Goal: Task Accomplishment & Management: Use online tool/utility

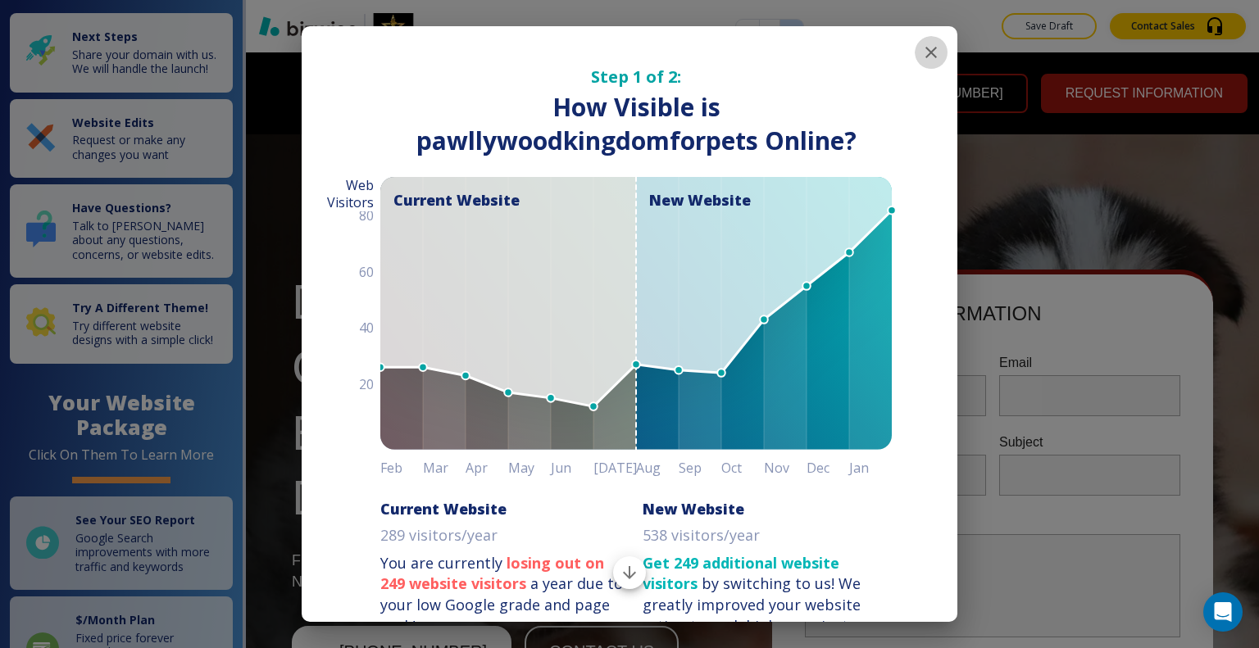
click at [921, 59] on icon "button" at bounding box center [931, 53] width 20 height 20
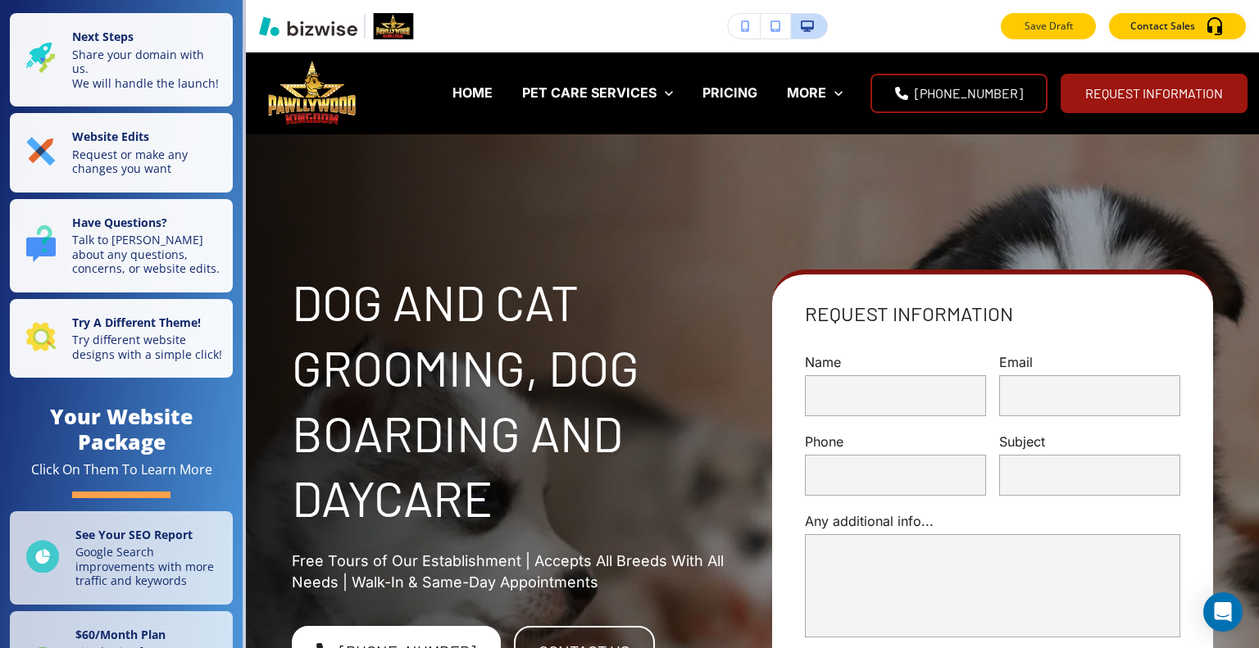
click at [1034, 29] on p "Save Draft" at bounding box center [1048, 26] width 52 height 15
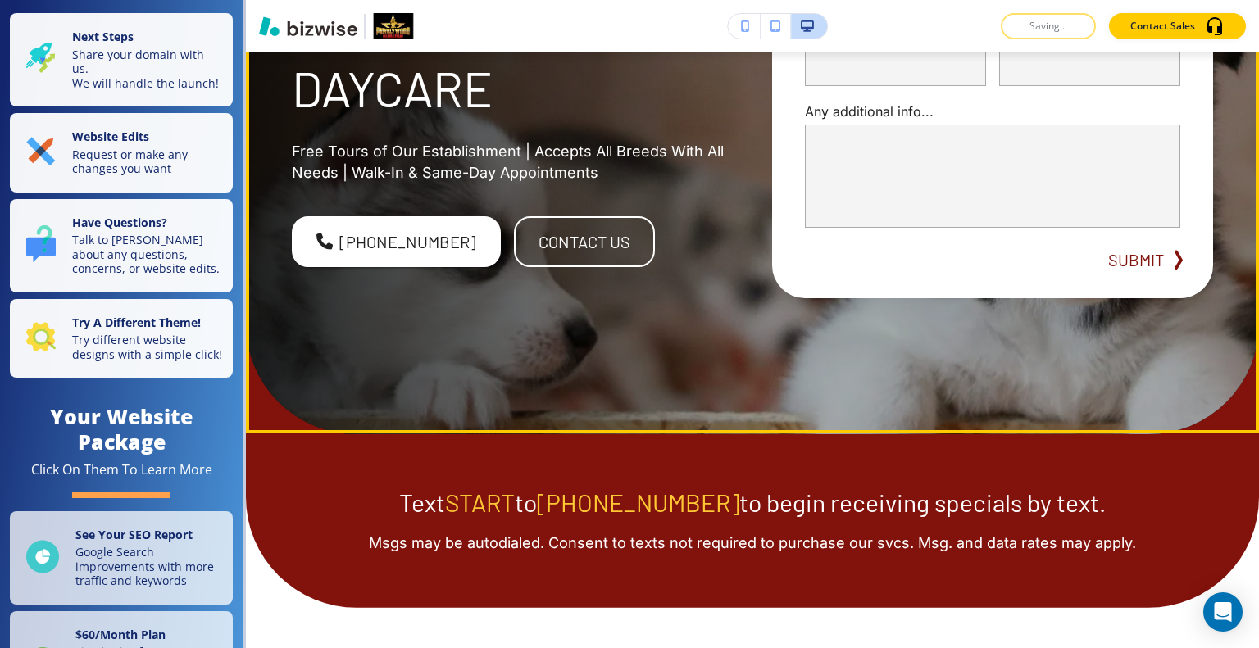
scroll to position [82, 0]
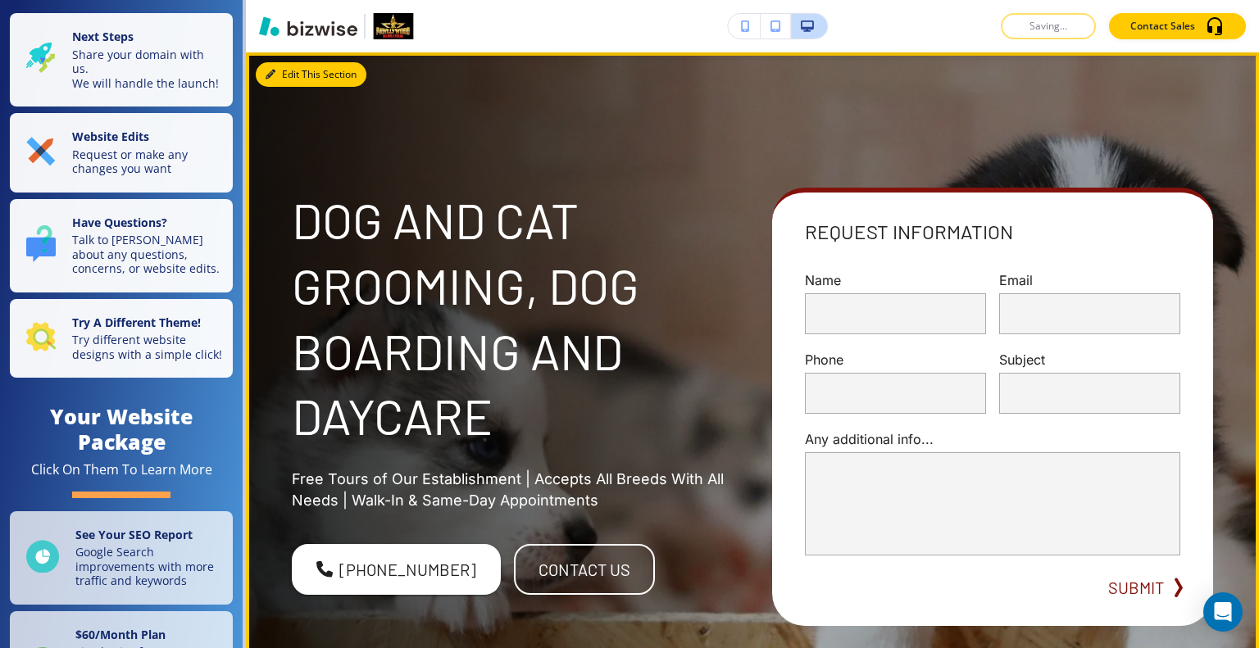
click at [292, 75] on button "Edit This Section" at bounding box center [311, 74] width 111 height 25
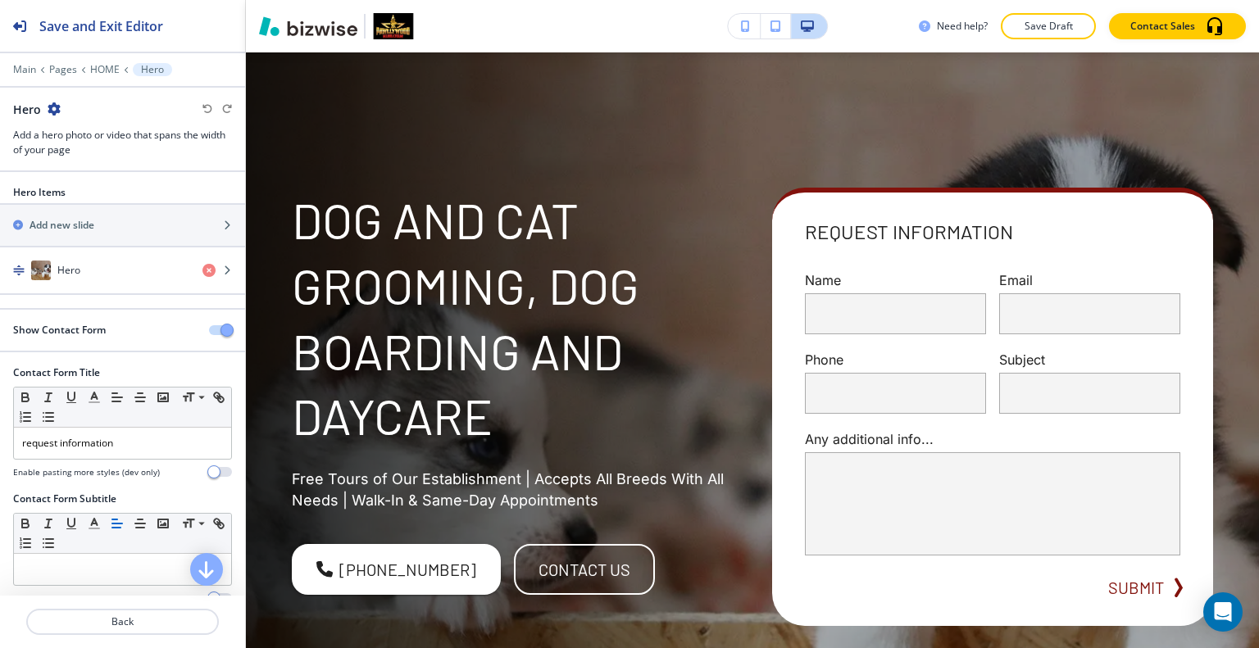
click at [220, 327] on span "button" at bounding box center [226, 330] width 13 height 13
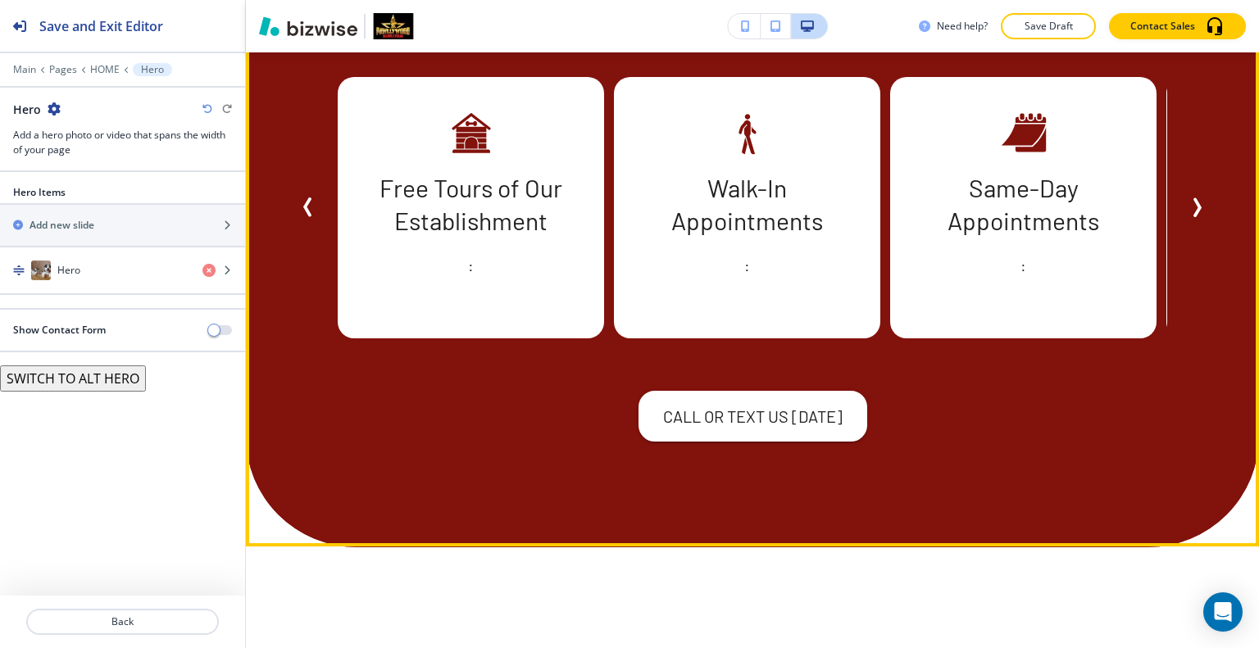
scroll to position [2376, 0]
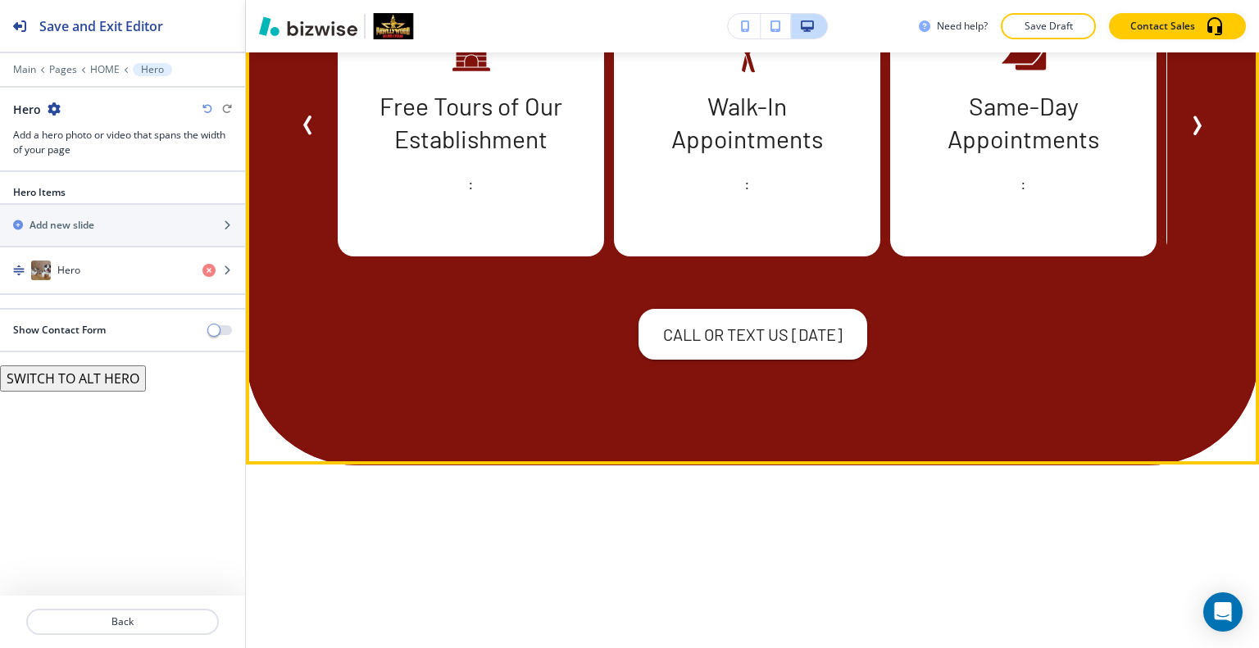
click at [1186, 135] on span "Next Slide" at bounding box center [1196, 126] width 20 height 20
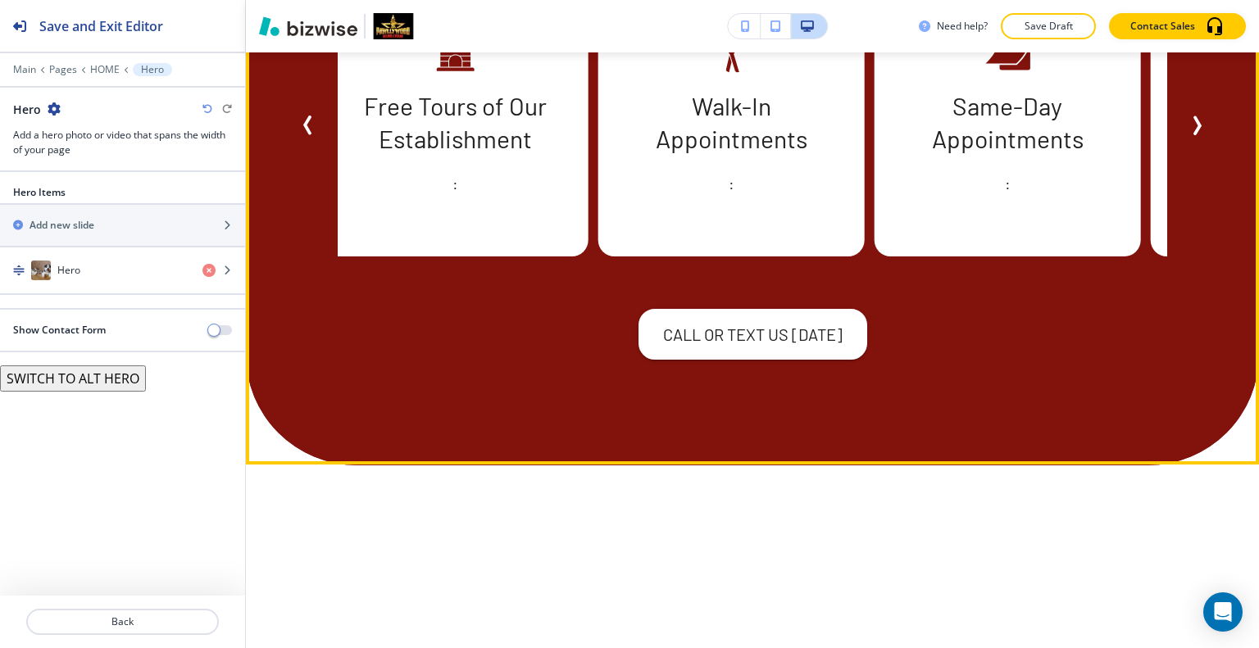
click at [1186, 135] on span "Next Slide" at bounding box center [1196, 126] width 20 height 20
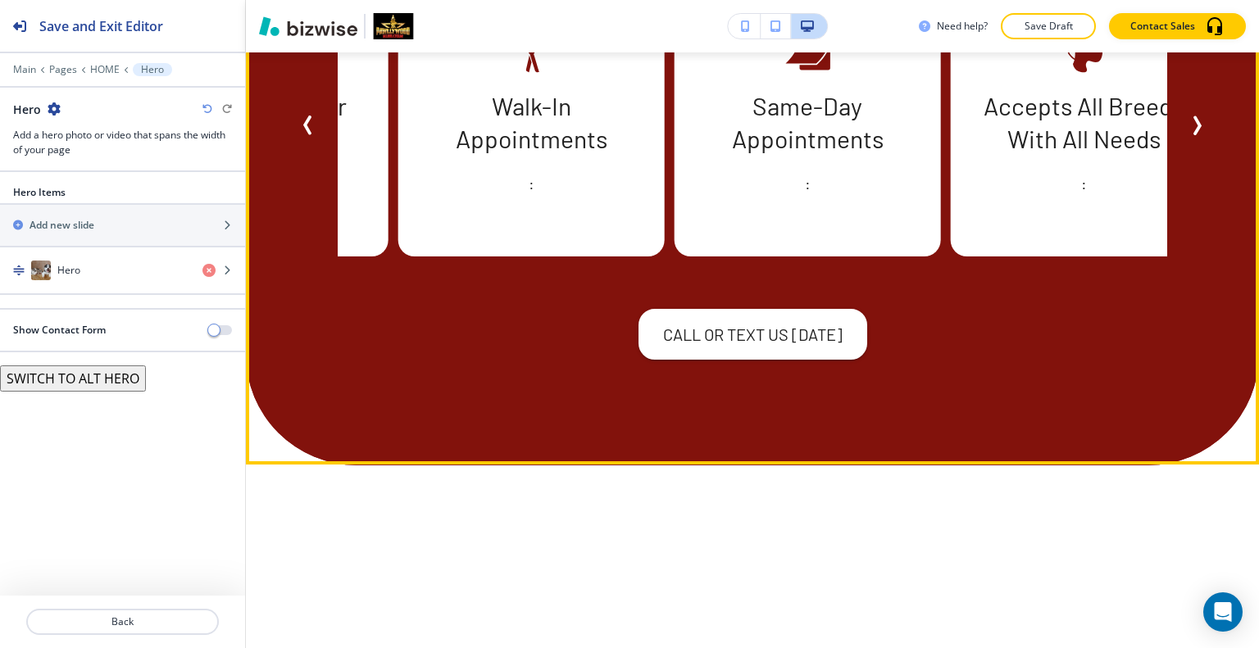
click at [1186, 135] on span "Next Slide" at bounding box center [1196, 126] width 20 height 20
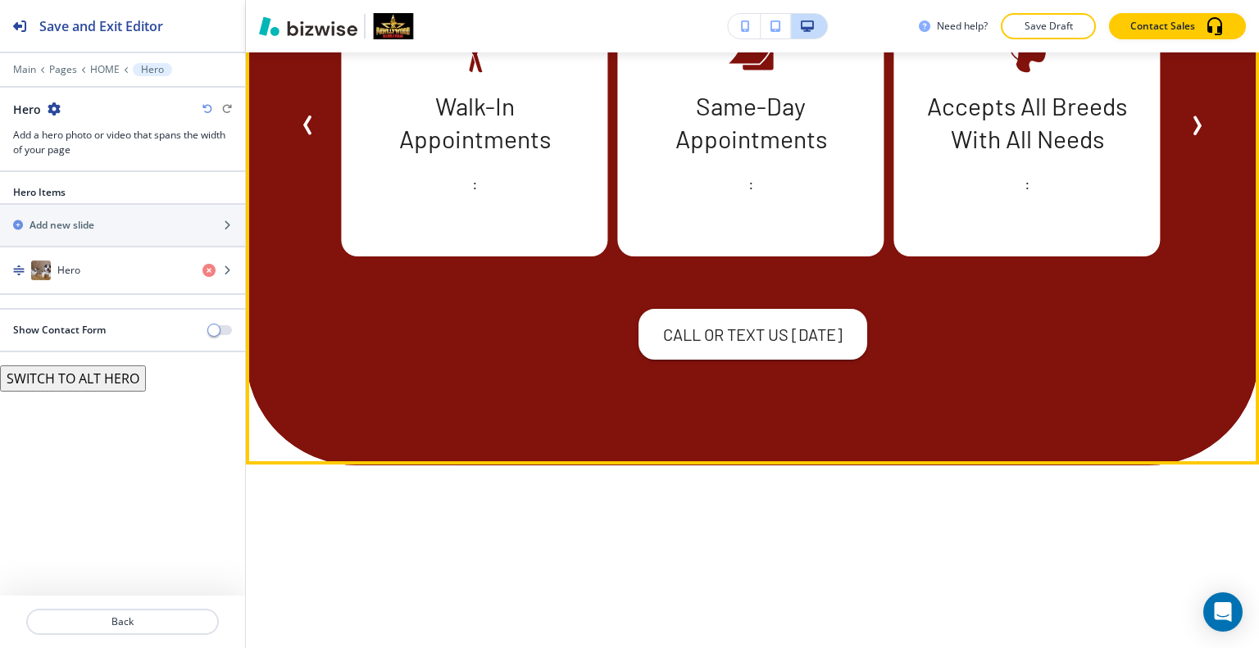
click at [1186, 135] on span "Next Slide" at bounding box center [1196, 126] width 20 height 20
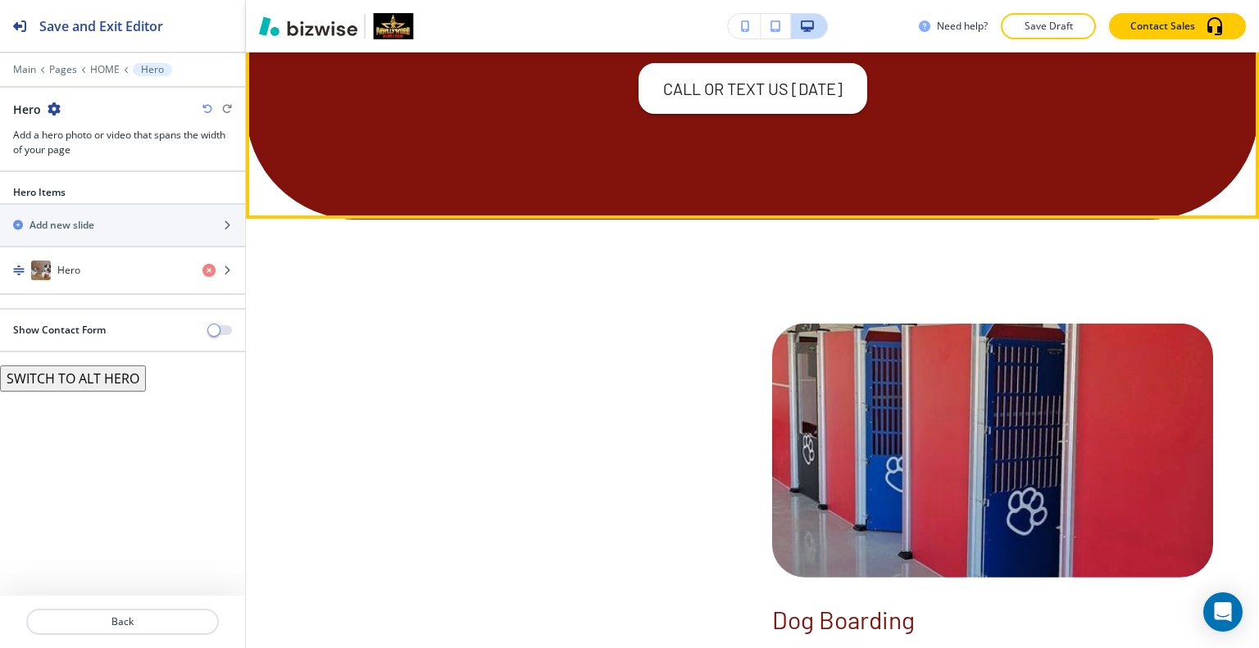
scroll to position [2950, 0]
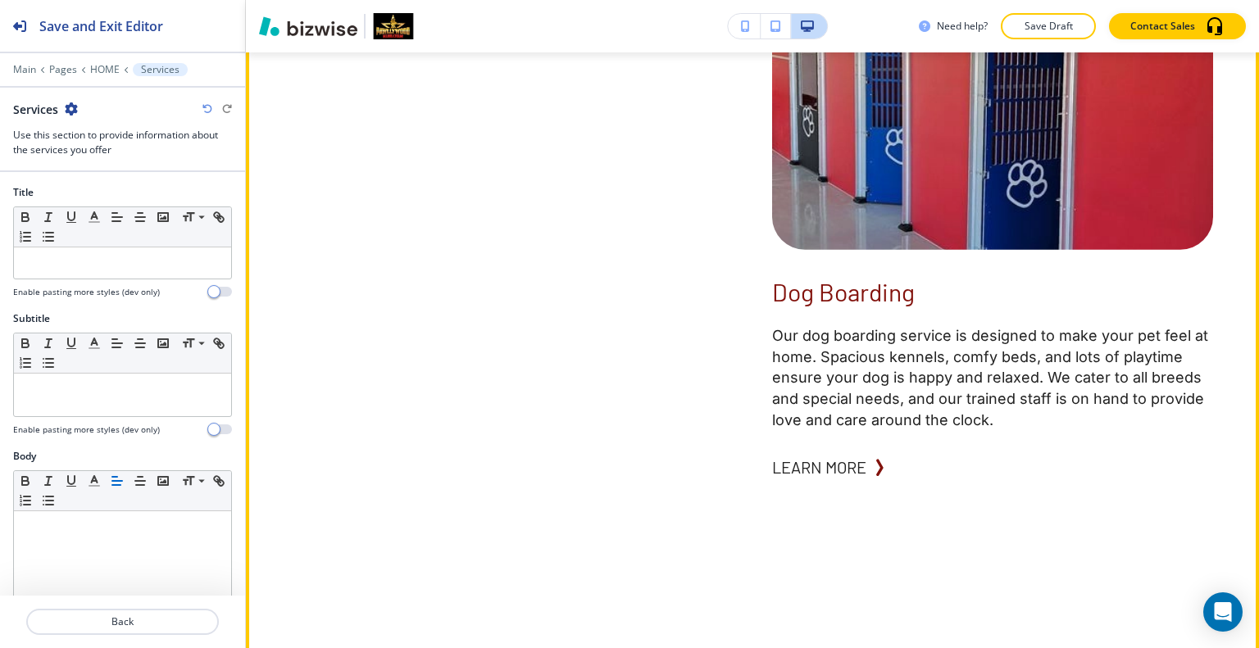
scroll to position [2943, 0]
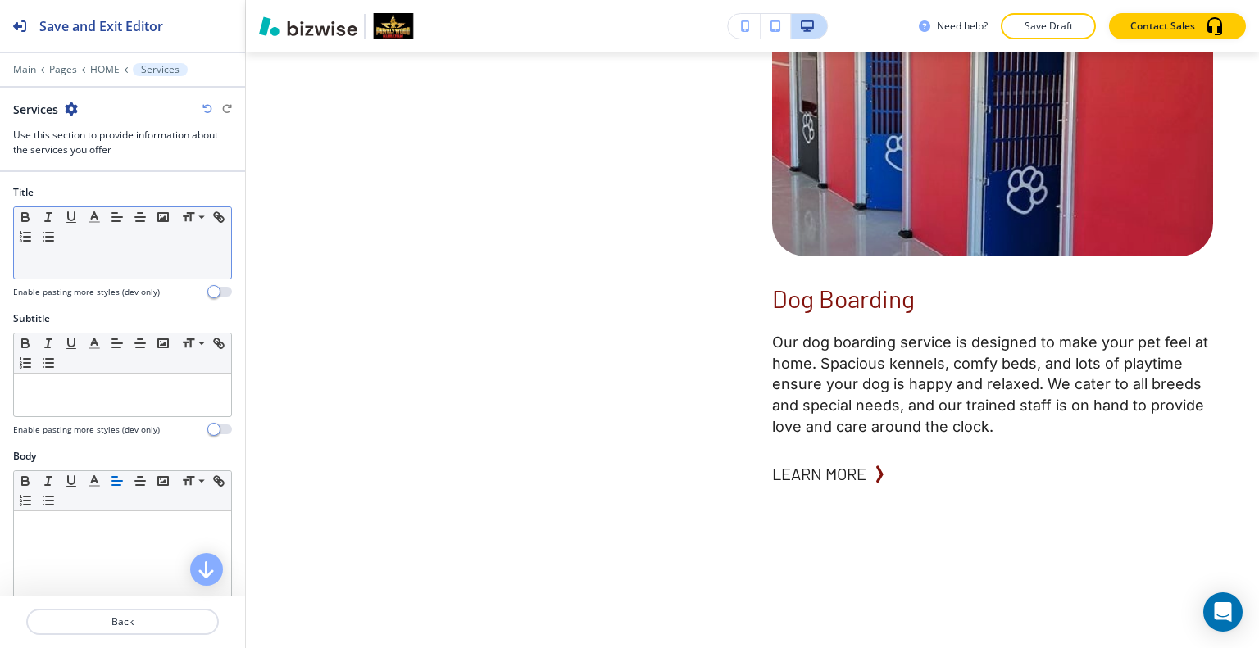
click at [143, 261] on p at bounding box center [122, 263] width 201 height 15
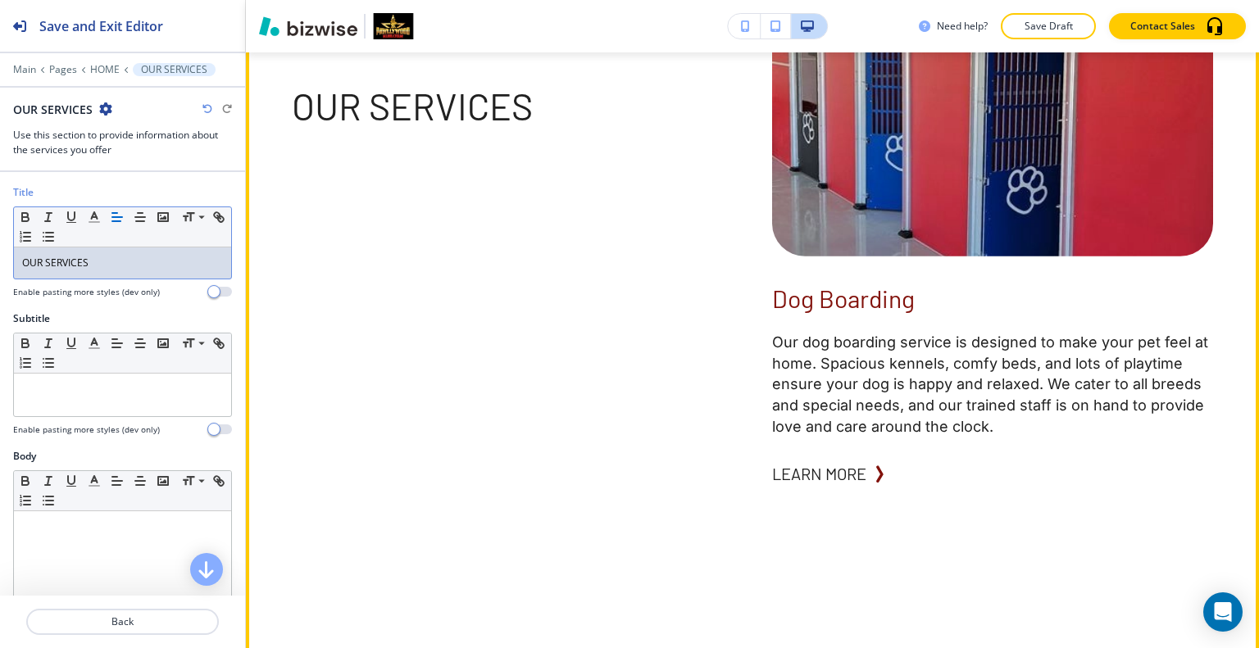
scroll to position [2779, 0]
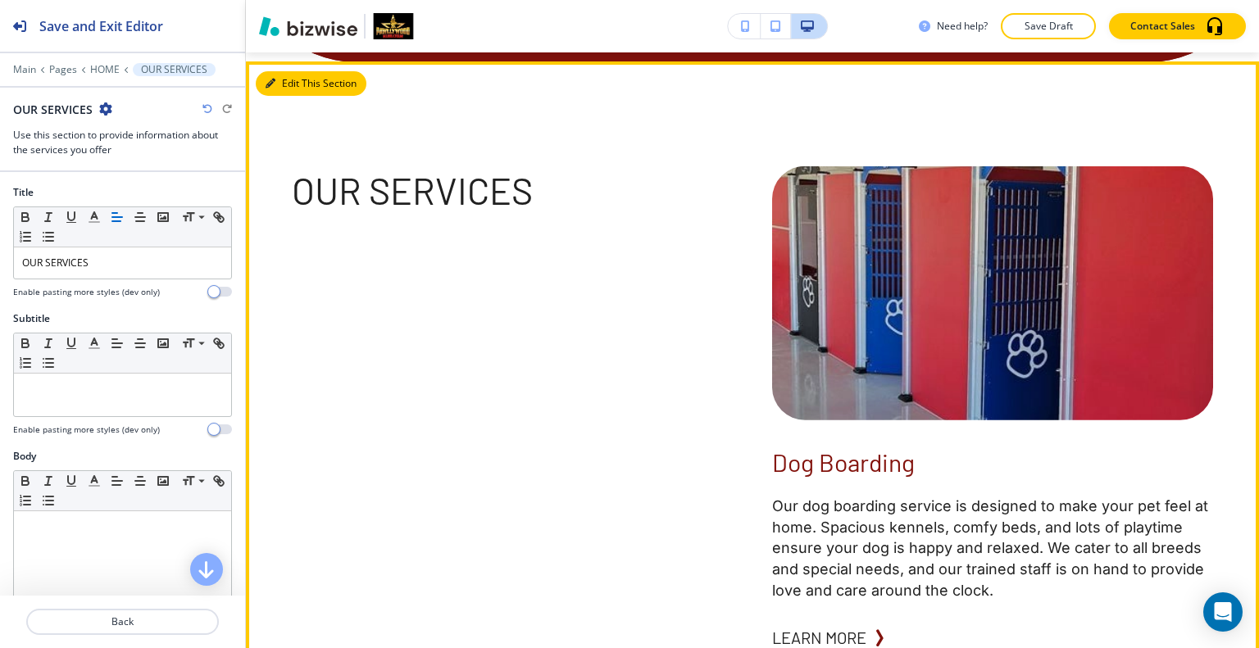
click at [297, 96] on button "Edit This Section" at bounding box center [311, 83] width 111 height 25
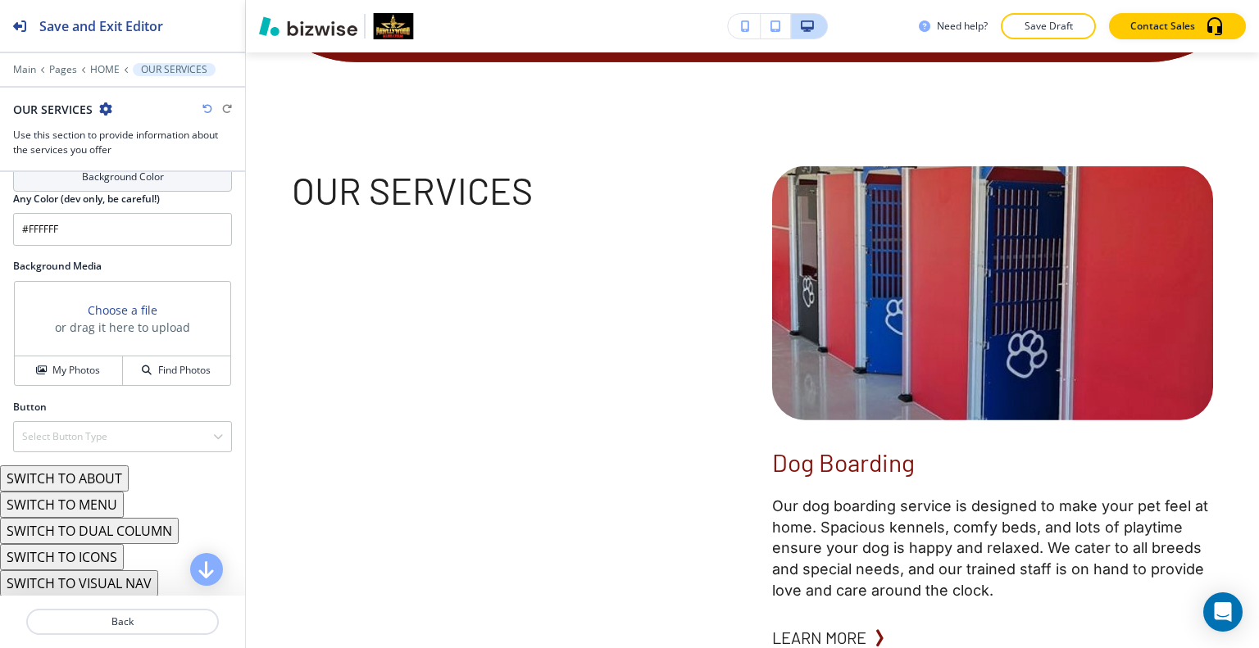
scroll to position [901, 0]
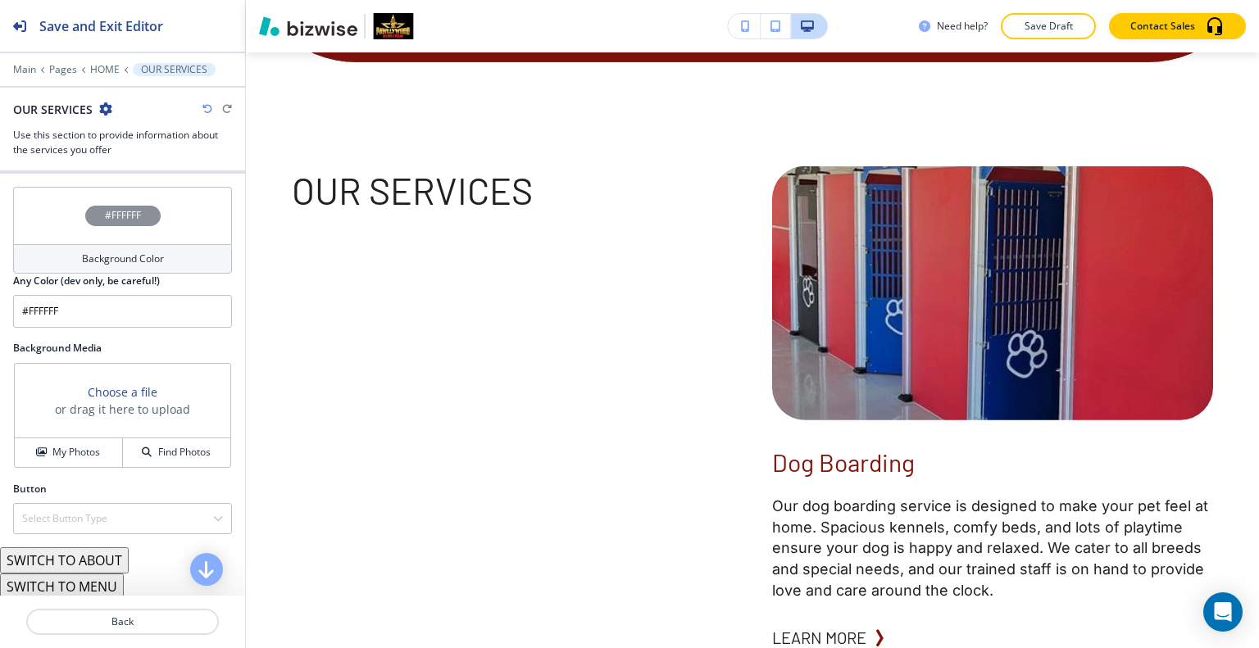
click at [50, 212] on div "#FFFFFF" at bounding box center [122, 215] width 219 height 57
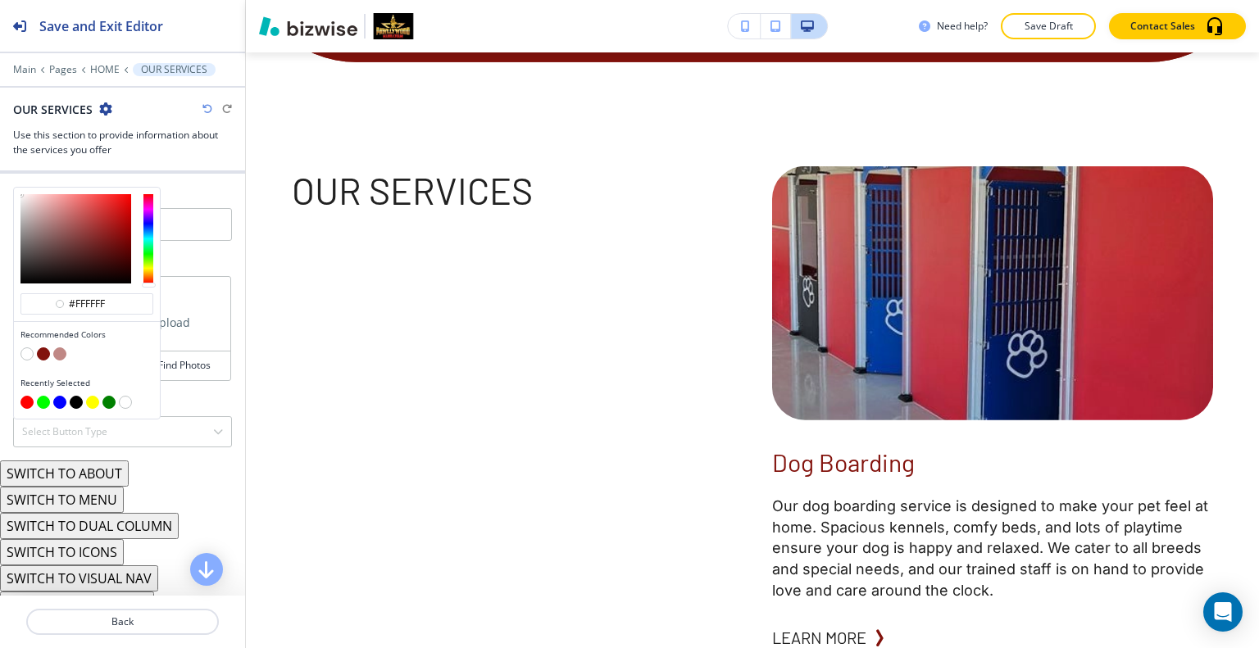
click at [59, 348] on button "button" at bounding box center [59, 353] width 13 height 13
type input "#c08885"
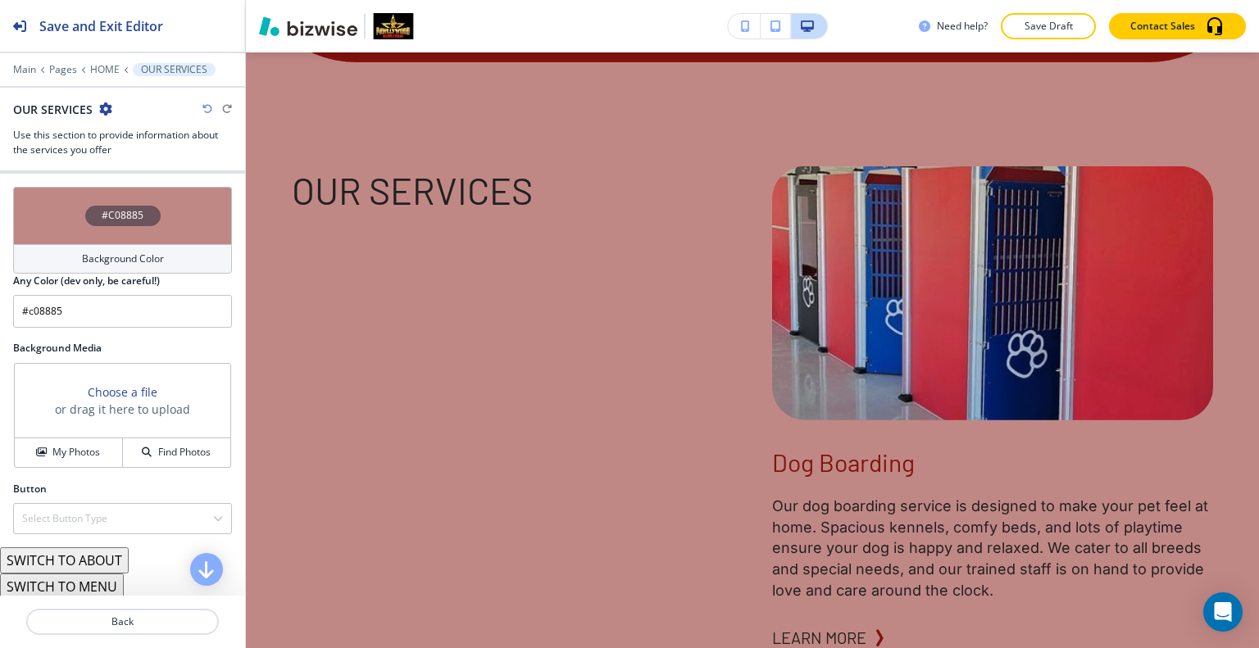
click at [52, 233] on div "#C08885" at bounding box center [122, 215] width 219 height 57
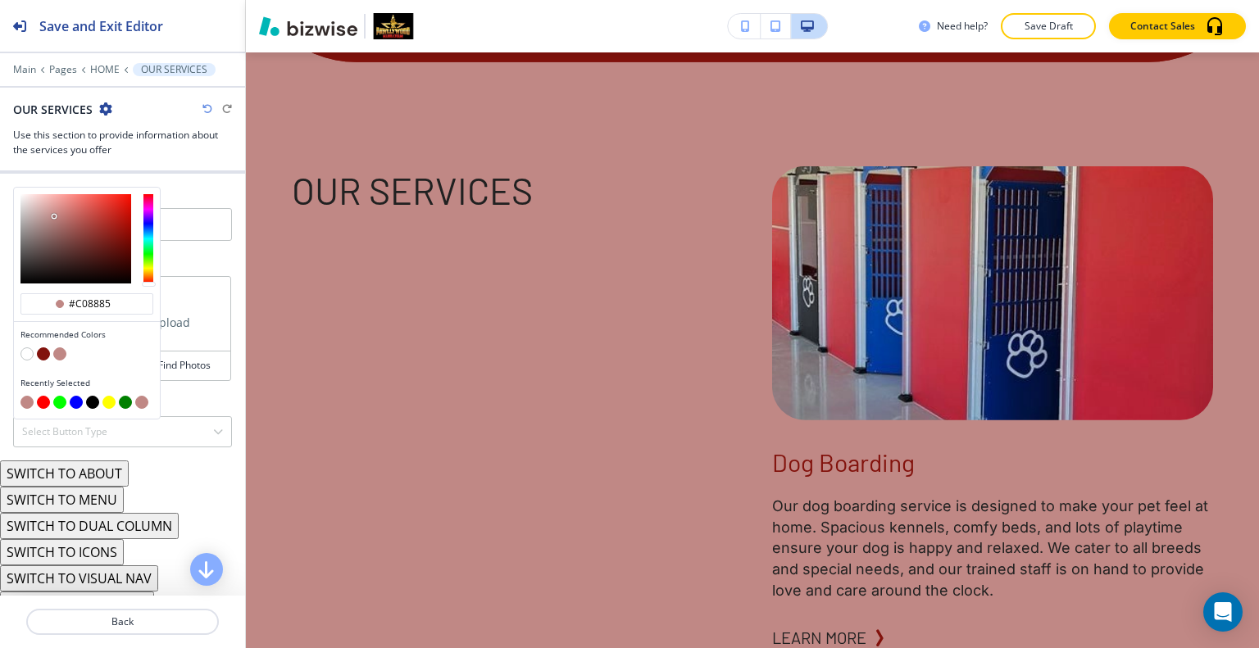
type input "#eddcdb"
click at [29, 195] on div at bounding box center [75, 238] width 111 height 89
type input "#eddcdb"
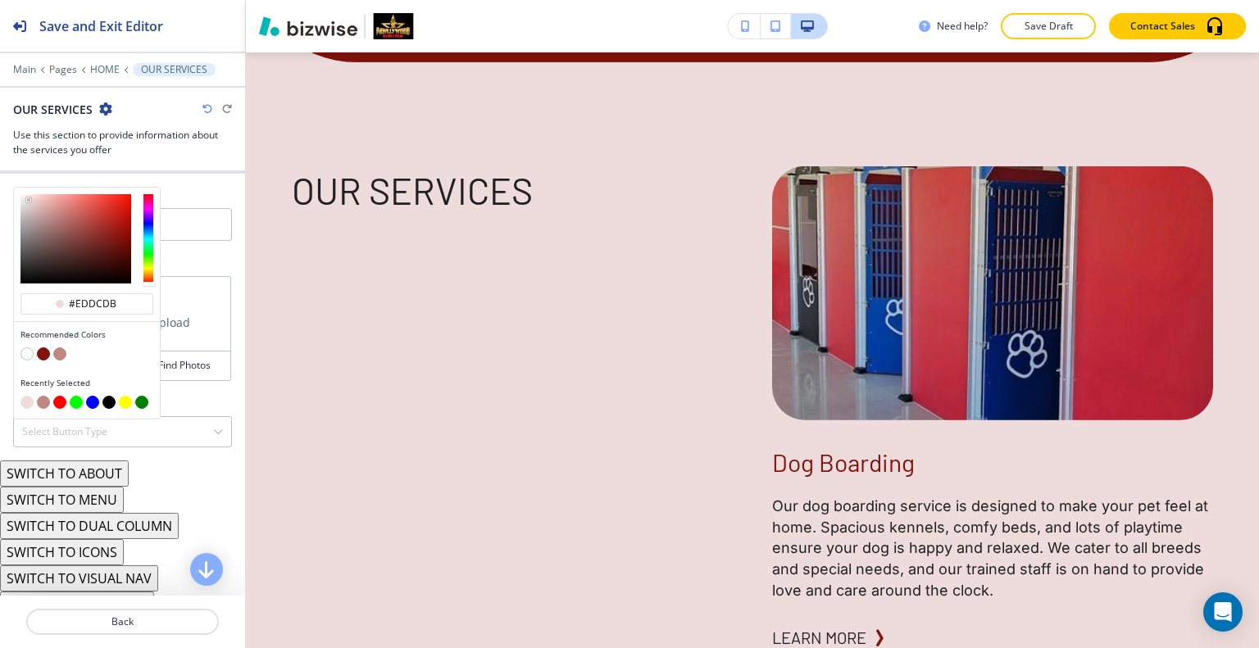
type input "#f0e7e6"
click at [25, 194] on div at bounding box center [75, 238] width 111 height 89
type input "#f0e7e6"
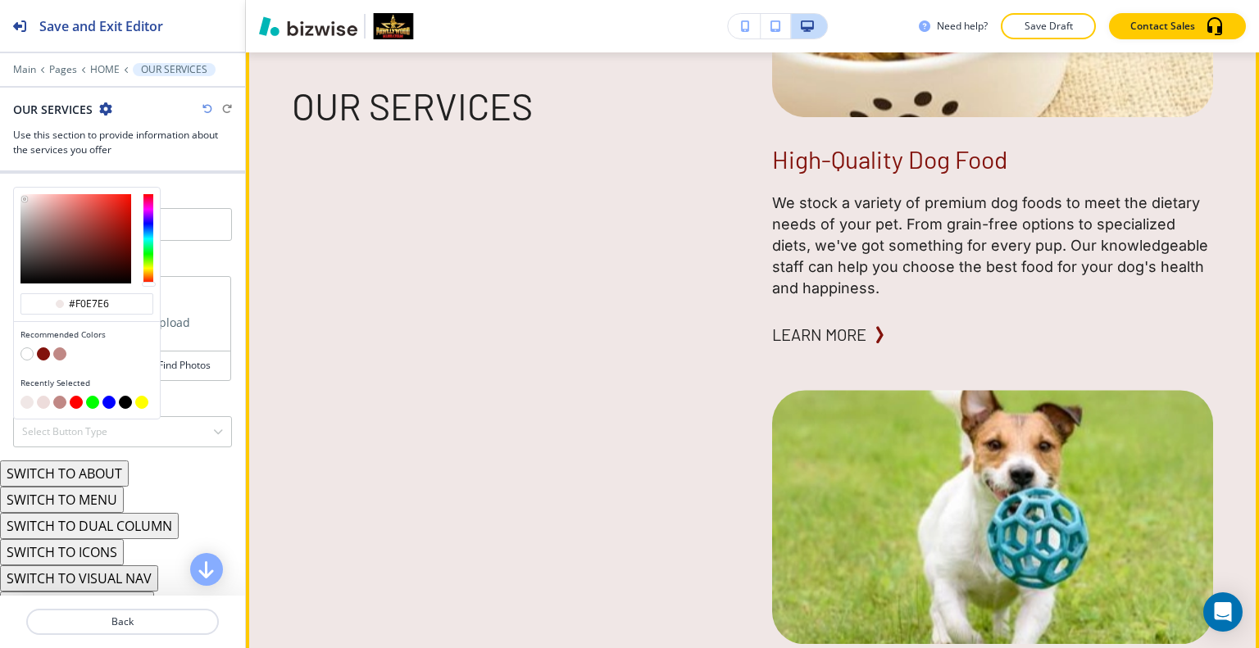
scroll to position [5156, 0]
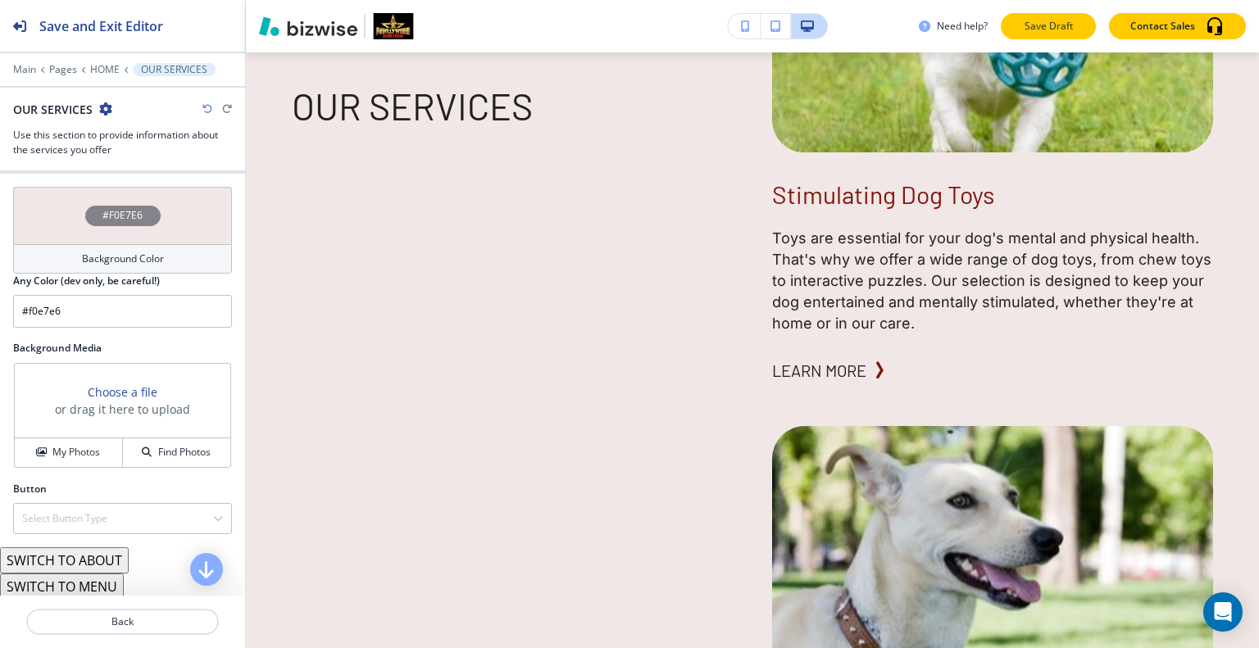
click at [1049, 25] on p "Save Draft" at bounding box center [1048, 26] width 52 height 15
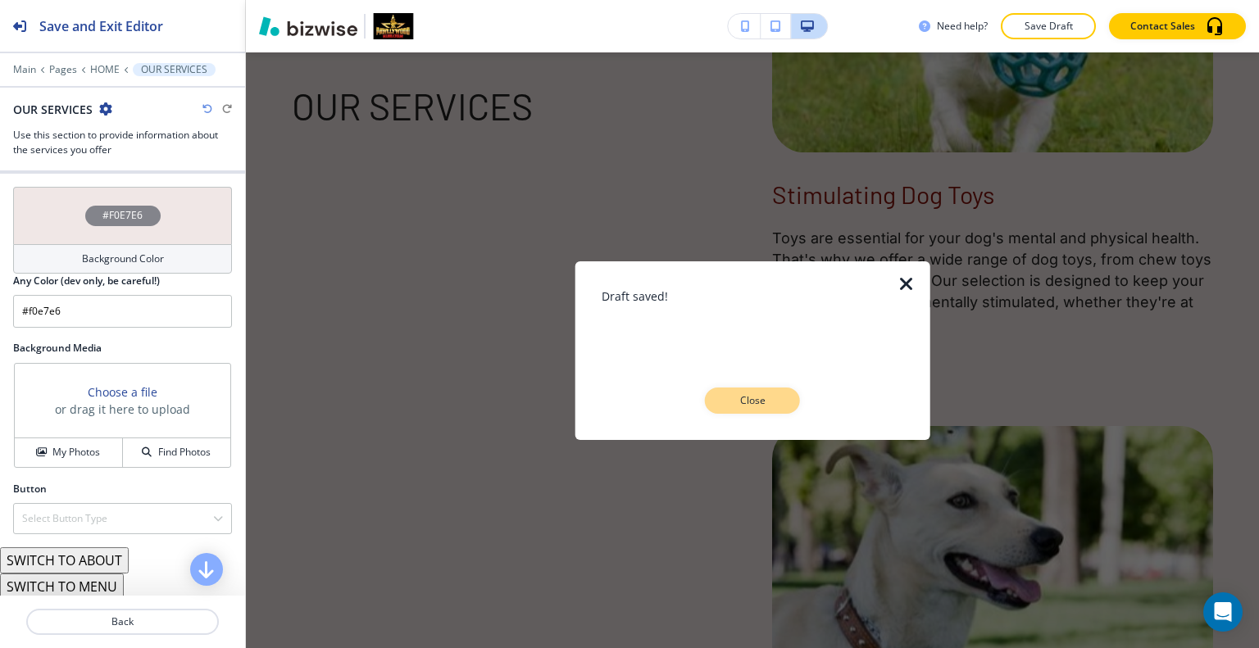
click at [777, 402] on p "Close" at bounding box center [752, 400] width 52 height 15
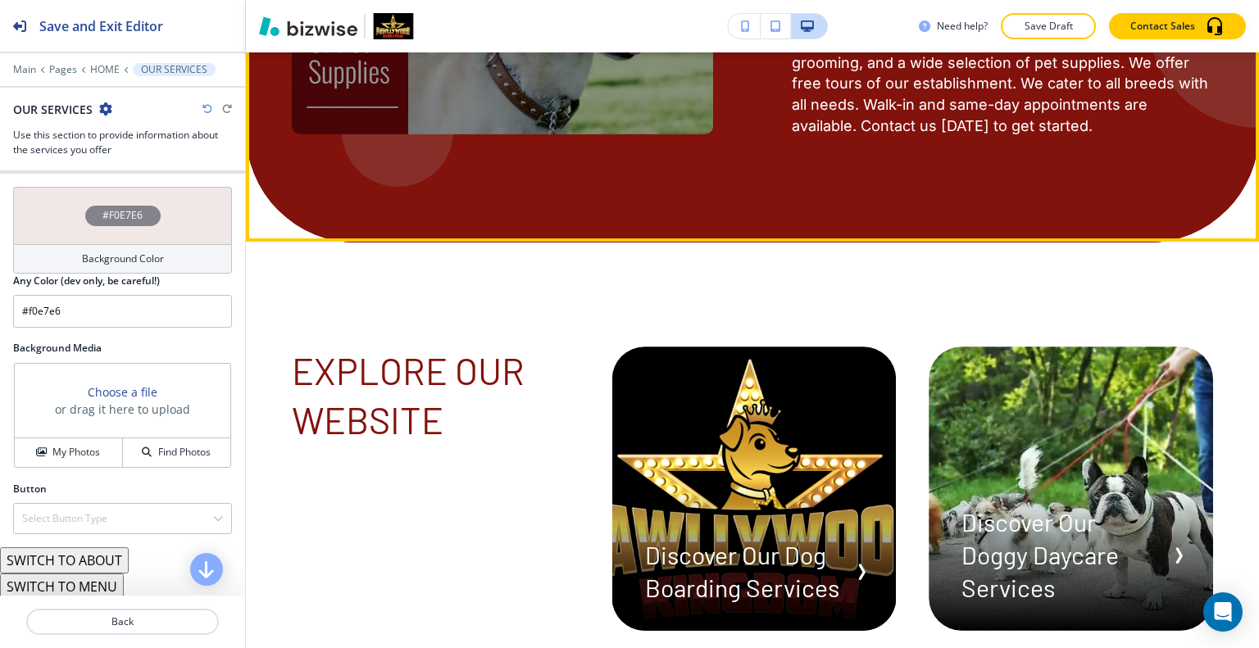
scroll to position [6303, 0]
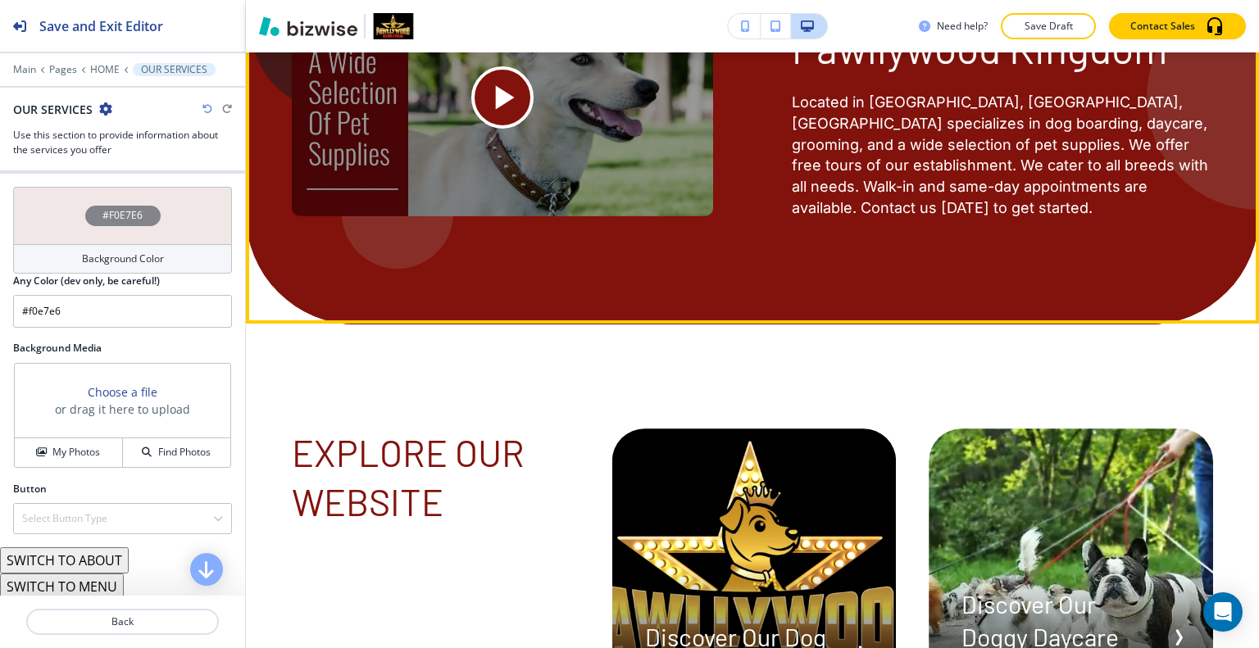
click at [511, 118] on icon "Play button for video with title: <p>Pawllywood Kingdom</p>" at bounding box center [502, 97] width 41 height 41
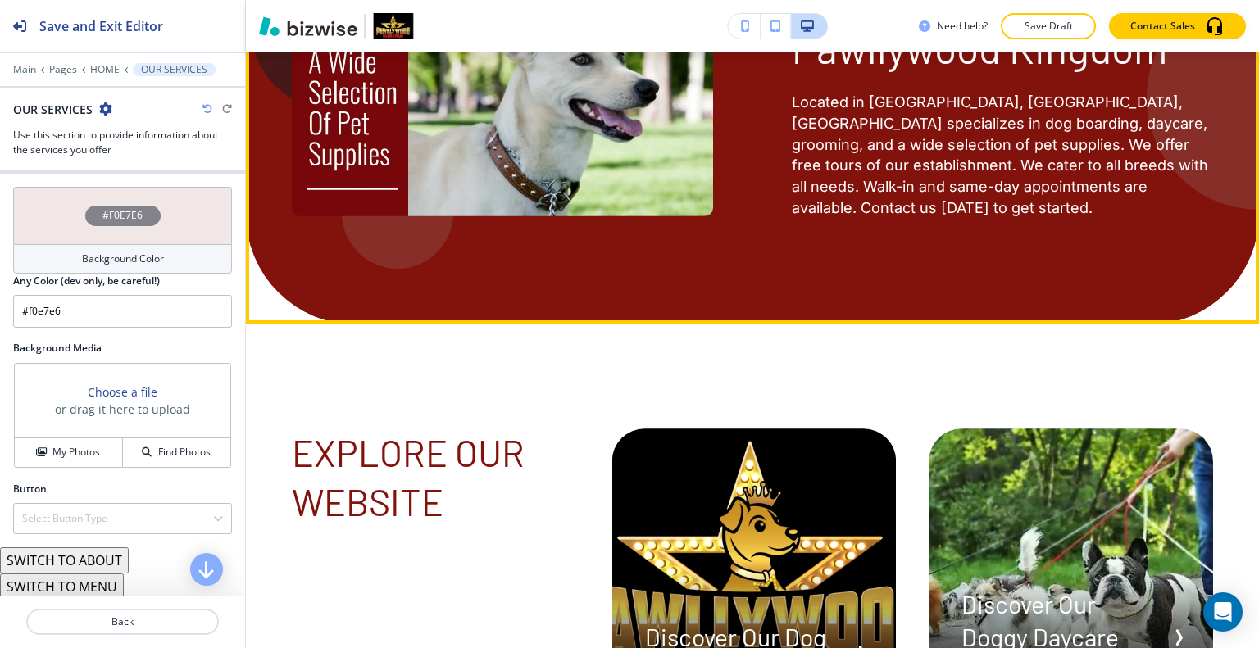
click at [505, 216] on video at bounding box center [502, 98] width 421 height 237
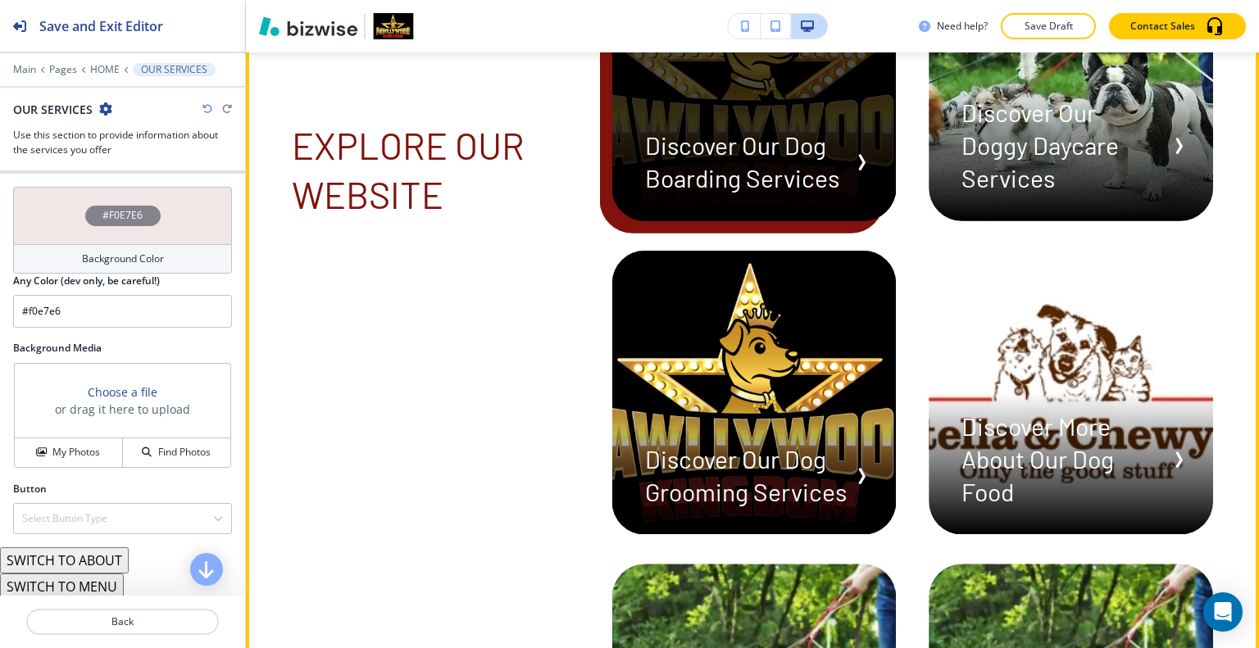
scroll to position [6712, 0]
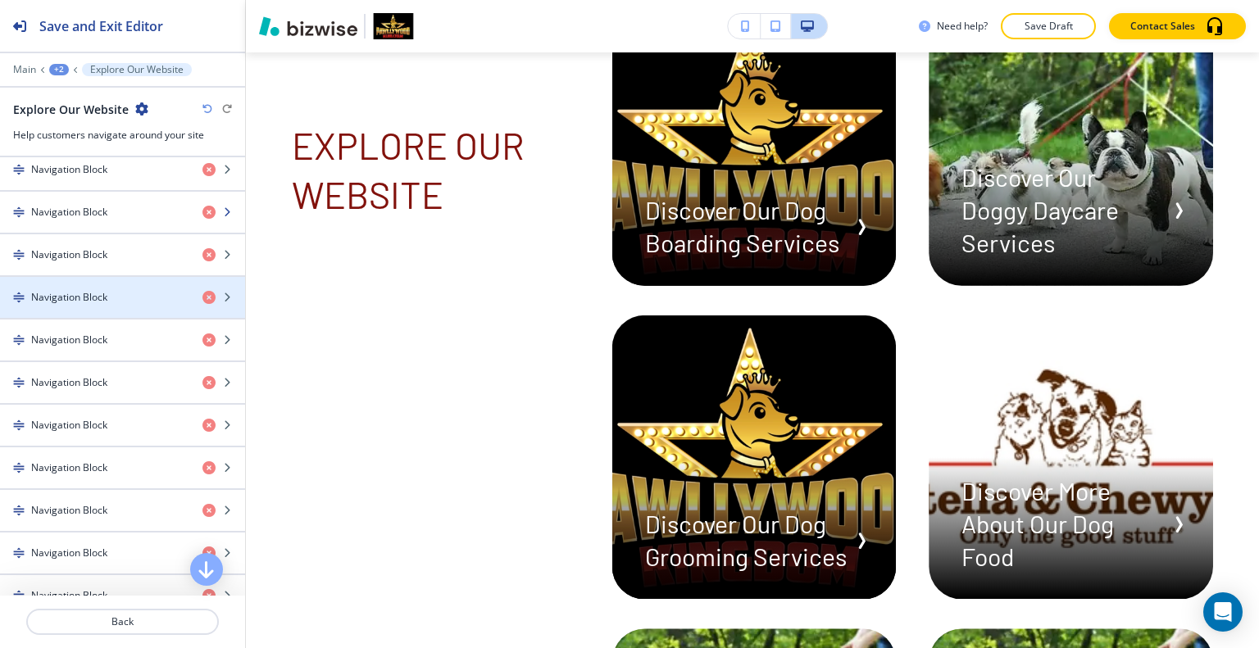
scroll to position [574, 0]
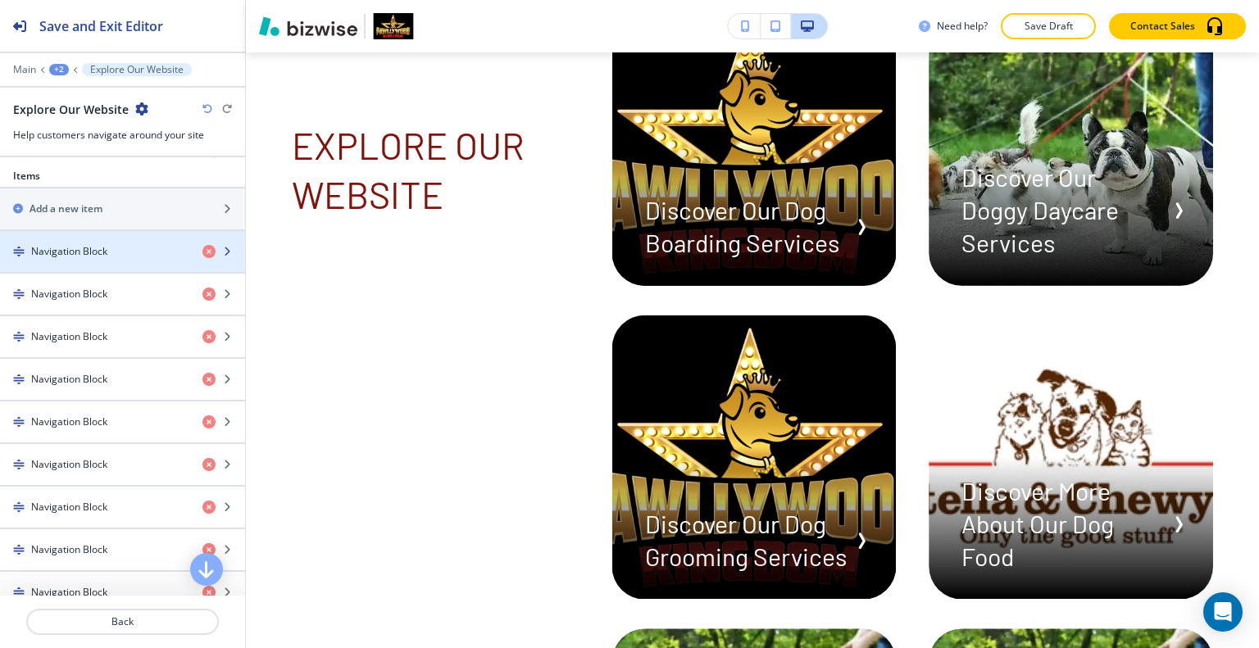
click at [90, 252] on h4 "Navigation Block" at bounding box center [69, 251] width 76 height 15
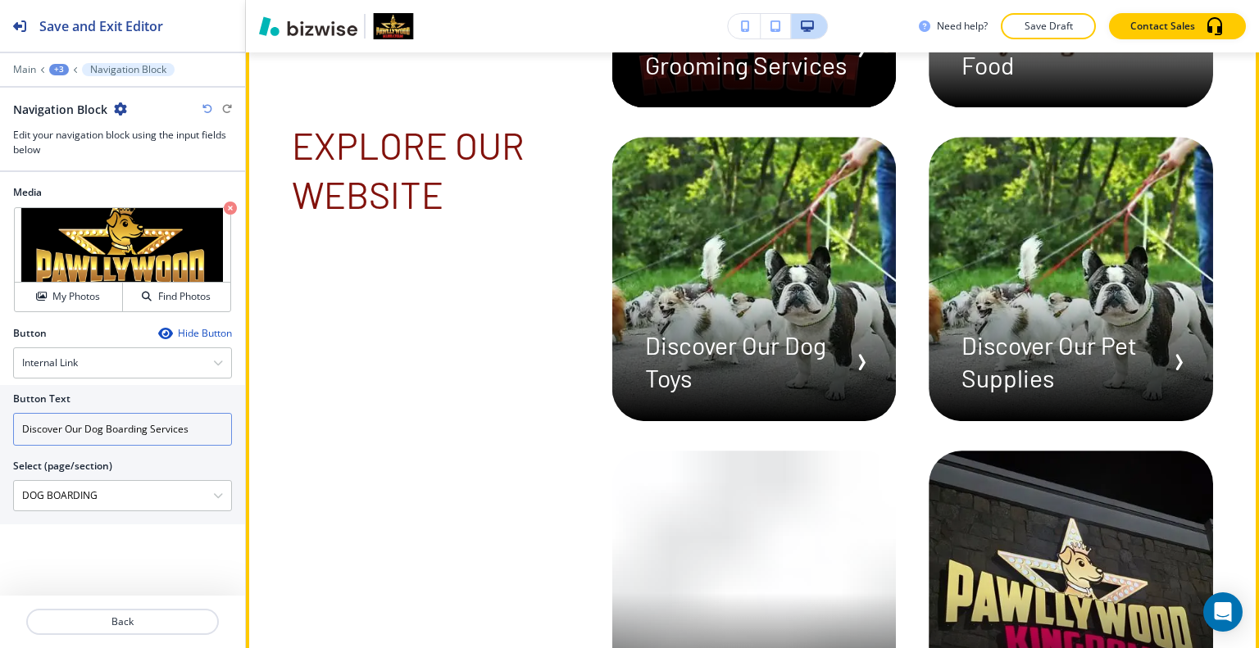
scroll to position [7139, 0]
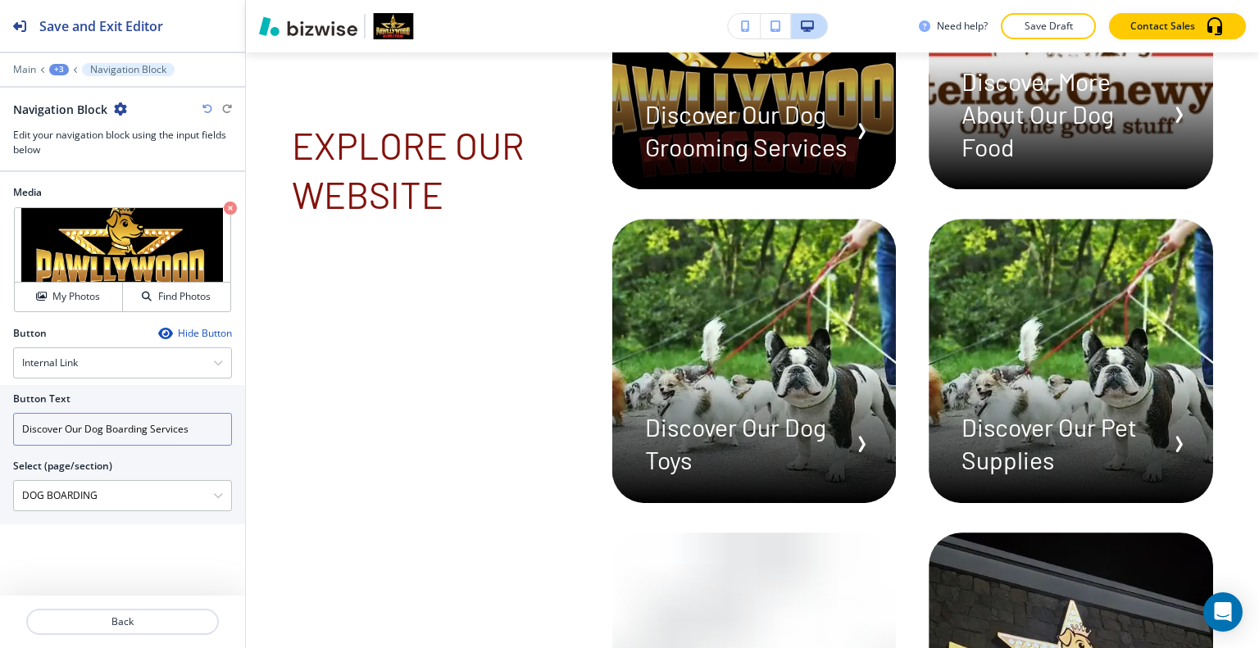
click at [107, 420] on input "Discover Our Dog Boarding Services" at bounding box center [122, 429] width 219 height 33
click at [75, 422] on input "Discover Our Dog Boarding Services" at bounding box center [122, 429] width 219 height 33
drag, startPoint x: 87, startPoint y: 430, endPoint x: 0, endPoint y: 422, distance: 87.2
click at [0, 422] on div "Button Text Discover Our Dog Boarding Services Select (page/section) DOG BOARDI…" at bounding box center [122, 454] width 245 height 139
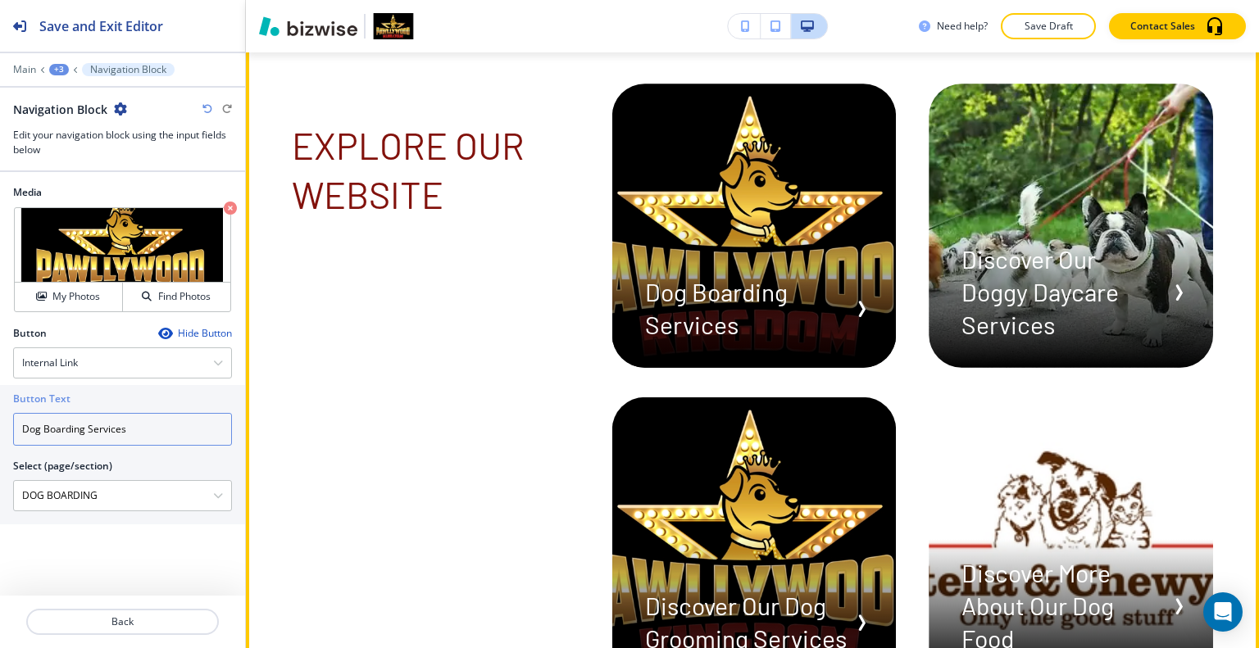
scroll to position [6566, 0]
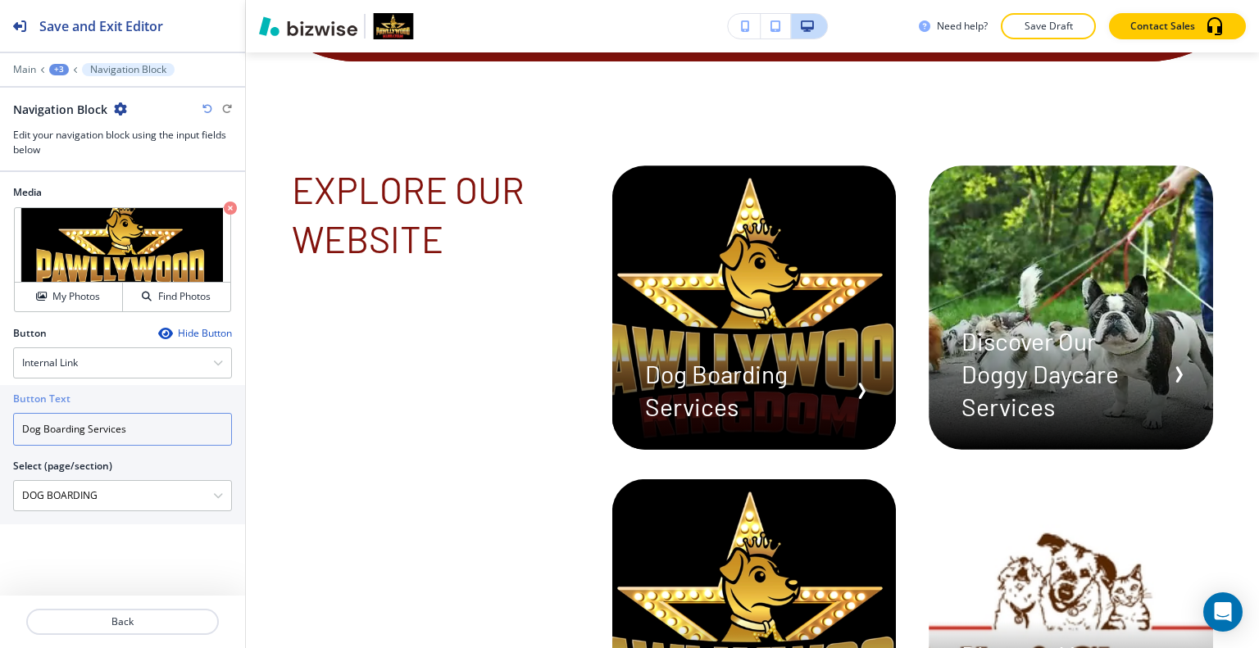
type input "Dog Boarding Services"
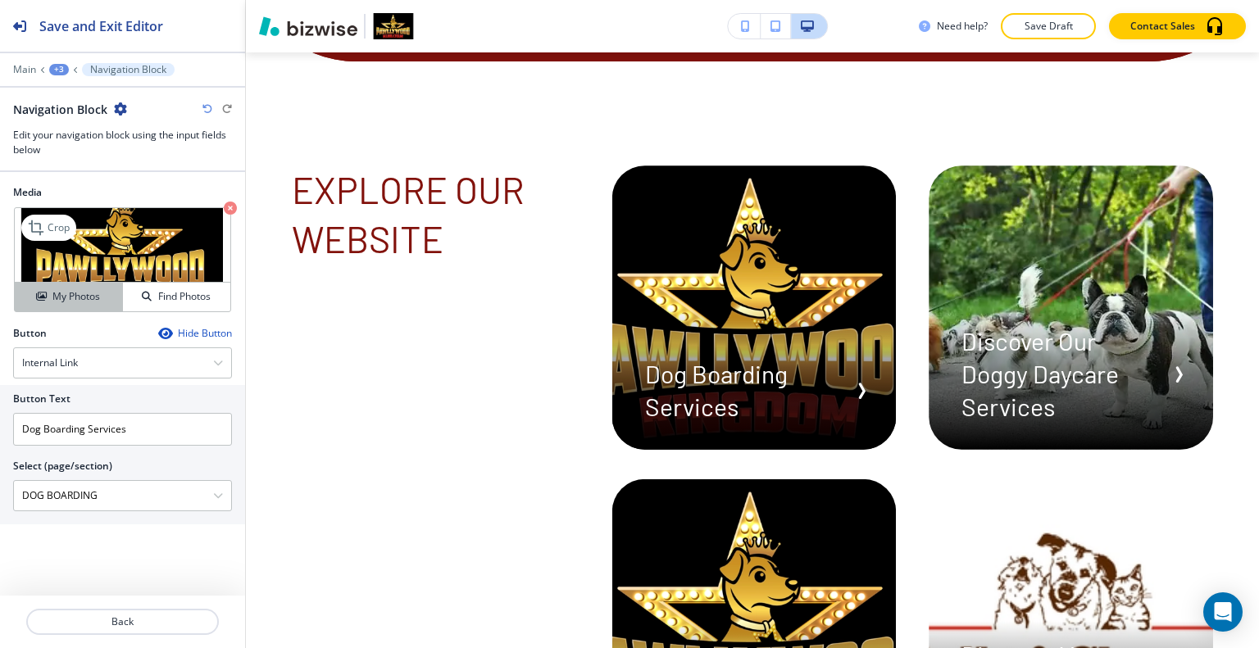
click at [92, 297] on h4 "My Photos" at bounding box center [76, 296] width 48 height 15
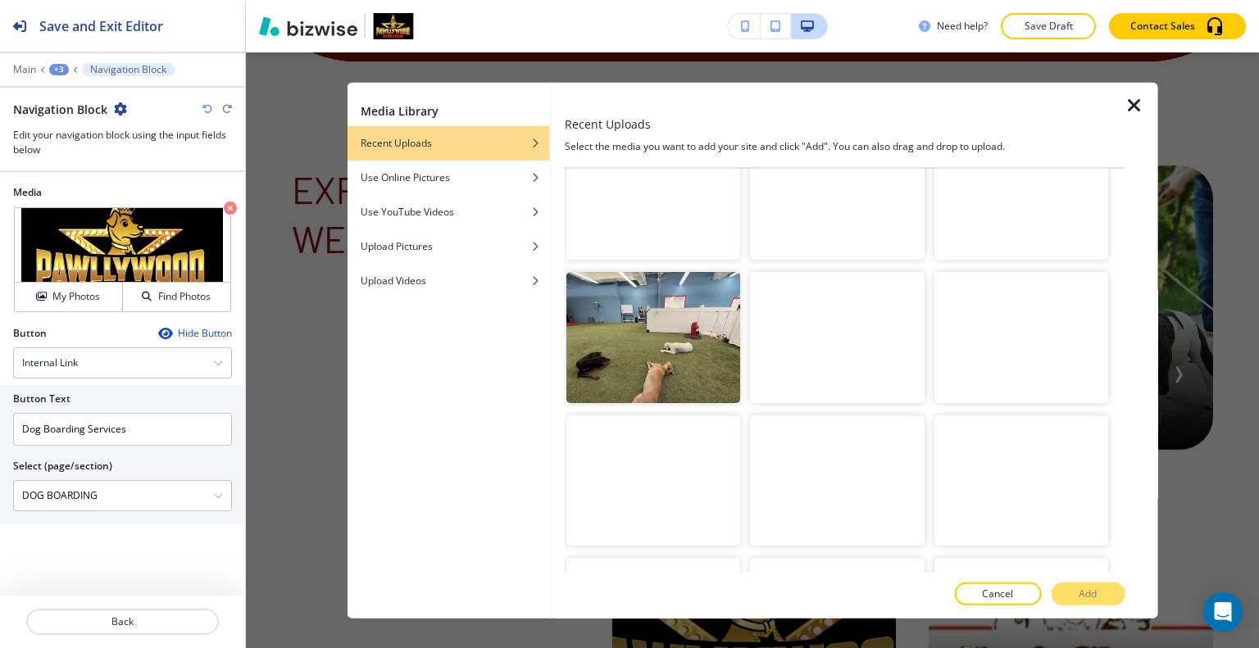
scroll to position [2294, 0]
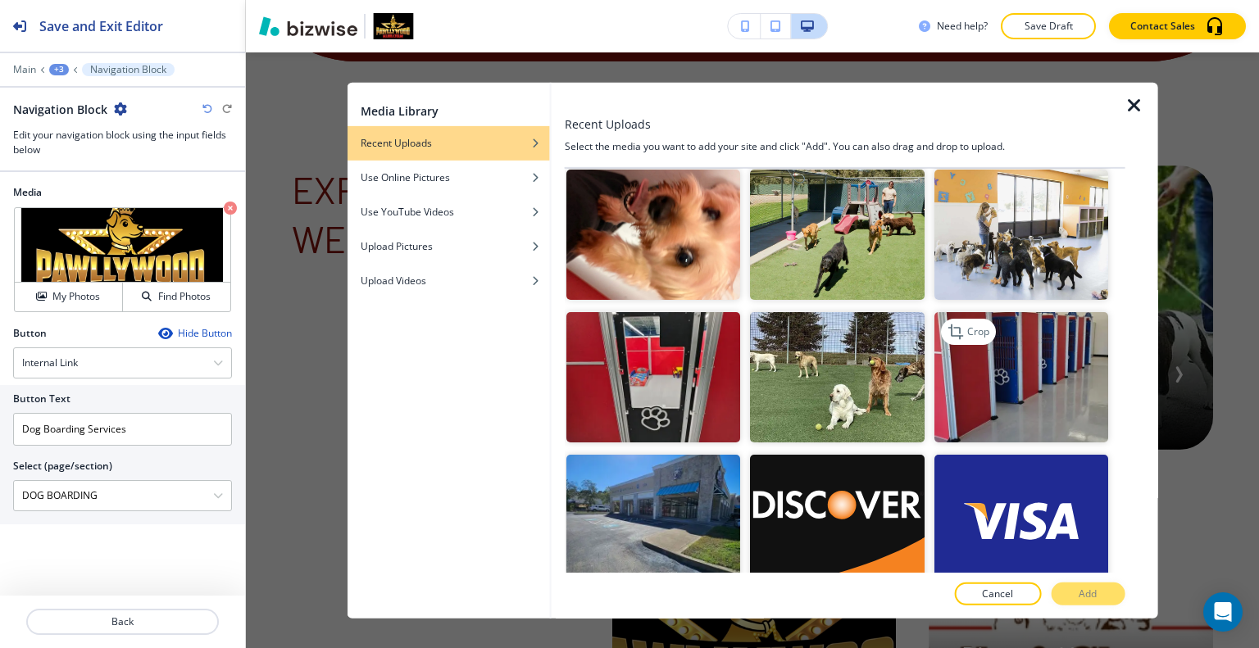
click at [978, 344] on img "button" at bounding box center [1020, 377] width 174 height 130
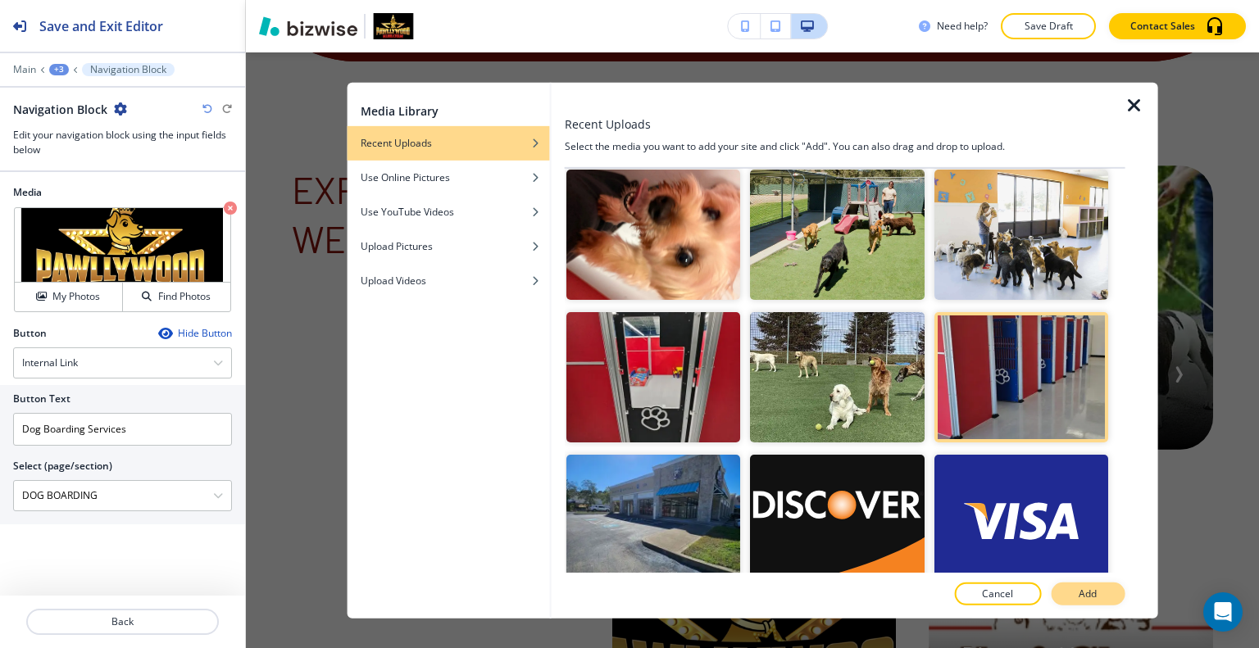
click at [1091, 587] on p "Add" at bounding box center [1087, 594] width 18 height 15
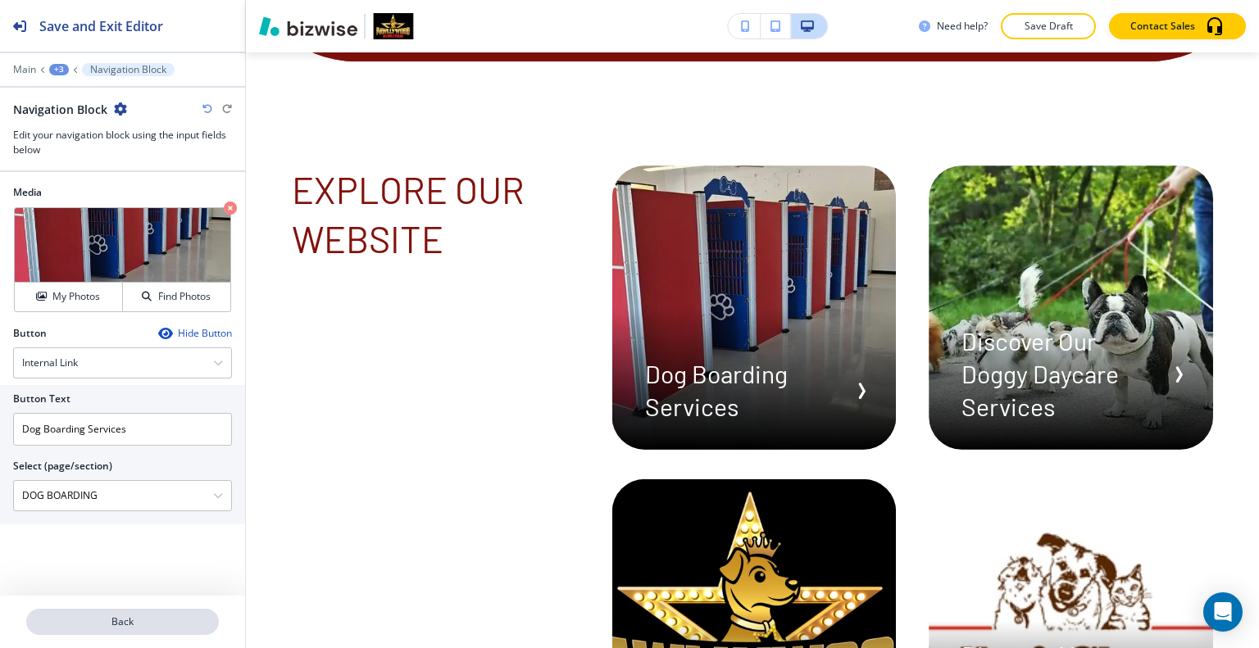
click at [141, 619] on p "Back" at bounding box center [122, 622] width 189 height 15
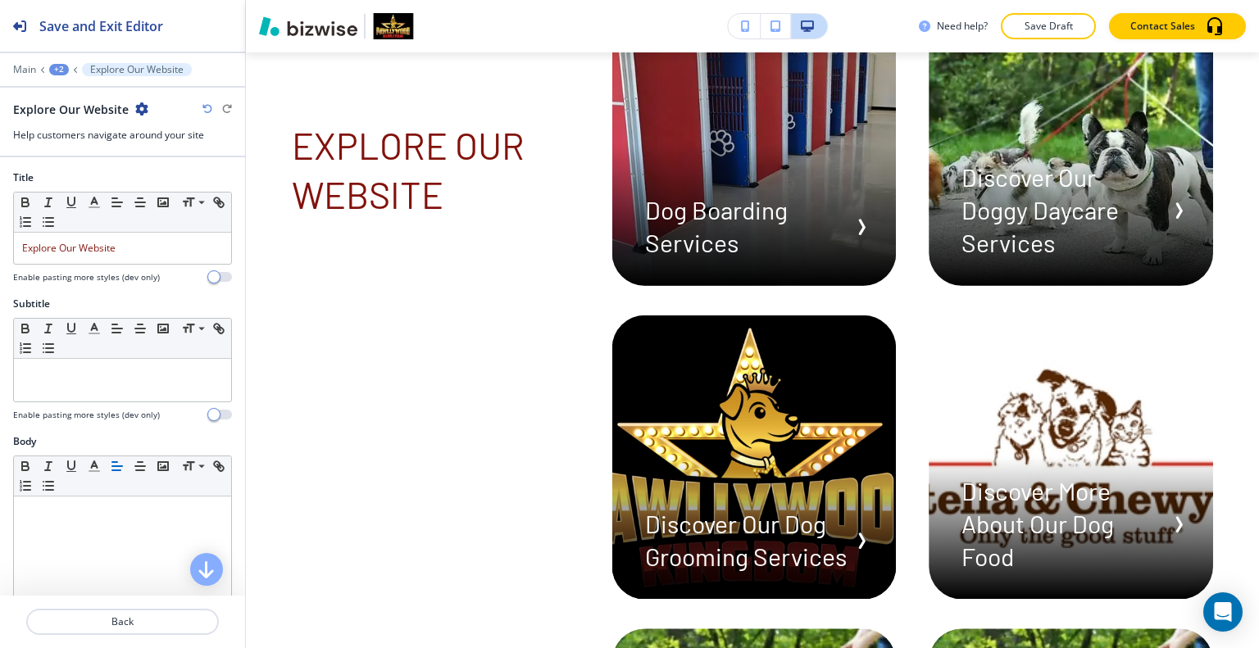
scroll to position [574, 0]
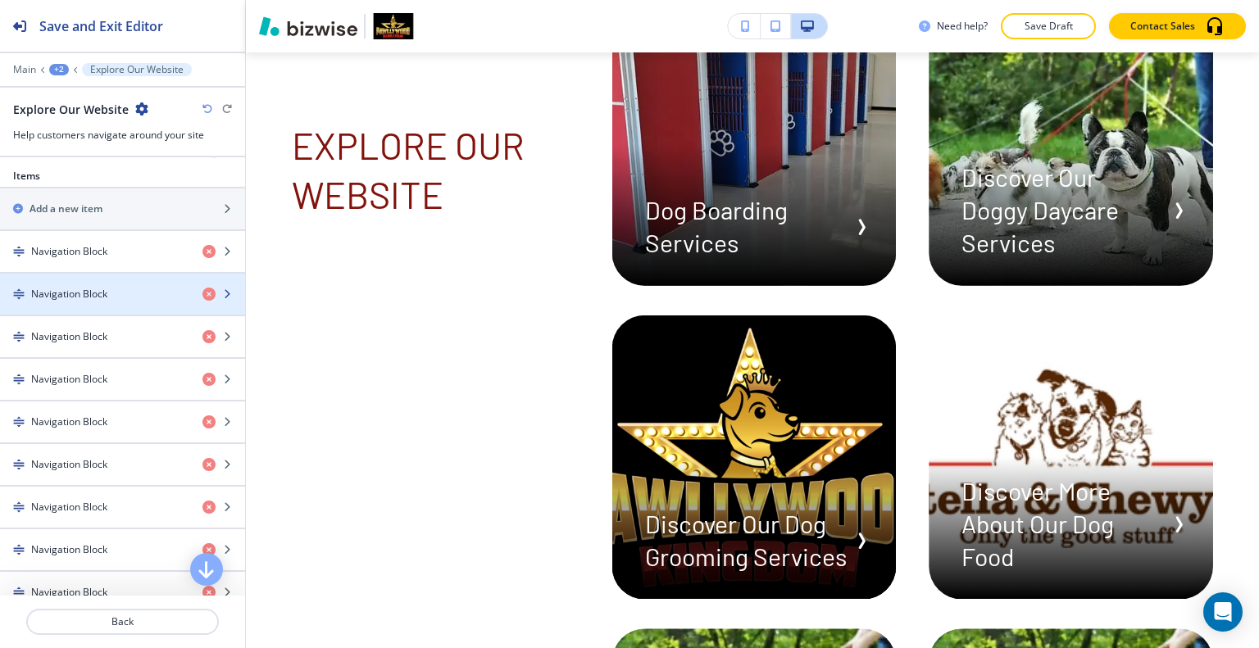
click at [114, 294] on div "Navigation Block" at bounding box center [94, 294] width 189 height 15
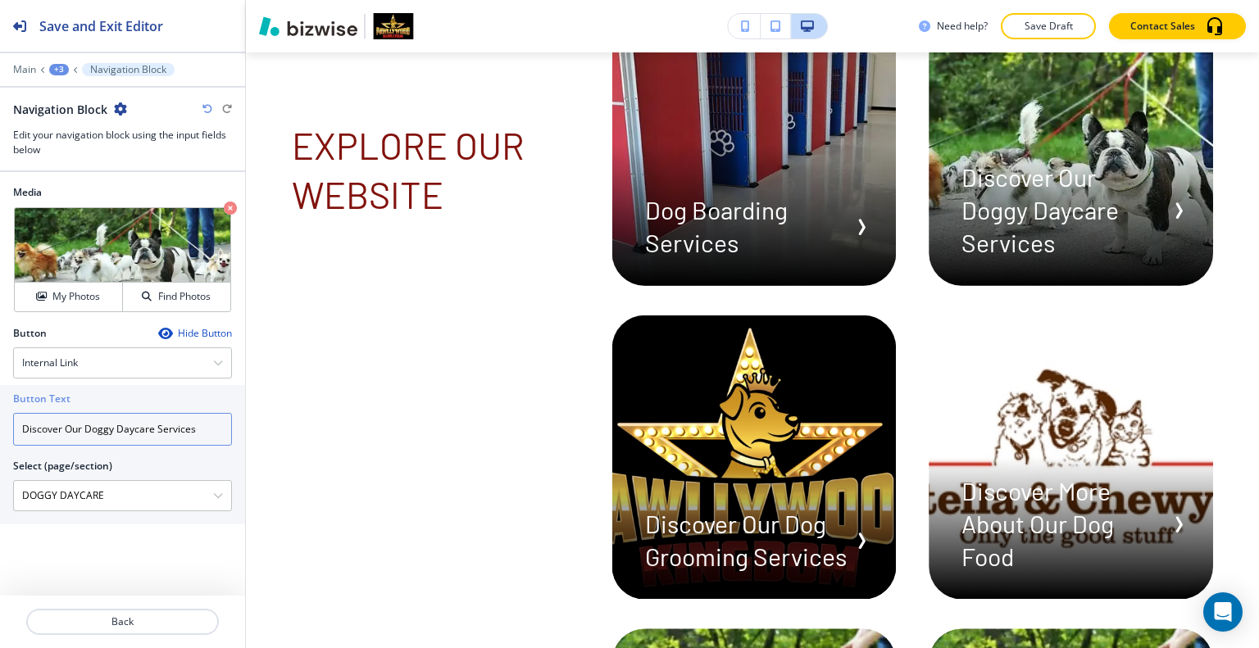
drag, startPoint x: 87, startPoint y: 429, endPoint x: 0, endPoint y: 425, distance: 86.9
click at [0, 425] on div "Button Text Discover Our Doggy Daycare Services Select (page/section) DOGGY DAY…" at bounding box center [122, 454] width 245 height 139
type input "Doggy Daycare Services"
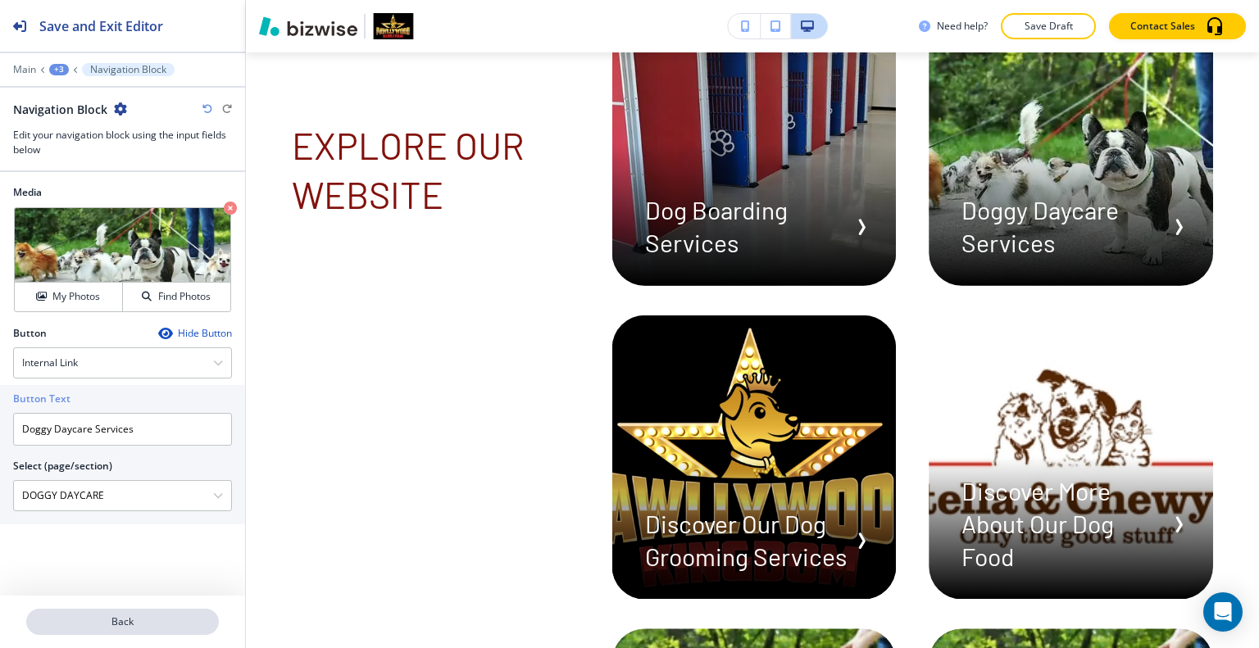
click at [105, 615] on p "Back" at bounding box center [122, 622] width 189 height 15
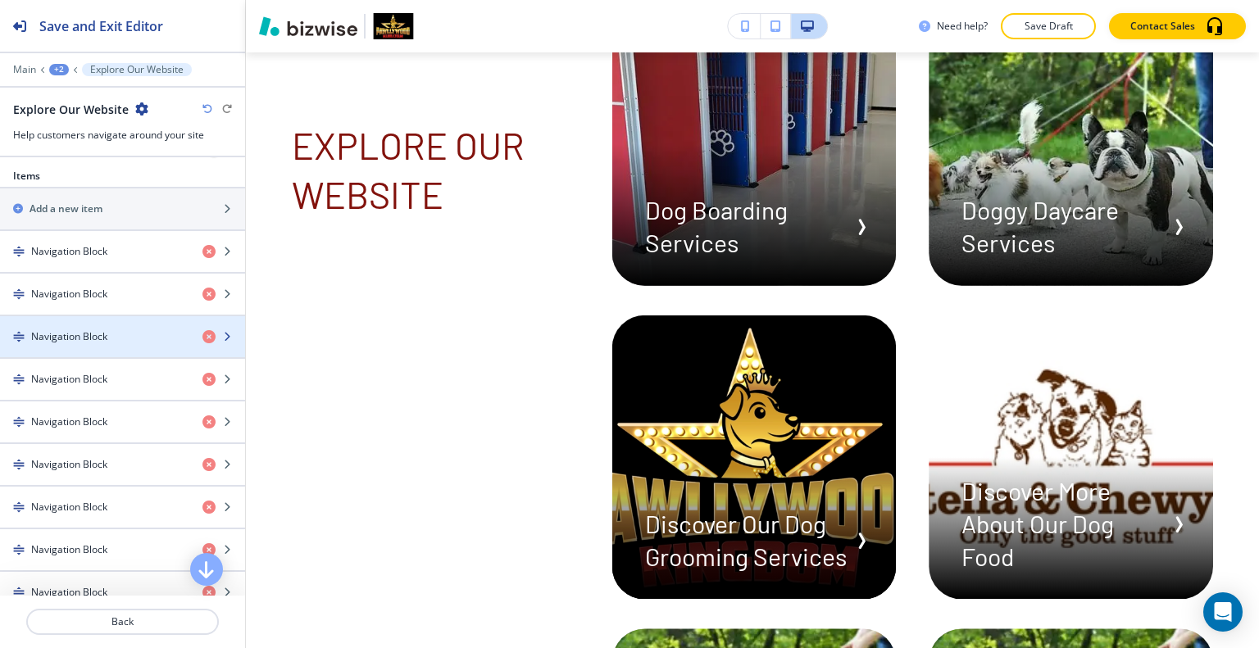
click at [93, 329] on h4 "Navigation Block" at bounding box center [69, 336] width 76 height 15
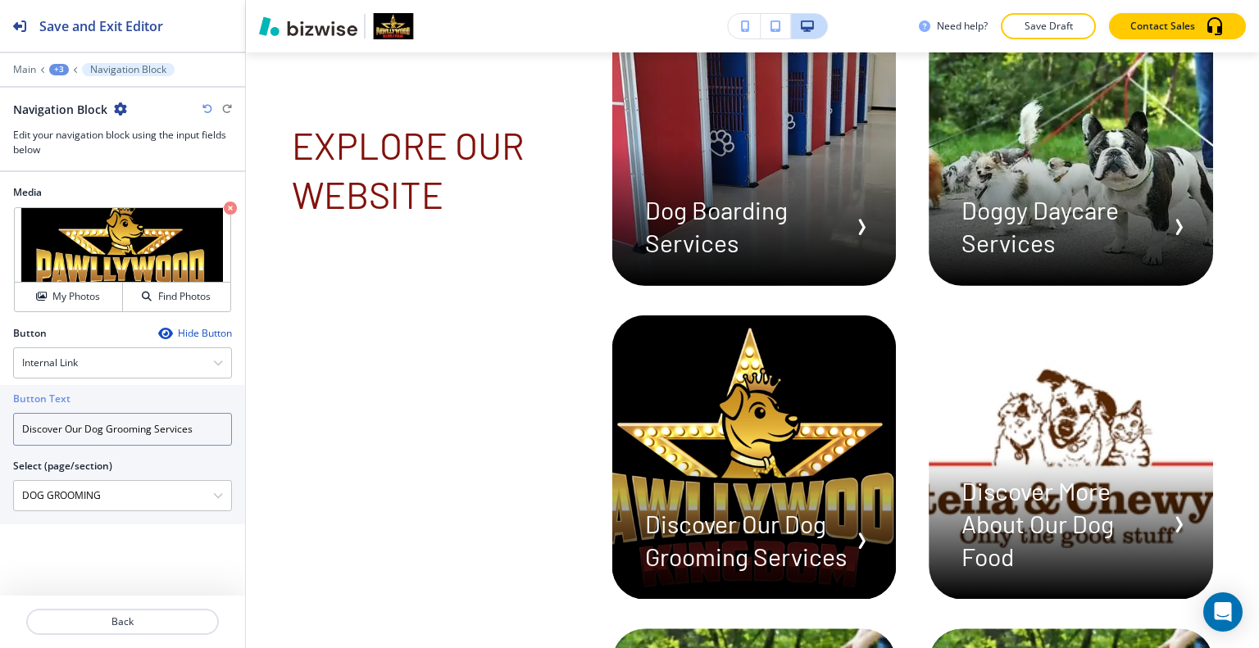
click at [79, 432] on input "Discover Our Dog Grooming Services" at bounding box center [122, 429] width 219 height 33
drag, startPoint x: 84, startPoint y: 432, endPoint x: 7, endPoint y: 422, distance: 78.5
click at [0, 420] on div "Button Text Discover Our Dog Grooming Services Select (page/section) DOG GROOMI…" at bounding box center [122, 454] width 245 height 139
type input "Dog Grooming Services"
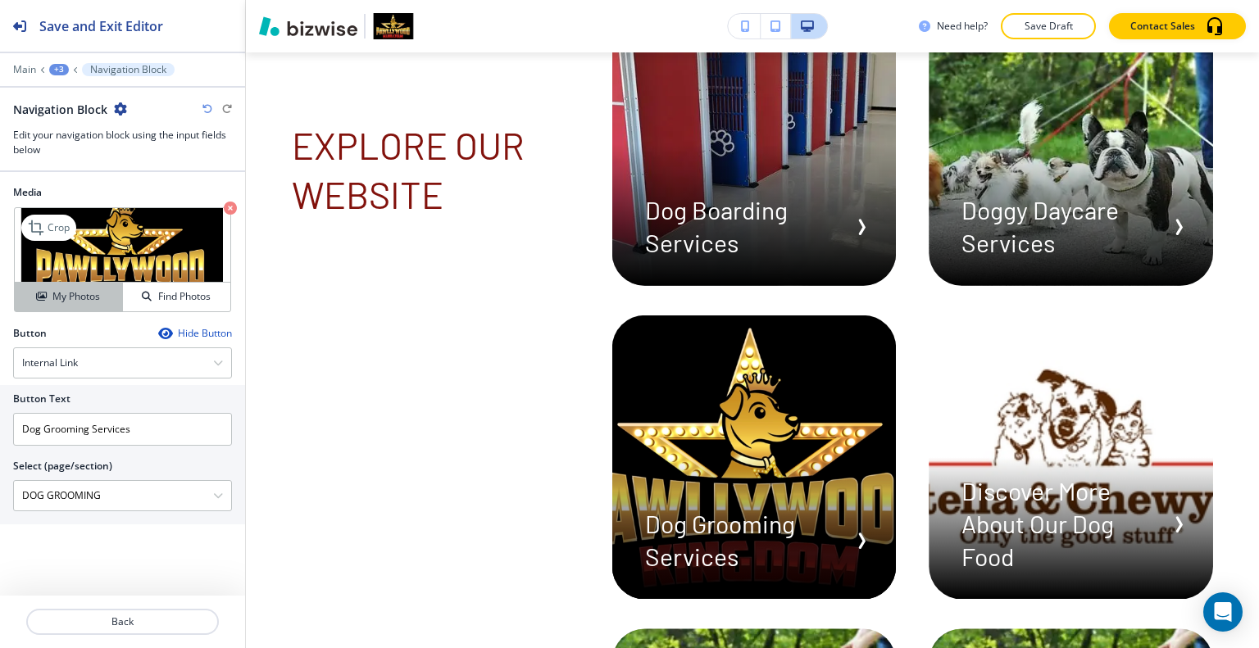
click at [90, 293] on h4 "My Photos" at bounding box center [76, 296] width 48 height 15
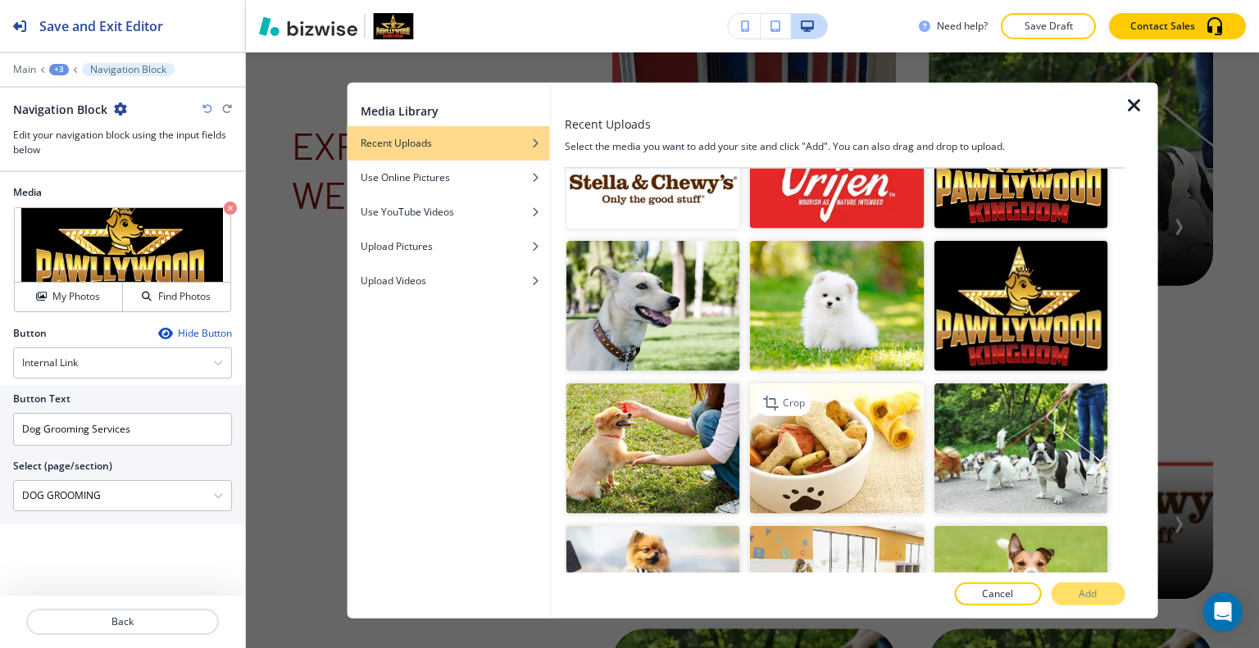
scroll to position [4766, 0]
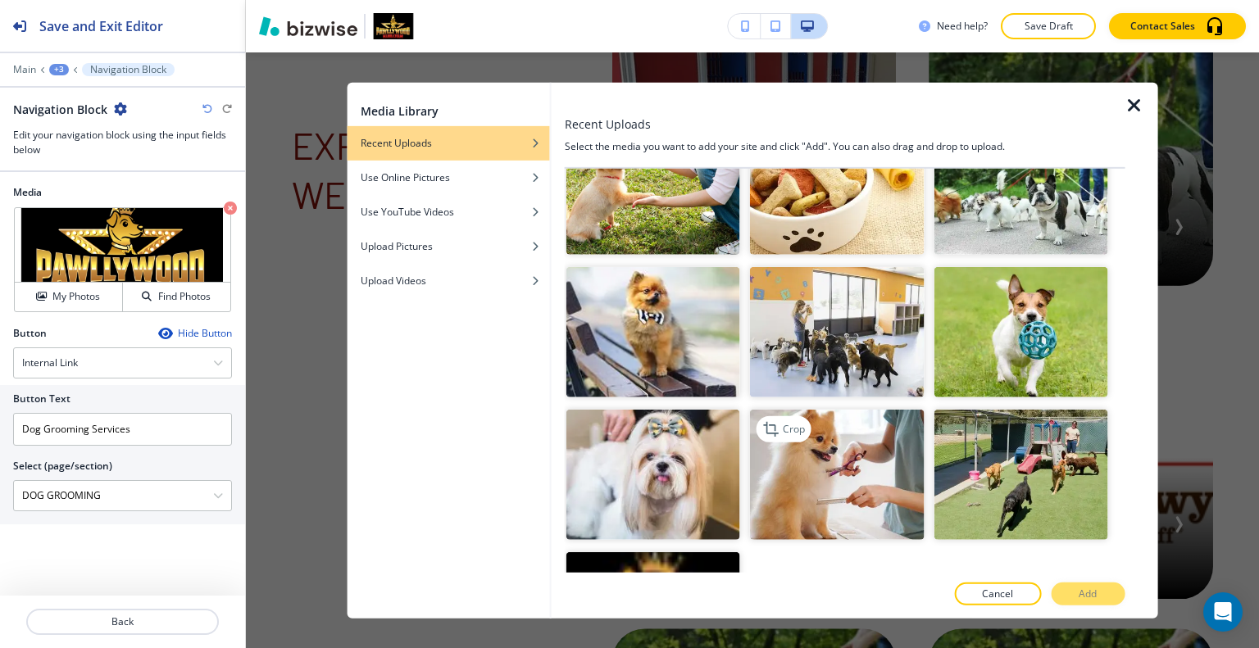
click at [803, 410] on img "button" at bounding box center [837, 475] width 174 height 130
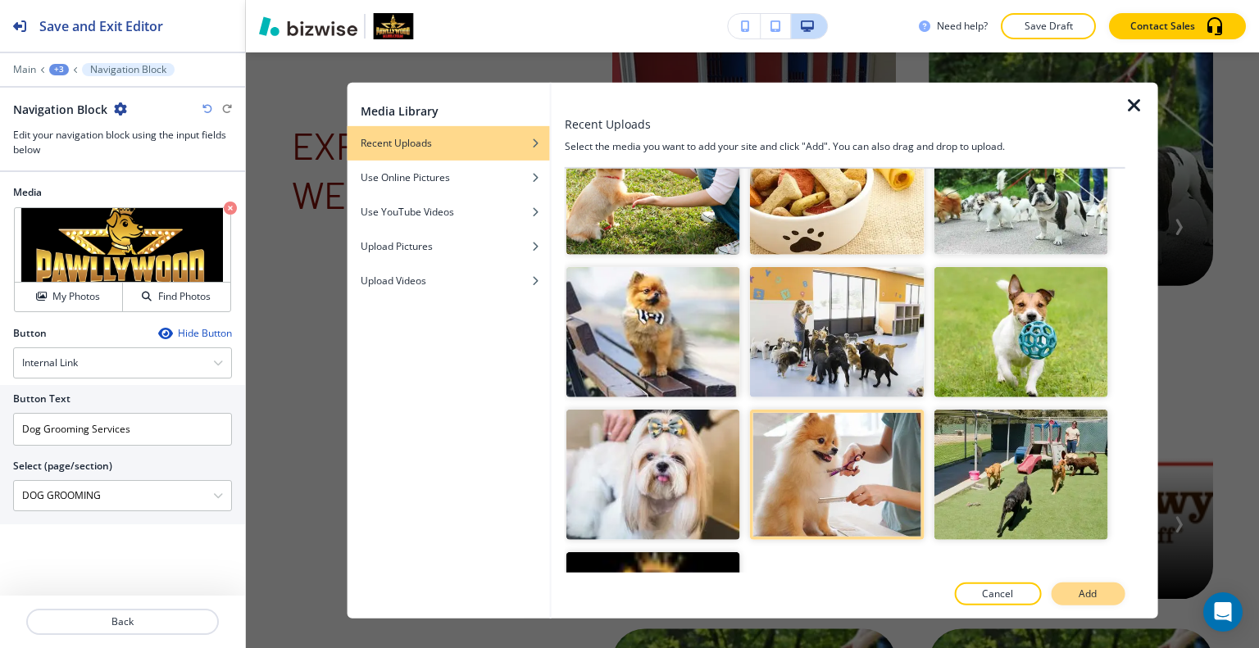
click at [1082, 592] on p "Add" at bounding box center [1087, 594] width 18 height 15
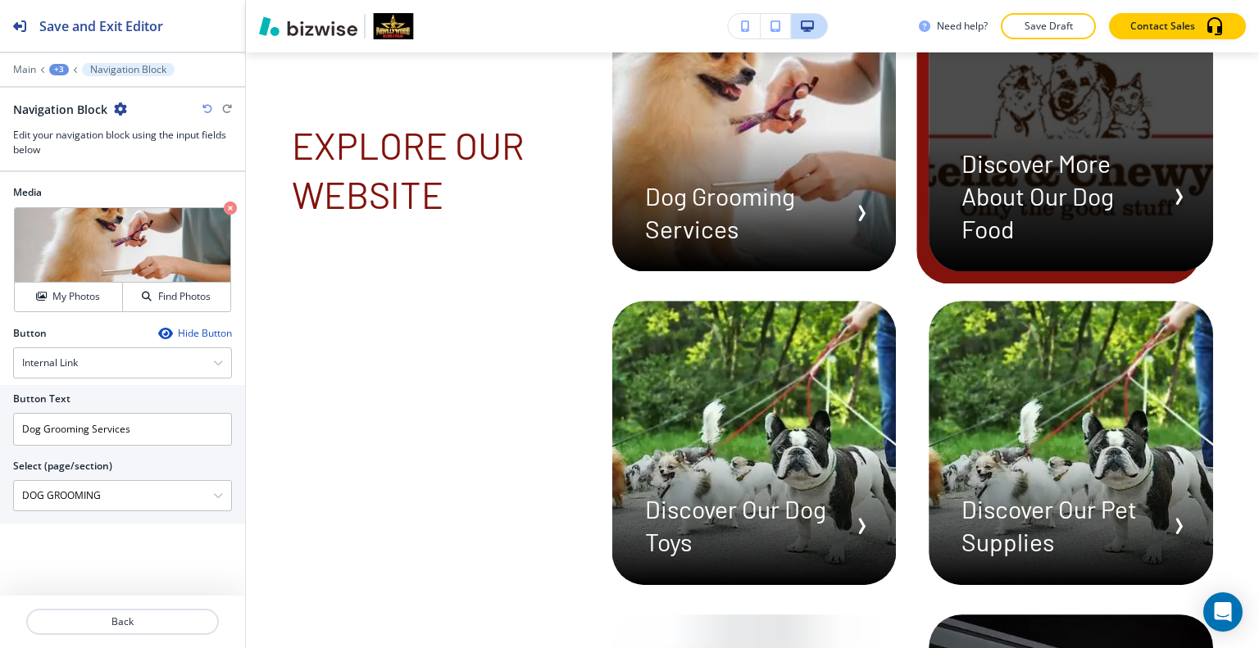
scroll to position [7139, 0]
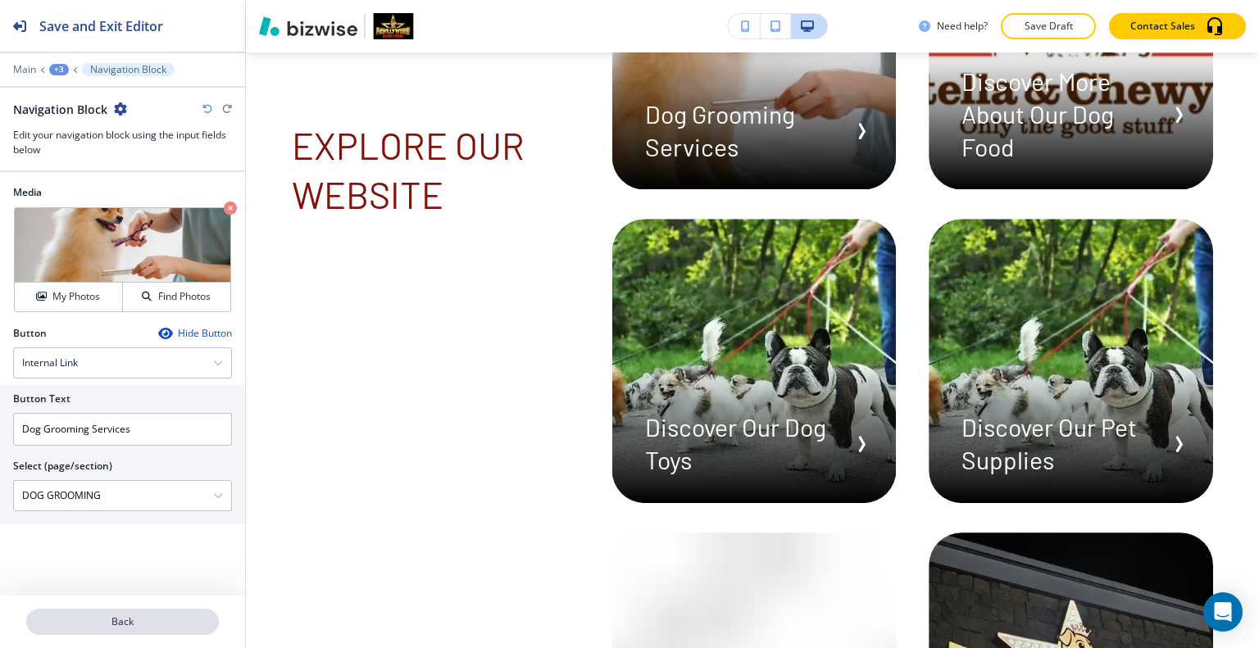
click at [128, 625] on p "Back" at bounding box center [122, 622] width 189 height 15
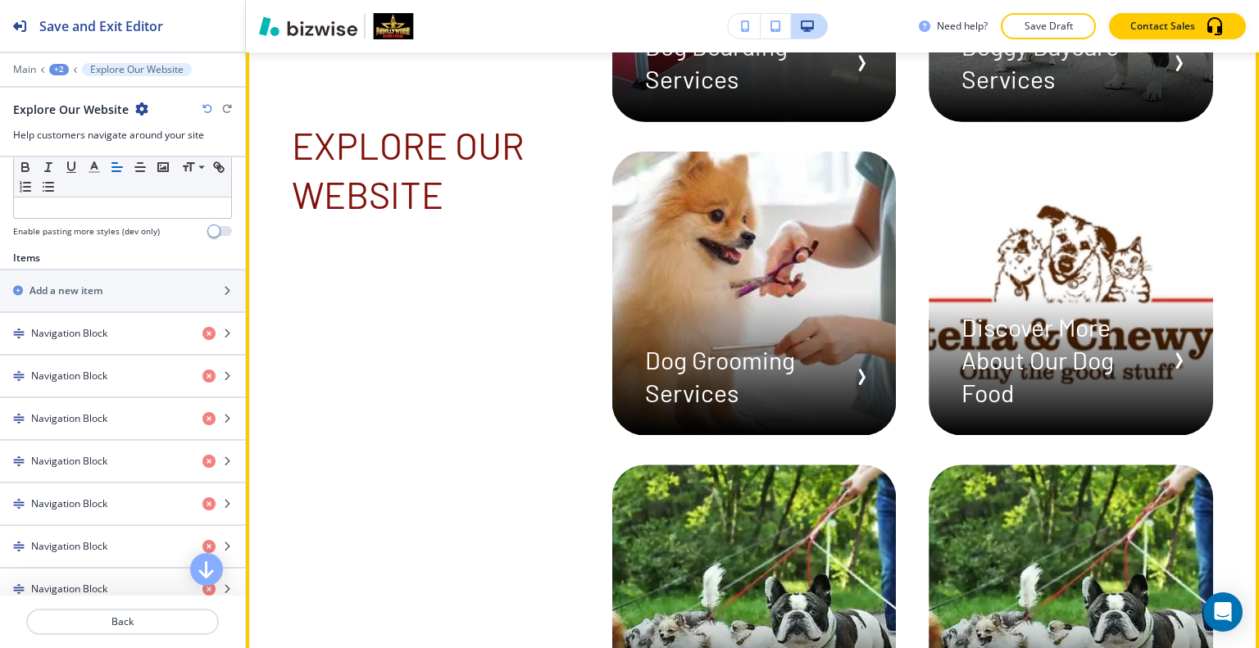
scroll to position [6648, 0]
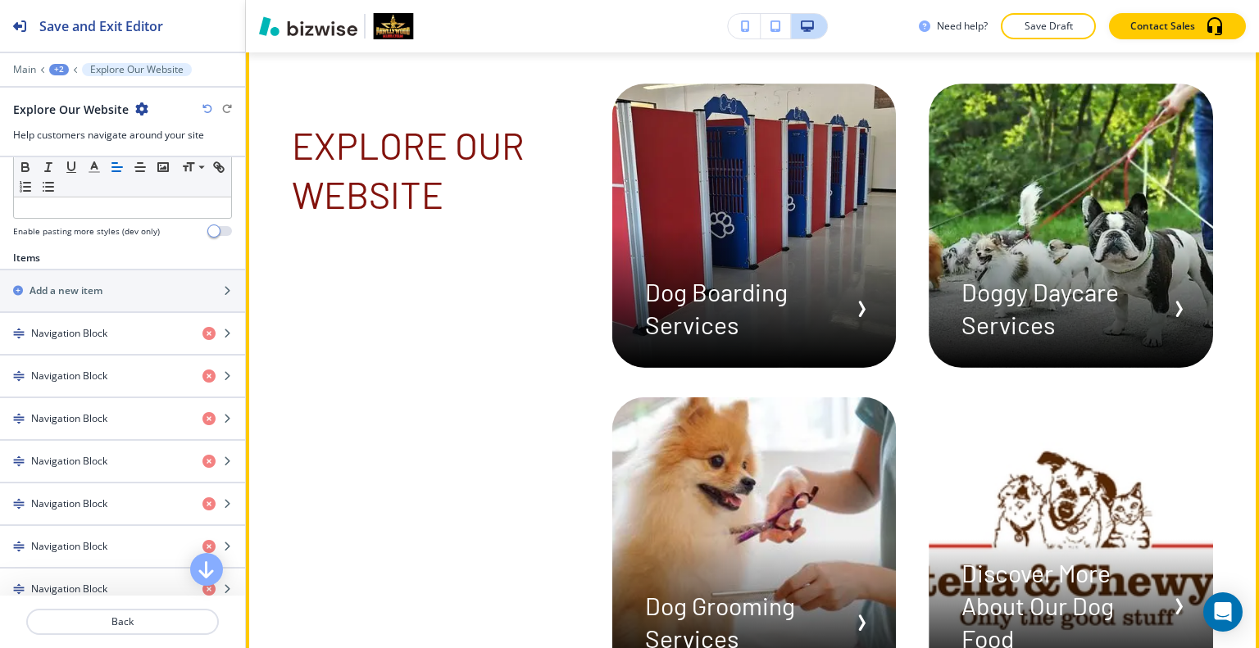
click at [292, 13] on button "Edit This Section" at bounding box center [311, 1] width 111 height 25
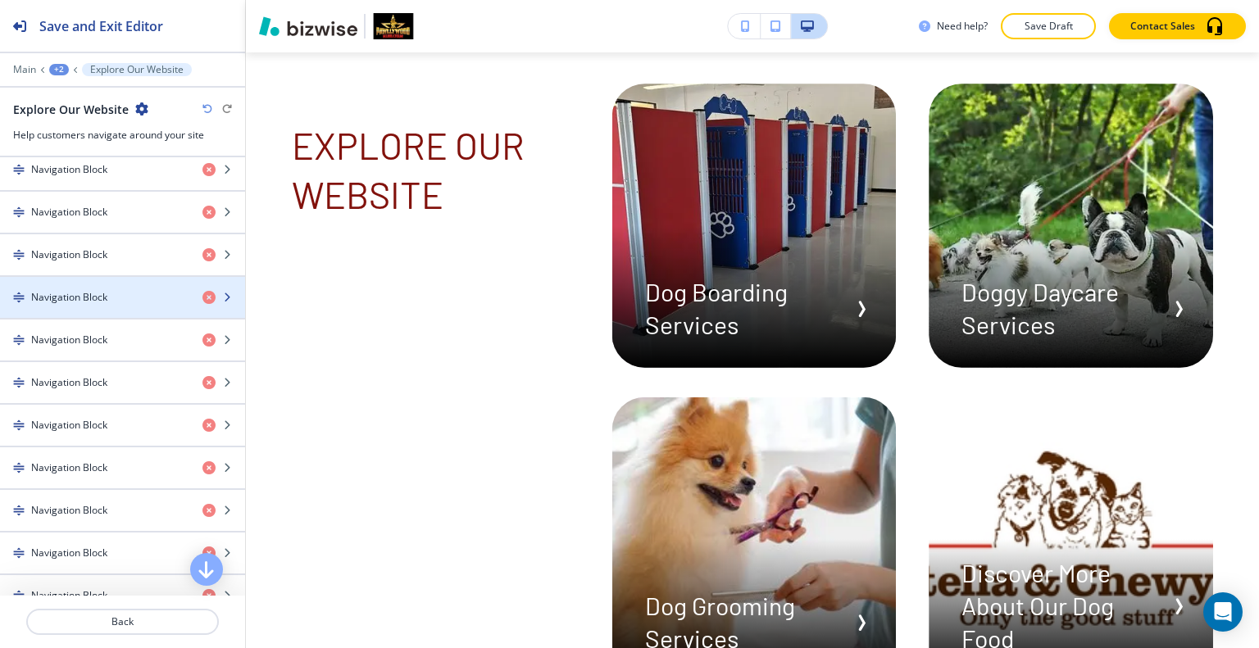
scroll to position [574, 0]
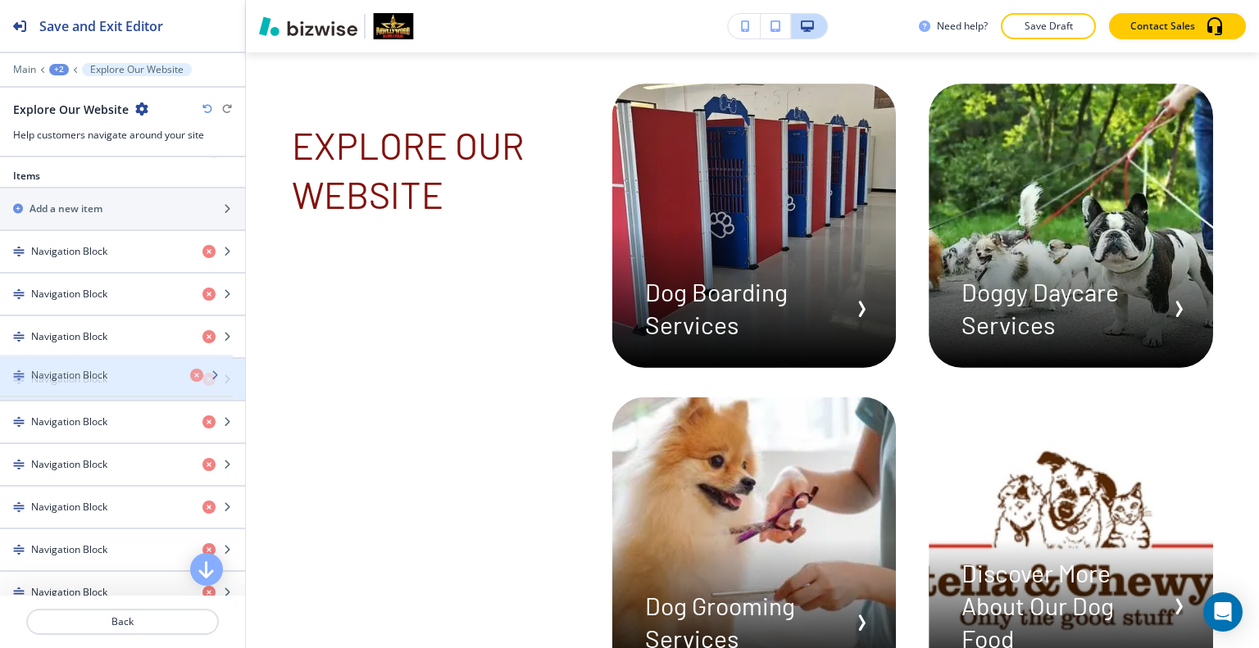
click at [108, 373] on div "Navigation Block" at bounding box center [94, 379] width 189 height 15
click at [107, 374] on div "Navigation Block" at bounding box center [94, 379] width 189 height 15
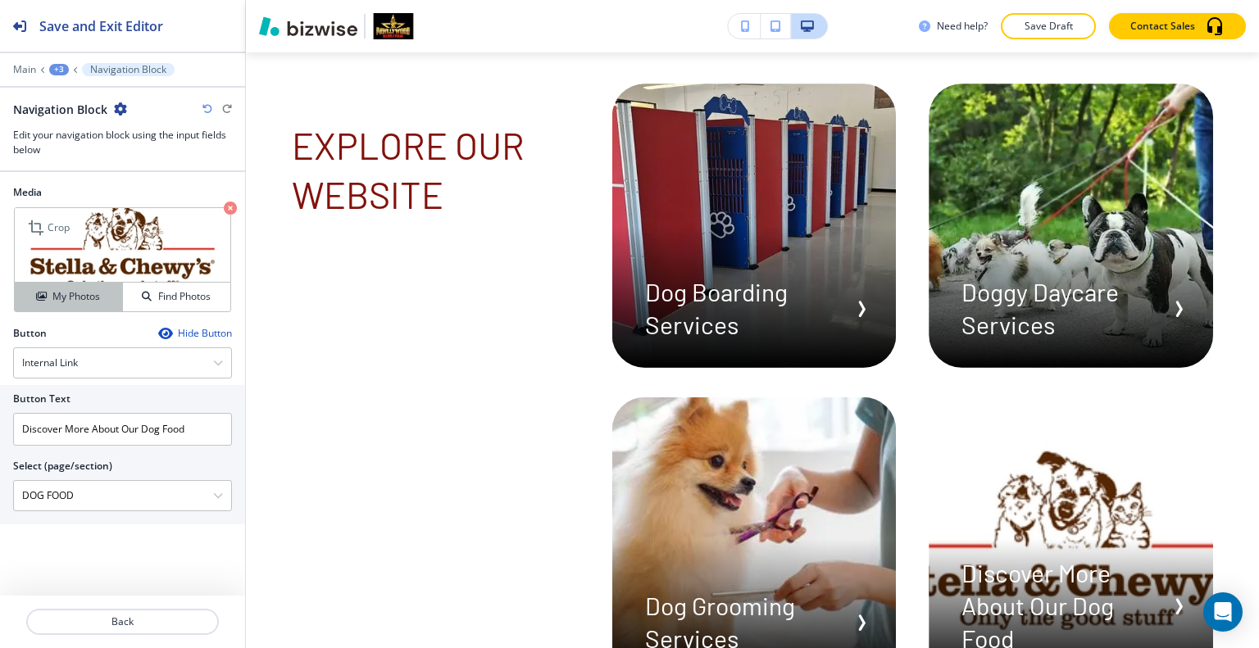
click at [97, 303] on button "My Photos" at bounding box center [69, 297] width 108 height 29
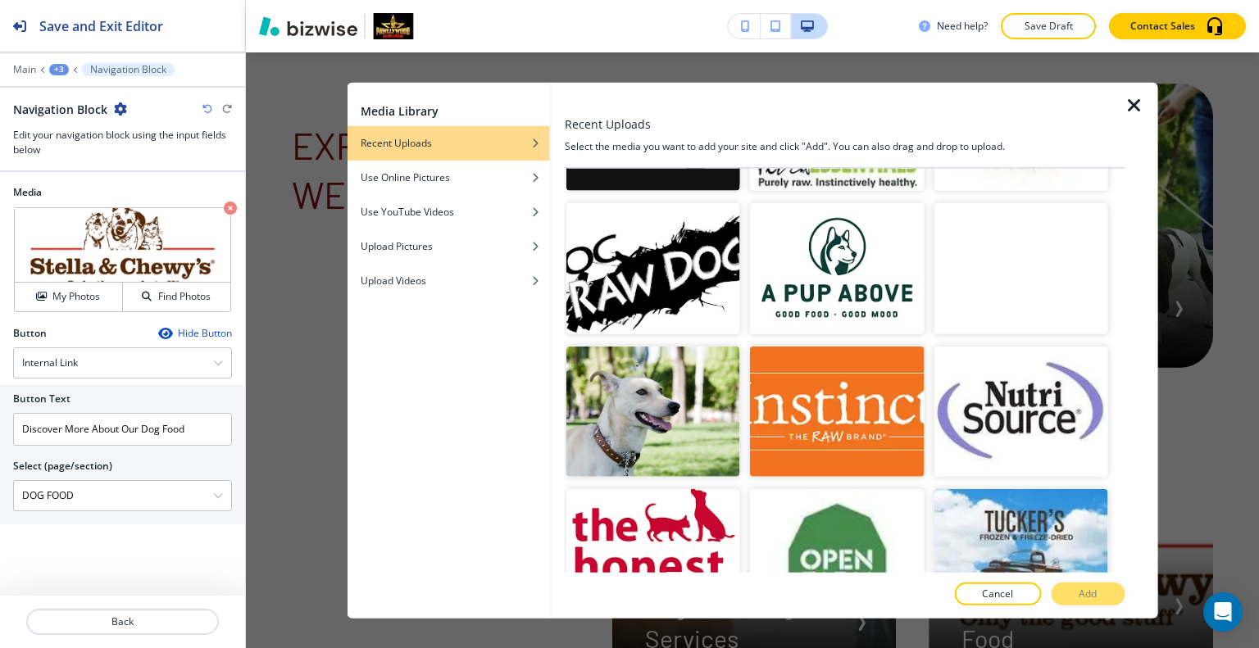
scroll to position [3851, 0]
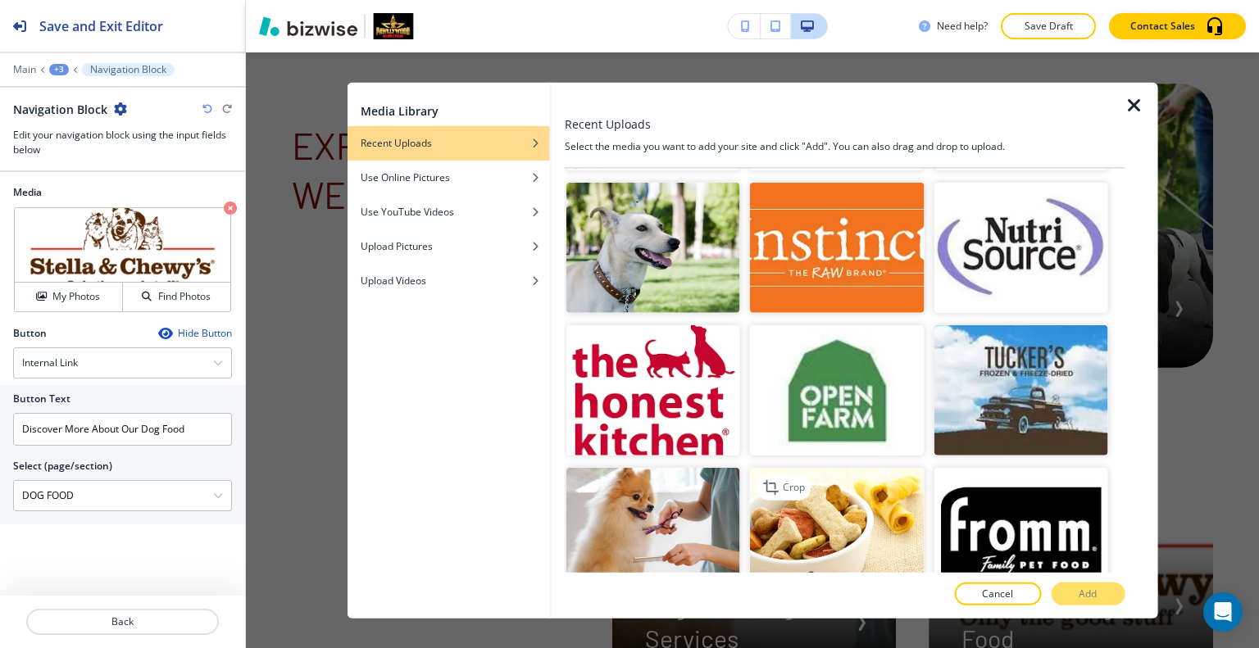
click at [861, 468] on img "button" at bounding box center [837, 533] width 174 height 130
click at [1078, 594] on p "Add" at bounding box center [1087, 594] width 18 height 15
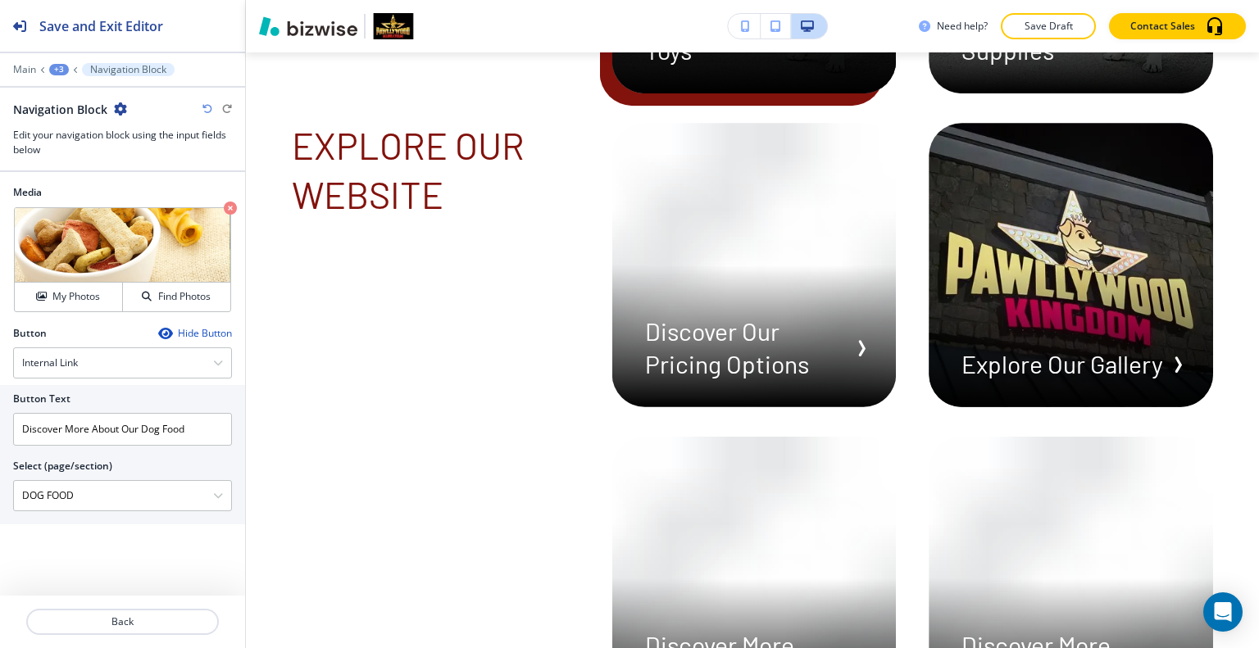
scroll to position [7139, 0]
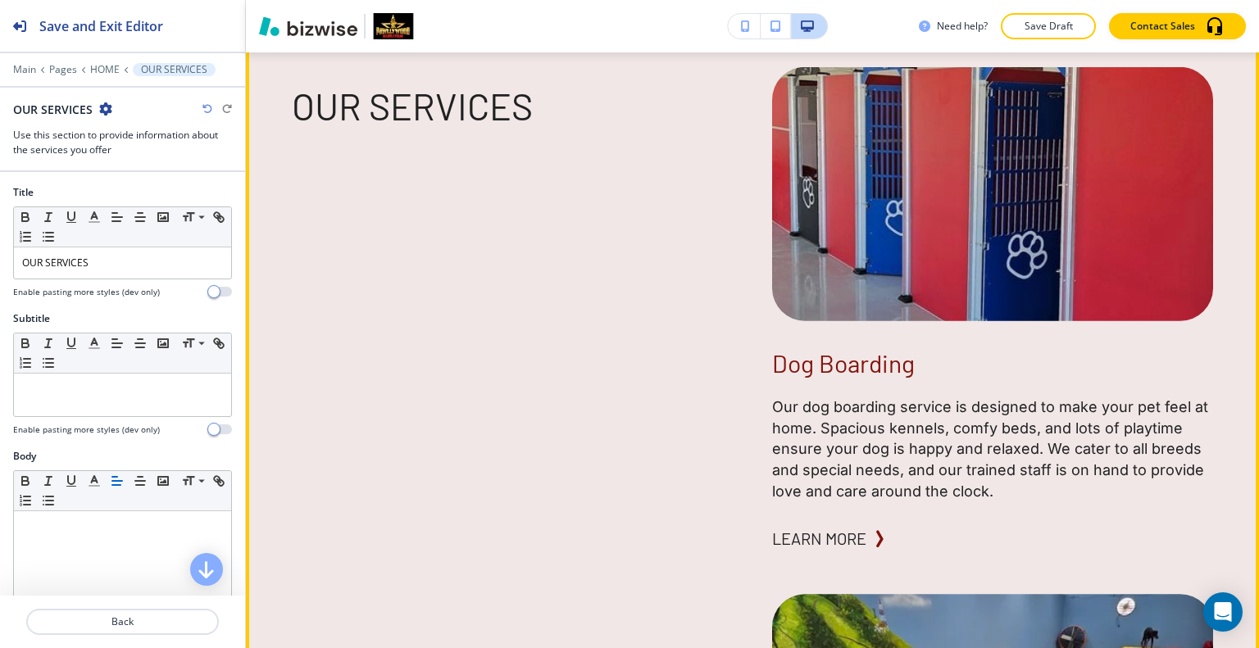
scroll to position [2943, 0]
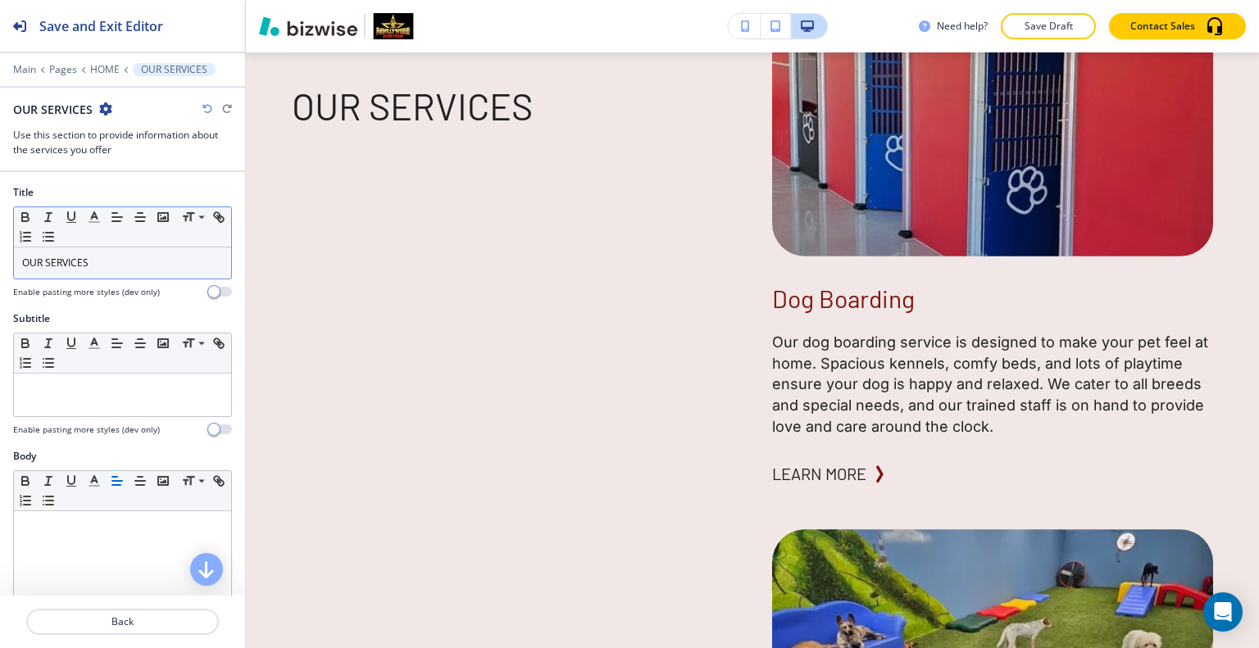
click at [141, 252] on div "OUR SERVICES" at bounding box center [122, 262] width 217 height 31
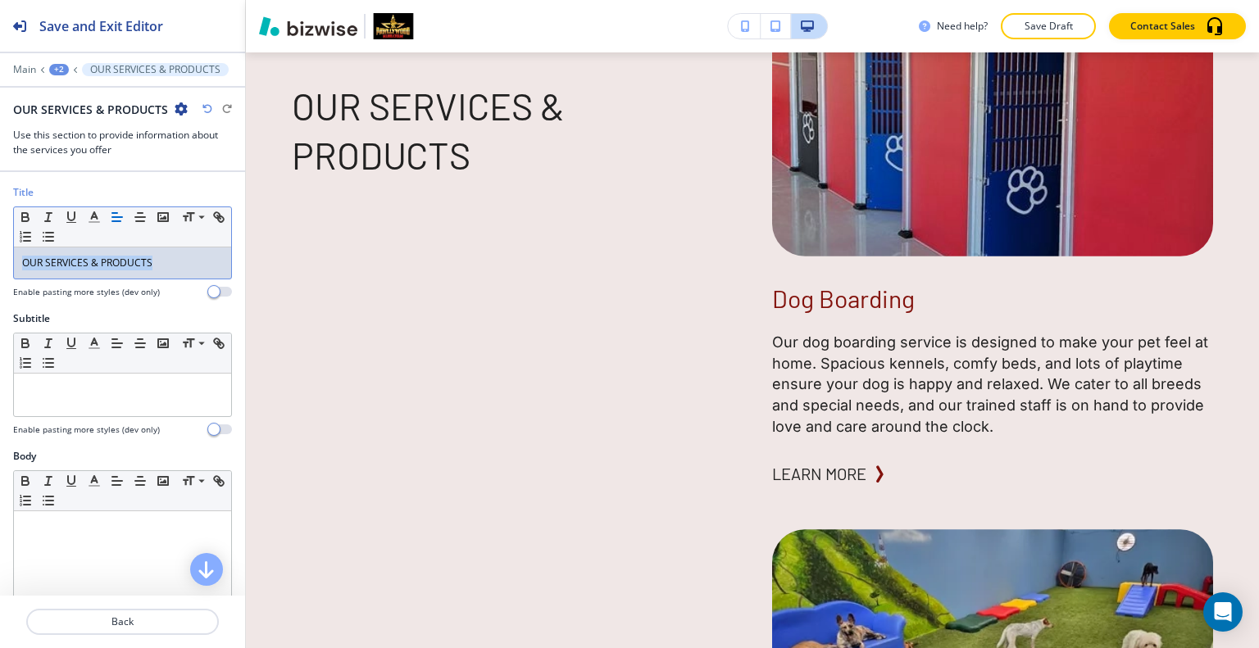
drag, startPoint x: 99, startPoint y: 263, endPoint x: 29, endPoint y: 248, distance: 71.2
click at [2, 261] on div "Title Small Normal Large Huge OUR SERVICES & PRODUCTS Enable pasting more style…" at bounding box center [122, 248] width 245 height 126
click at [88, 215] on icon "button" at bounding box center [94, 217] width 15 height 15
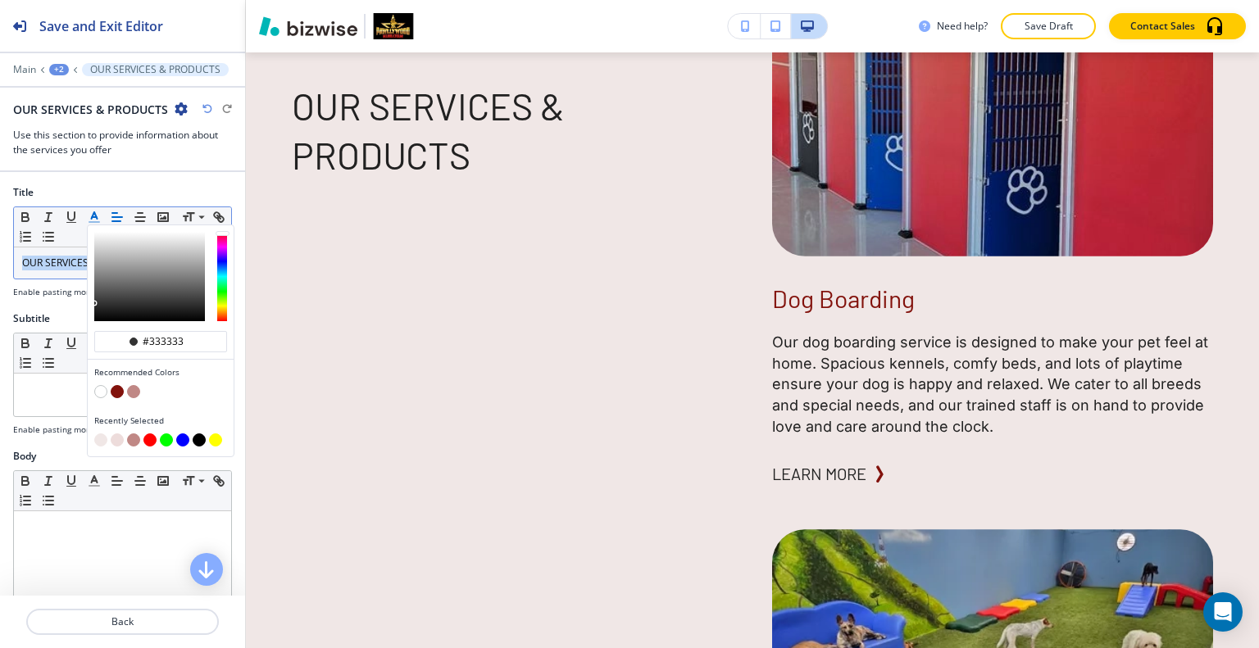
click at [120, 388] on button "button" at bounding box center [117, 391] width 13 height 13
type input "#82120c"
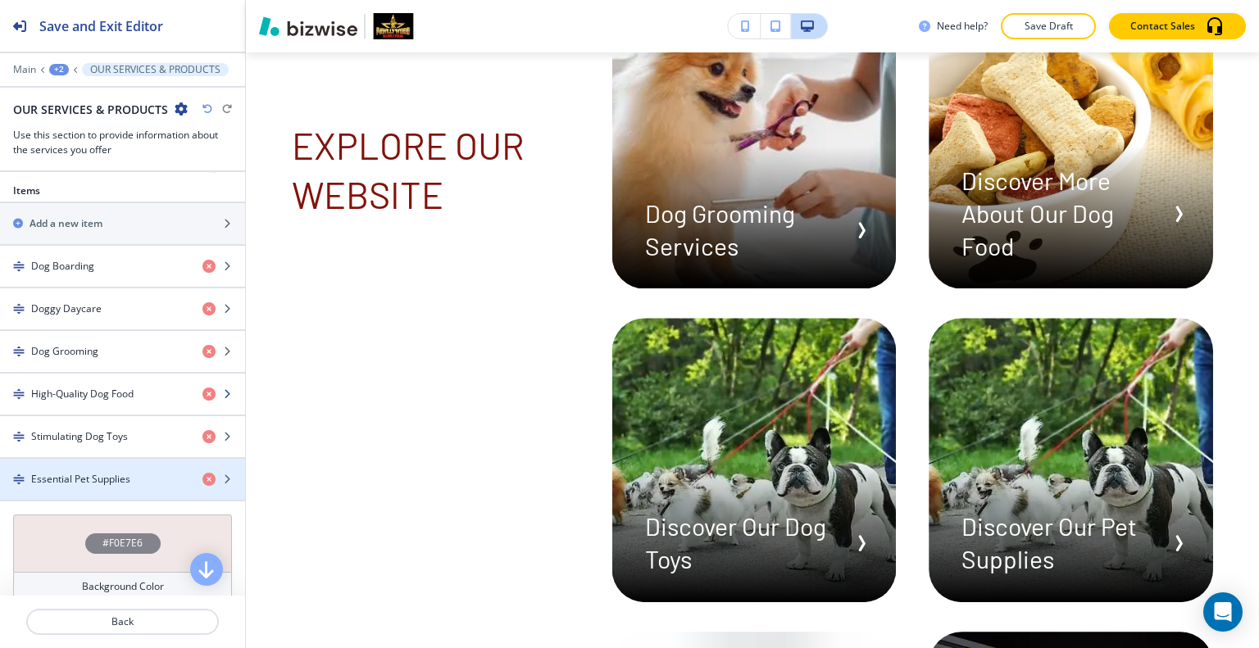
scroll to position [492, 0]
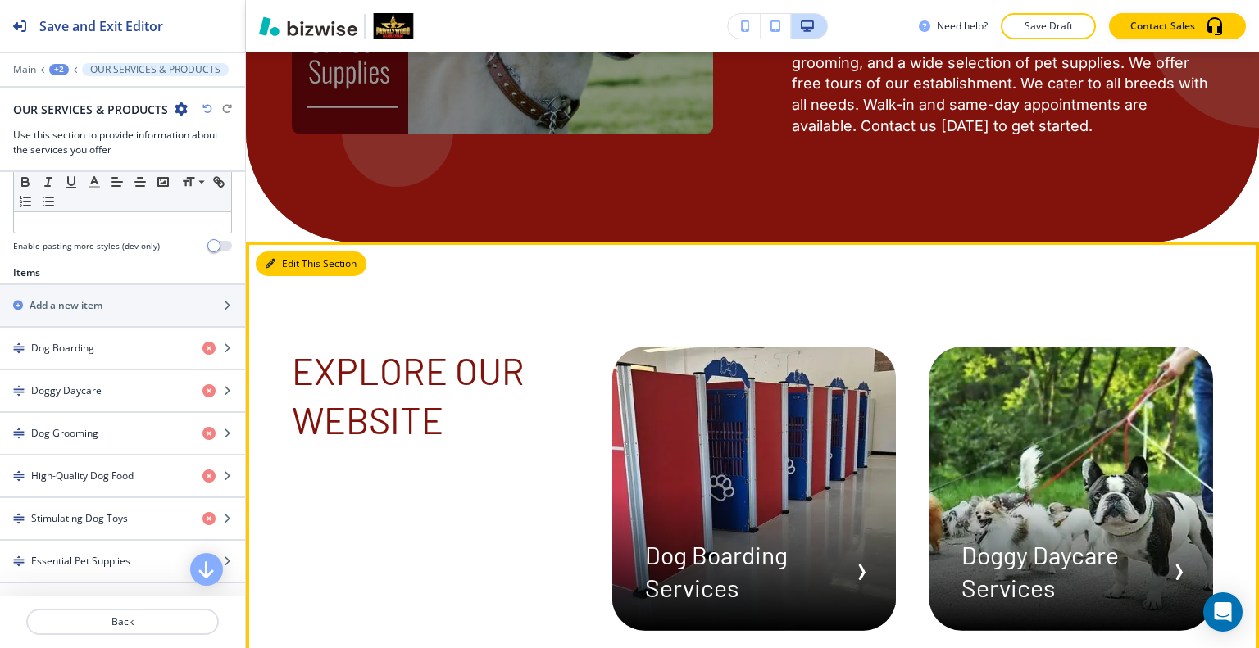
click at [283, 276] on button "Edit This Section" at bounding box center [311, 264] width 111 height 25
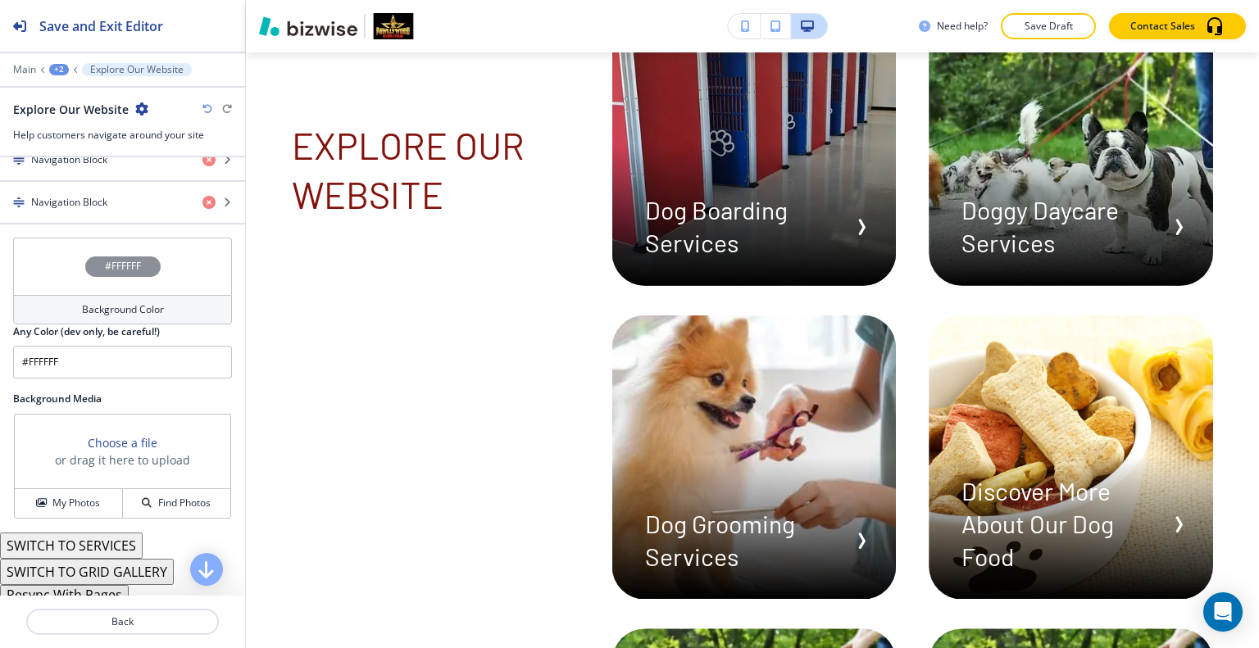
scroll to position [885, 0]
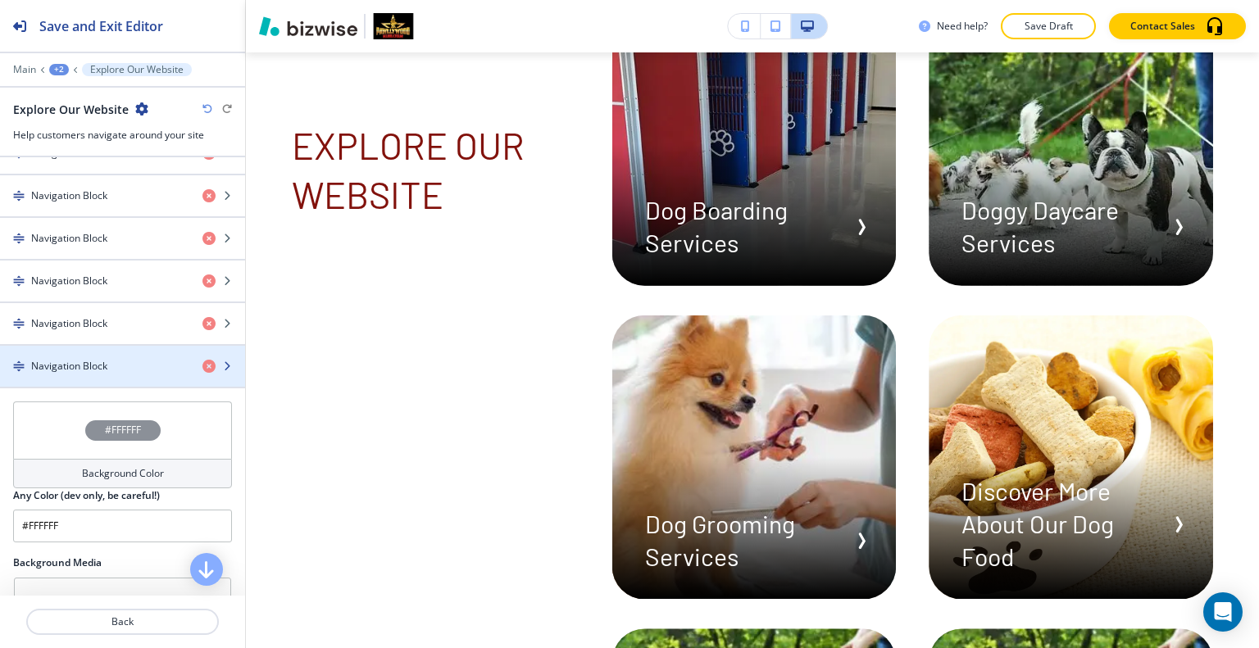
click at [133, 363] on div "Navigation Block" at bounding box center [94, 366] width 189 height 15
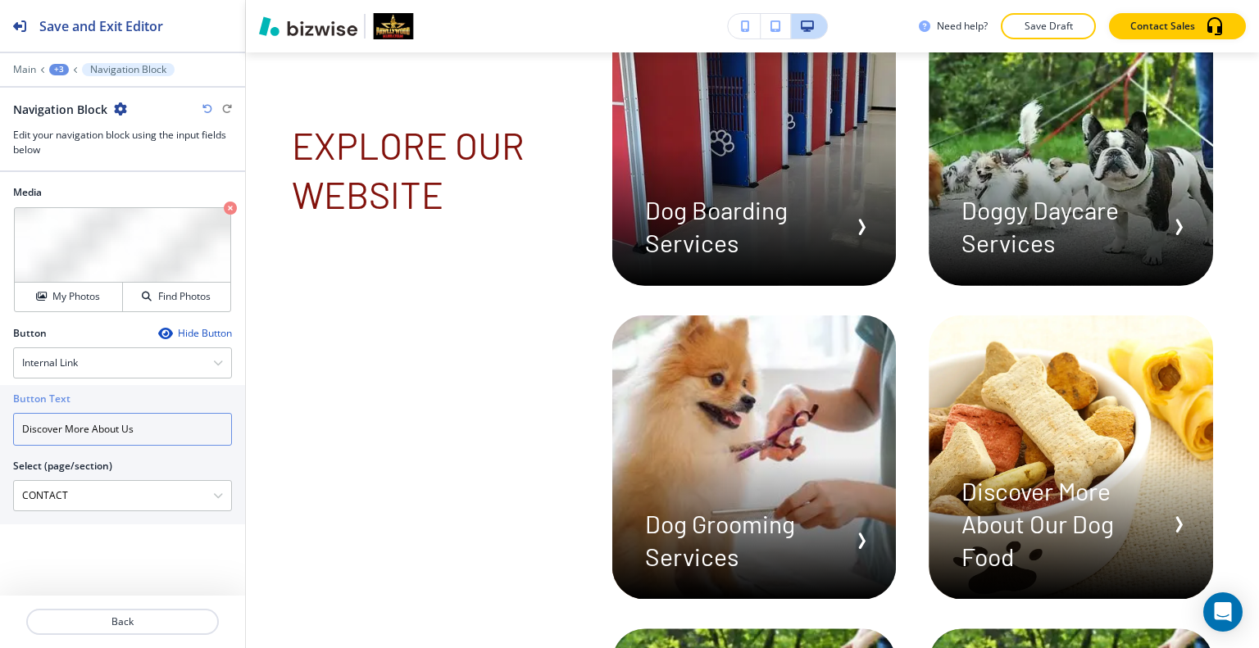
drag, startPoint x: 149, startPoint y: 429, endPoint x: 0, endPoint y: 429, distance: 149.1
click at [0, 429] on div "Button Text Discover More About Us Select (page/section) CONTACT HOME HOME | He…" at bounding box center [122, 454] width 245 height 139
type input "c"
type input "Contact Us"
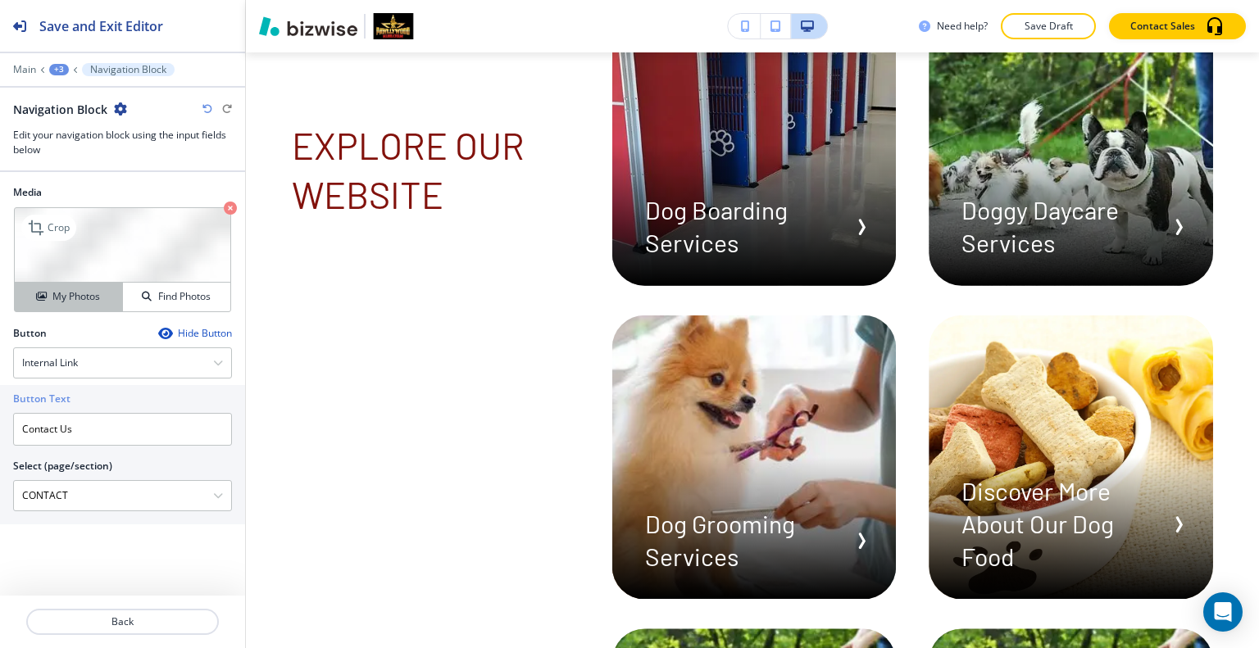
click at [92, 299] on h4 "My Photos" at bounding box center [76, 296] width 48 height 15
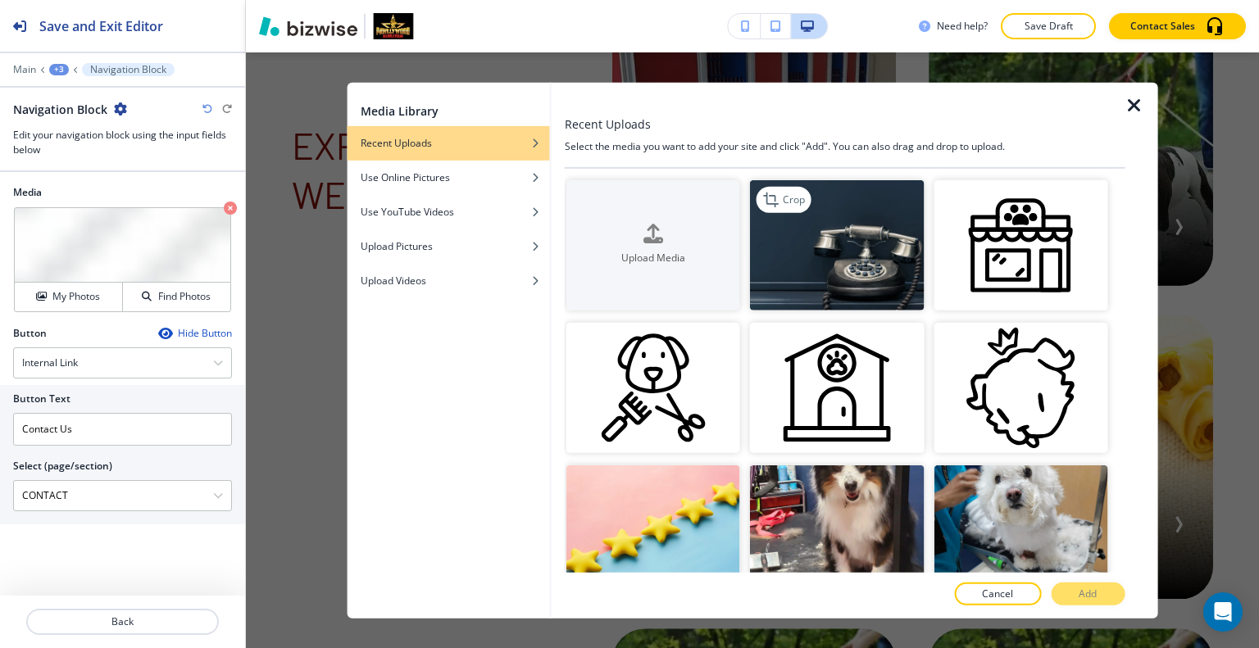
click at [830, 263] on img "button" at bounding box center [837, 244] width 174 height 130
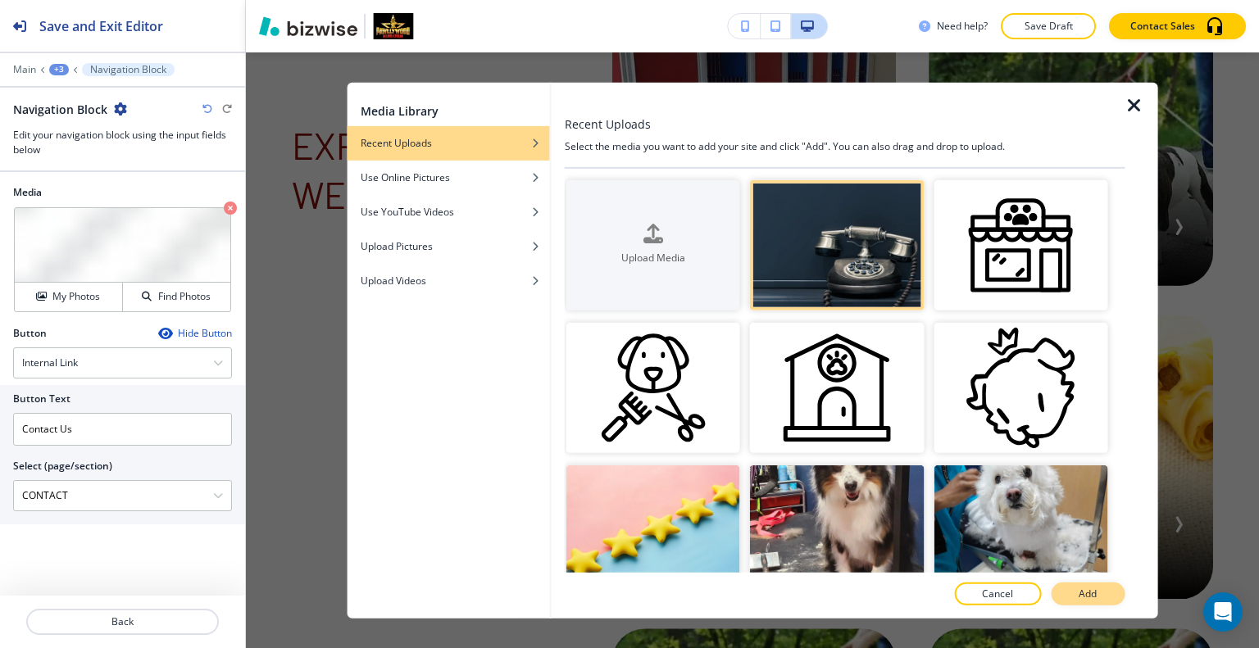
click at [1072, 596] on button "Add" at bounding box center [1087, 594] width 74 height 23
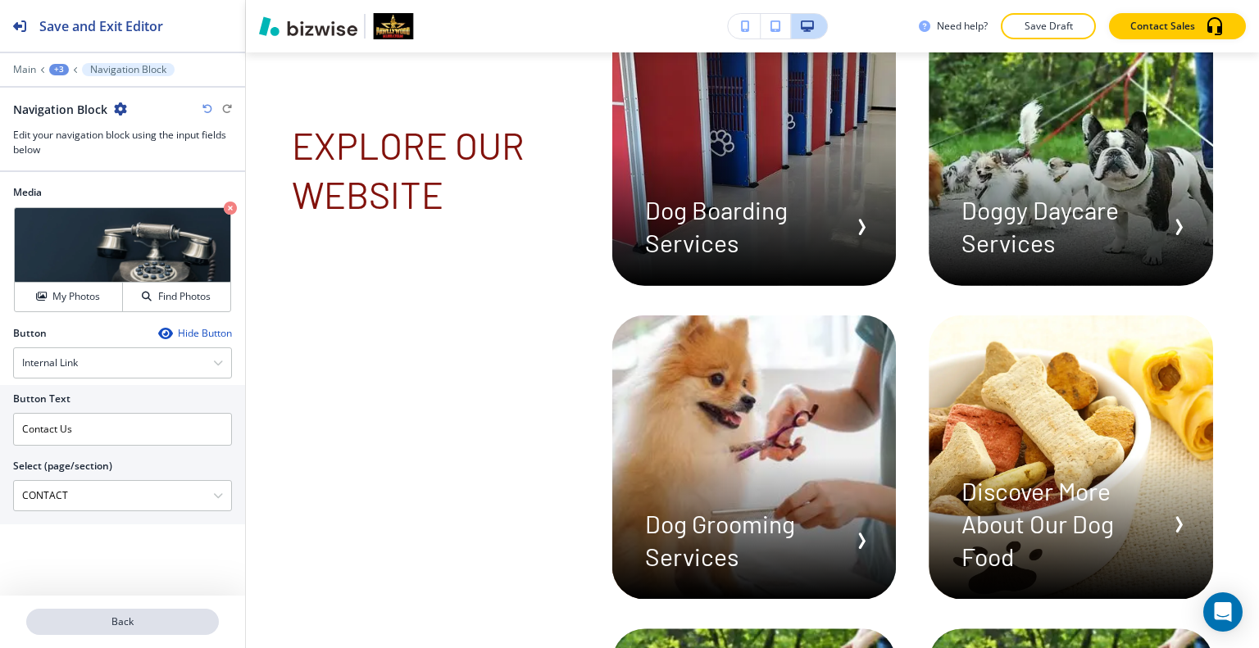
click at [104, 630] on button "Back" at bounding box center [122, 622] width 193 height 26
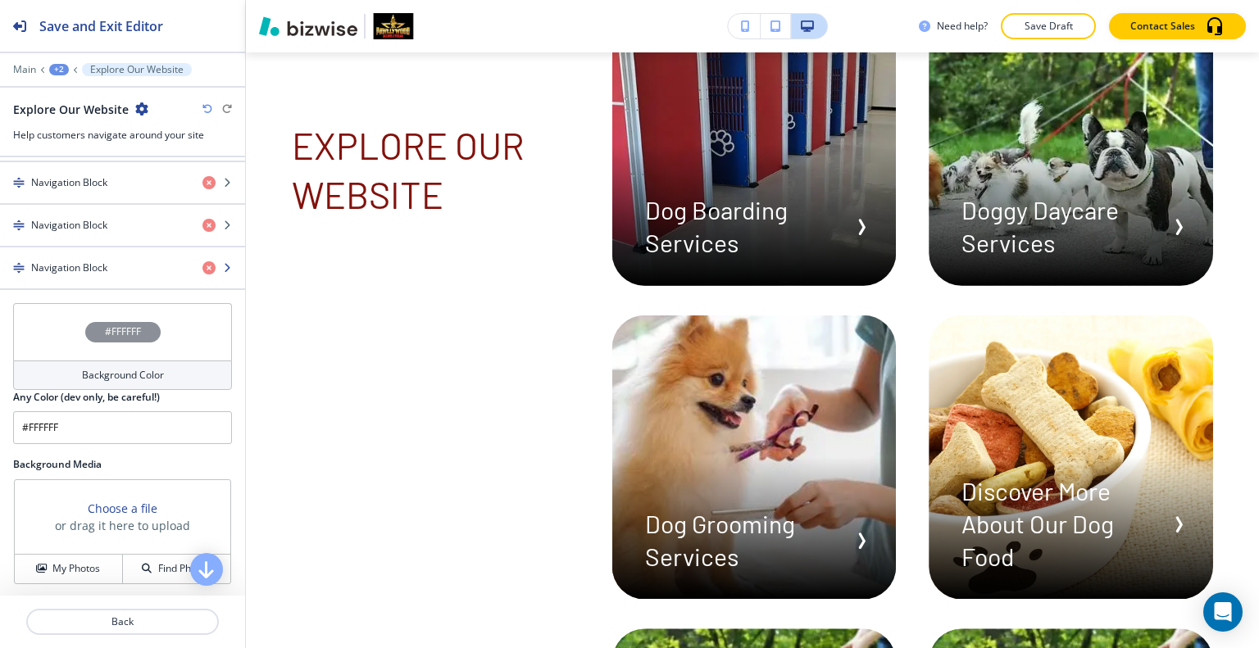
scroll to position [819, 0]
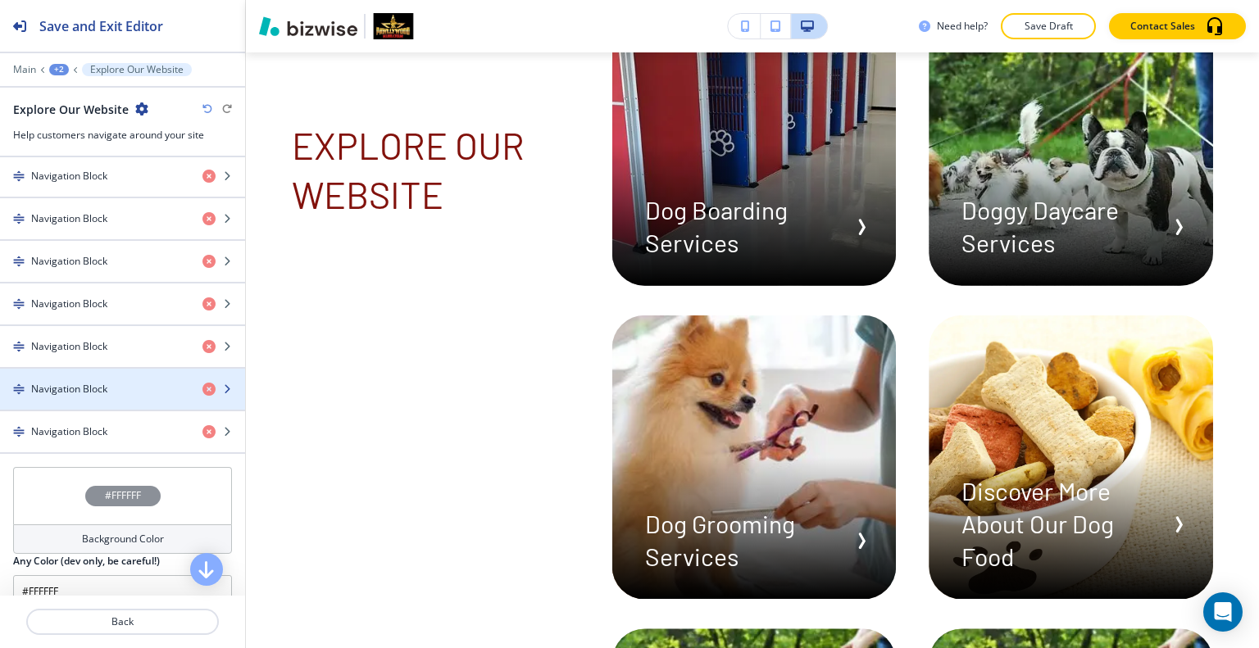
click at [105, 382] on h4 "Navigation Block" at bounding box center [69, 389] width 76 height 15
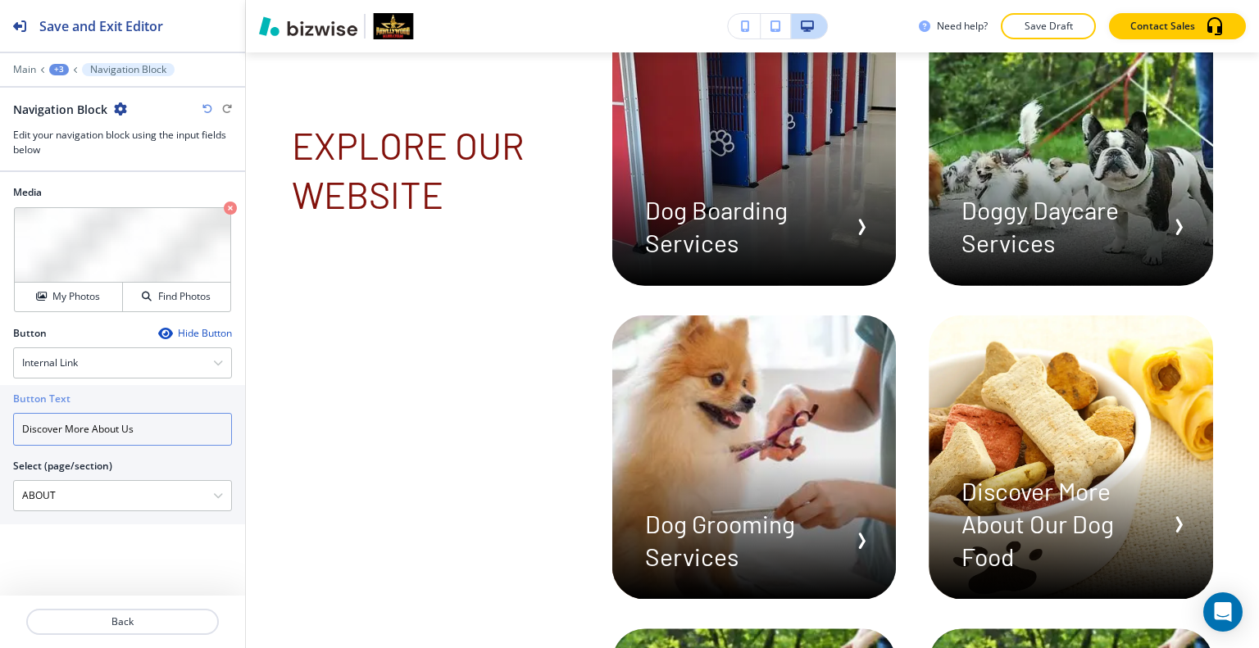
click at [94, 428] on input "Discover More About Us" at bounding box center [122, 429] width 219 height 33
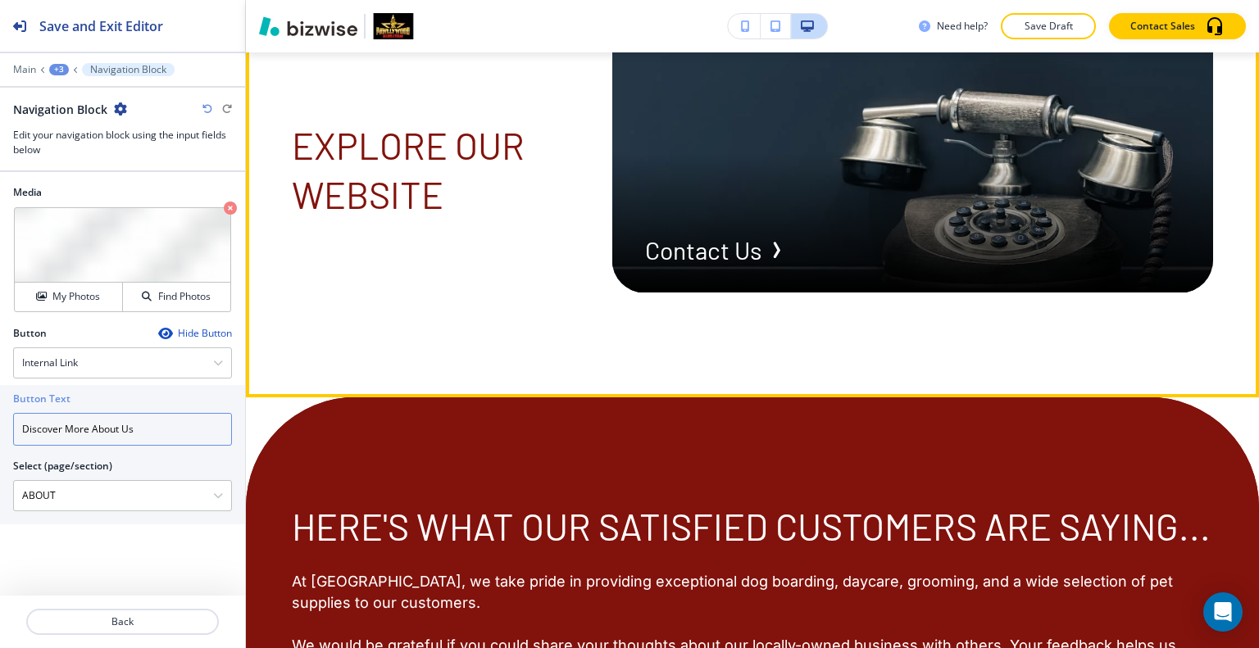
scroll to position [7959, 0]
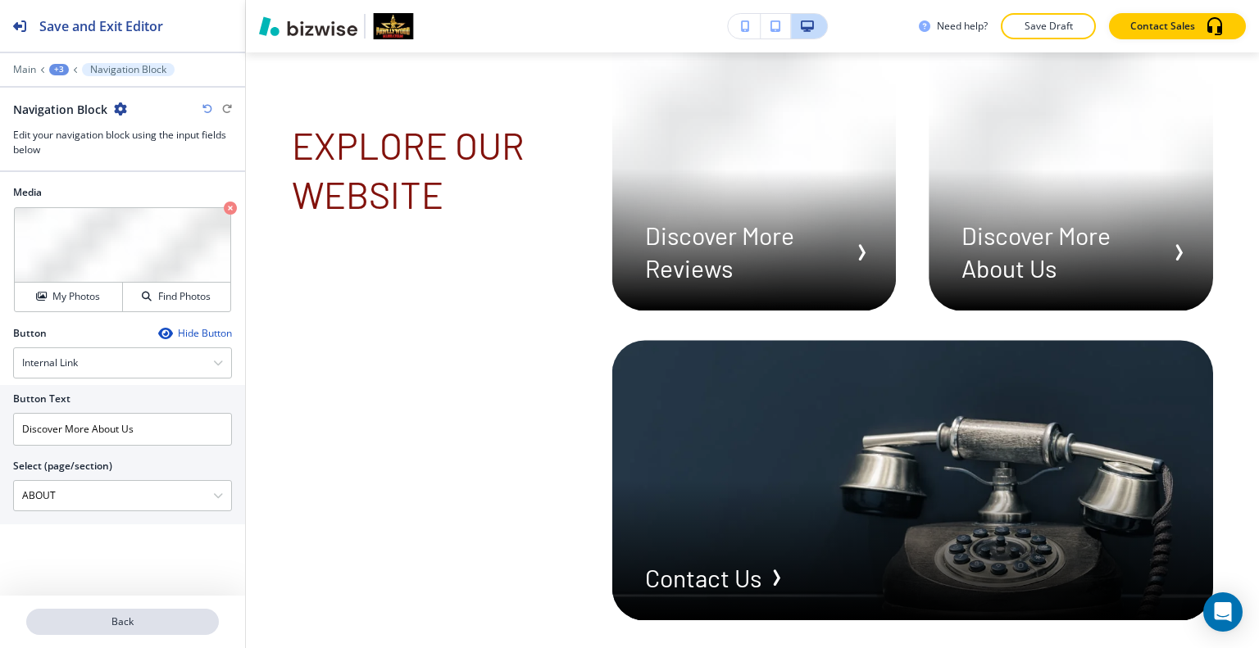
click at [148, 618] on p "Back" at bounding box center [122, 622] width 189 height 15
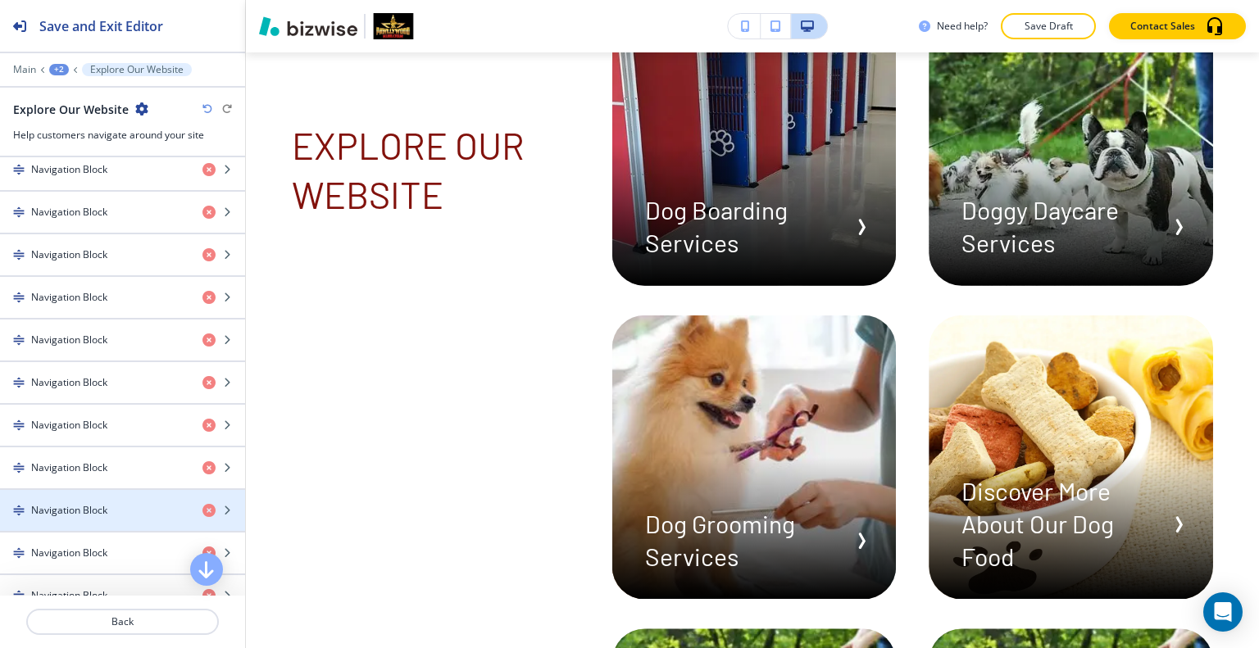
scroll to position [901, 0]
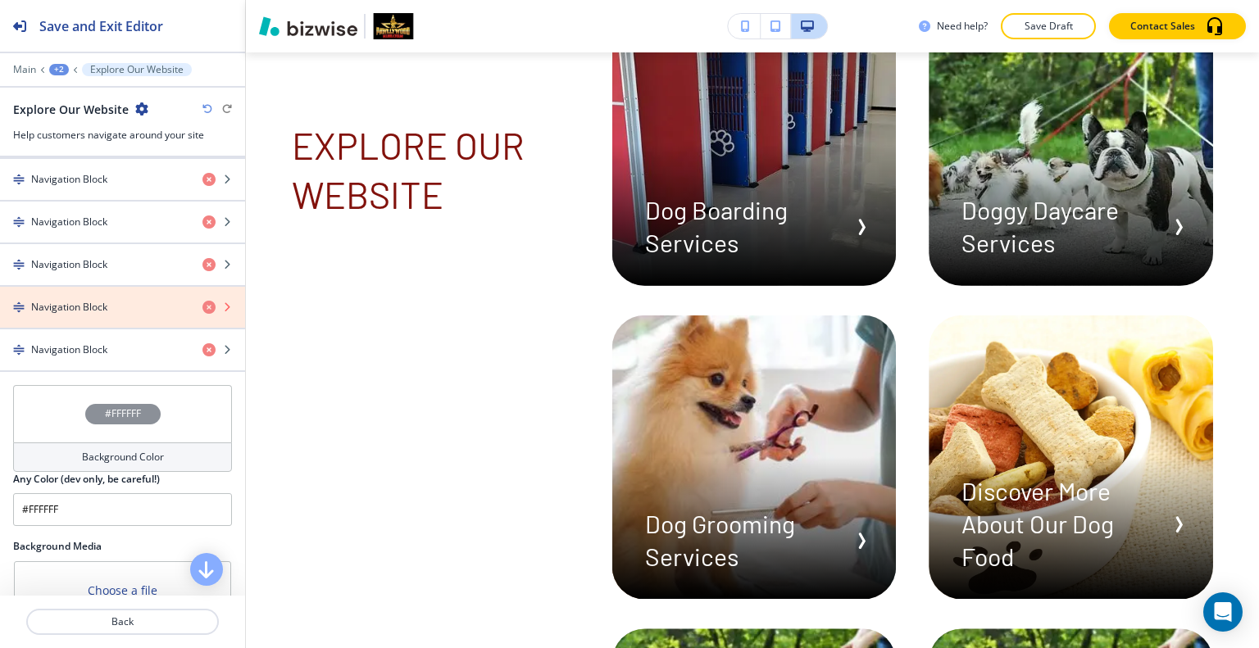
click at [202, 304] on icon "button" at bounding box center [208, 307] width 13 height 13
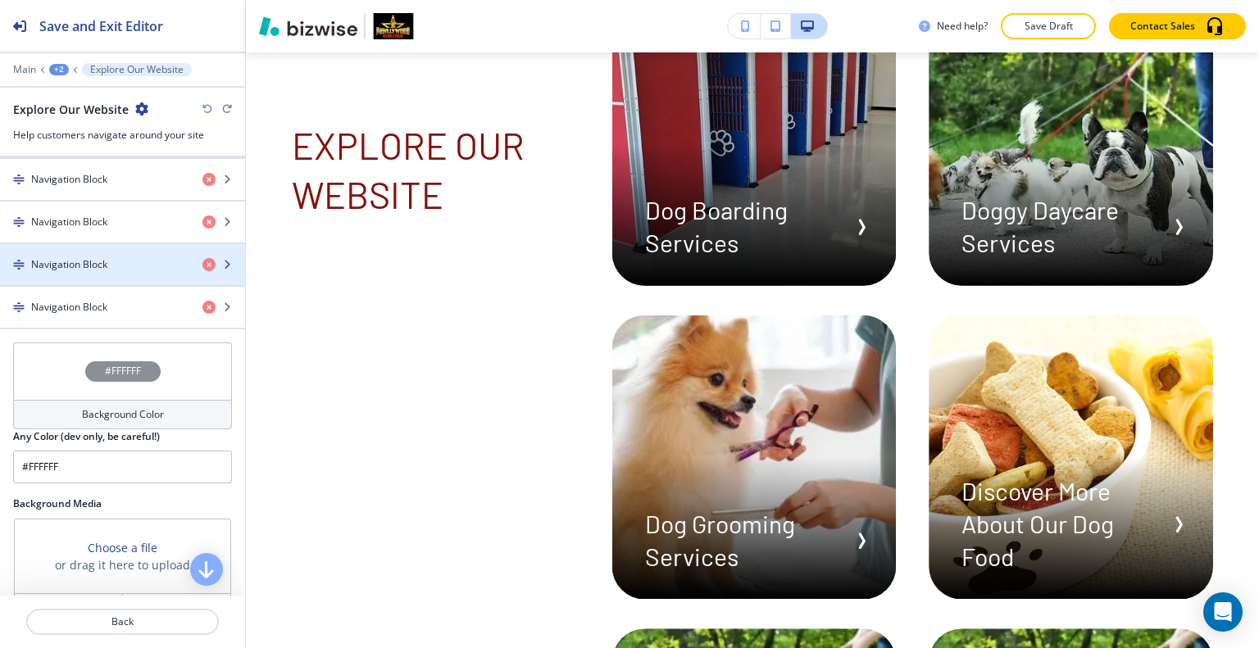
click at [120, 265] on div "Navigation Block" at bounding box center [94, 264] width 189 height 15
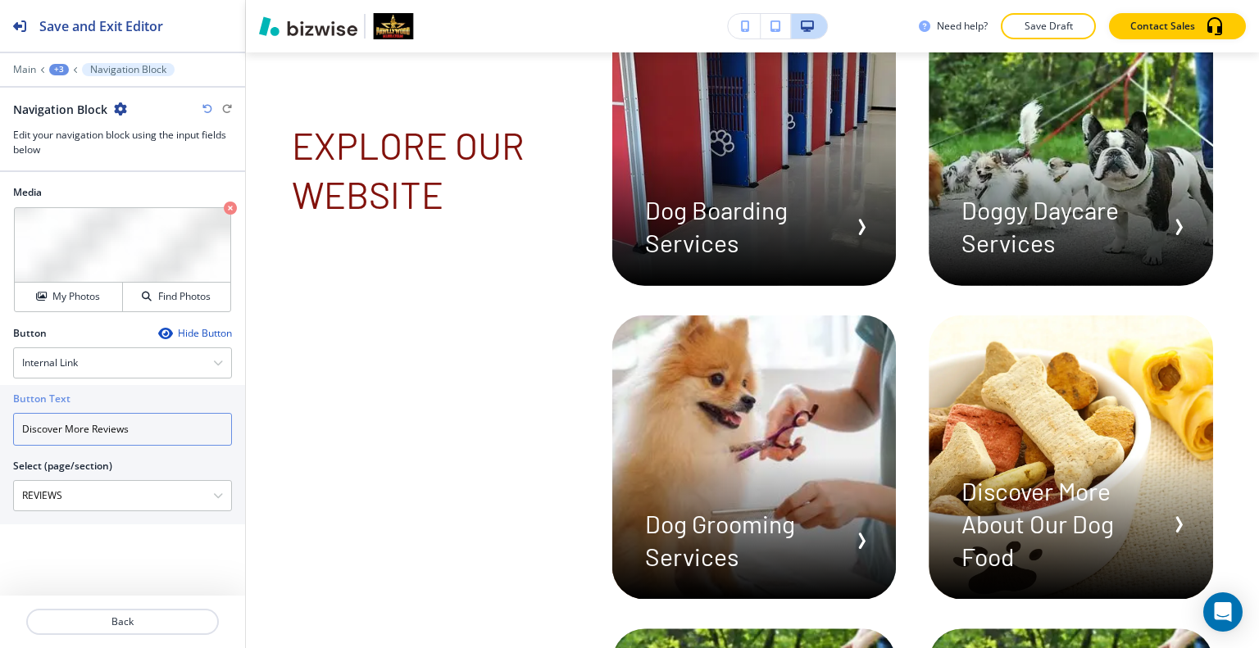
click at [92, 428] on input "Discover More Reviews" at bounding box center [122, 429] width 219 height 33
drag, startPoint x: 89, startPoint y: 428, endPoint x: 0, endPoint y: 415, distance: 90.3
click at [0, 415] on div "Button Text Discover More Reviews Select (page/section) REVIEWS HOME HOME | Her…" at bounding box center [122, 454] width 245 height 139
type input "Our Reviews"
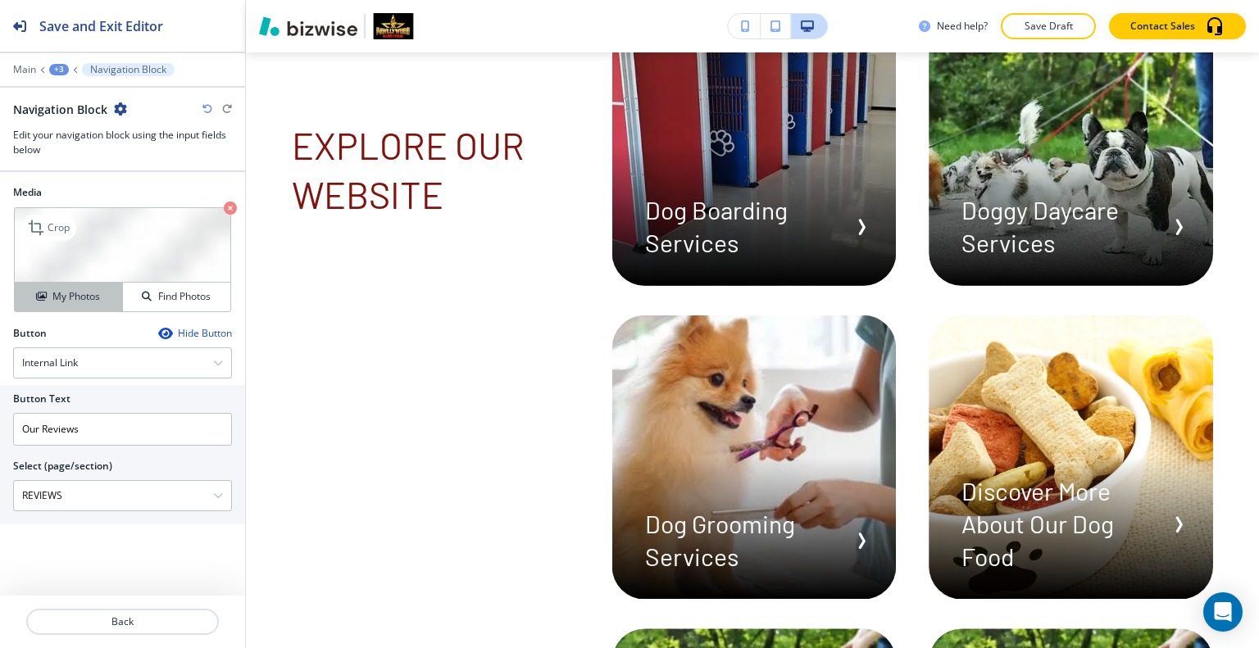
click at [64, 285] on button "My Photos" at bounding box center [69, 297] width 108 height 29
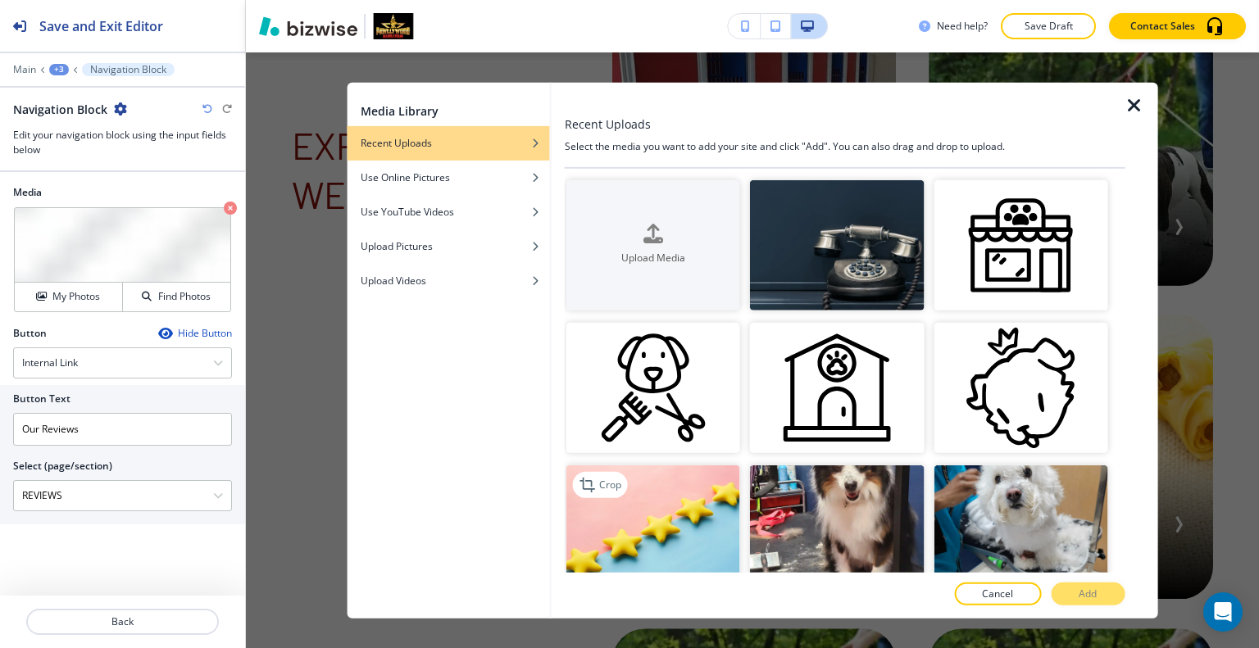
click at [704, 468] on img "button" at bounding box center [653, 530] width 174 height 130
click at [1106, 612] on div at bounding box center [845, 612] width 560 height 13
click at [1102, 599] on button "Add" at bounding box center [1087, 594] width 74 height 23
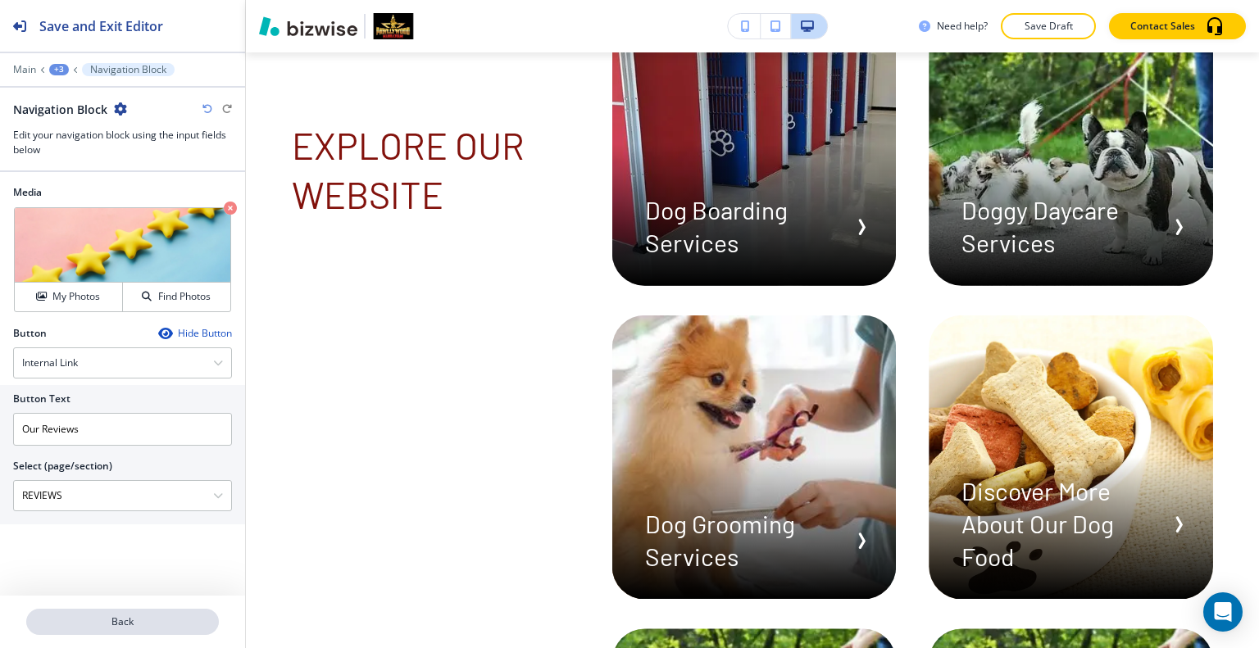
click at [178, 616] on p "Back" at bounding box center [122, 622] width 189 height 15
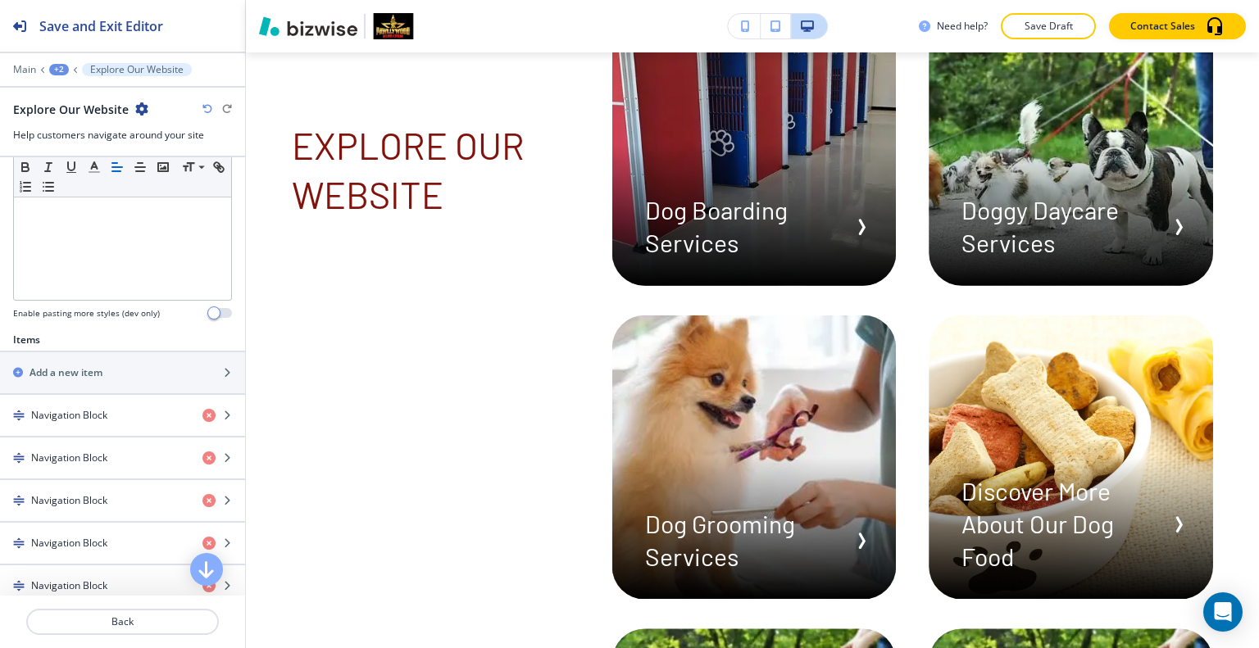
scroll to position [656, 0]
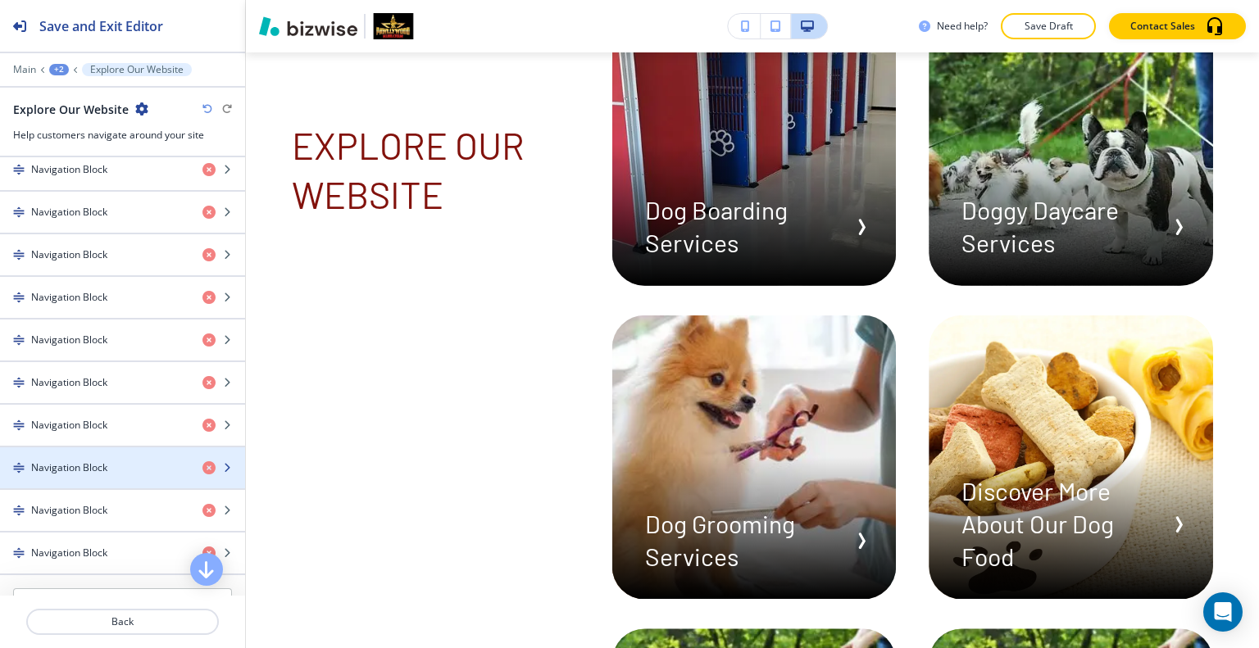
click at [118, 468] on div "Navigation Block" at bounding box center [94, 467] width 189 height 15
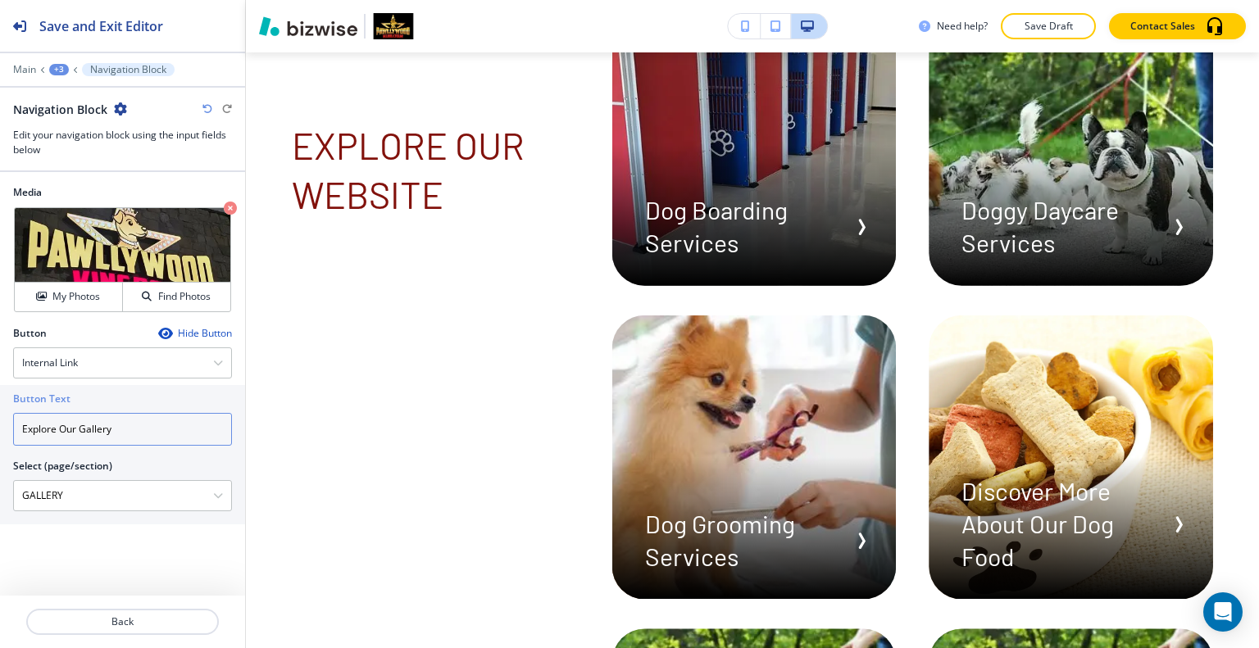
drag, startPoint x: 59, startPoint y: 429, endPoint x: 1, endPoint y: 403, distance: 63.5
click at [0, 403] on div "Button Text Explore Our Gallery Select (page/section) GALLERY HOME HOME | Hero …" at bounding box center [122, 454] width 245 height 139
type input "Our Gallery"
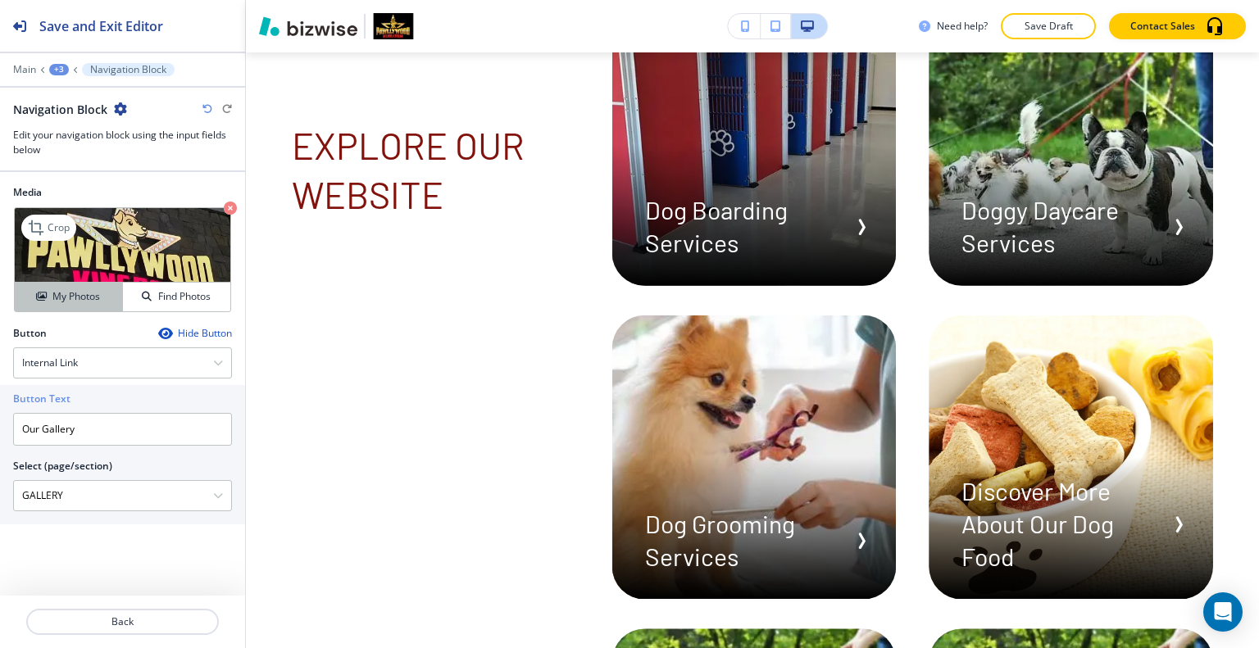
drag, startPoint x: 75, startPoint y: 298, endPoint x: 85, endPoint y: 301, distance: 10.1
click at [75, 301] on h4 "My Photos" at bounding box center [76, 296] width 48 height 15
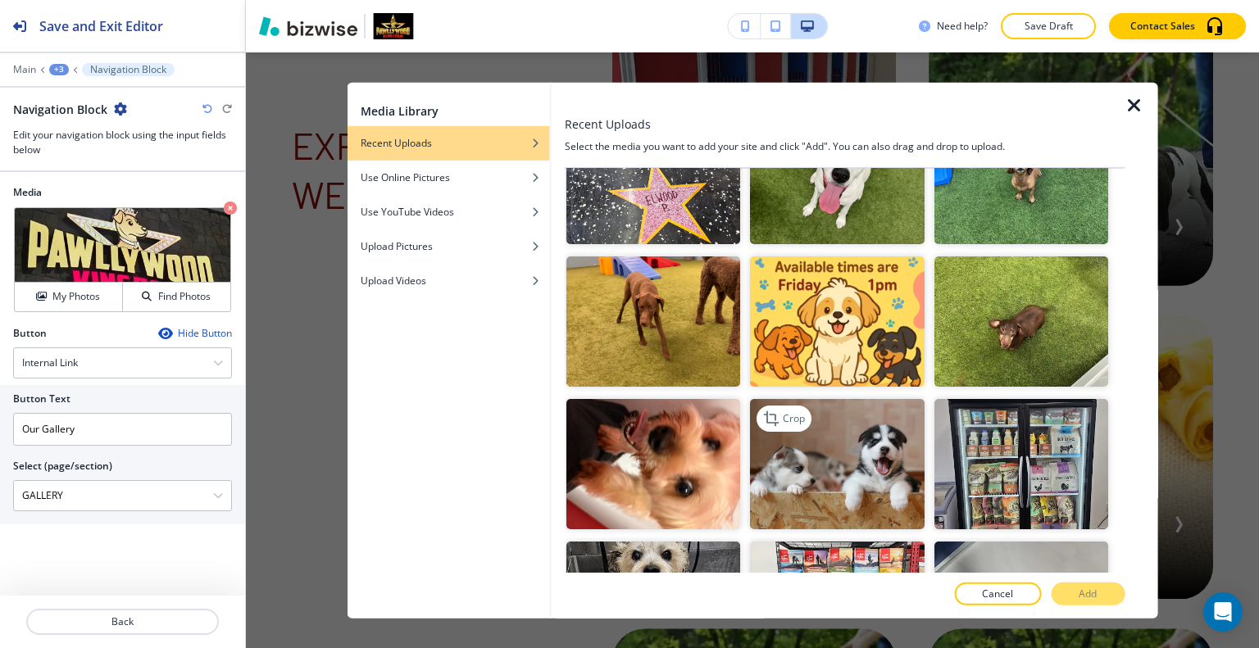
scroll to position [1147, 0]
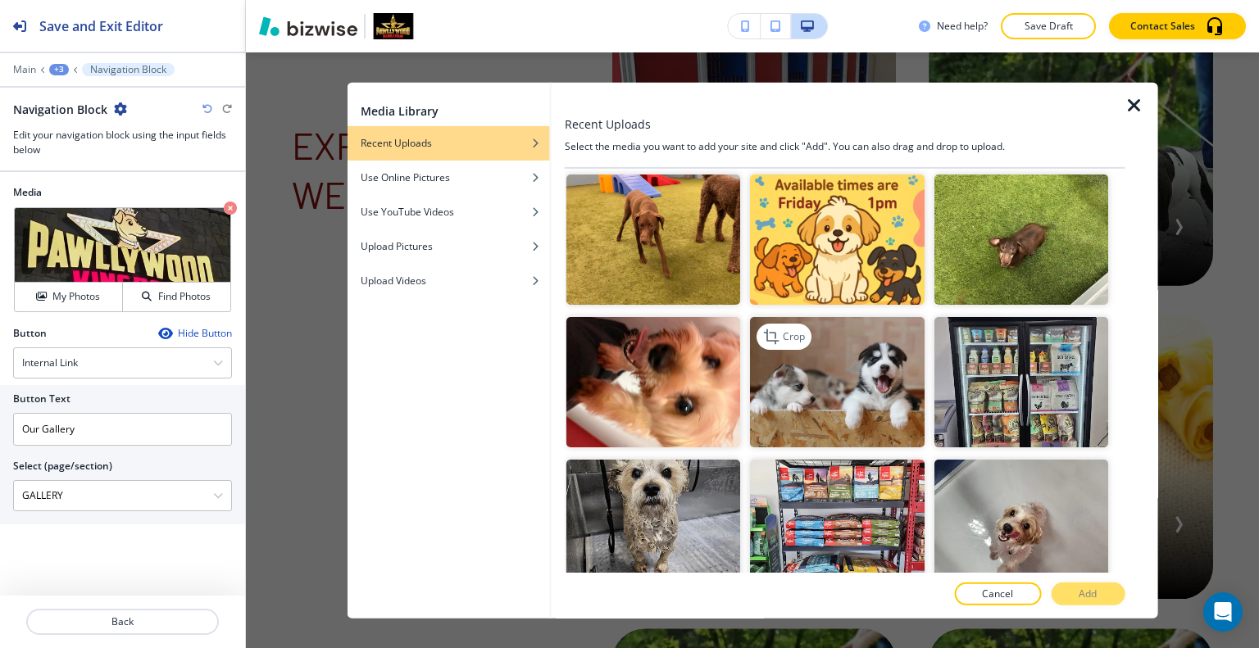
click at [849, 376] on img "button" at bounding box center [837, 382] width 174 height 130
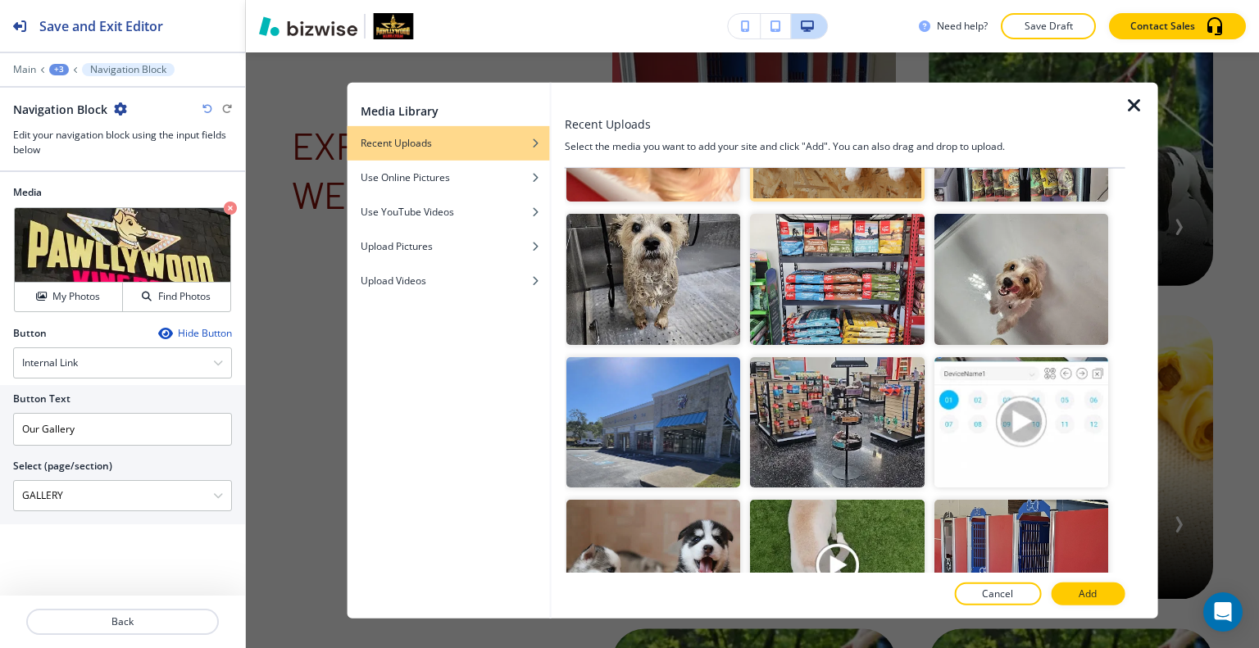
scroll to position [1639, 0]
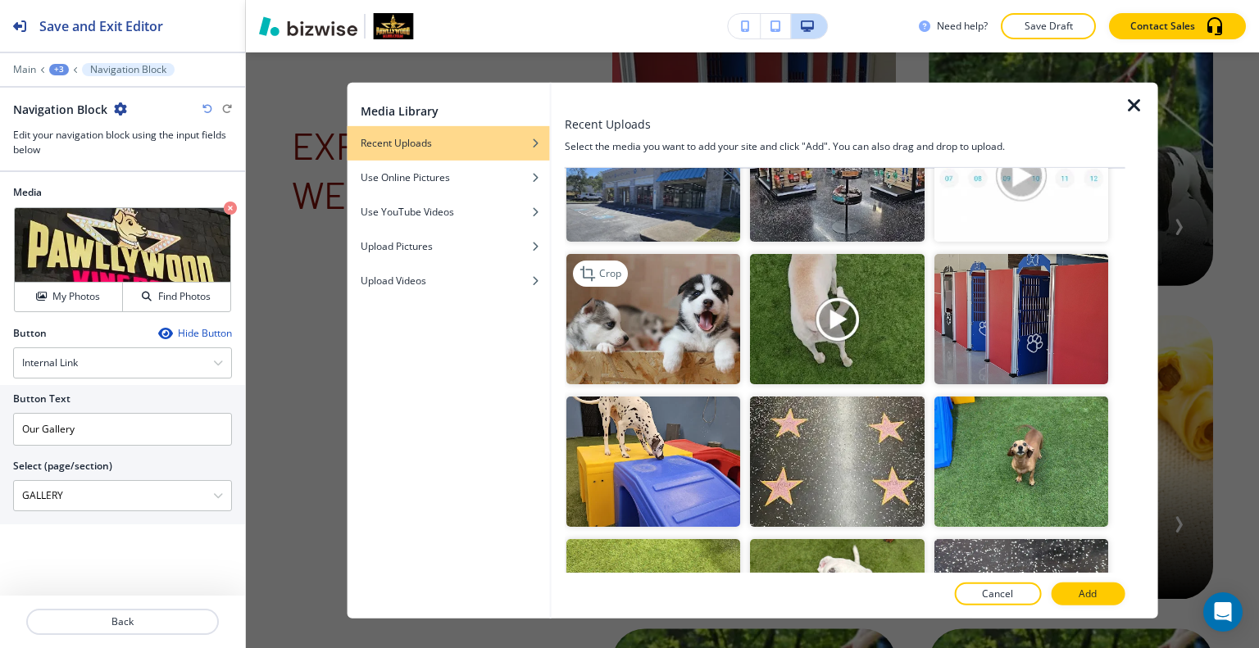
click at [692, 336] on img "button" at bounding box center [653, 319] width 174 height 130
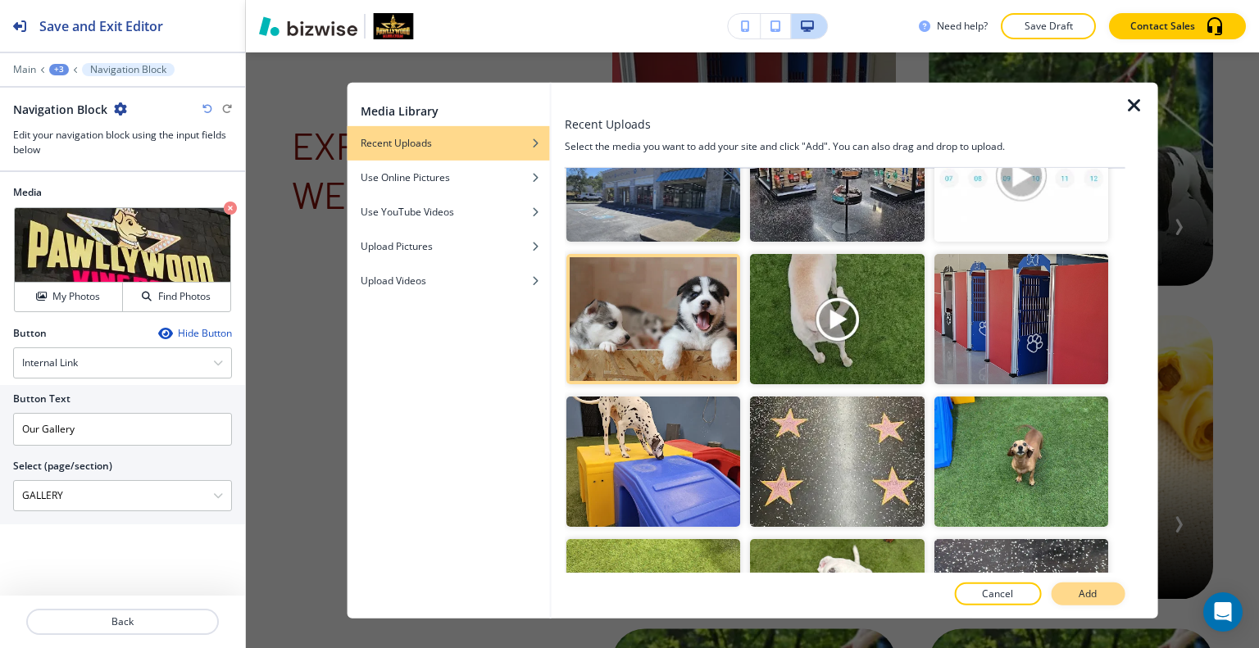
click at [1073, 587] on button "Add" at bounding box center [1087, 594] width 74 height 23
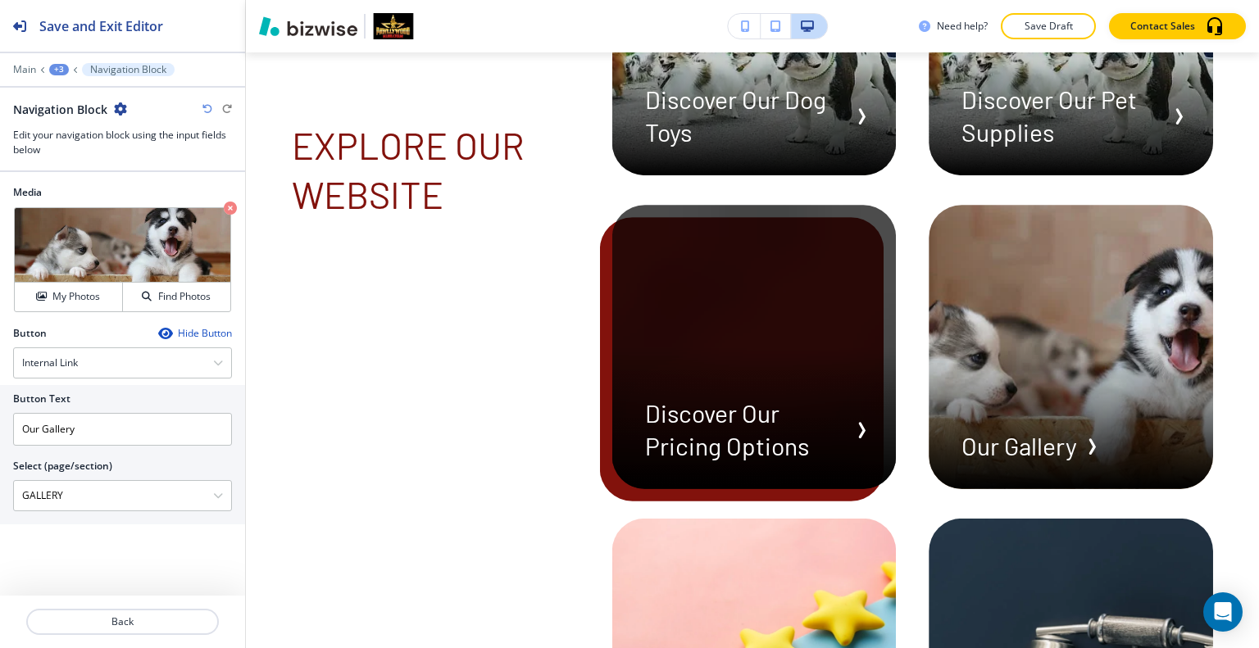
scroll to position [7549, 0]
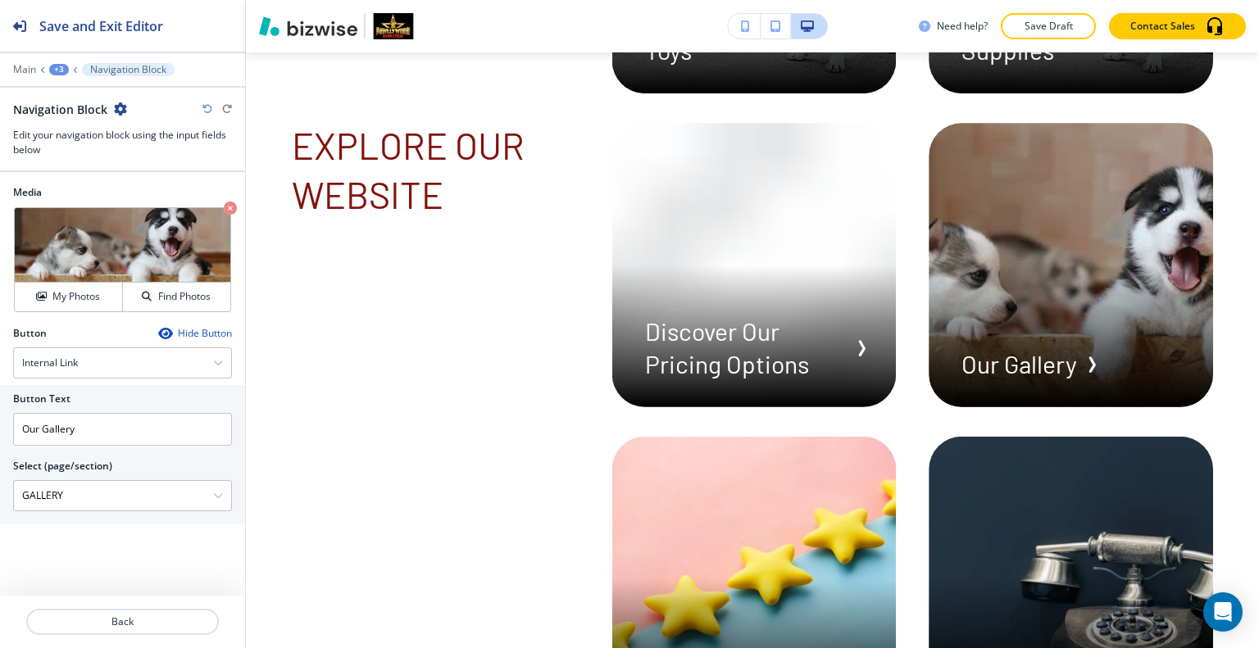
click at [153, 606] on div at bounding box center [122, 602] width 245 height 13
click at [151, 617] on p "Back" at bounding box center [122, 622] width 189 height 15
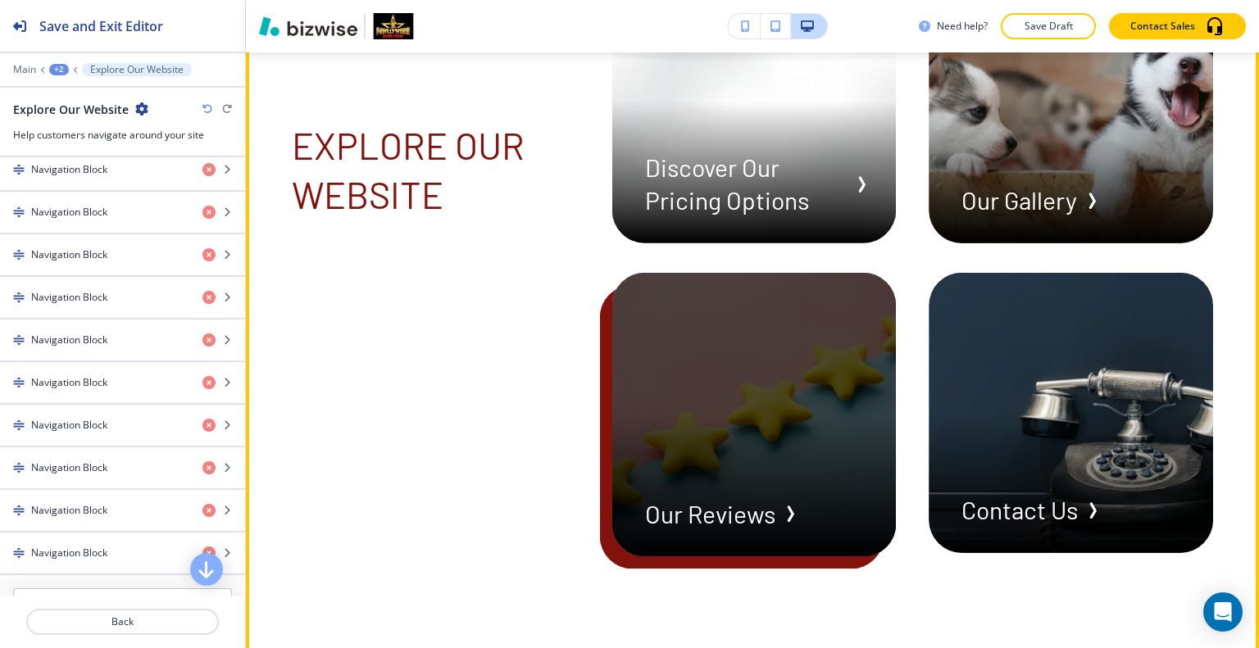
scroll to position [7467, 0]
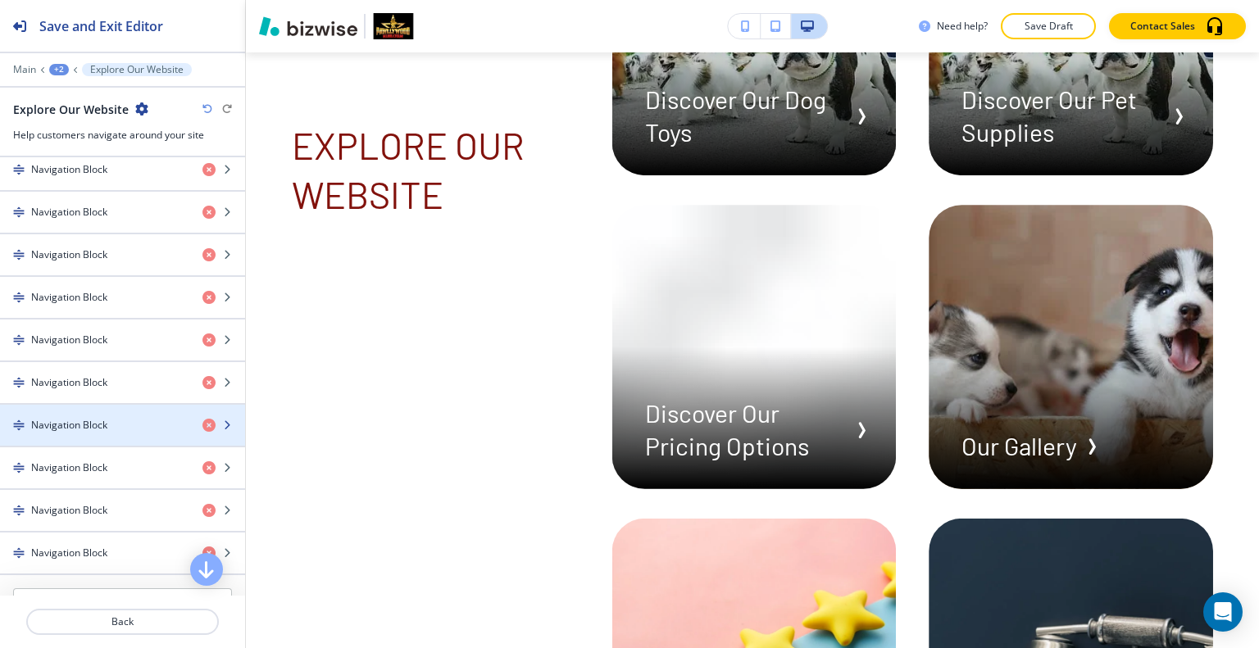
click at [112, 424] on div "Navigation Block" at bounding box center [94, 425] width 189 height 15
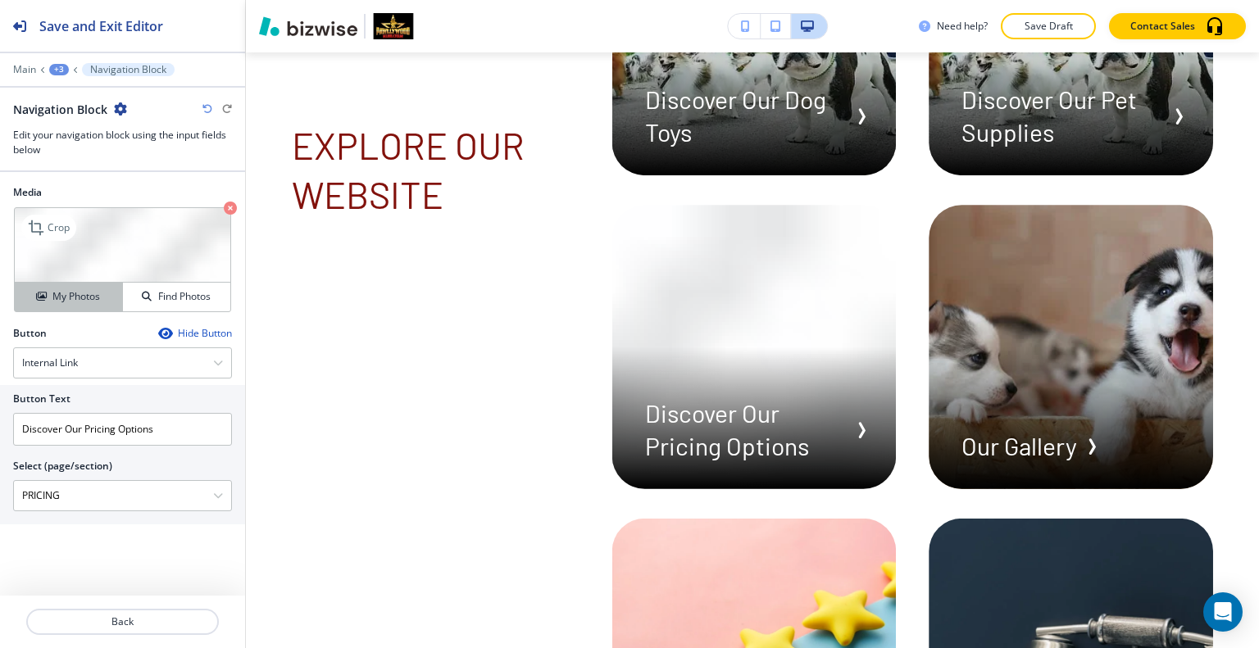
click at [79, 295] on h4 "My Photos" at bounding box center [76, 296] width 48 height 15
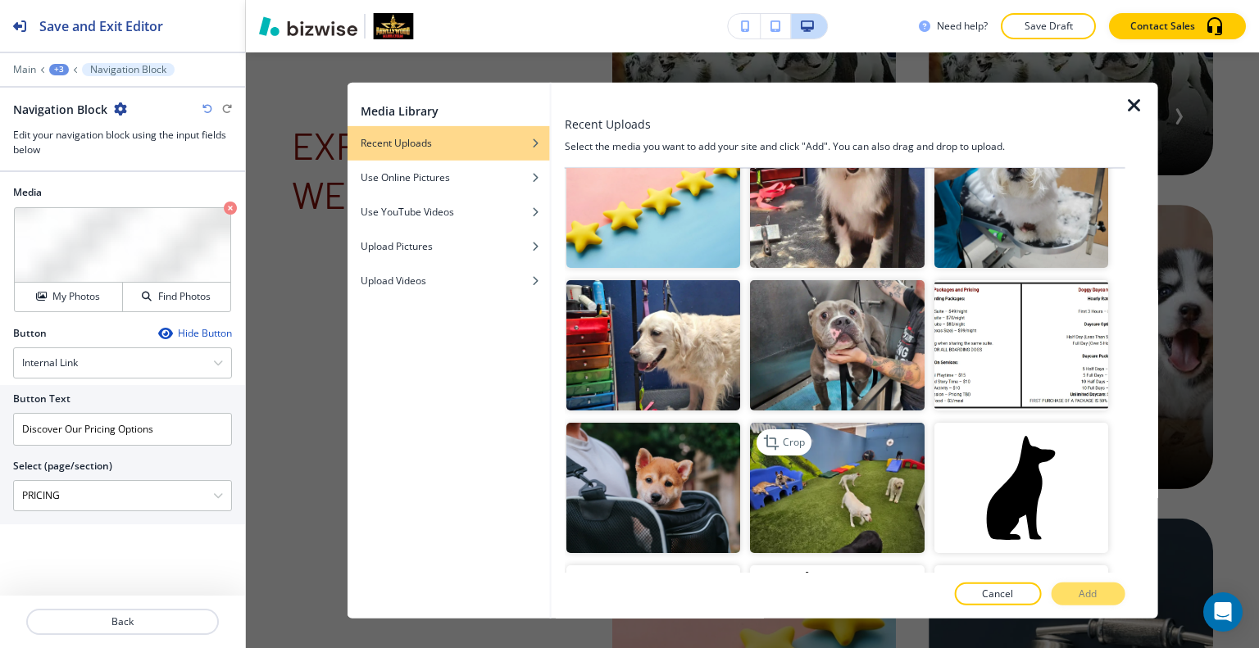
scroll to position [410, 0]
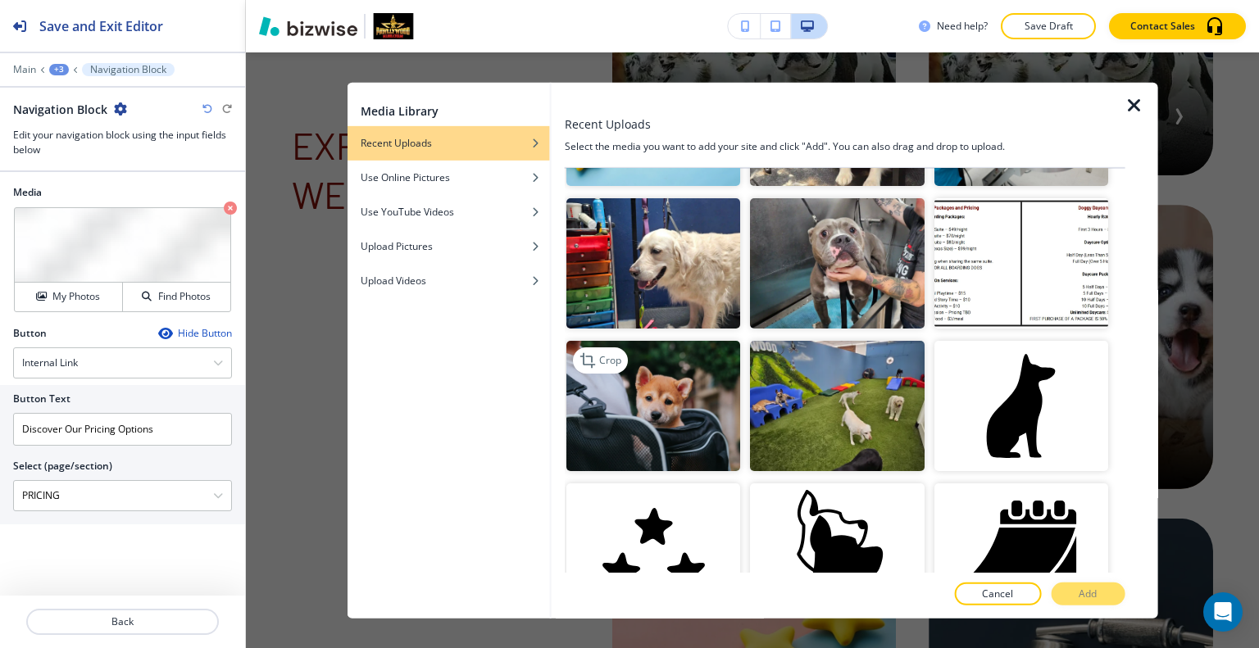
click at [669, 403] on img "button" at bounding box center [653, 406] width 174 height 130
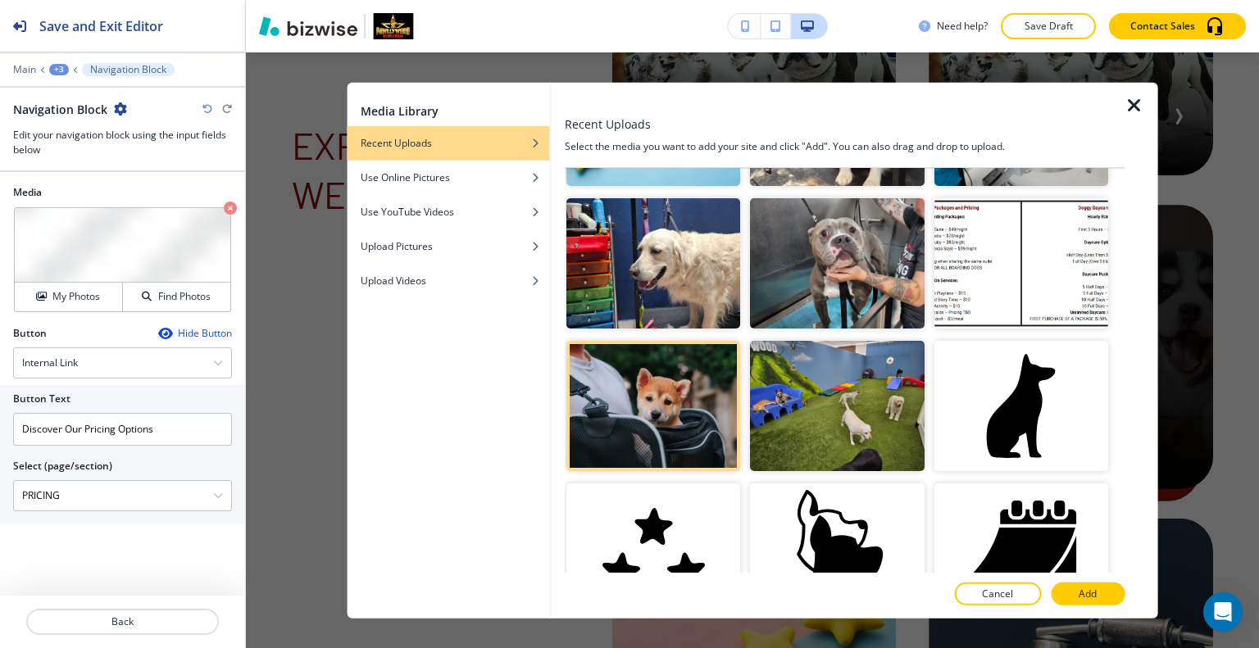
click at [1097, 587] on button "Add" at bounding box center [1087, 594] width 74 height 23
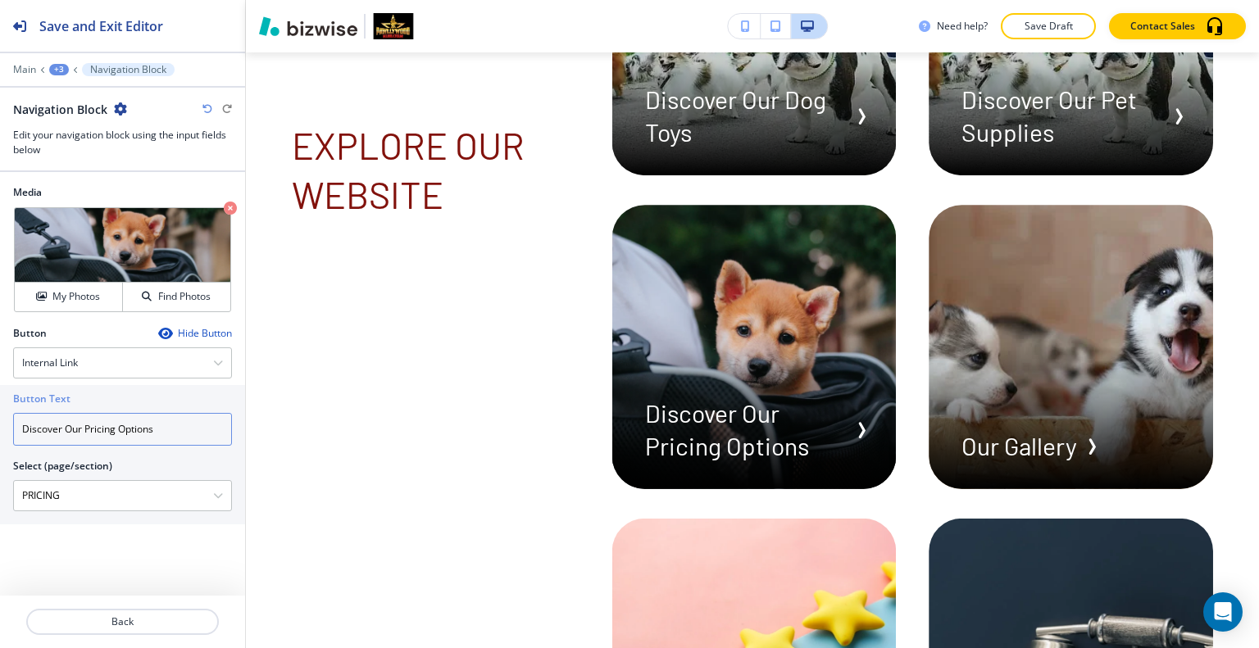
drag, startPoint x: 85, startPoint y: 426, endPoint x: 0, endPoint y: 409, distance: 86.9
click at [0, 409] on div "Button Text Discover Our Pricing Options Select (page/section) PRICING HOME HOM…" at bounding box center [122, 454] width 245 height 139
type input "Pricing Options"
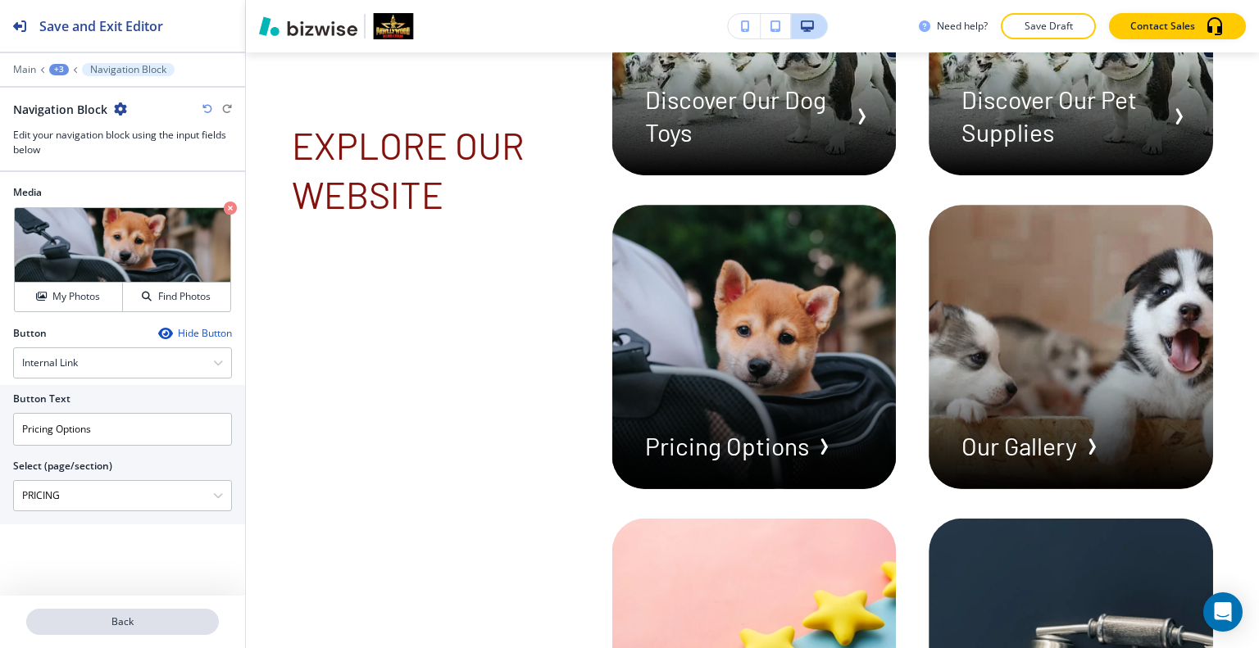
click at [130, 629] on button "Back" at bounding box center [122, 622] width 193 height 26
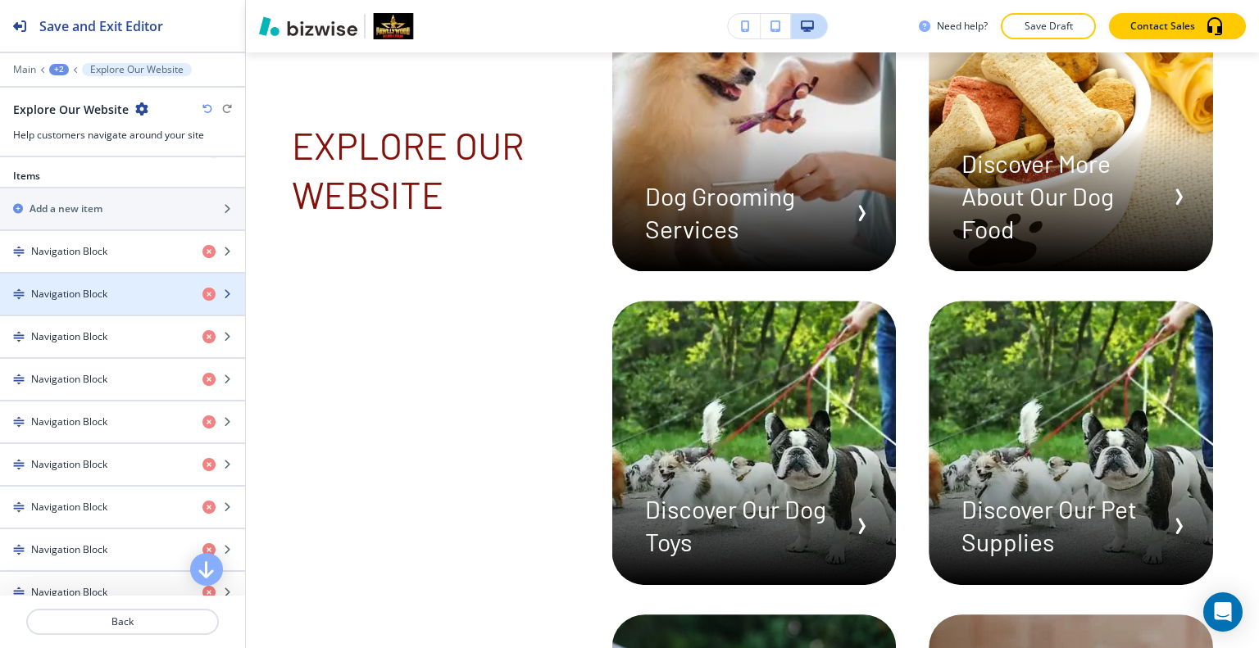
scroll to position [492, 0]
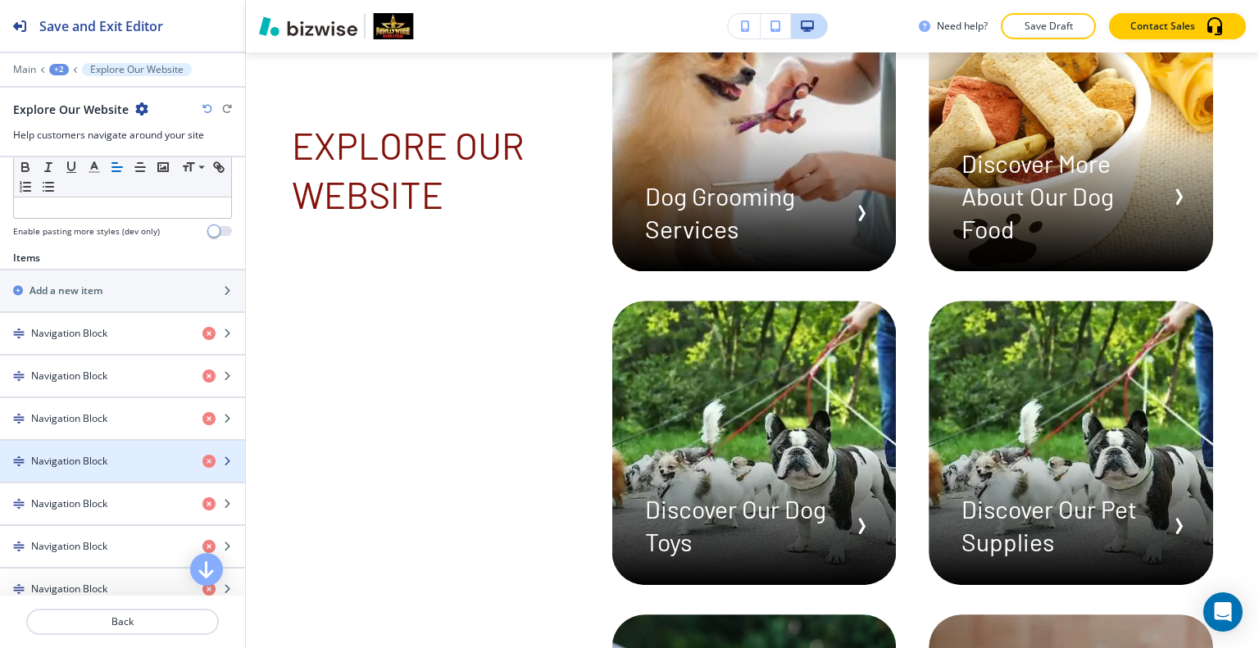
click at [112, 444] on div "button" at bounding box center [122, 447] width 245 height 13
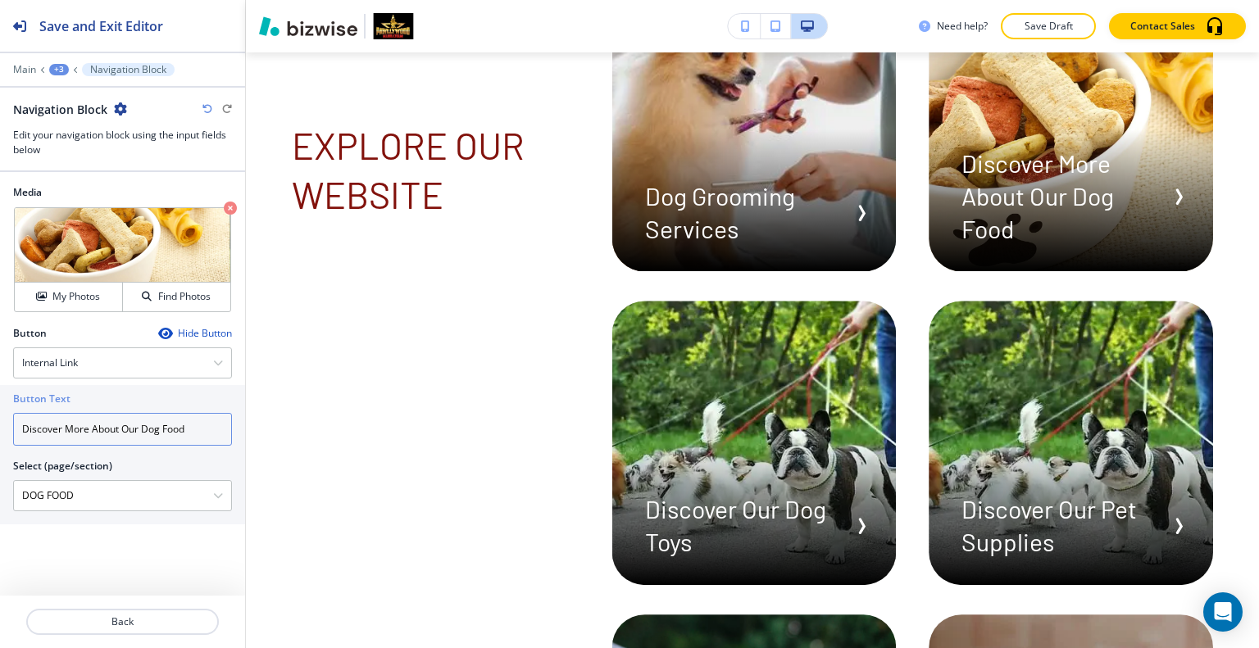
drag, startPoint x: 121, startPoint y: 429, endPoint x: 0, endPoint y: 412, distance: 122.5
click at [0, 412] on div "Button Text Discover More About Our Dog Food Select (page/section) DOG FOOD HOM…" at bounding box center [122, 454] width 245 height 139
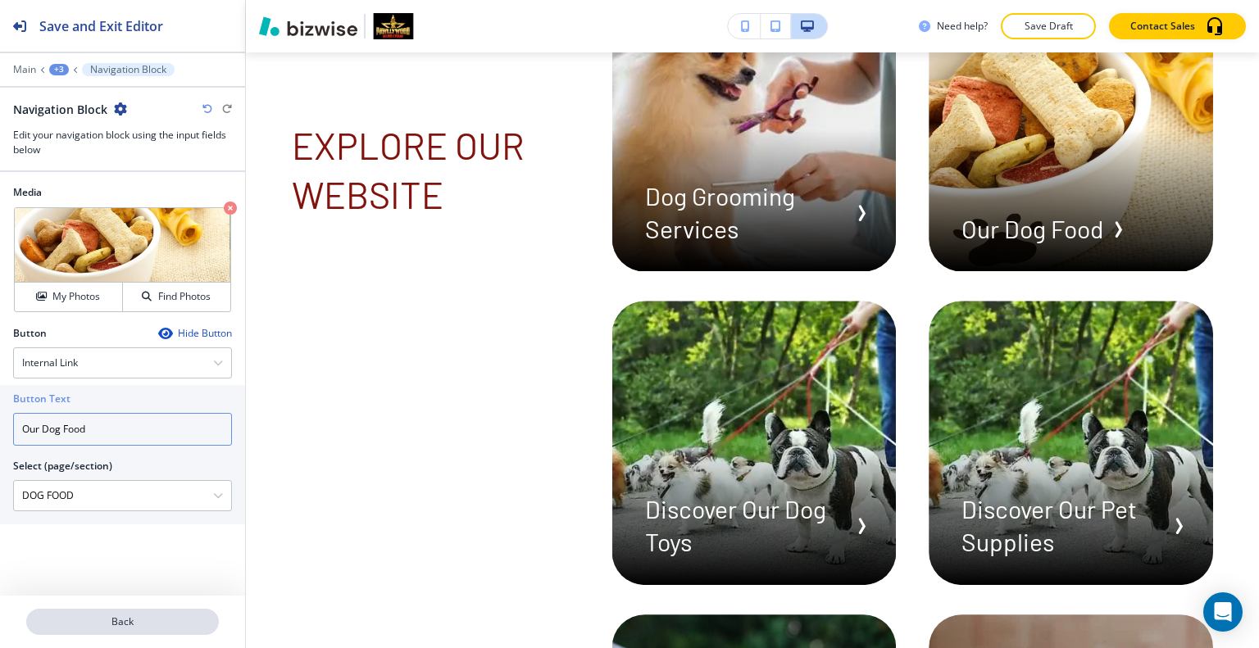
type input "Our Dog Food"
click at [92, 626] on p "Back" at bounding box center [122, 622] width 189 height 15
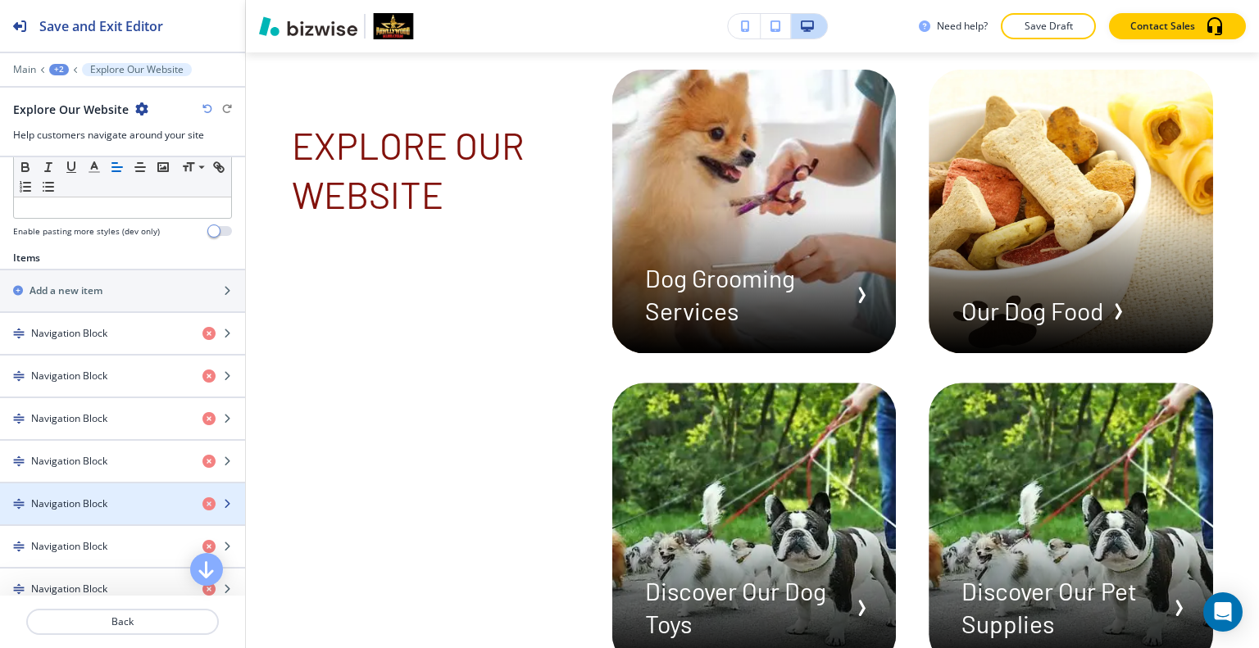
click at [101, 501] on h4 "Navigation Block" at bounding box center [69, 504] width 76 height 15
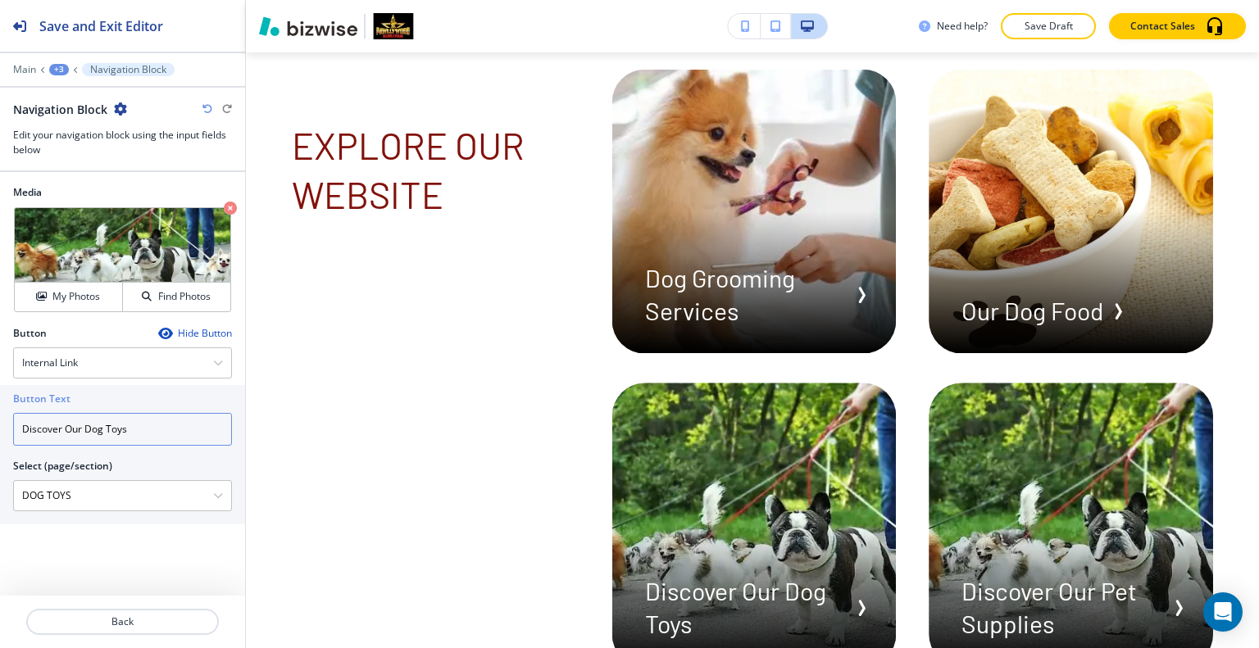
click at [91, 429] on input "Discover Our Dog Toys" at bounding box center [122, 429] width 219 height 33
drag, startPoint x: 85, startPoint y: 432, endPoint x: 0, endPoint y: 415, distance: 86.8
click at [0, 415] on div "Button Text Discover Our Dog Toys Select (page/section) DOG TOYS HOME HOME | He…" at bounding box center [122, 454] width 245 height 139
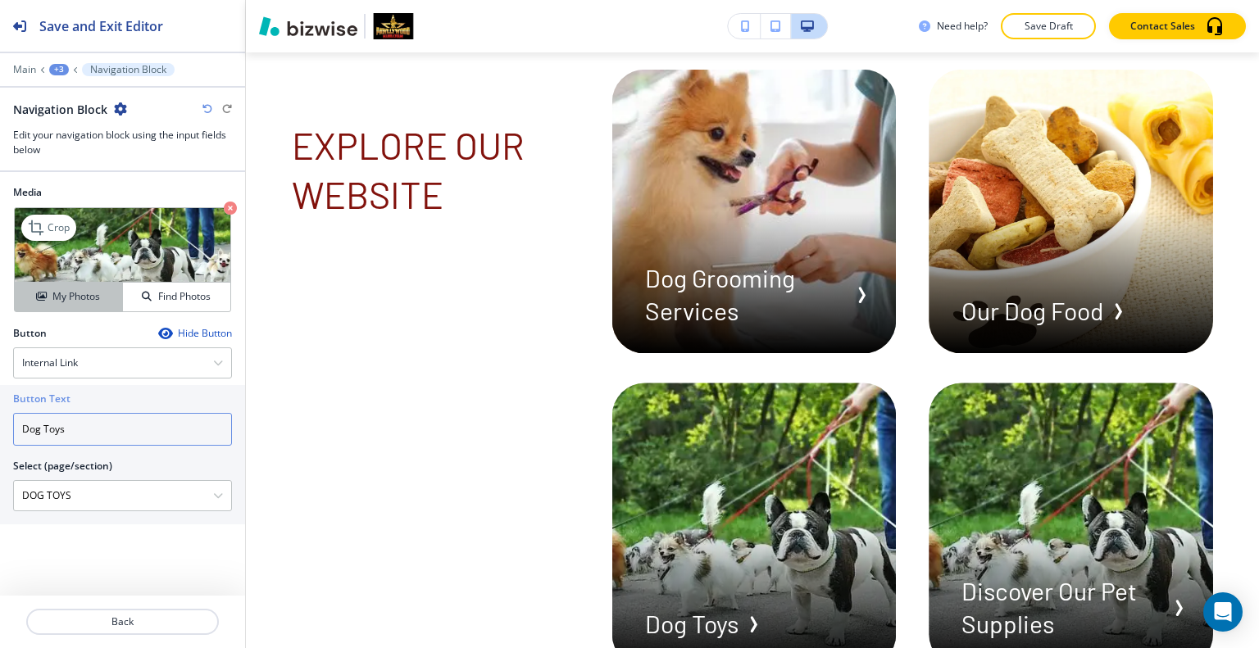
type input "Dog Toys"
click at [60, 297] on h4 "My Photos" at bounding box center [76, 296] width 48 height 15
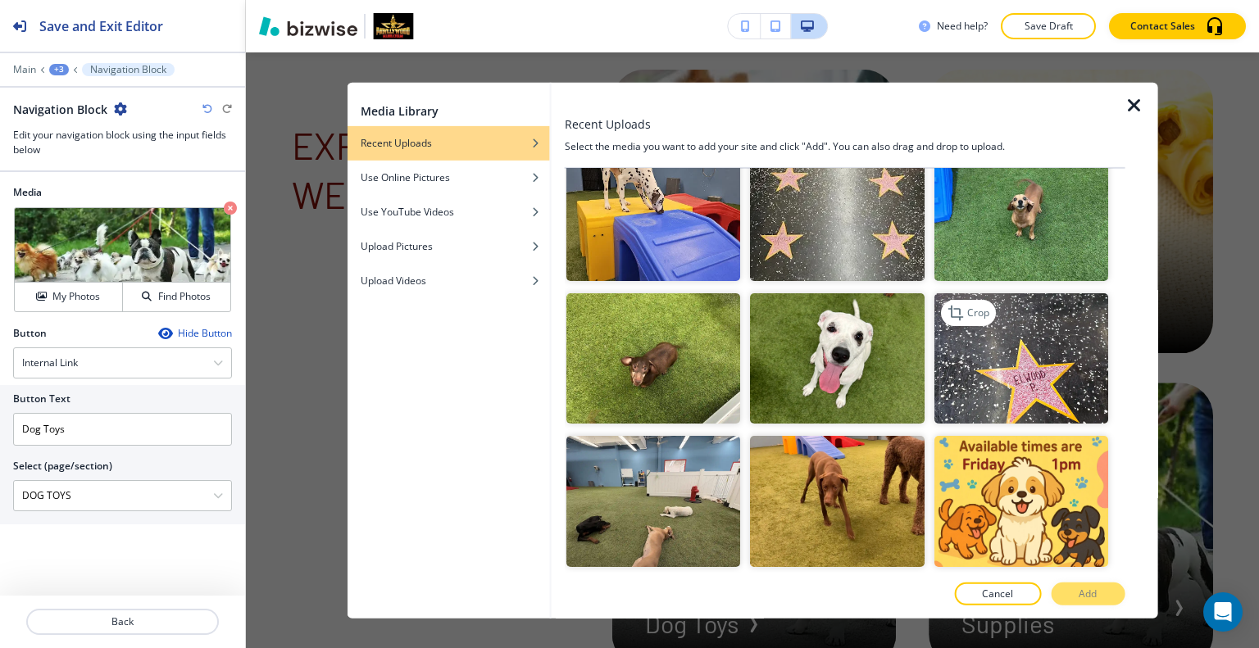
scroll to position [1721, 0]
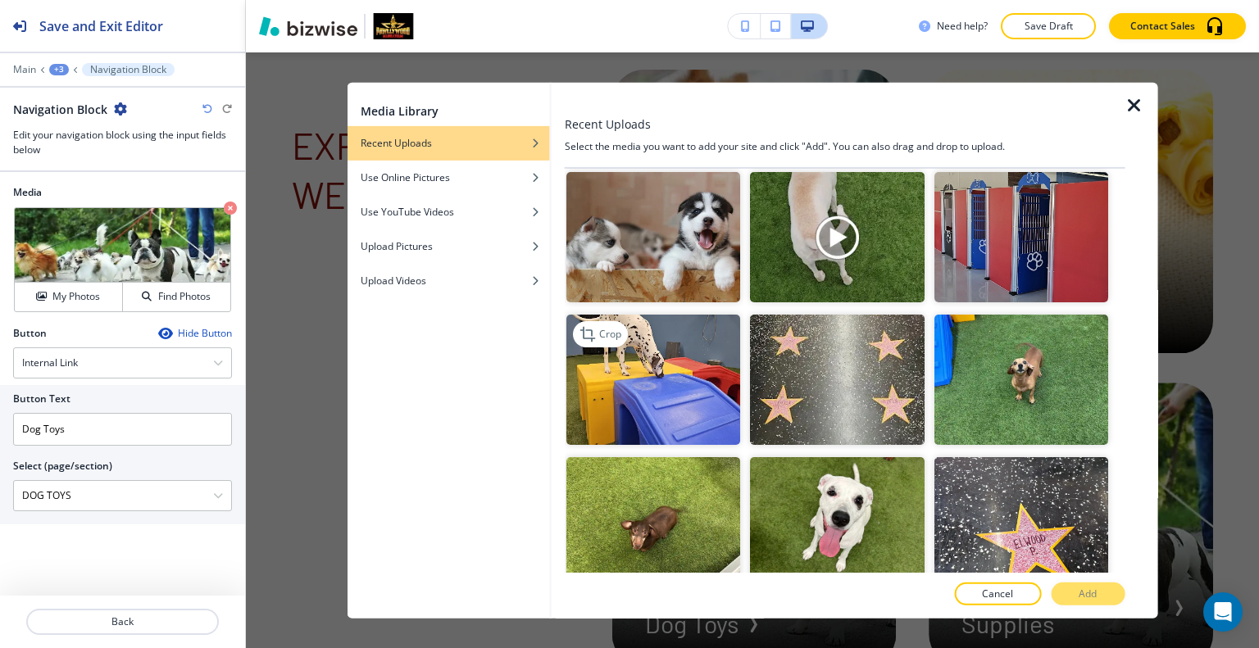
click at [707, 324] on img "button" at bounding box center [653, 380] width 174 height 130
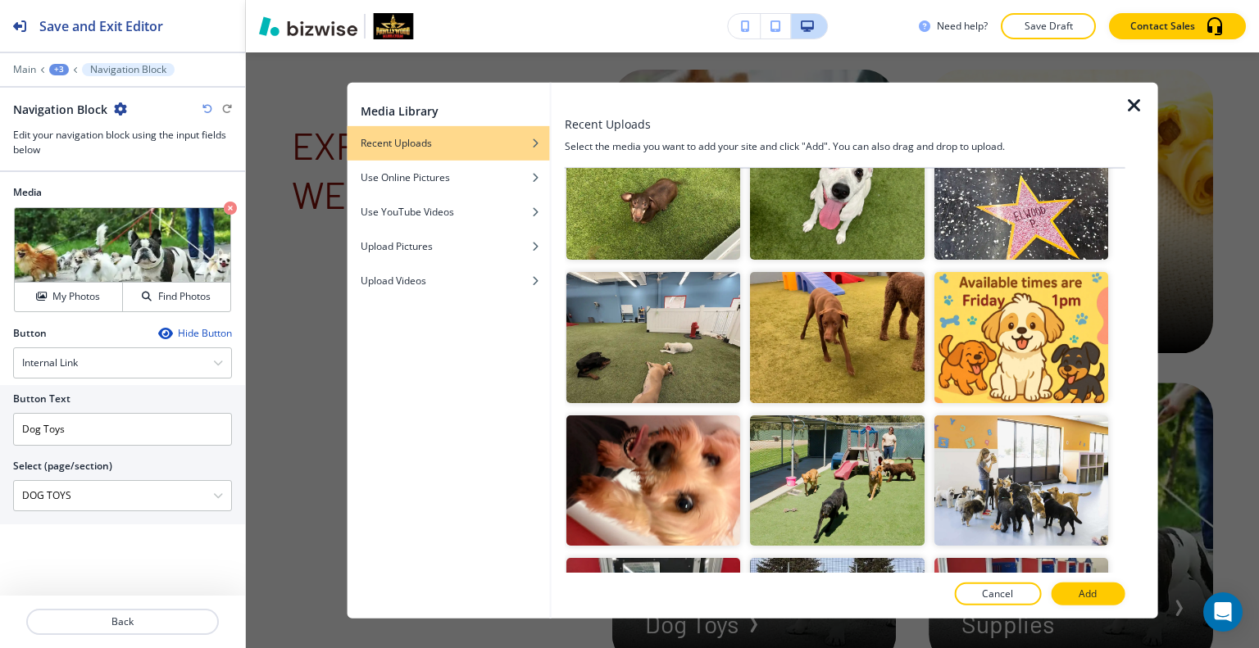
scroll to position [2130, 0]
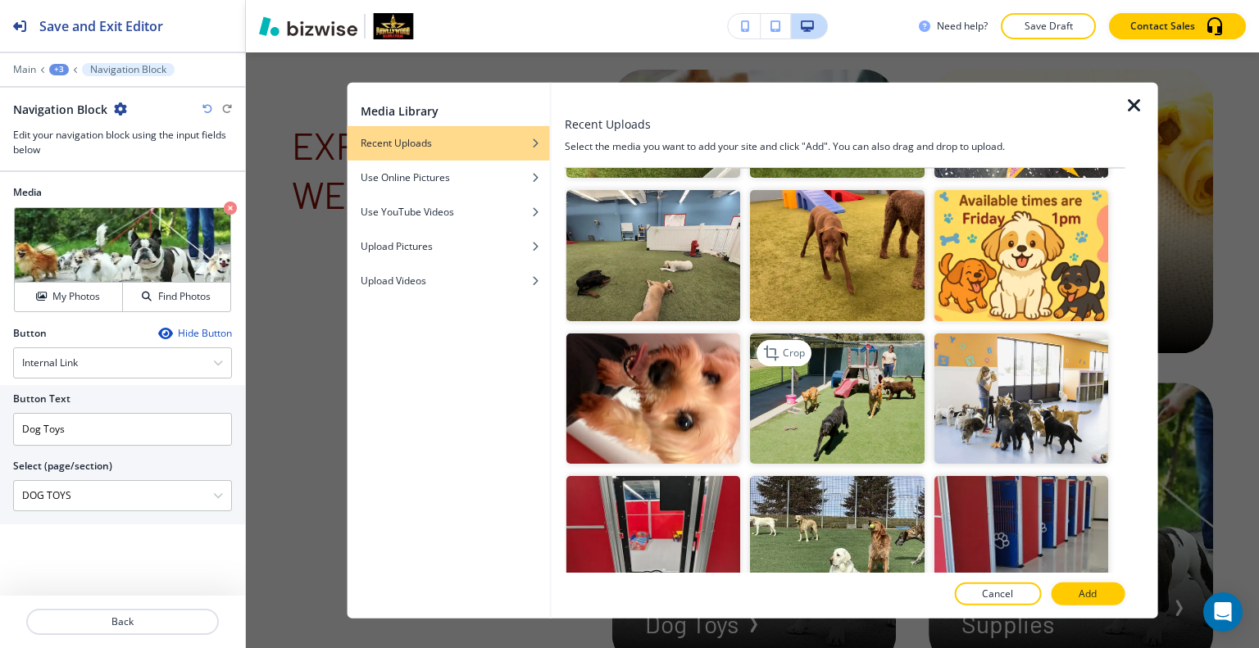
click at [841, 370] on img "button" at bounding box center [837, 398] width 174 height 130
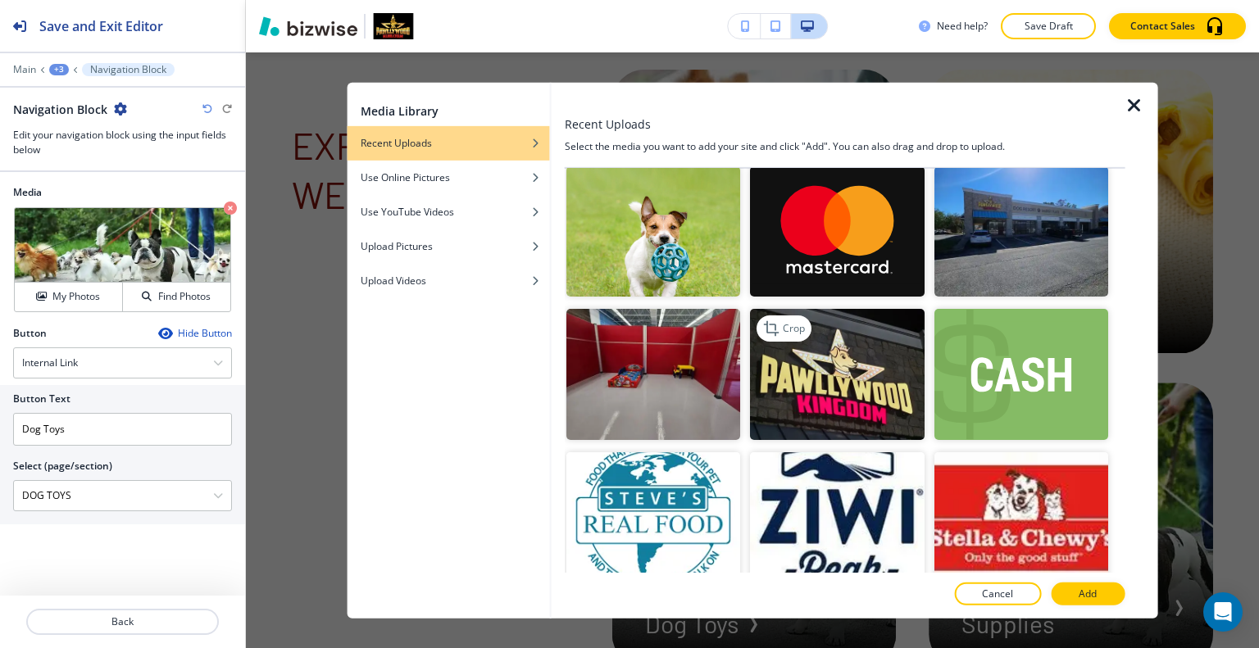
scroll to position [2786, 0]
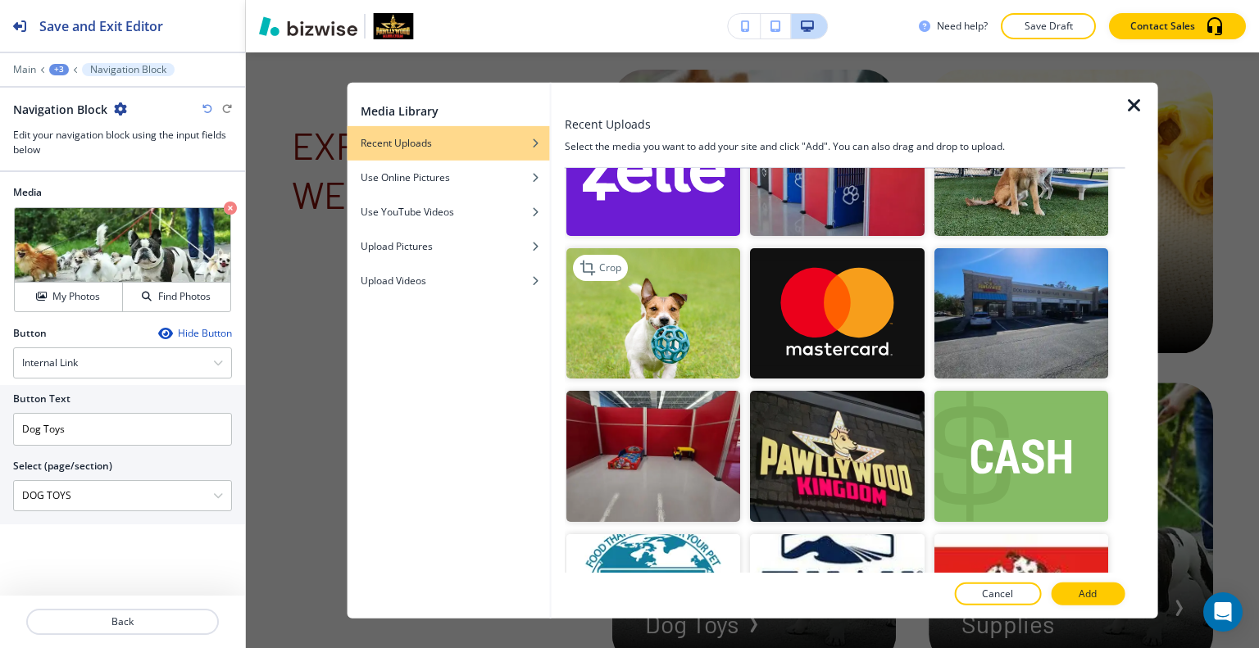
click at [705, 278] on img "button" at bounding box center [653, 313] width 174 height 130
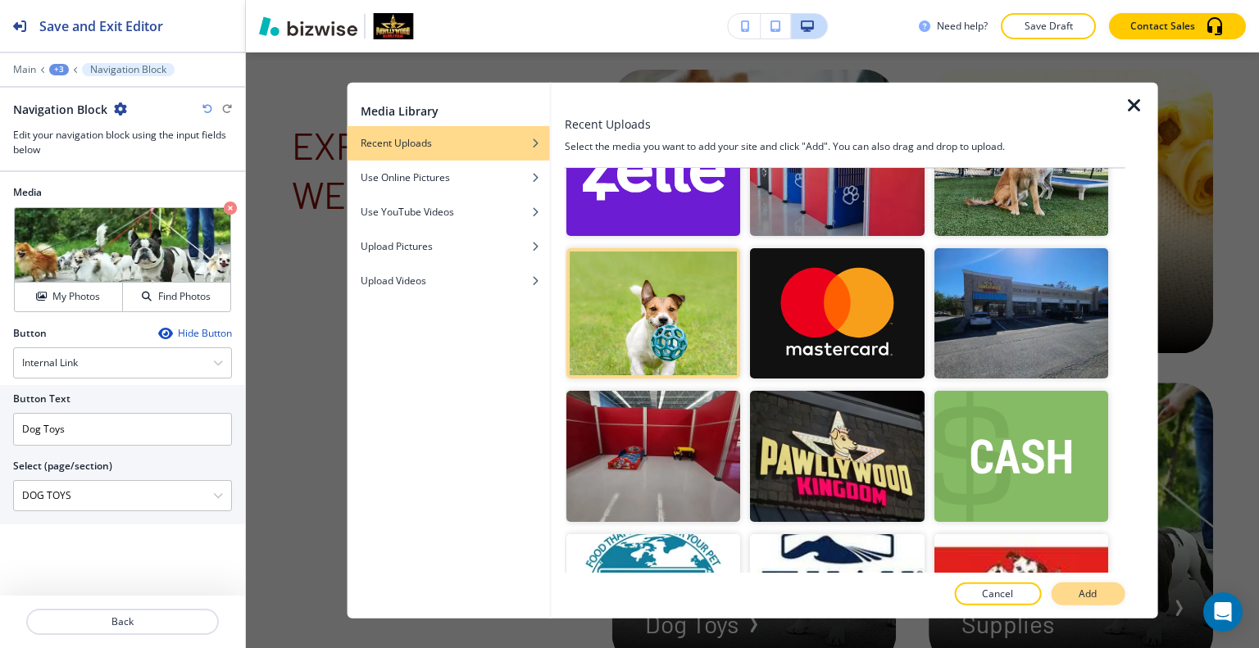
click at [1086, 595] on p "Add" at bounding box center [1087, 594] width 18 height 15
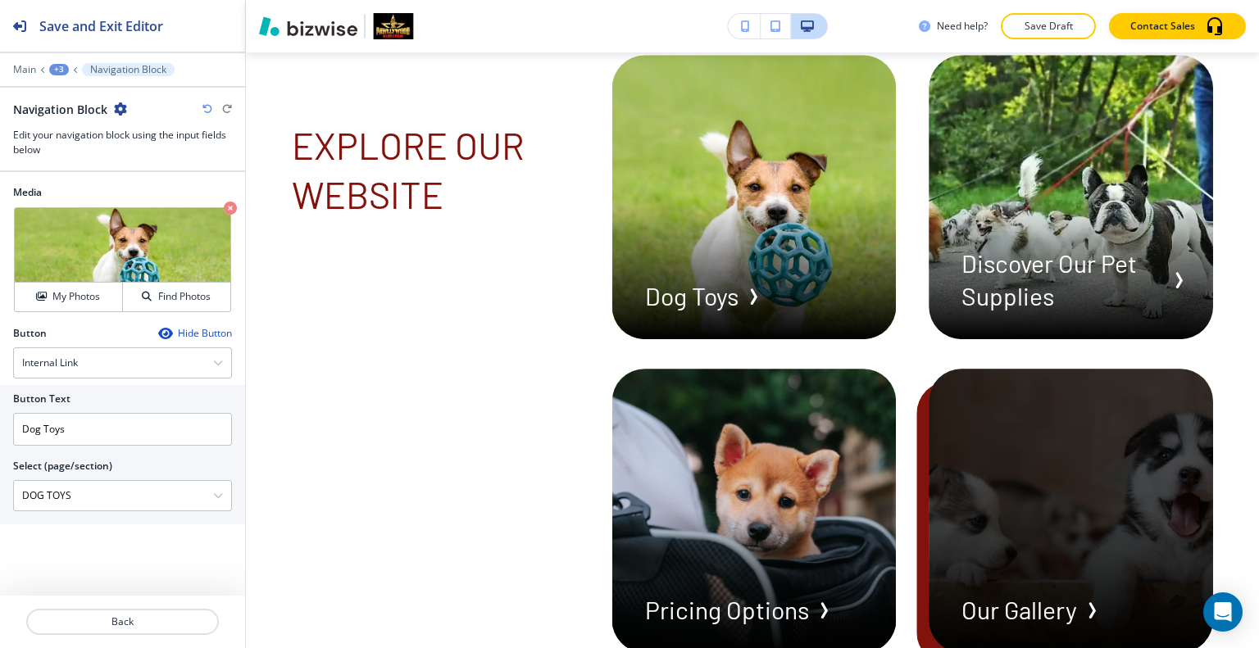
scroll to position [7467, 0]
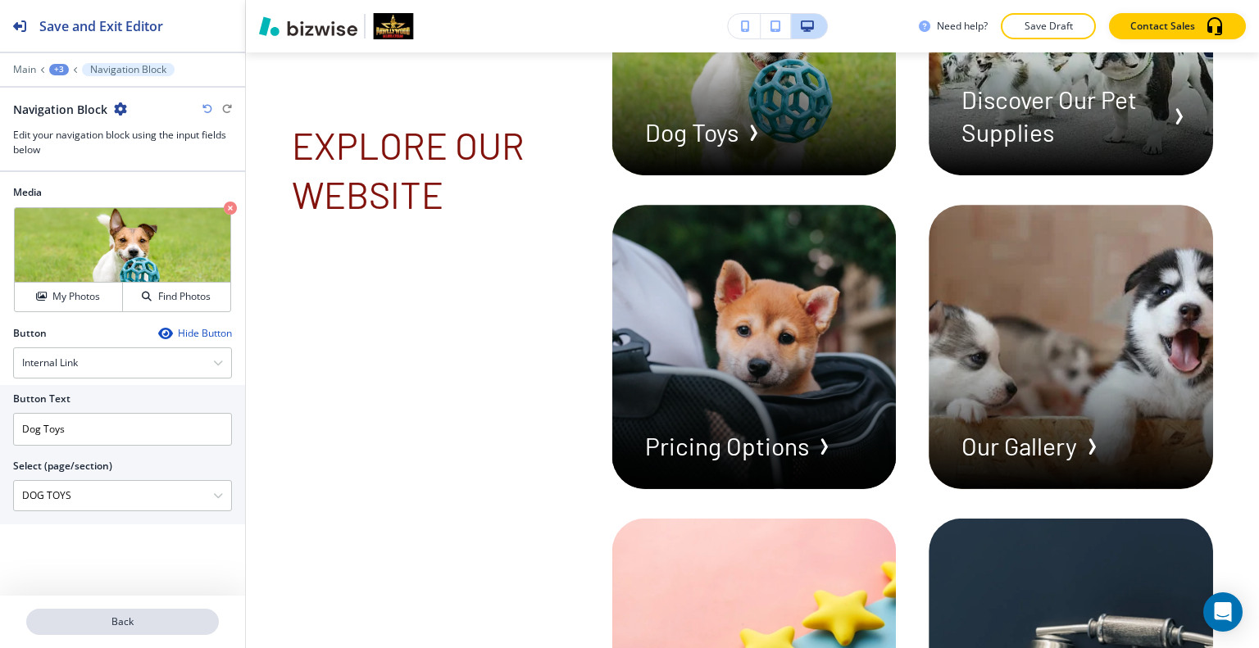
click at [182, 623] on p "Back" at bounding box center [122, 622] width 189 height 15
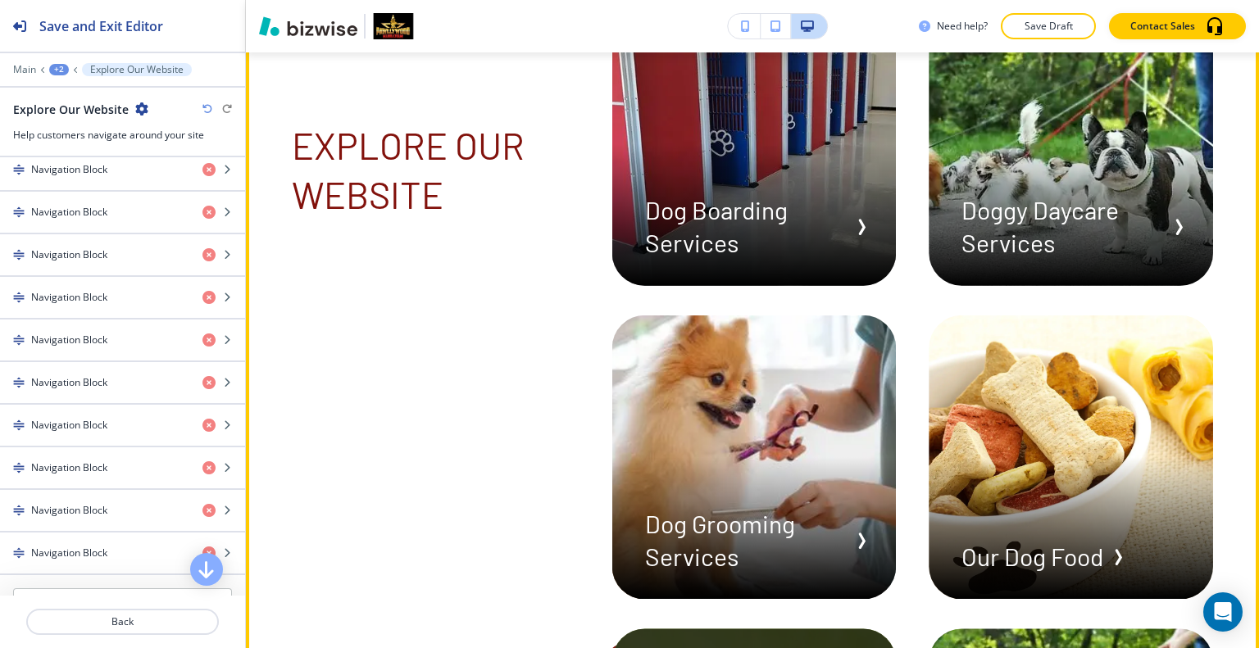
scroll to position [7303, 0]
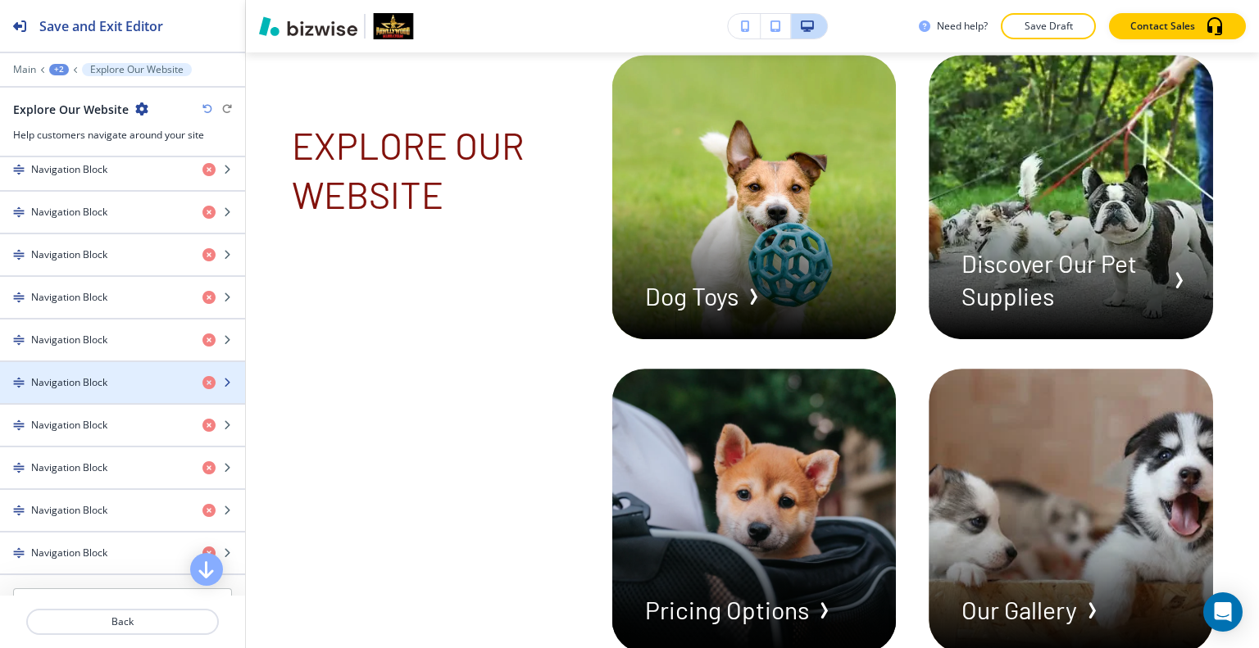
click at [102, 379] on h4 "Navigation Block" at bounding box center [69, 382] width 76 height 15
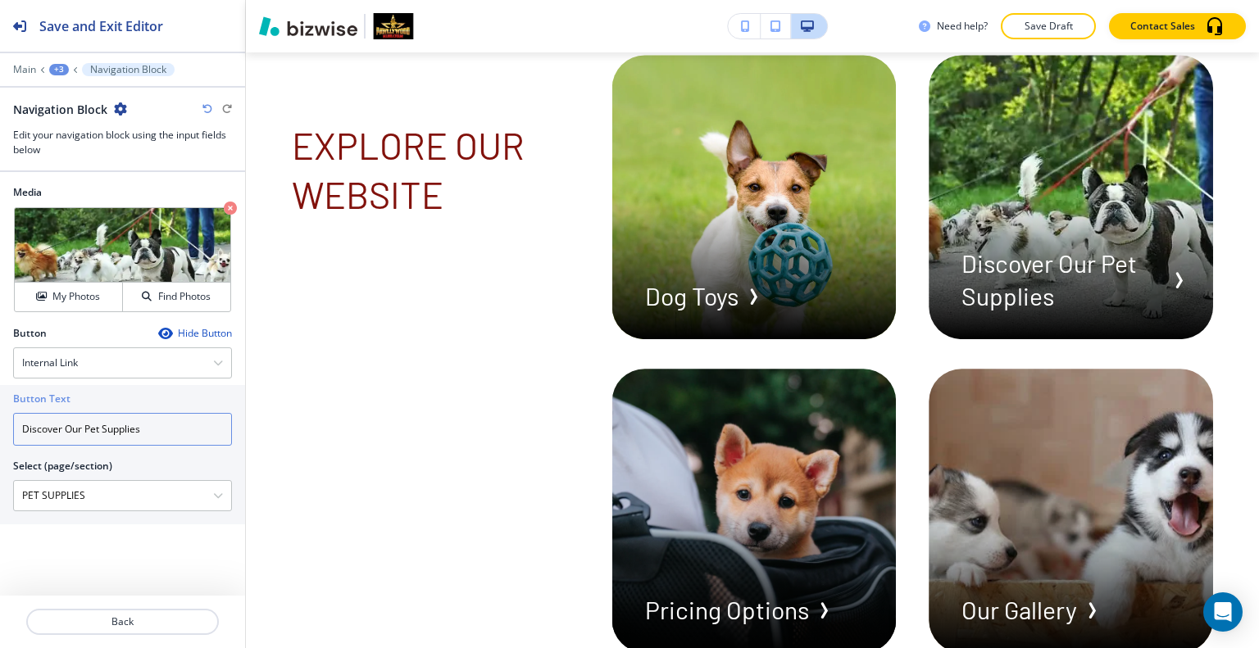
drag, startPoint x: 84, startPoint y: 430, endPoint x: 0, endPoint y: 420, distance: 85.0
click at [0, 420] on div "Button Text Discover Our Pet Supplies Select (page/section) PET SUPPLIES HOME H…" at bounding box center [122, 454] width 245 height 139
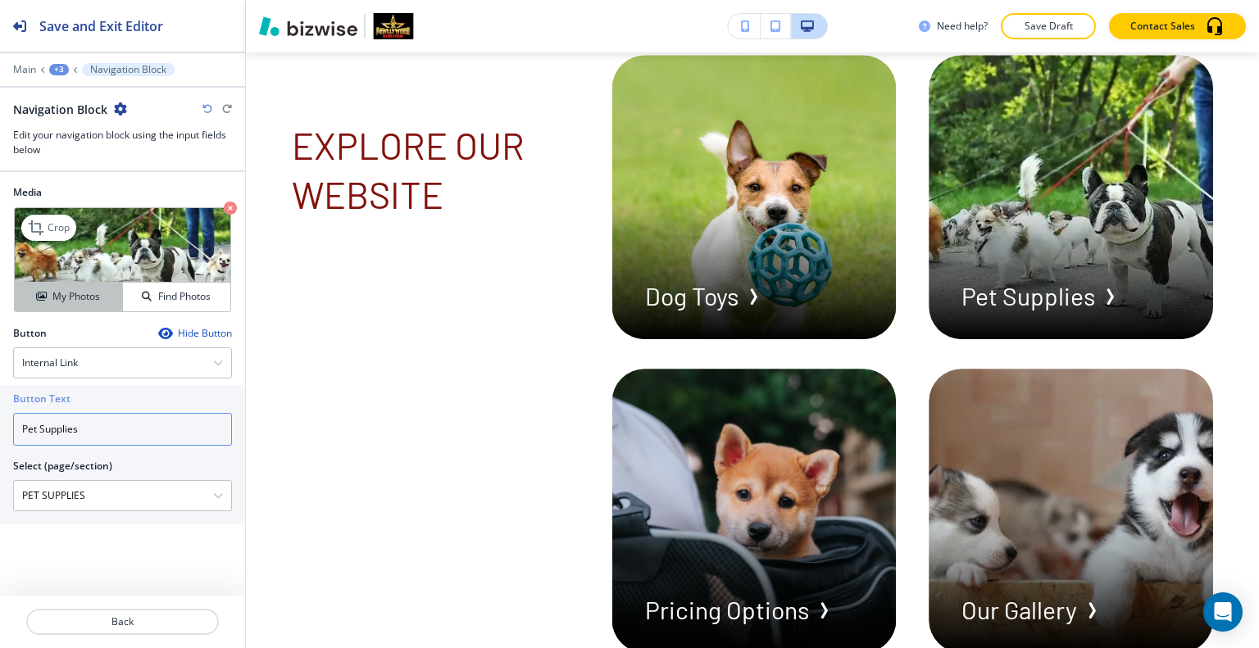
type input "Pet Supplies"
click at [71, 304] on button "My Photos" at bounding box center [69, 297] width 108 height 29
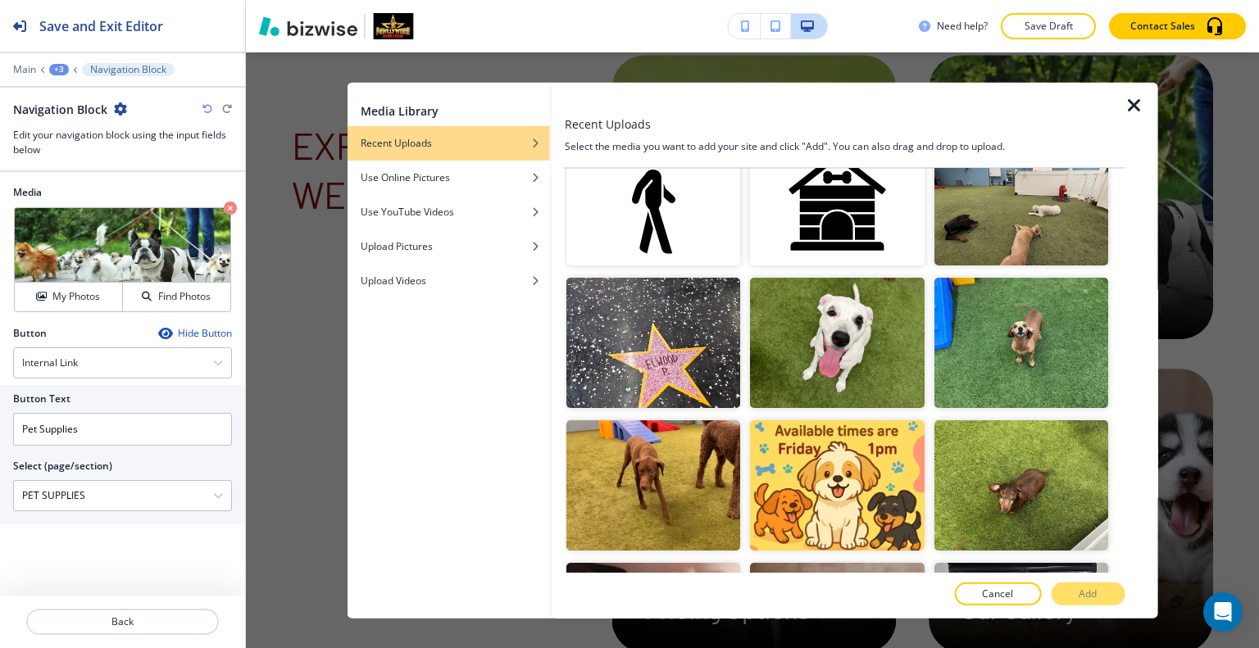
scroll to position [1229, 0]
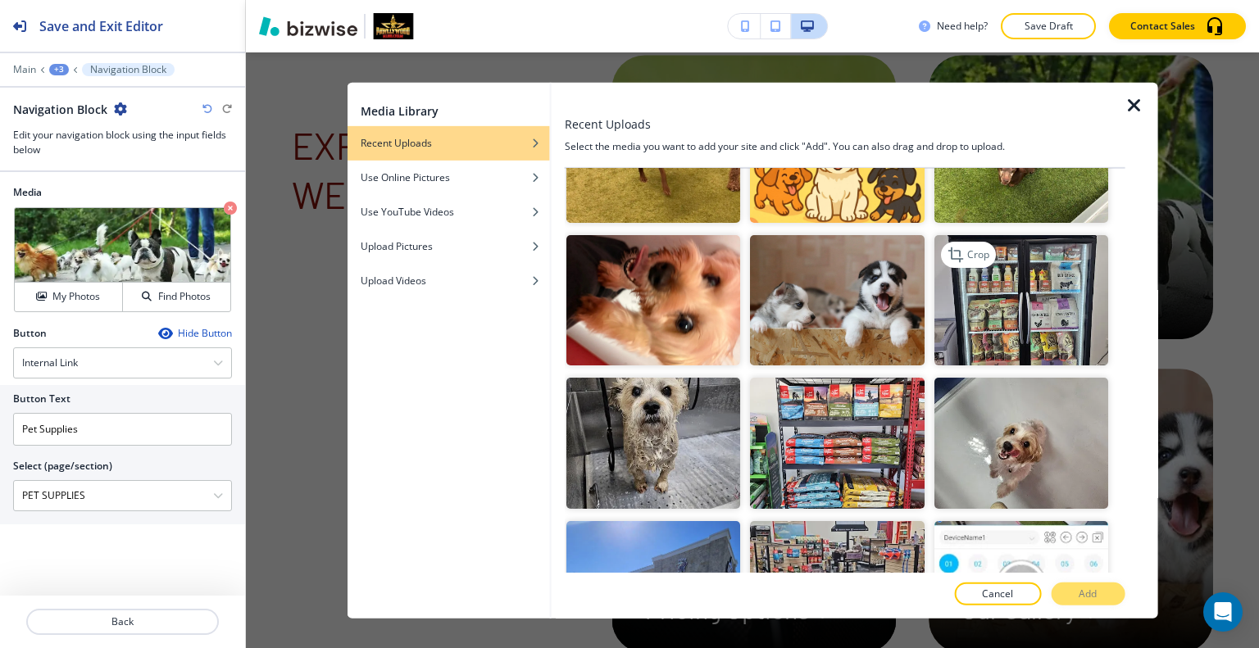
click at [1007, 279] on img "button" at bounding box center [1020, 300] width 174 height 130
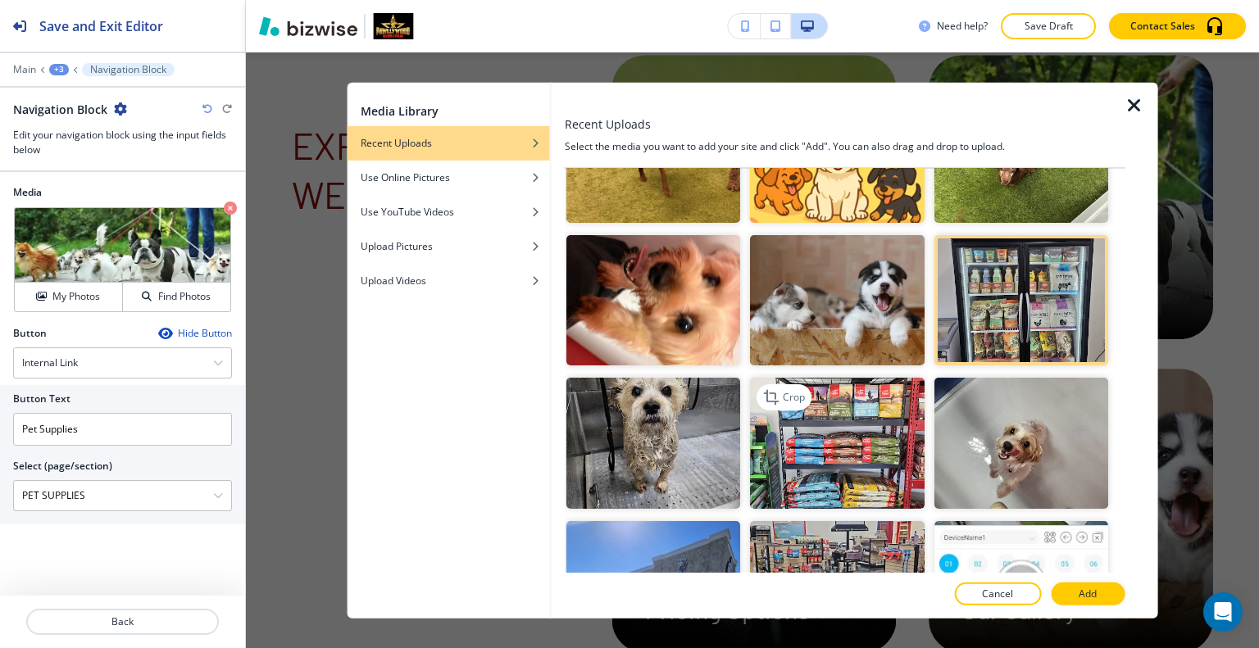
click at [827, 425] on img "button" at bounding box center [837, 443] width 174 height 130
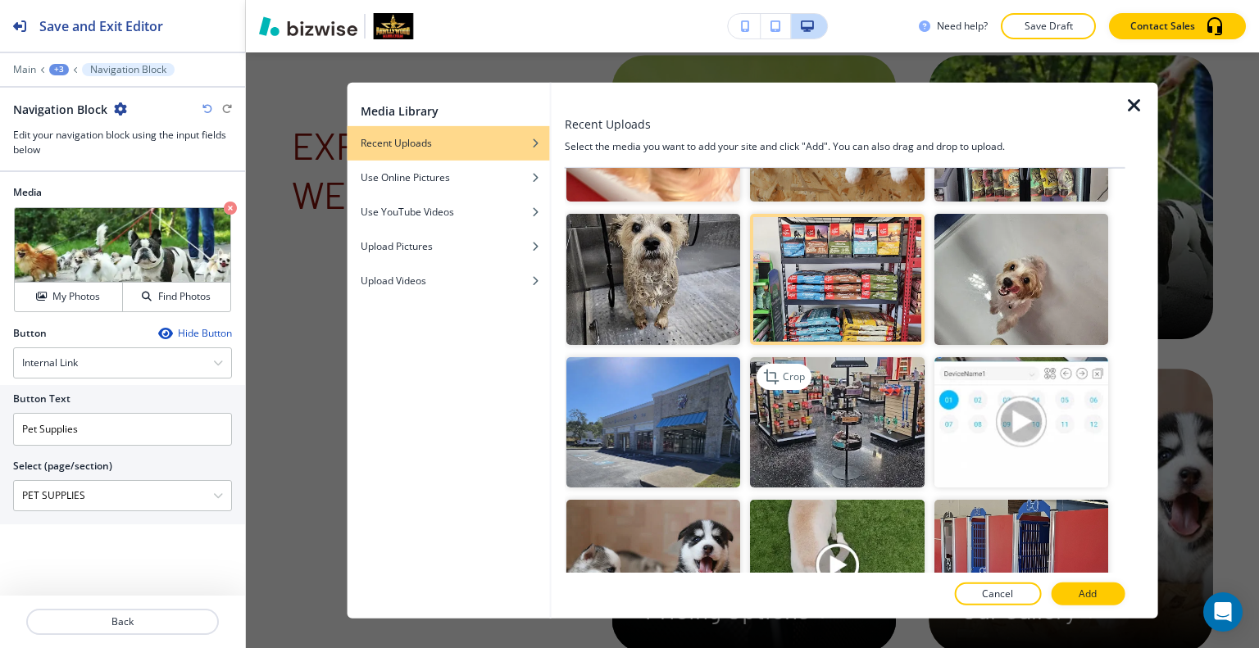
scroll to position [1475, 0]
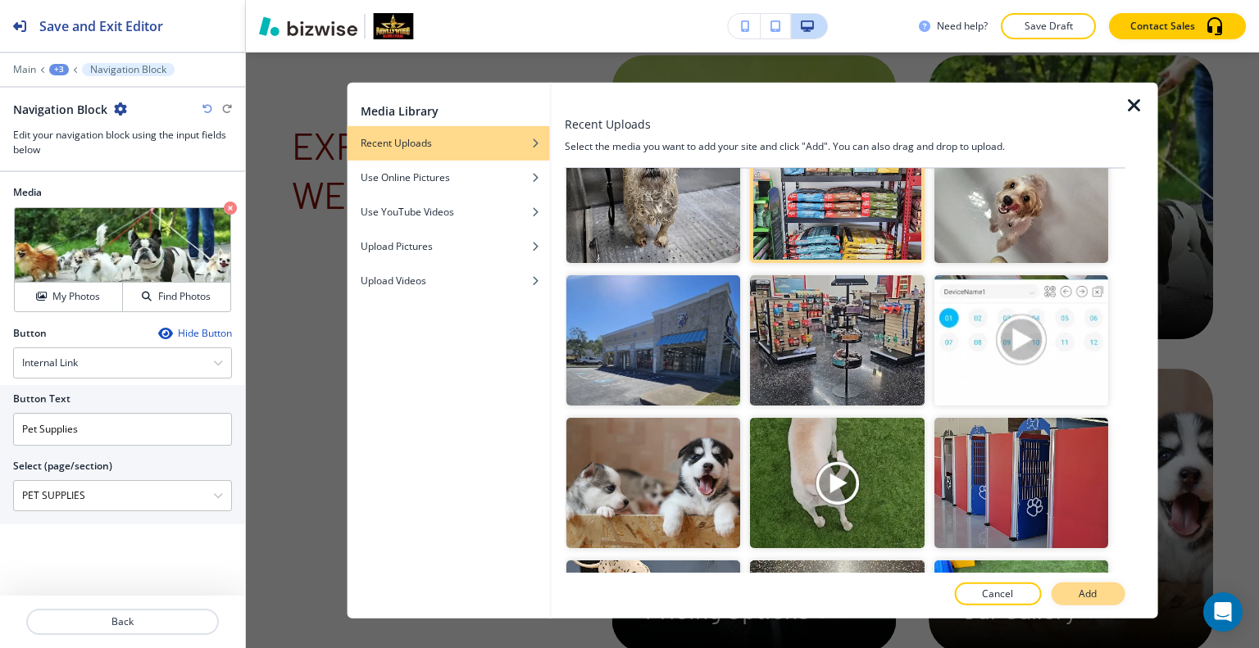
click at [1091, 587] on p "Add" at bounding box center [1087, 594] width 18 height 15
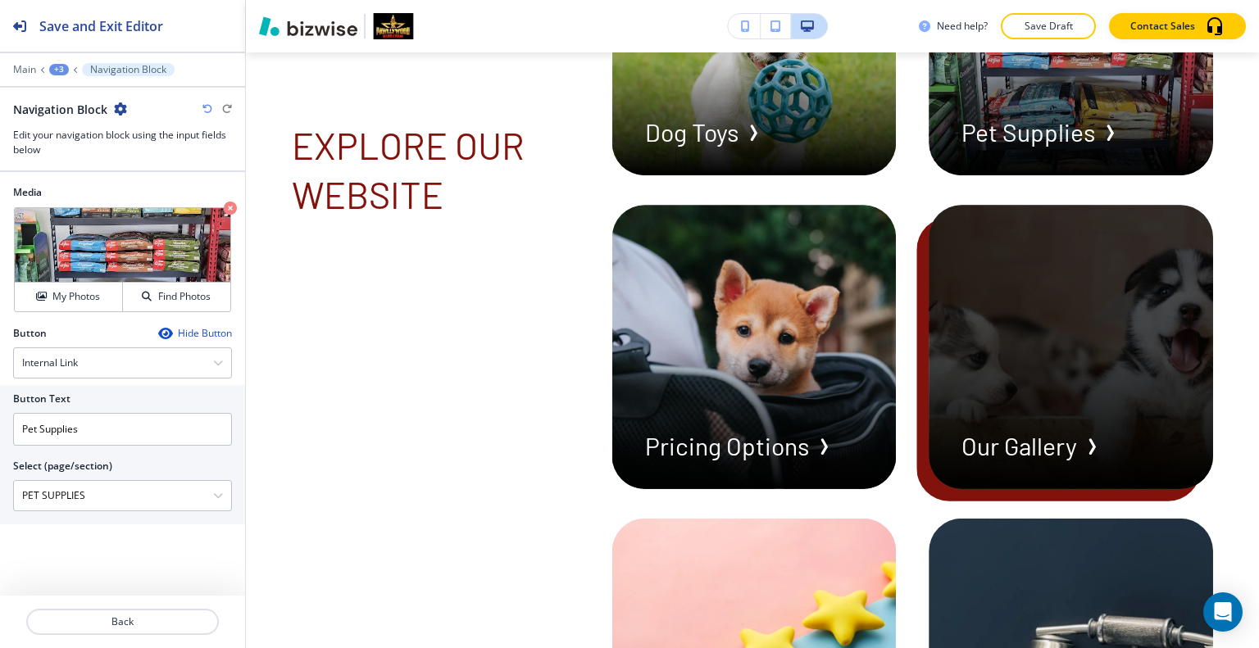
scroll to position [7221, 0]
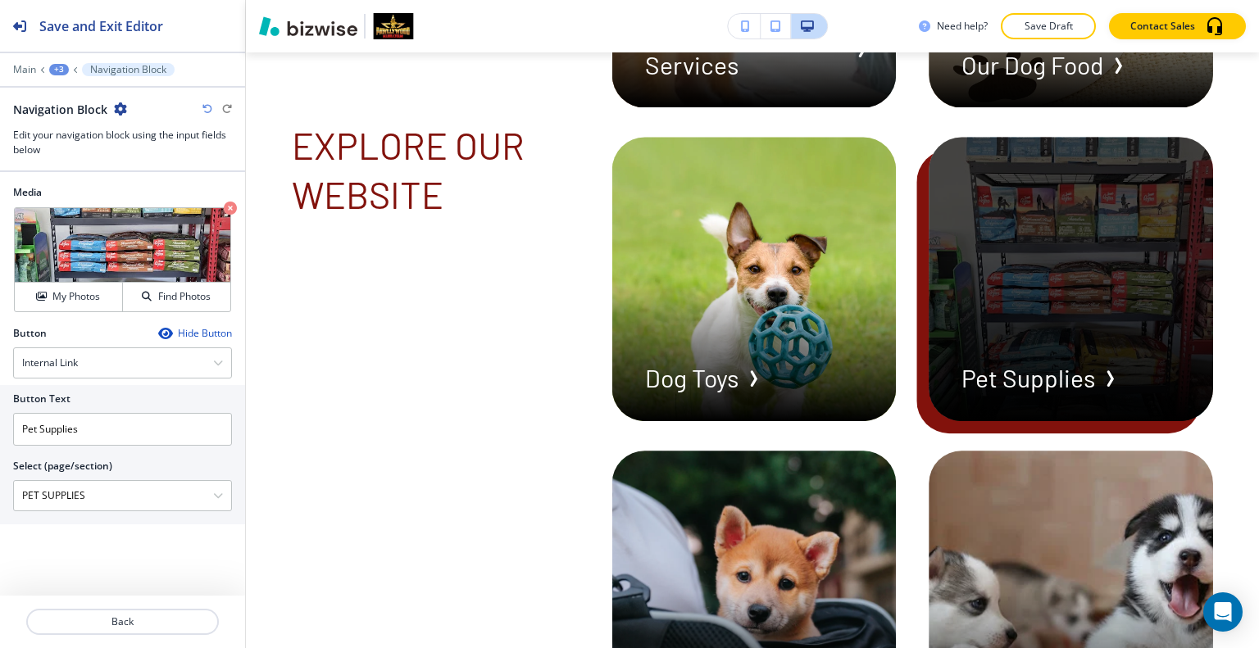
click at [1101, 421] on div "button" at bounding box center [1070, 279] width 284 height 284
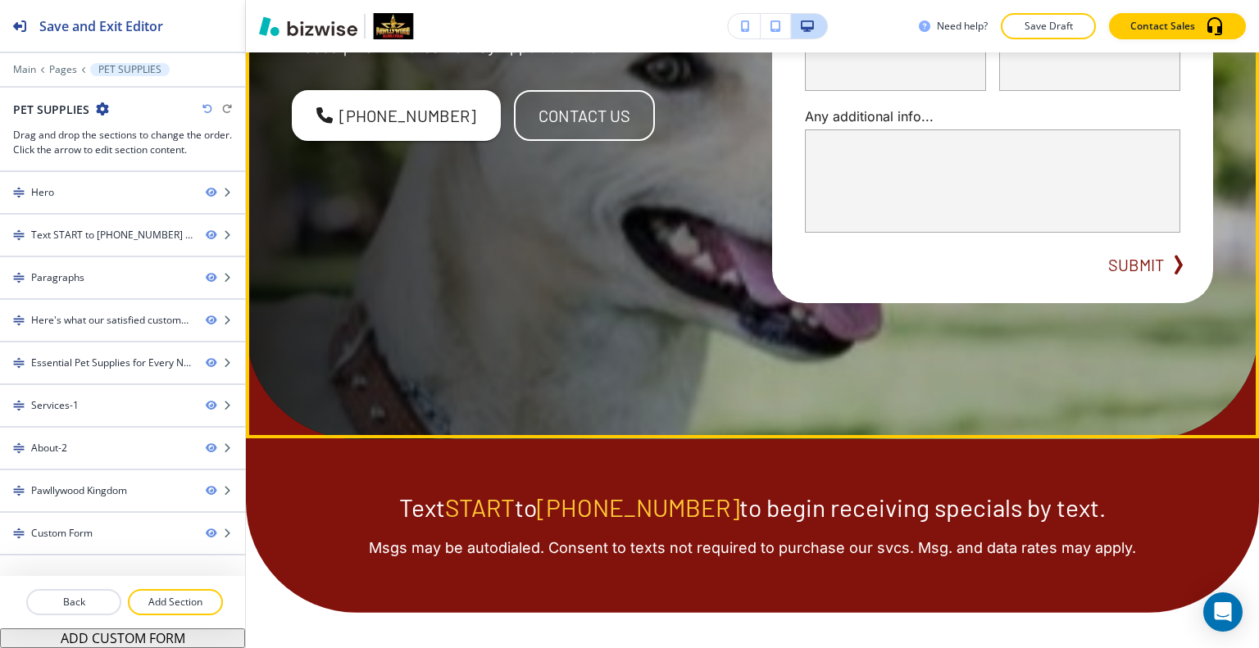
scroll to position [0, 0]
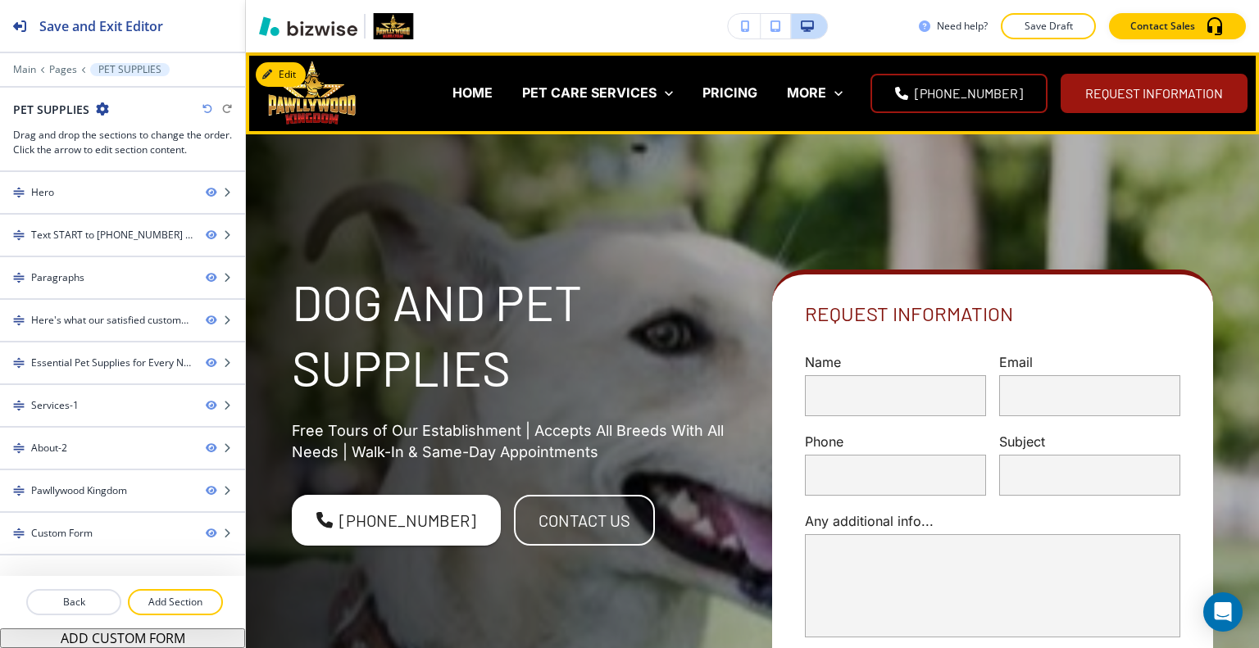
click at [852, 103] on div "MORE GALLERY REVIEWS ABOUT CONTACT REQUEST INFORMATION" at bounding box center [814, 94] width 85 height 66
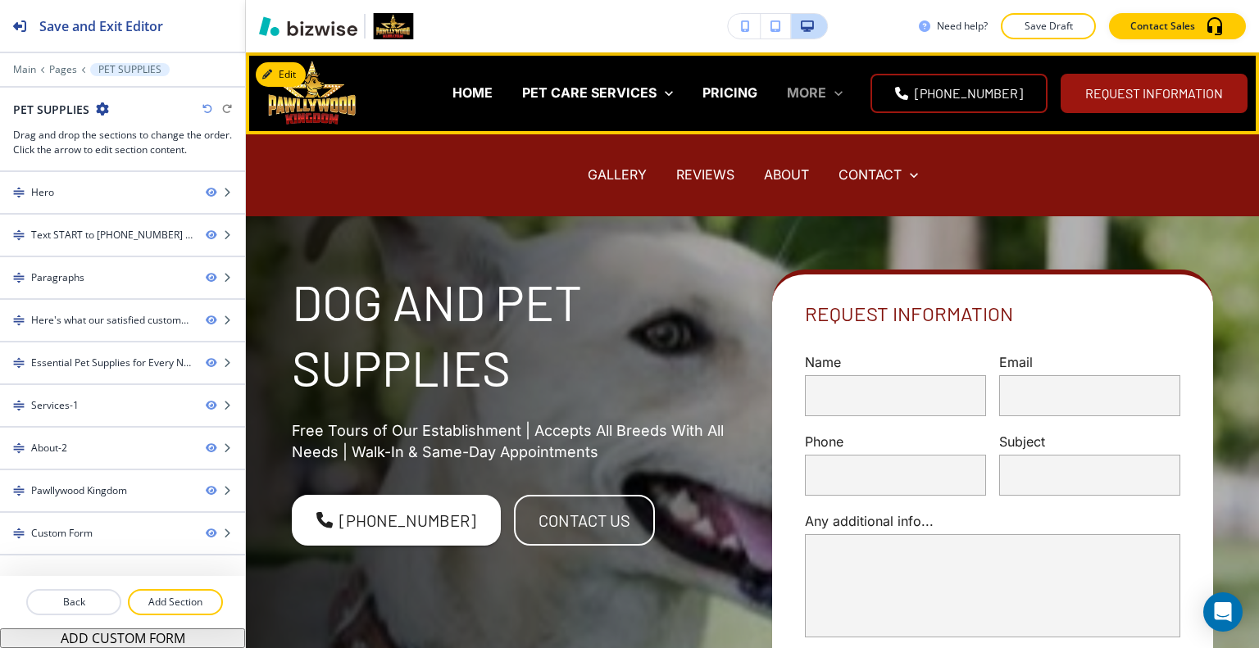
click at [846, 93] on icon at bounding box center [838, 93] width 16 height 16
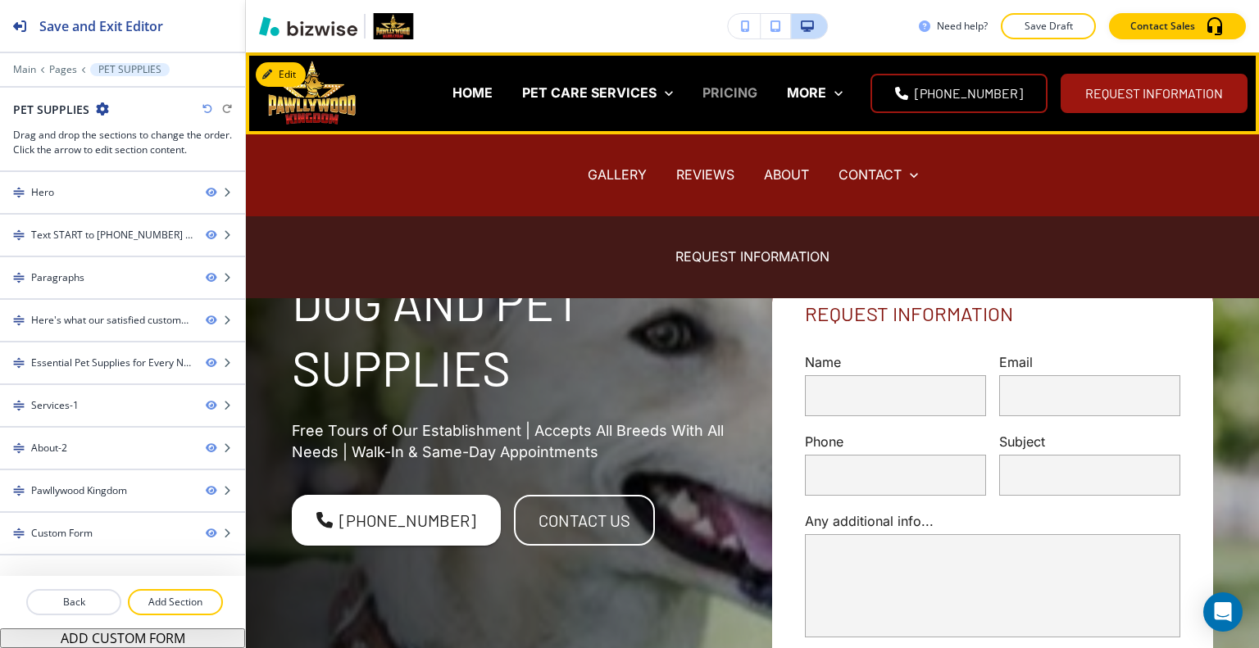
click at [757, 88] on p "PRICING" at bounding box center [729, 93] width 55 height 19
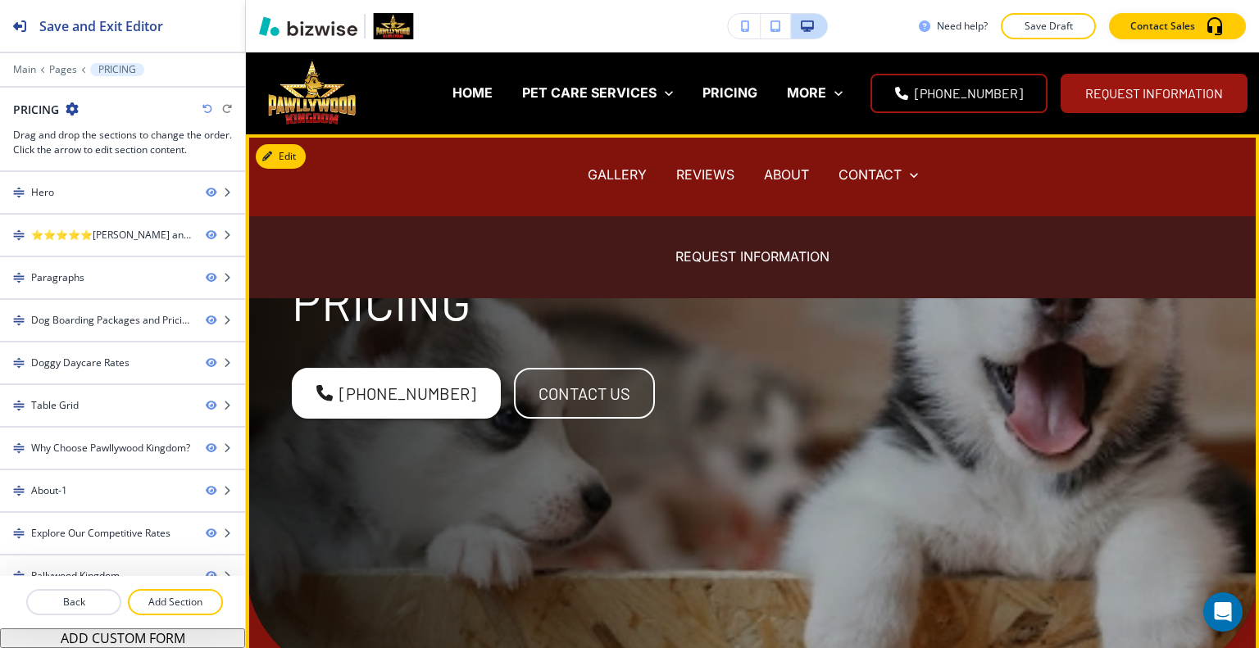
click at [886, 386] on div "Pricing [PHONE_NUMBER] contact us" at bounding box center [732, 386] width 960 height 442
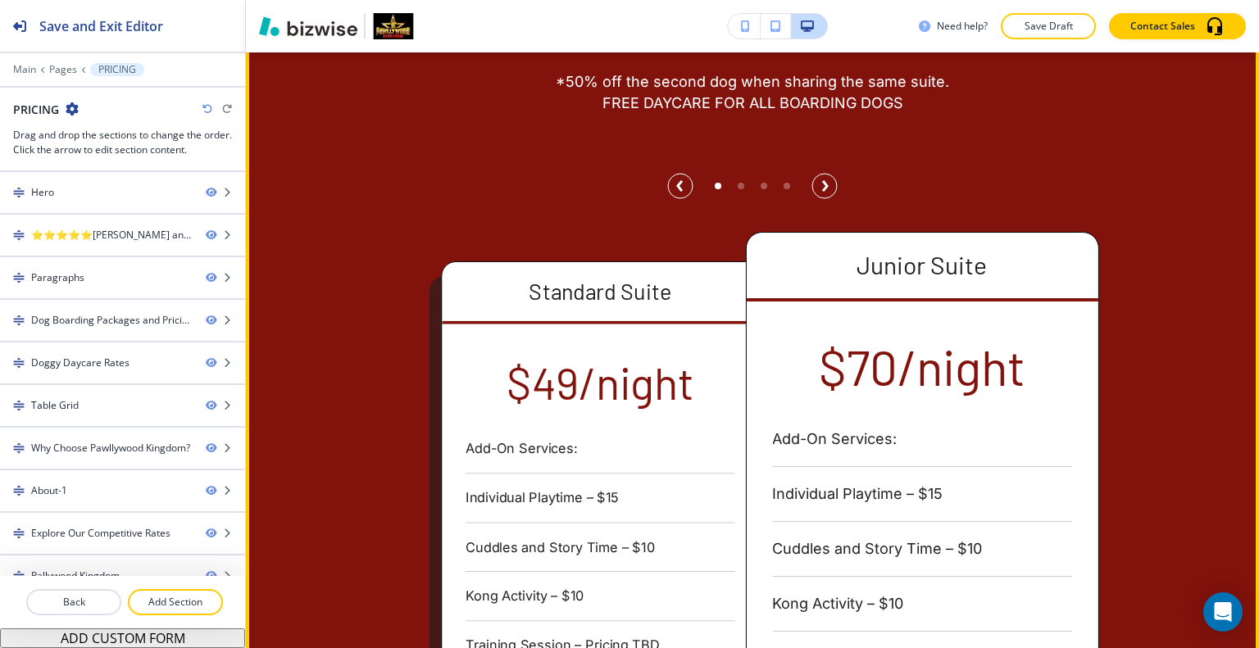
scroll to position [1311, 0]
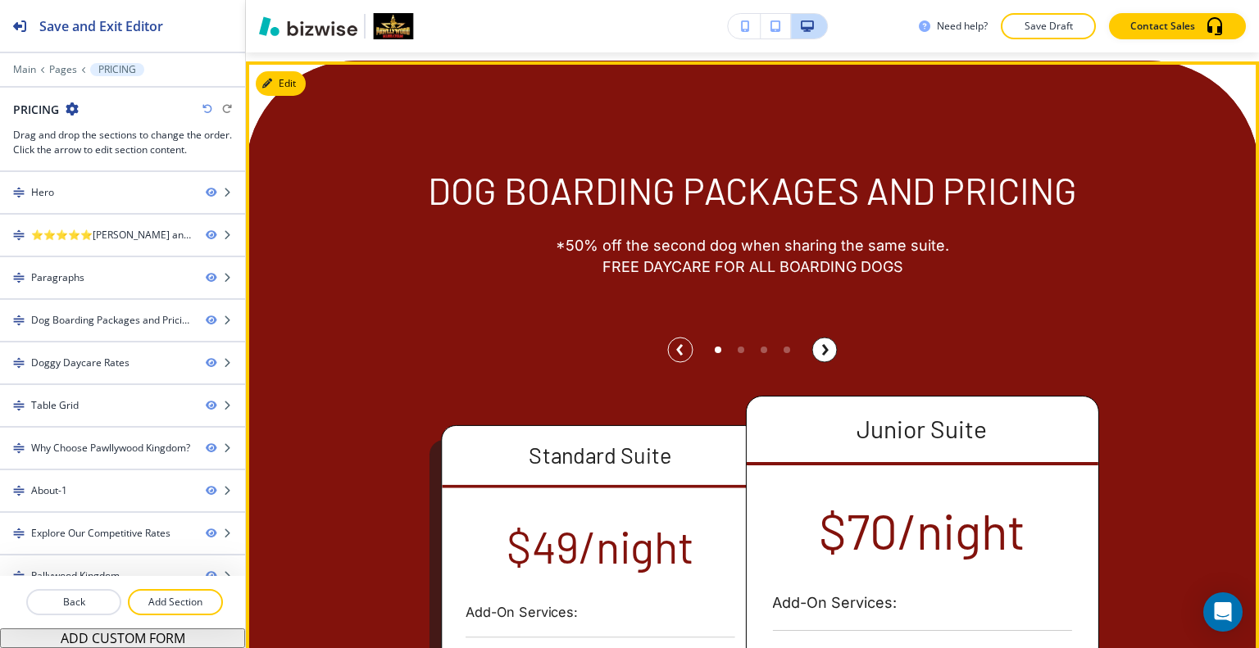
click at [814, 338] on circle "button" at bounding box center [824, 350] width 25 height 25
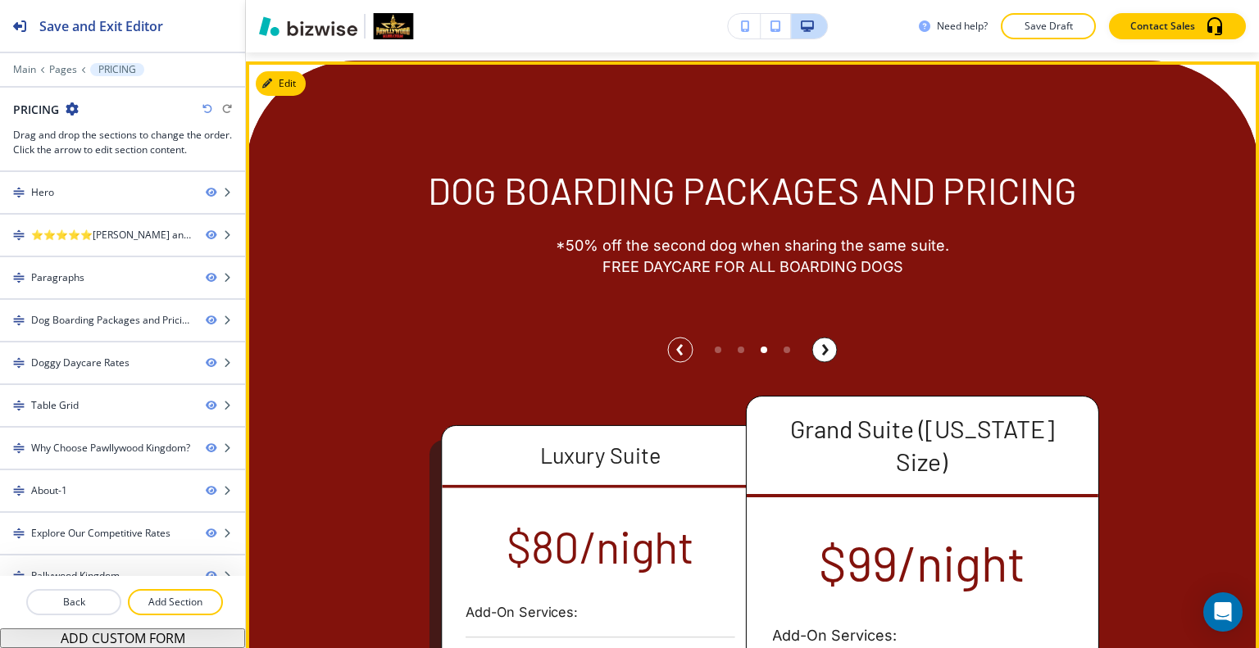
click at [814, 338] on circle "button" at bounding box center [824, 350] width 25 height 25
click at [815, 338] on circle "button" at bounding box center [824, 350] width 25 height 25
click at [816, 338] on circle "button" at bounding box center [824, 350] width 25 height 25
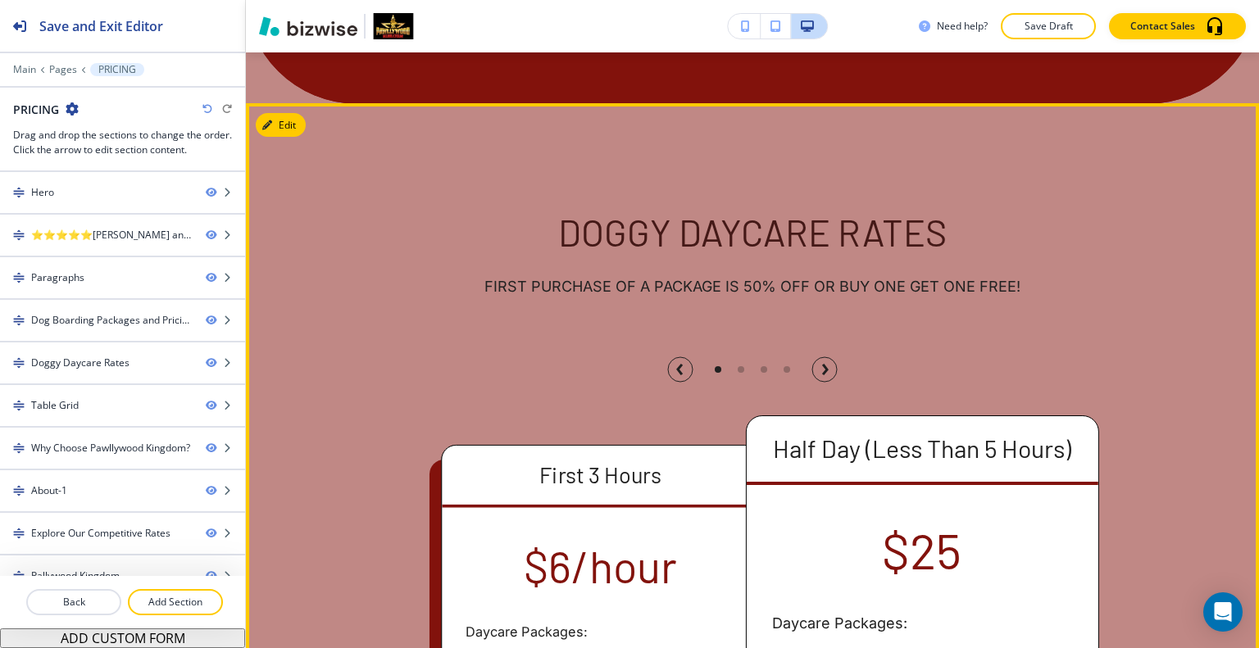
scroll to position [2212, 0]
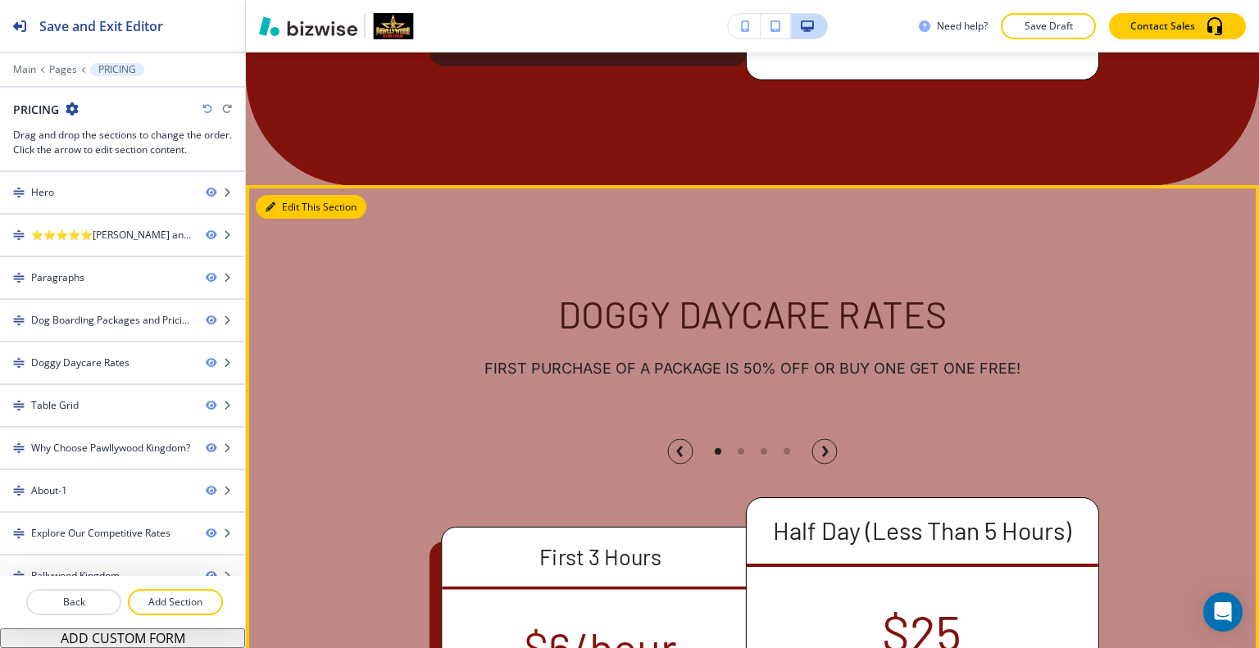
click at [288, 195] on button "Edit This Section" at bounding box center [311, 207] width 111 height 25
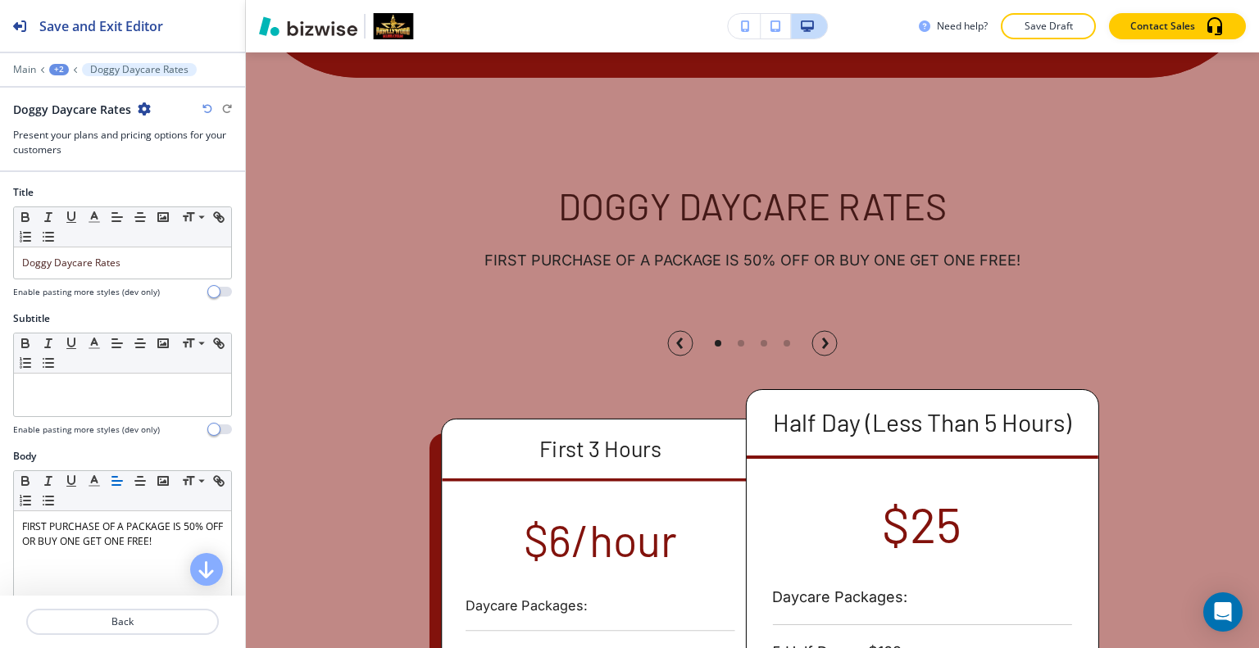
scroll to position [574, 0]
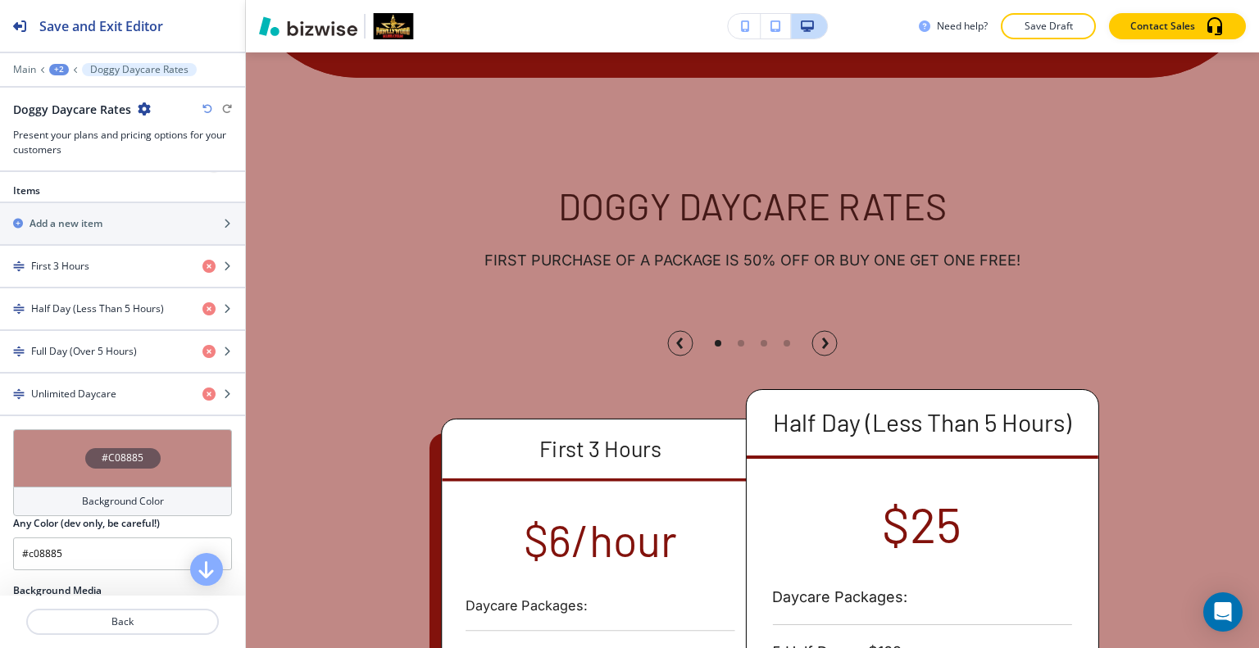
click at [53, 445] on div "#C08885" at bounding box center [122, 457] width 219 height 57
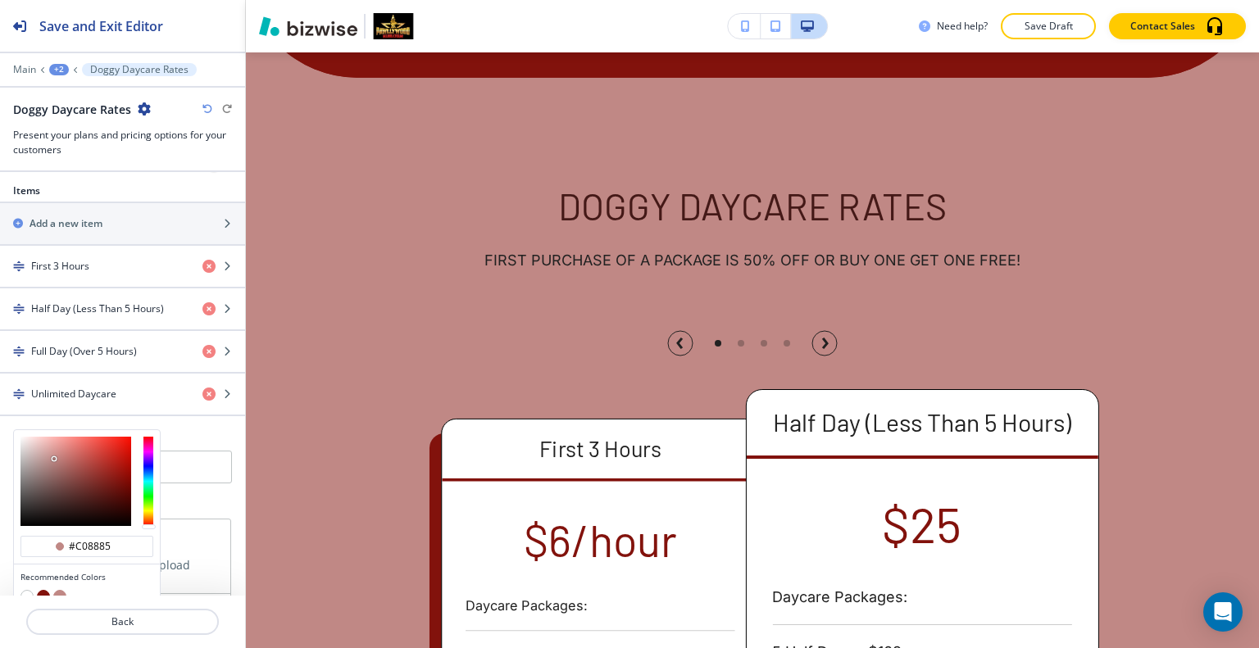
scroll to position [634, 0]
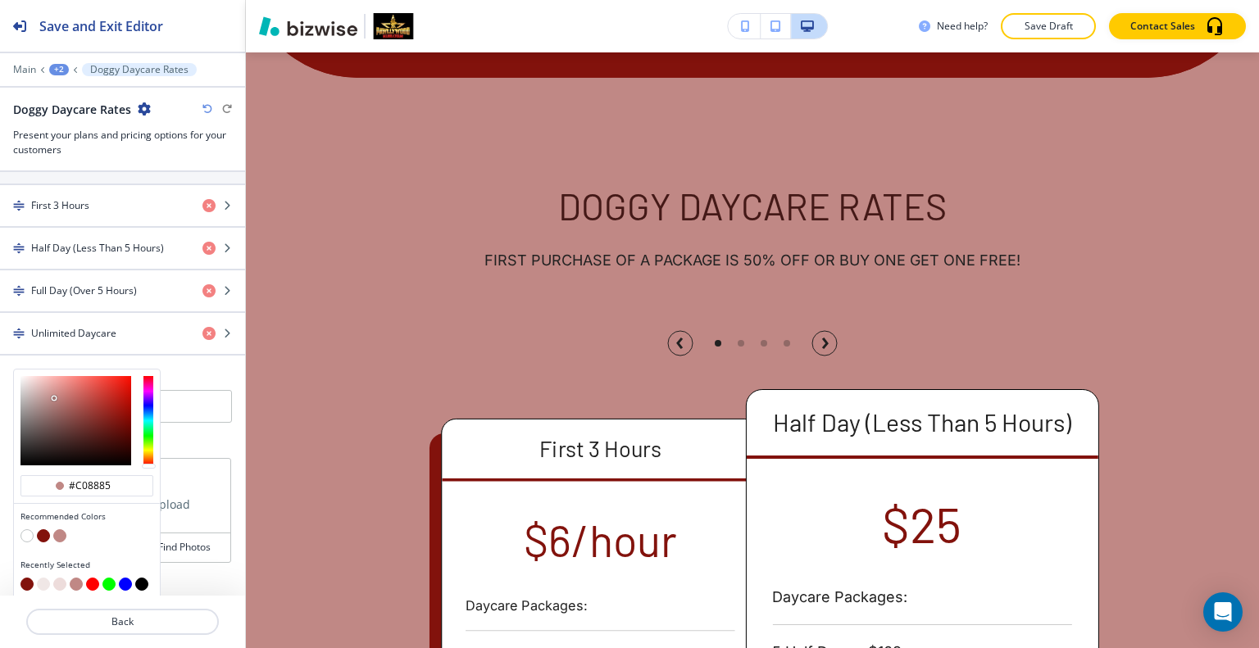
type input "#e0c3c2"
click at [35, 382] on div at bounding box center [75, 420] width 111 height 89
type input "#e0c3c2"
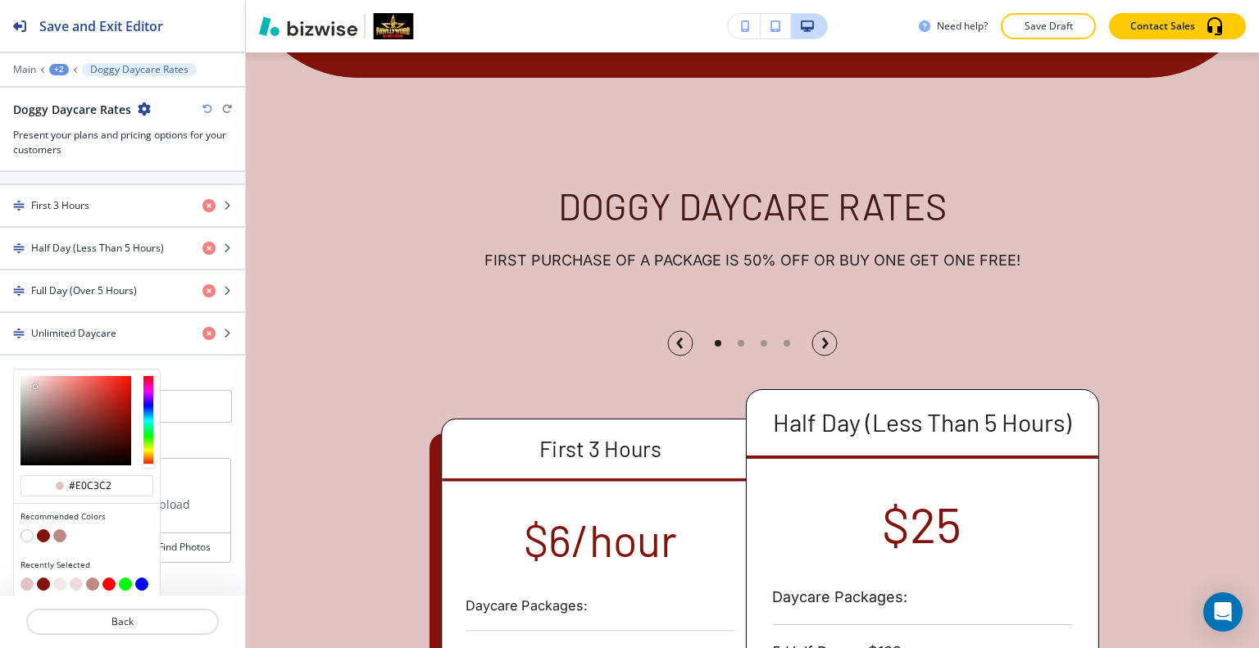
type input "#d9bfbd"
click at [34, 389] on div at bounding box center [35, 390] width 3 height 3
type input "#d9bfbd"
type input "#e7e2e2"
click at [23, 379] on div at bounding box center [75, 420] width 111 height 89
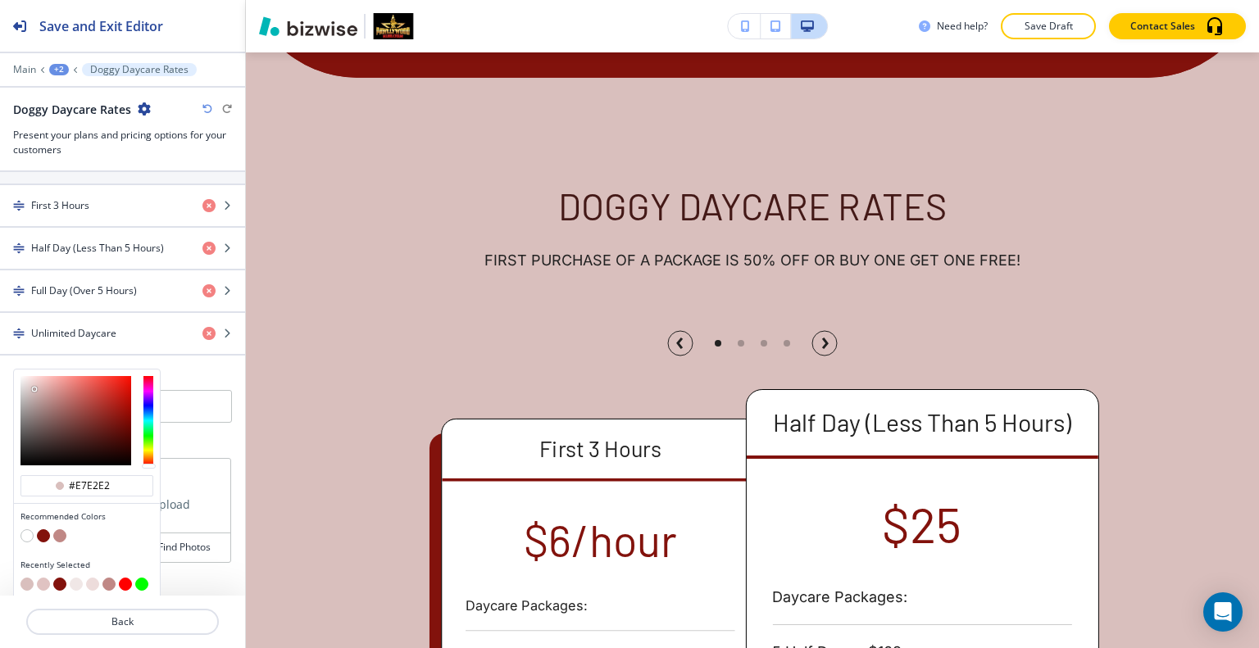
type input "#e7e2e2"
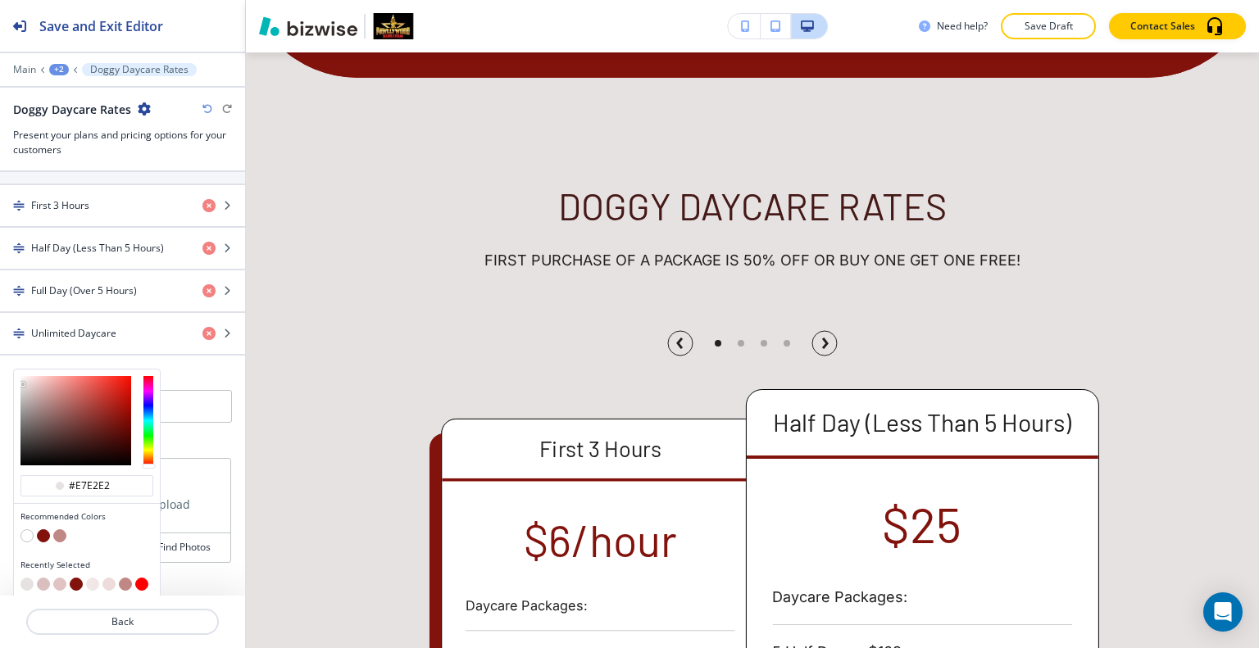
type input "#f5b8b5"
click at [49, 376] on div at bounding box center [75, 420] width 111 height 89
type input "#f5b8b5"
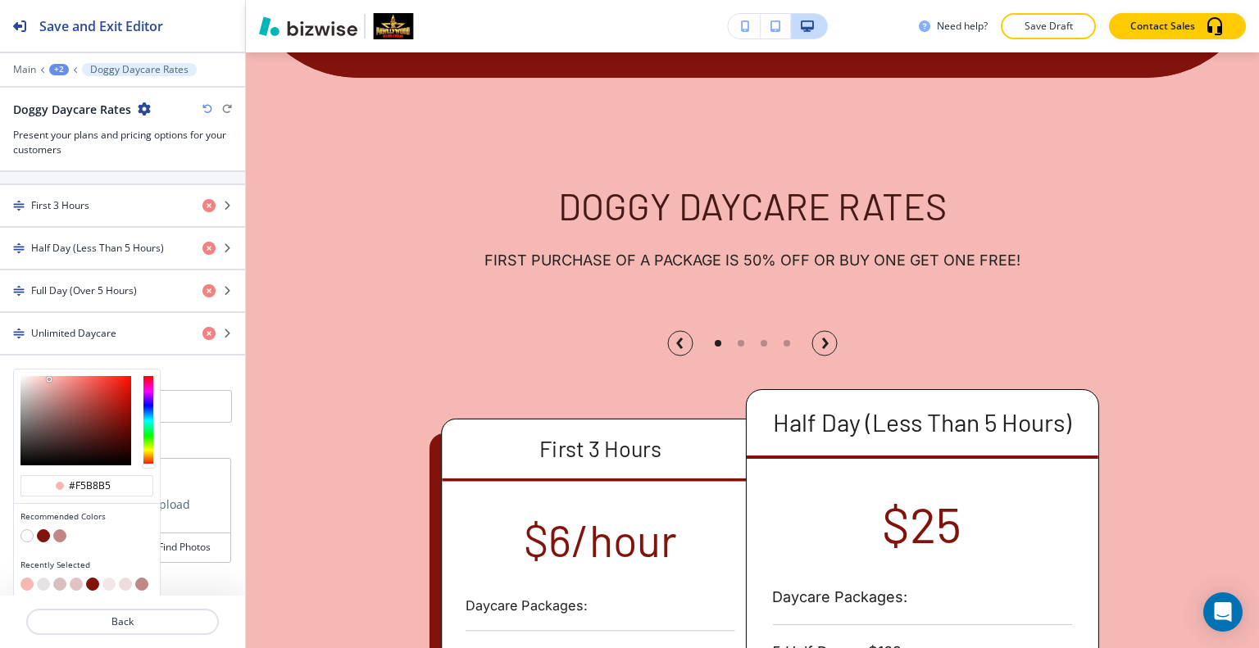
type input "#f8cdcb"
click at [40, 376] on div at bounding box center [75, 420] width 111 height 89
type input "#f8cdcb"
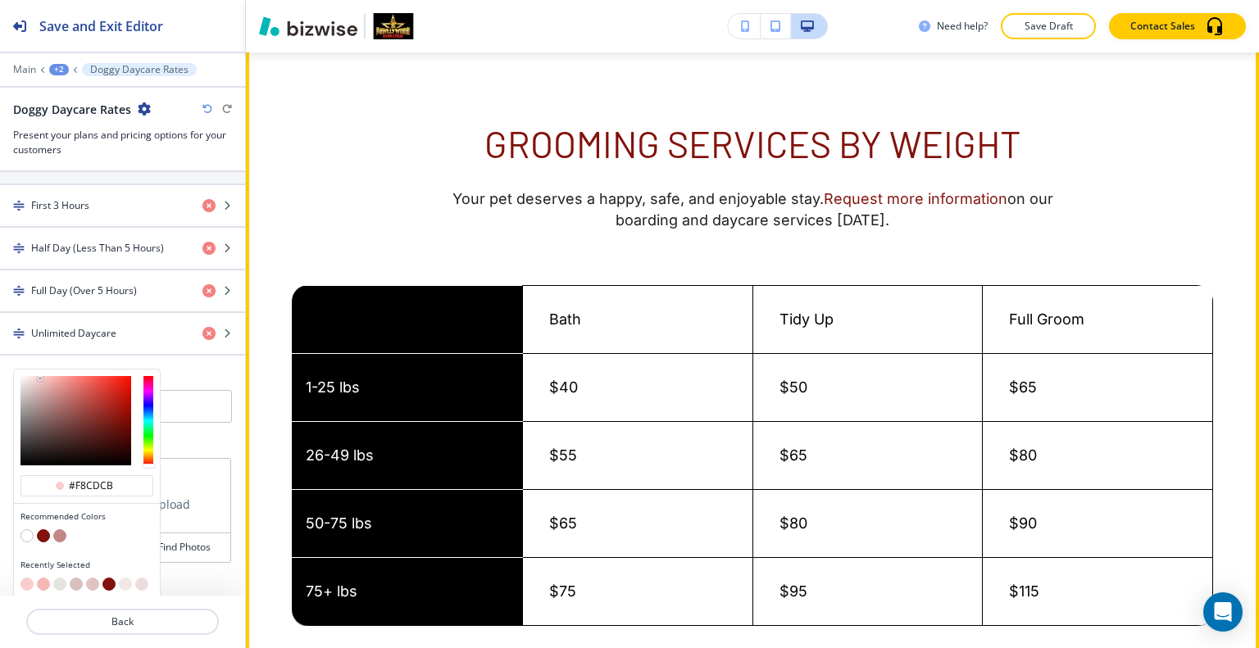
scroll to position [3222, 0]
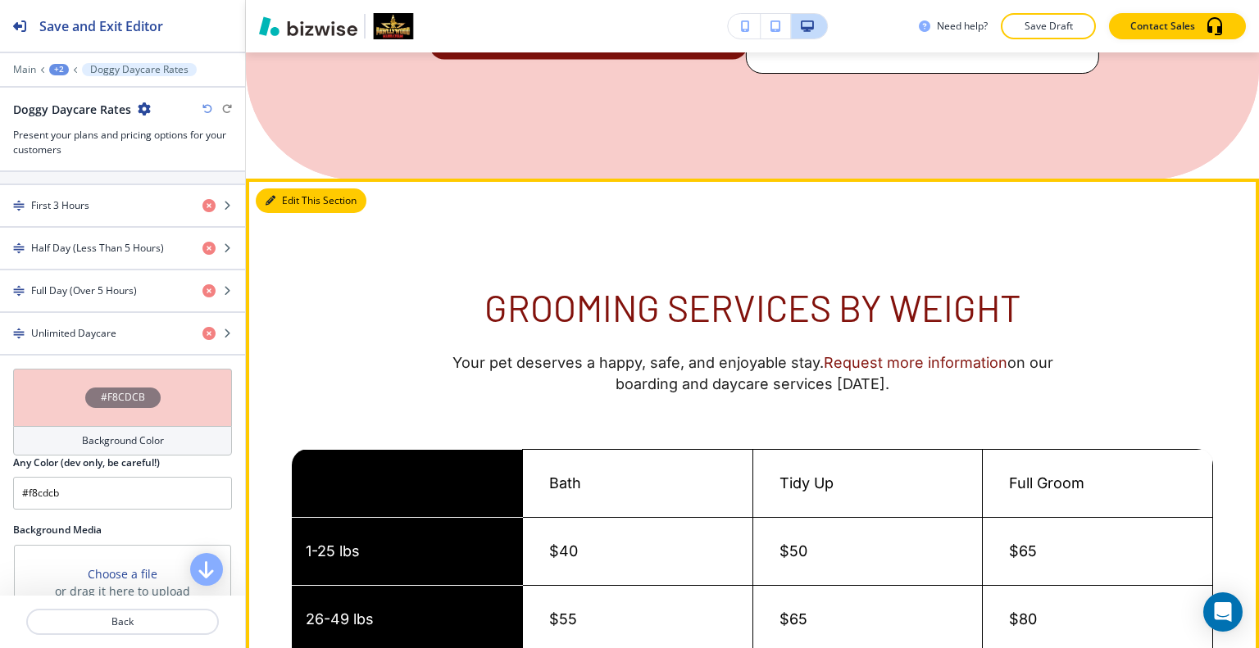
click at [284, 188] on button "Edit This Section" at bounding box center [311, 200] width 111 height 25
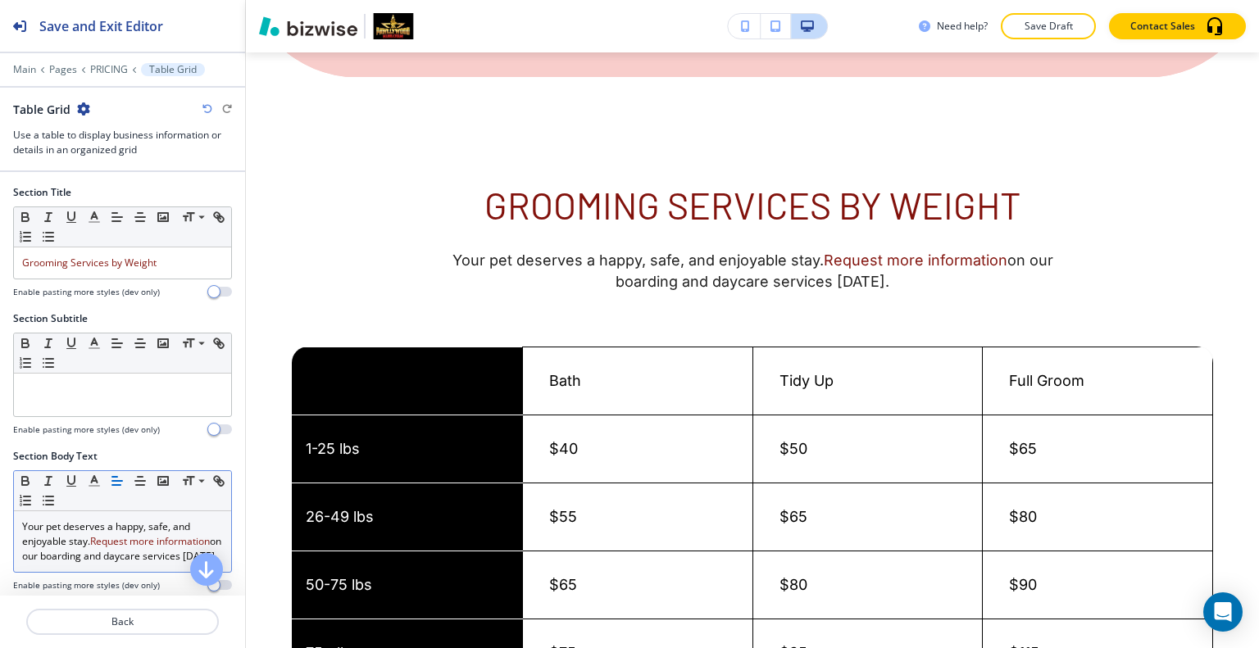
scroll to position [120, 0]
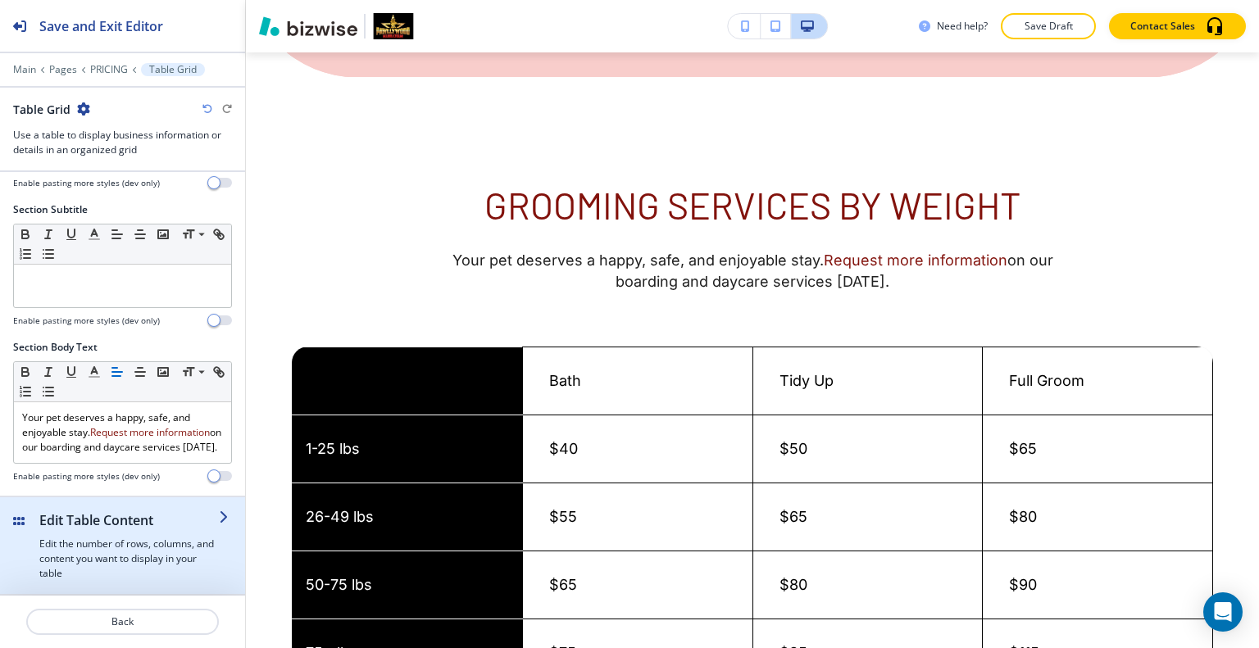
click at [111, 530] on div "button" at bounding box center [128, 533] width 179 height 7
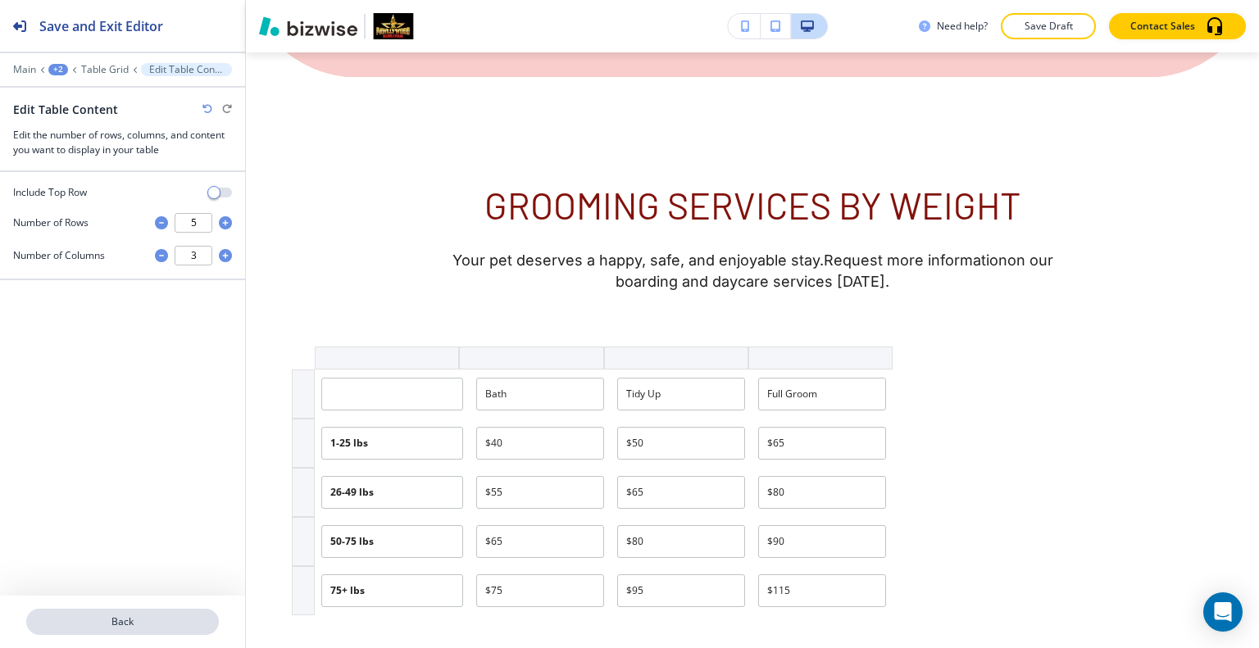
click at [105, 618] on button "Back" at bounding box center [122, 622] width 193 height 26
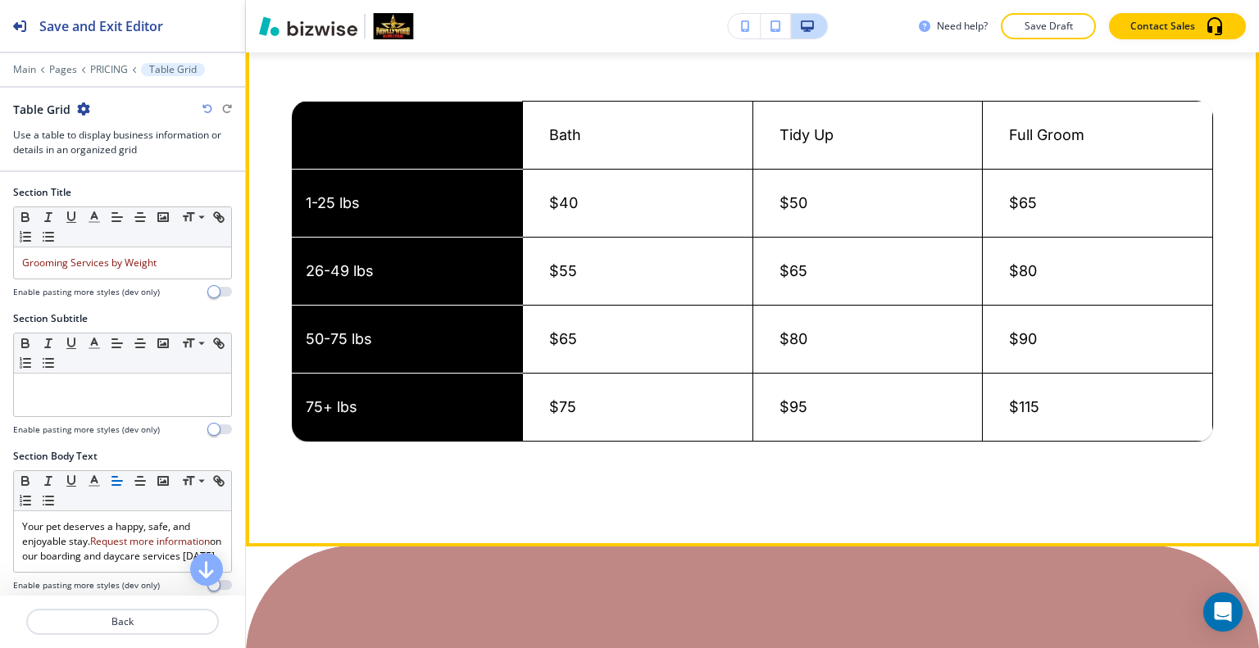
scroll to position [3242, 0]
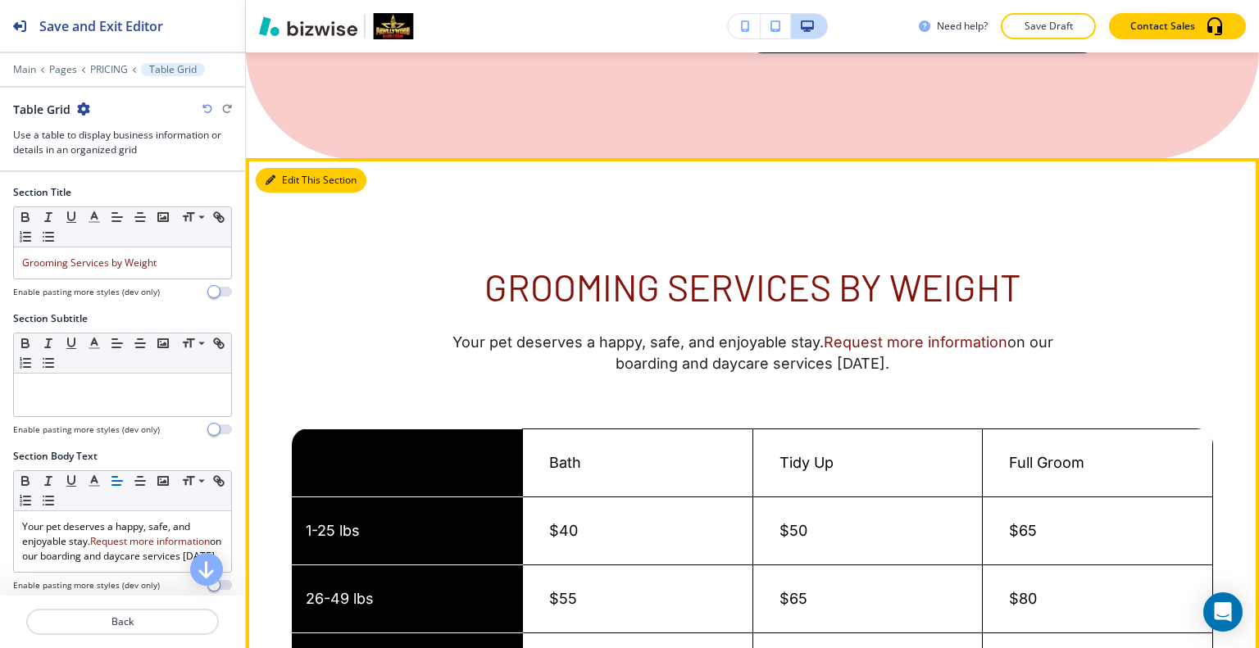
click at [292, 168] on button "Edit This Section" at bounding box center [311, 180] width 111 height 25
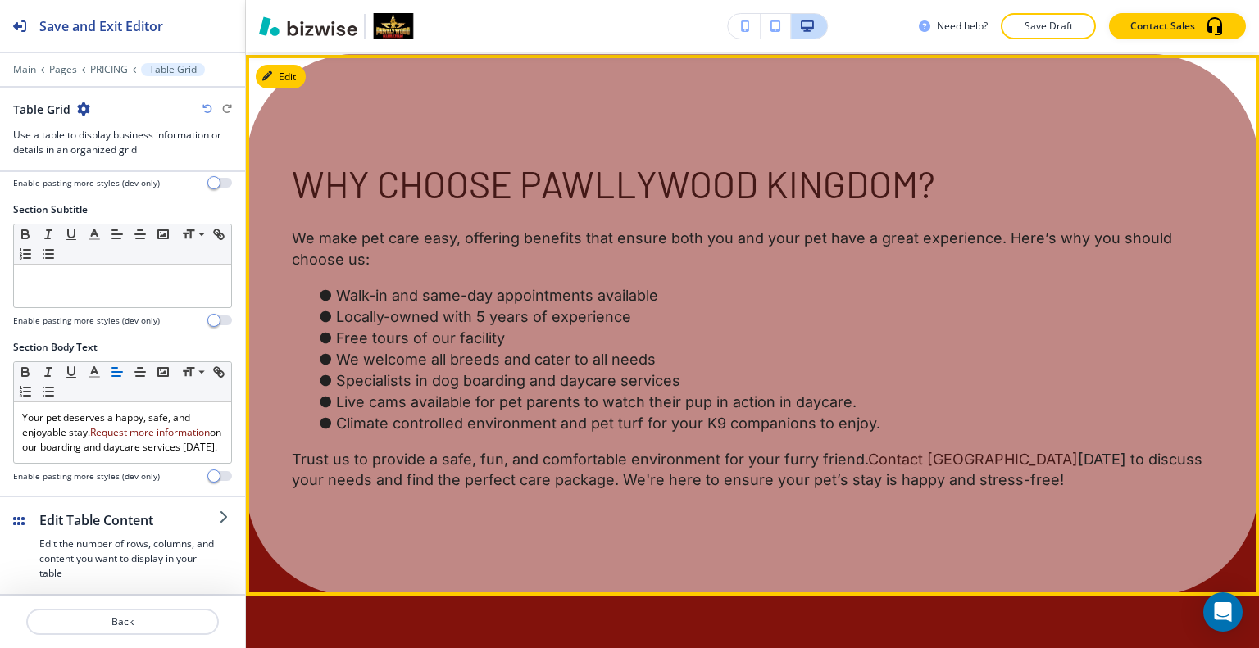
scroll to position [3980, 0]
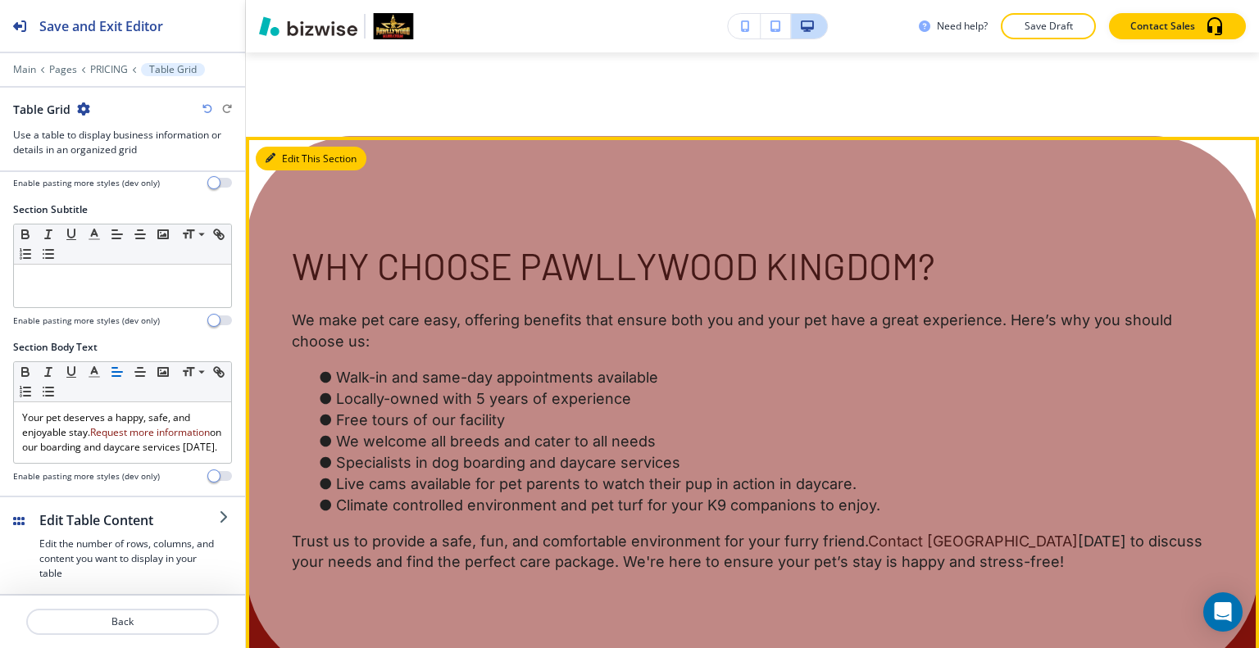
click at [292, 147] on button "Edit This Section" at bounding box center [311, 159] width 111 height 25
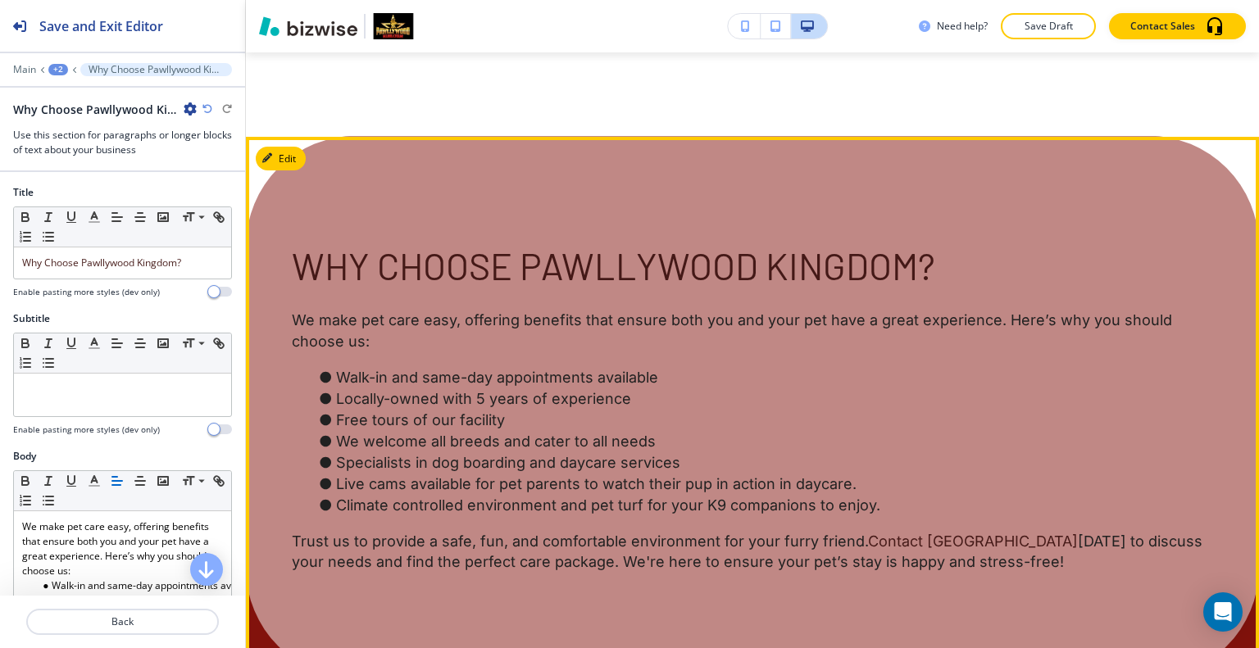
scroll to position [4039, 0]
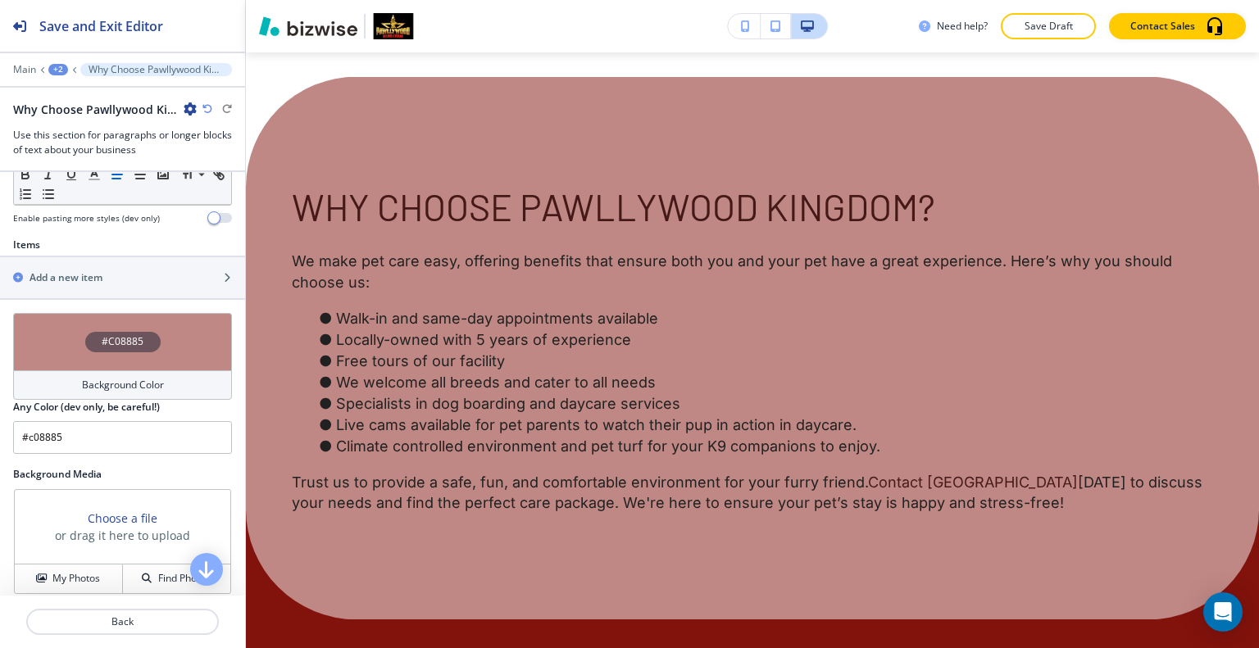
click at [62, 367] on div "#C08885" at bounding box center [122, 341] width 219 height 57
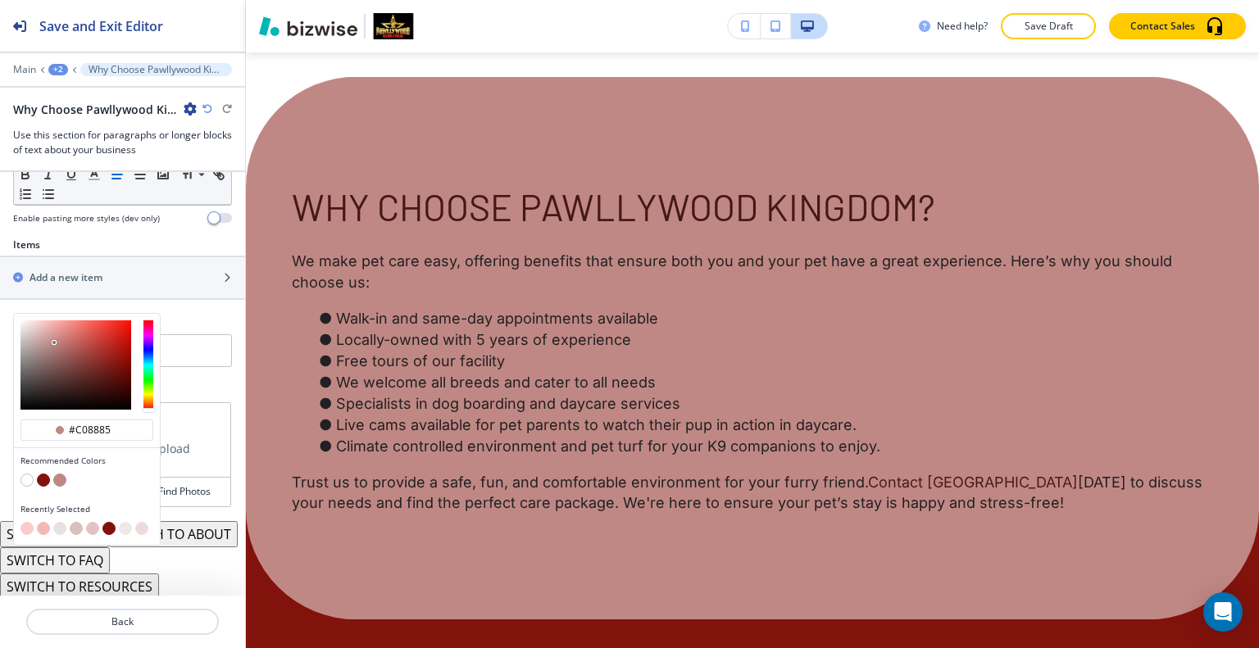
scroll to position [627, 0]
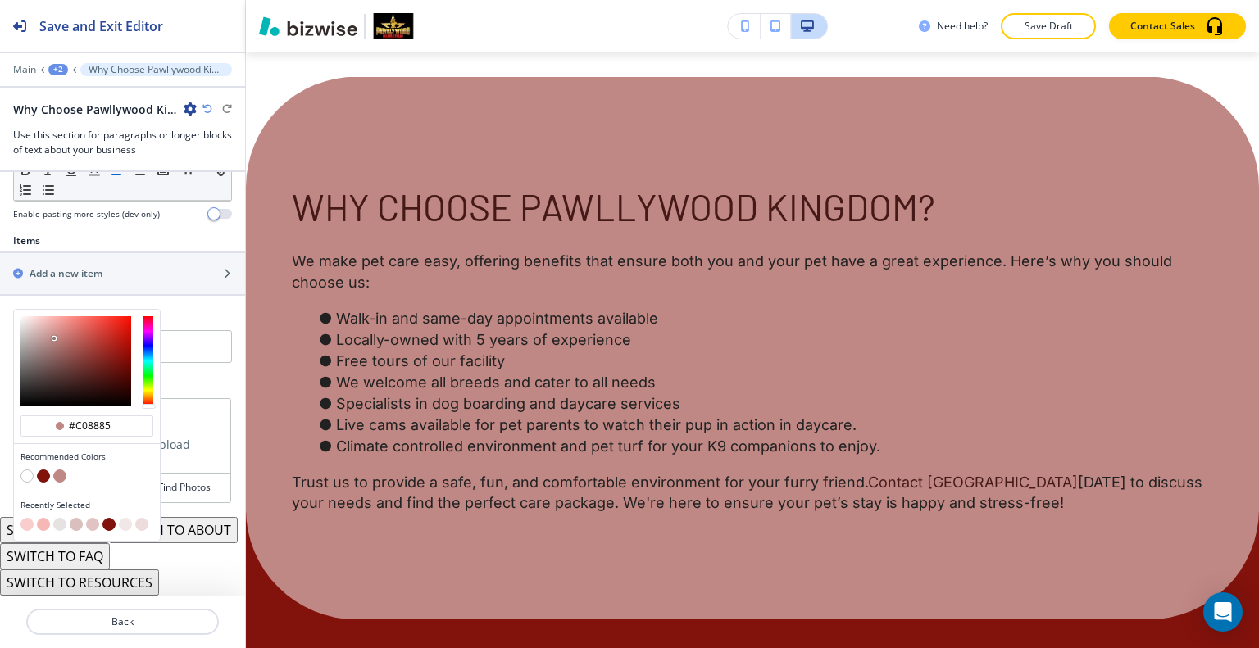
click at [25, 518] on button "button" at bounding box center [26, 524] width 13 height 13
type input "#f8cdcb"
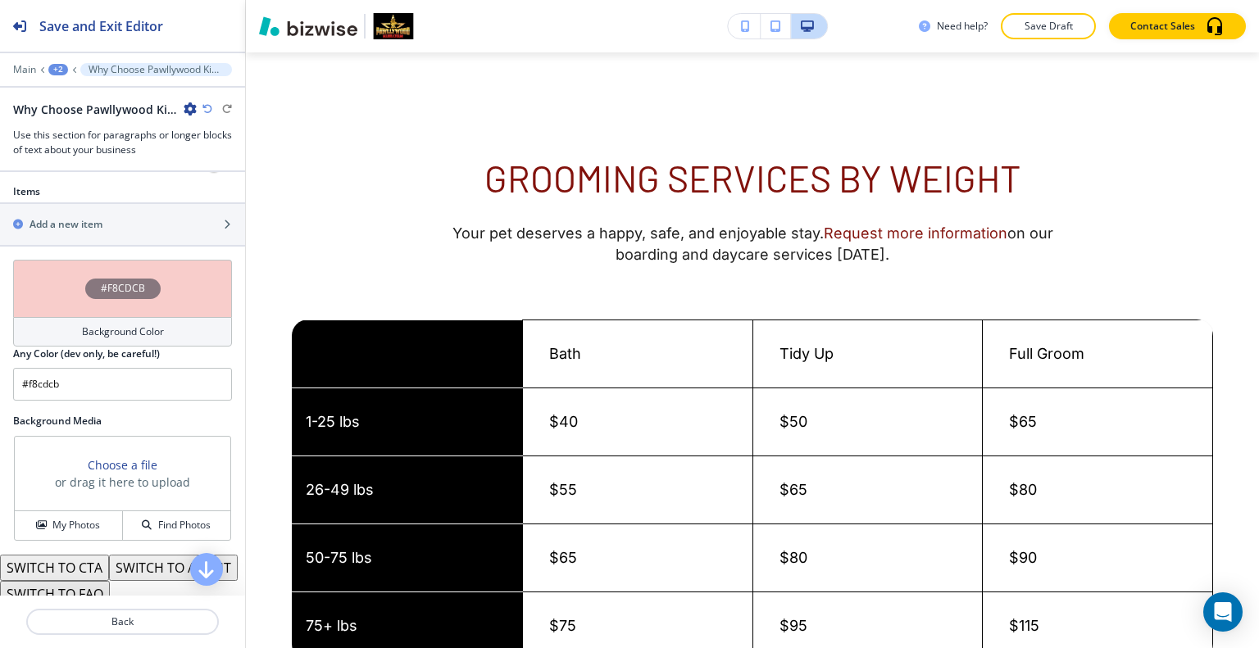
scroll to position [0, 0]
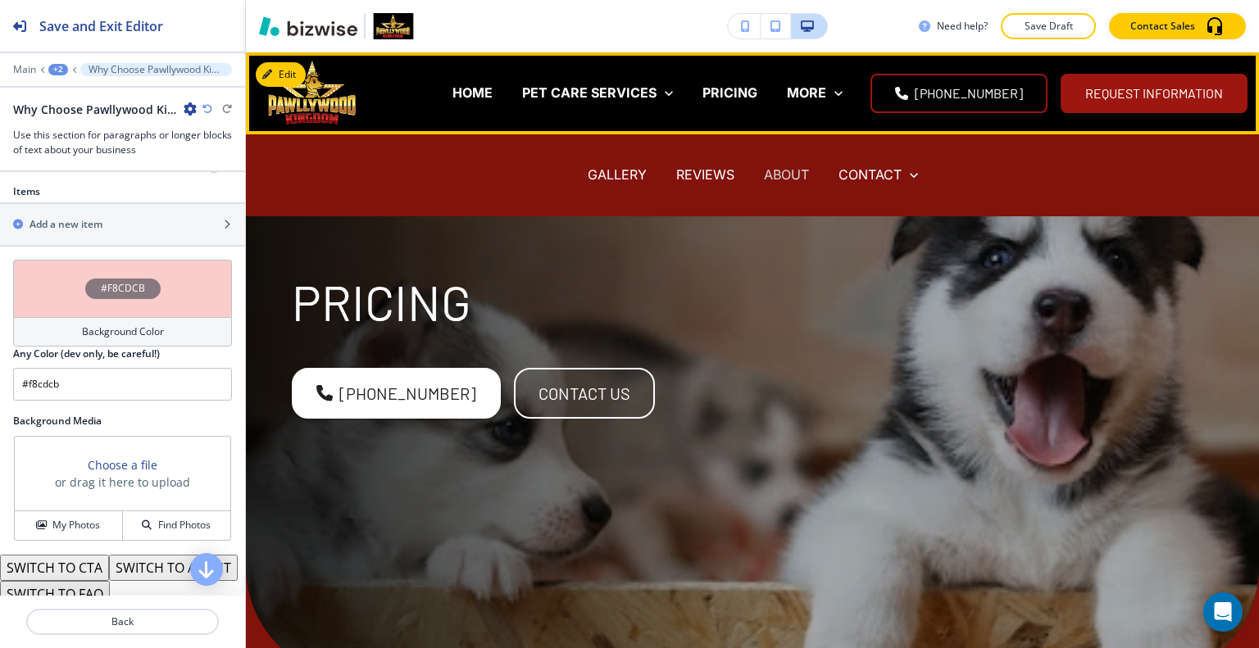
click at [776, 170] on p "ABOUT" at bounding box center [786, 175] width 45 height 19
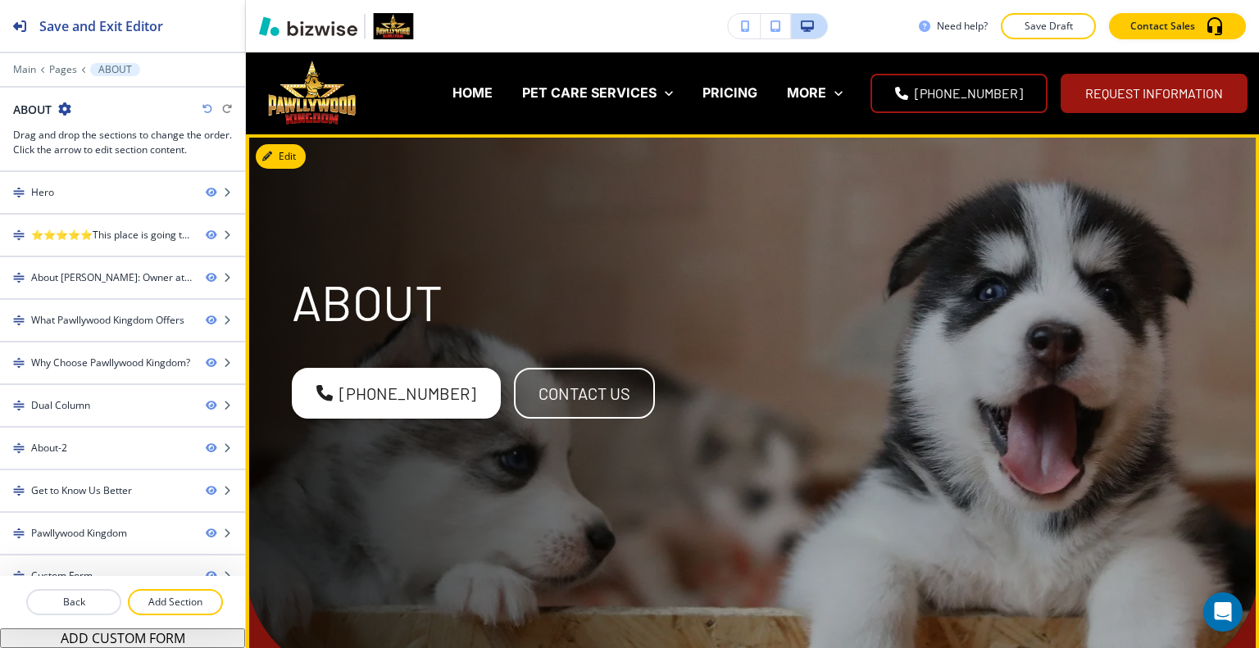
click at [825, 333] on div "About [PHONE_NUMBER] contact us" at bounding box center [732, 386] width 960 height 442
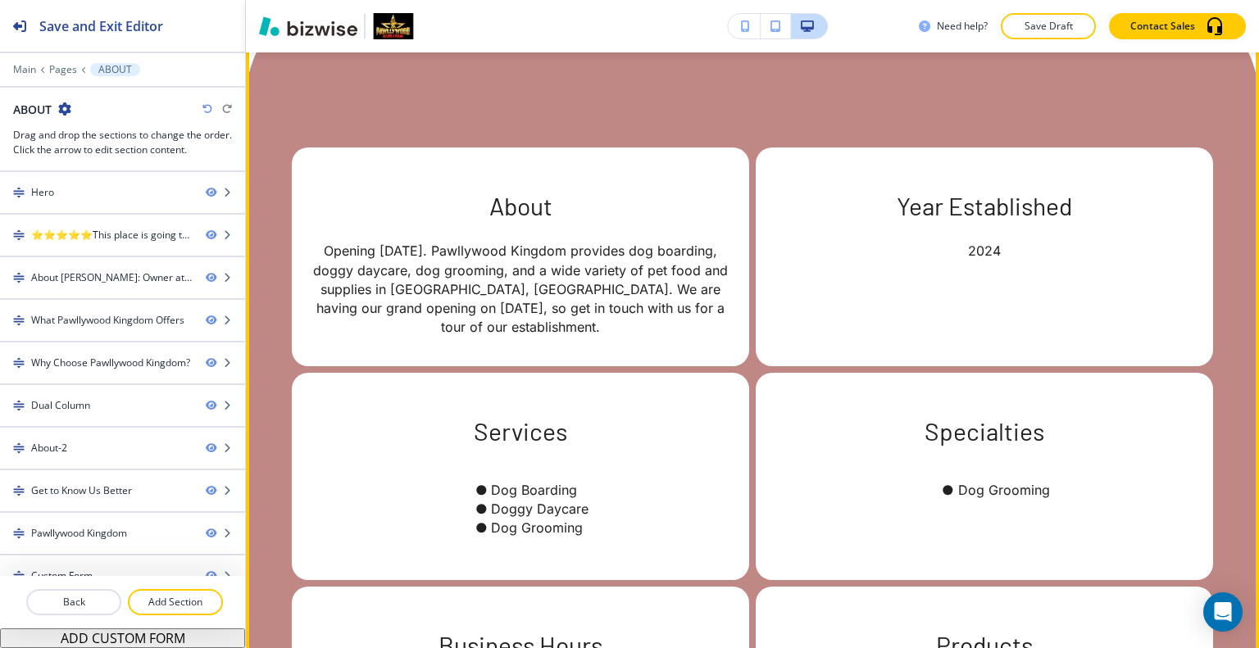
scroll to position [2868, 0]
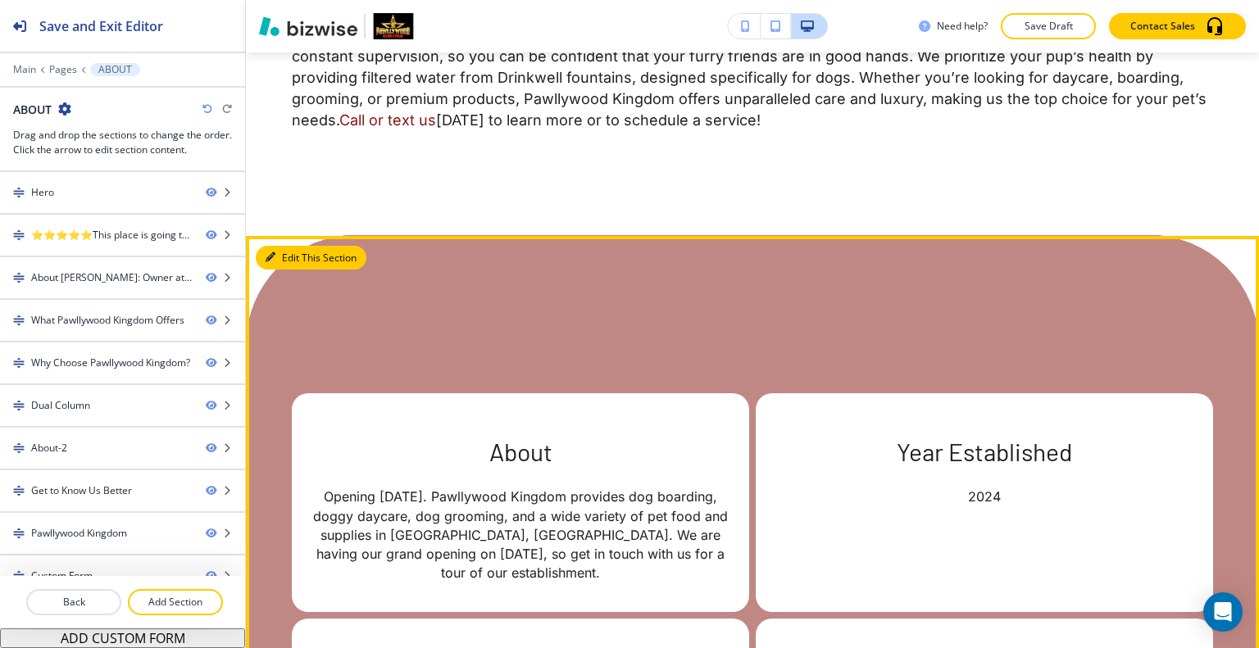
click at [284, 246] on button "Edit This Section" at bounding box center [311, 258] width 111 height 25
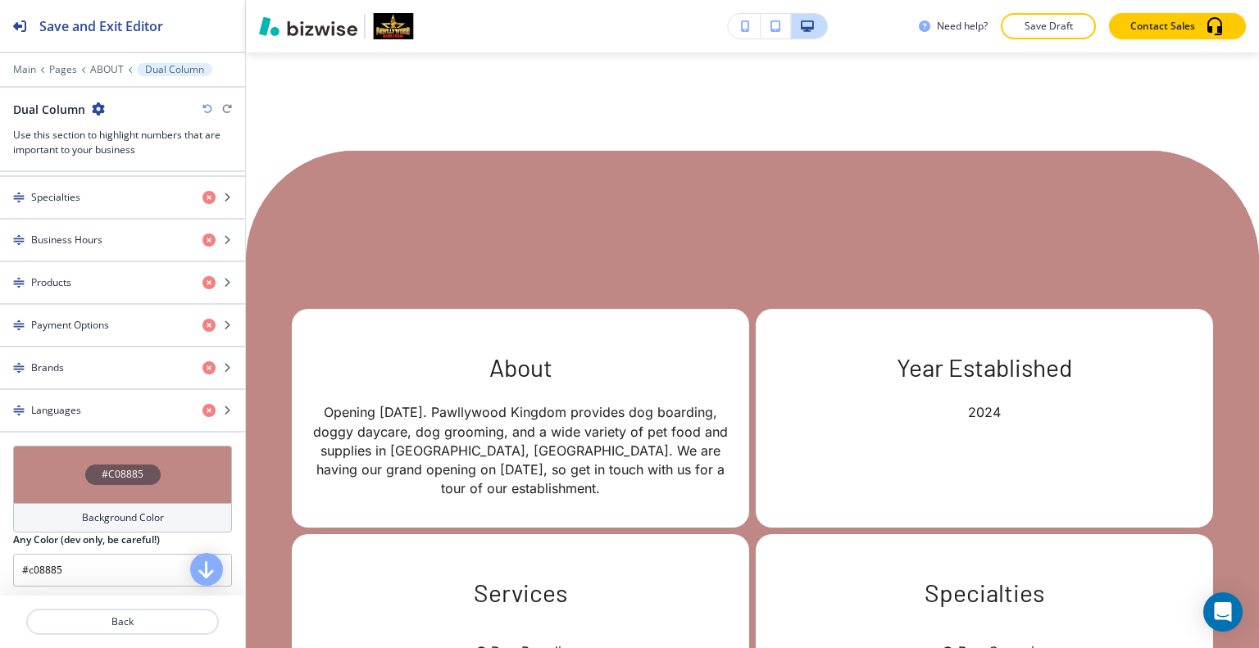
click at [52, 479] on div "#C08885" at bounding box center [122, 474] width 219 height 57
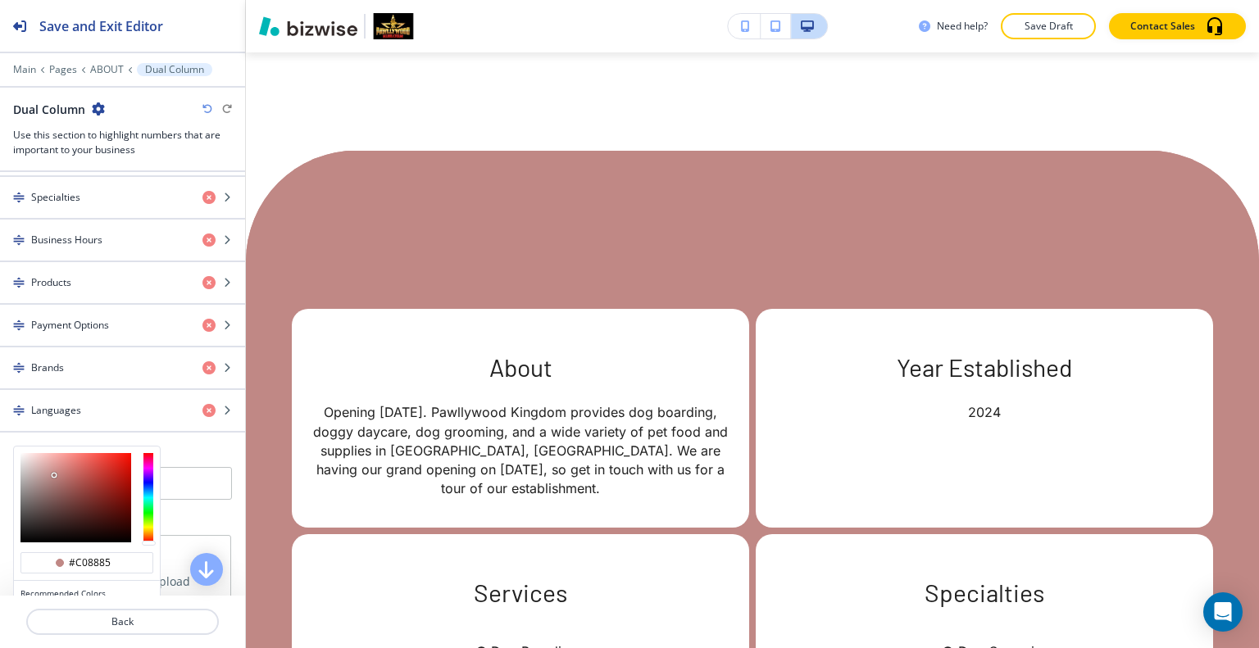
scroll to position [1056, 0]
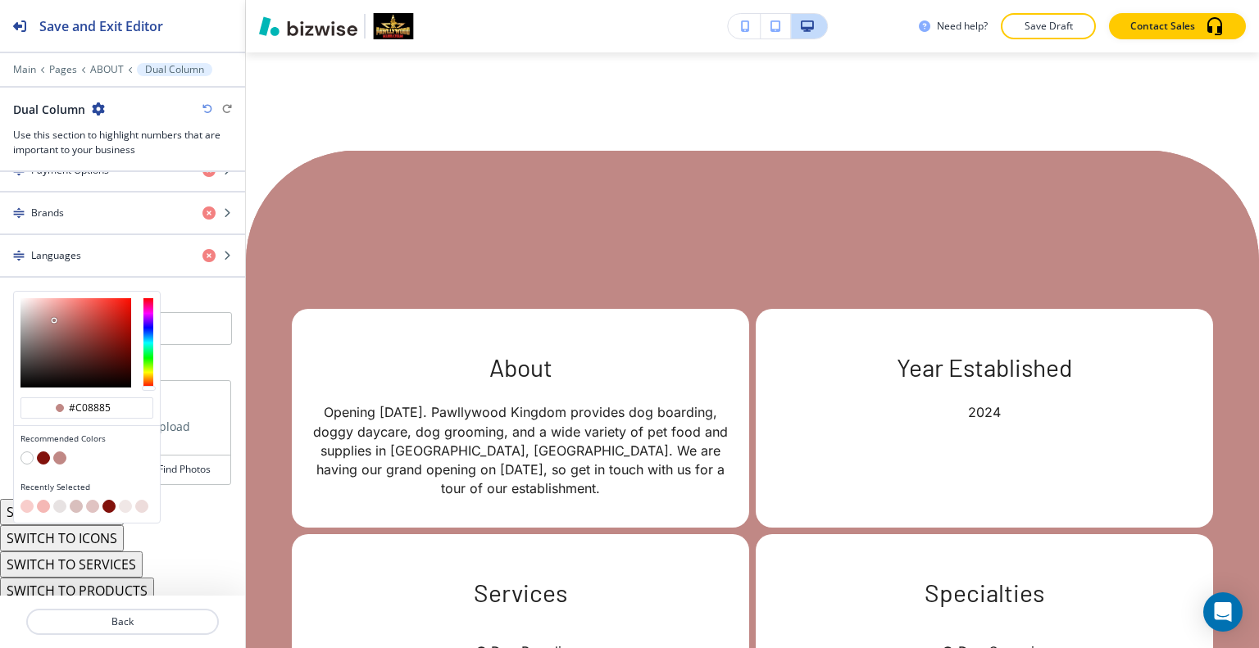
click at [29, 501] on button "button" at bounding box center [26, 506] width 13 height 13
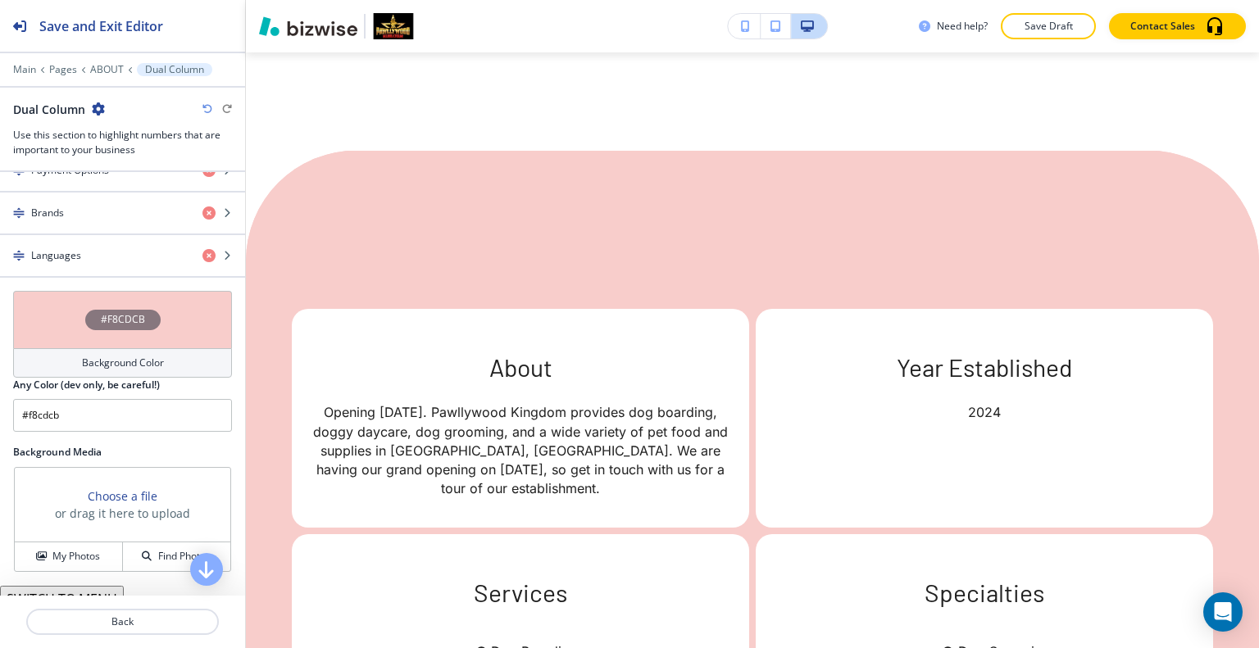
click at [206, 107] on icon "button" at bounding box center [207, 109] width 10 height 10
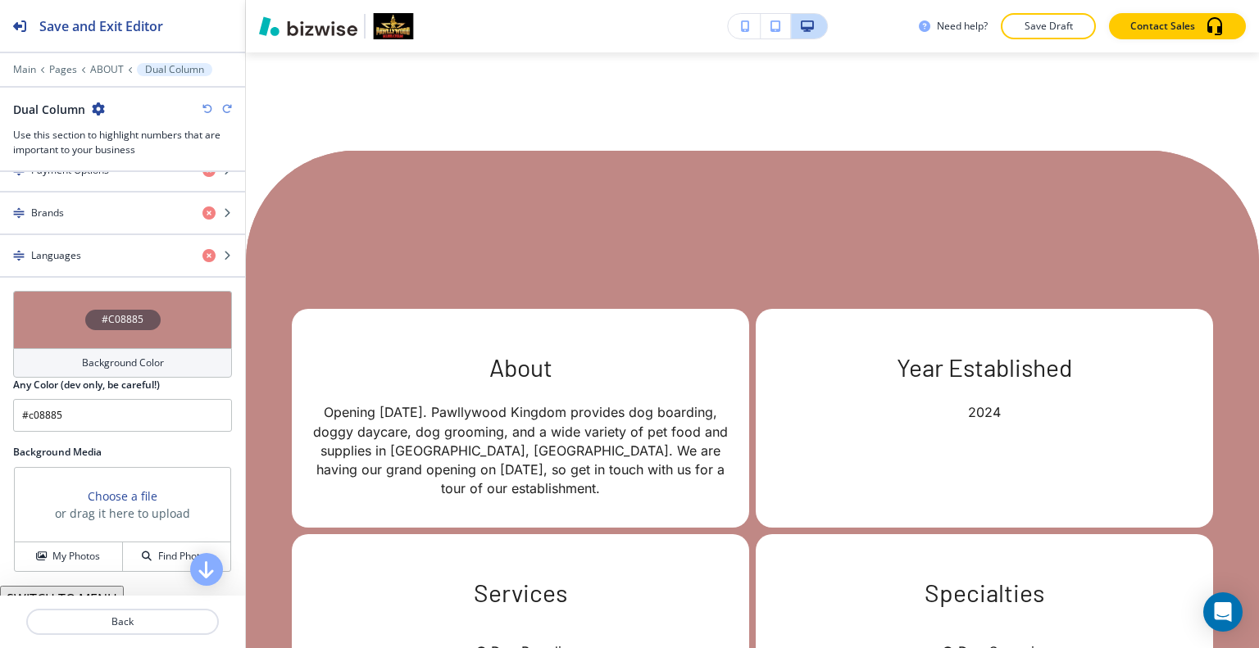
click at [52, 311] on div "#C08885" at bounding box center [122, 319] width 219 height 57
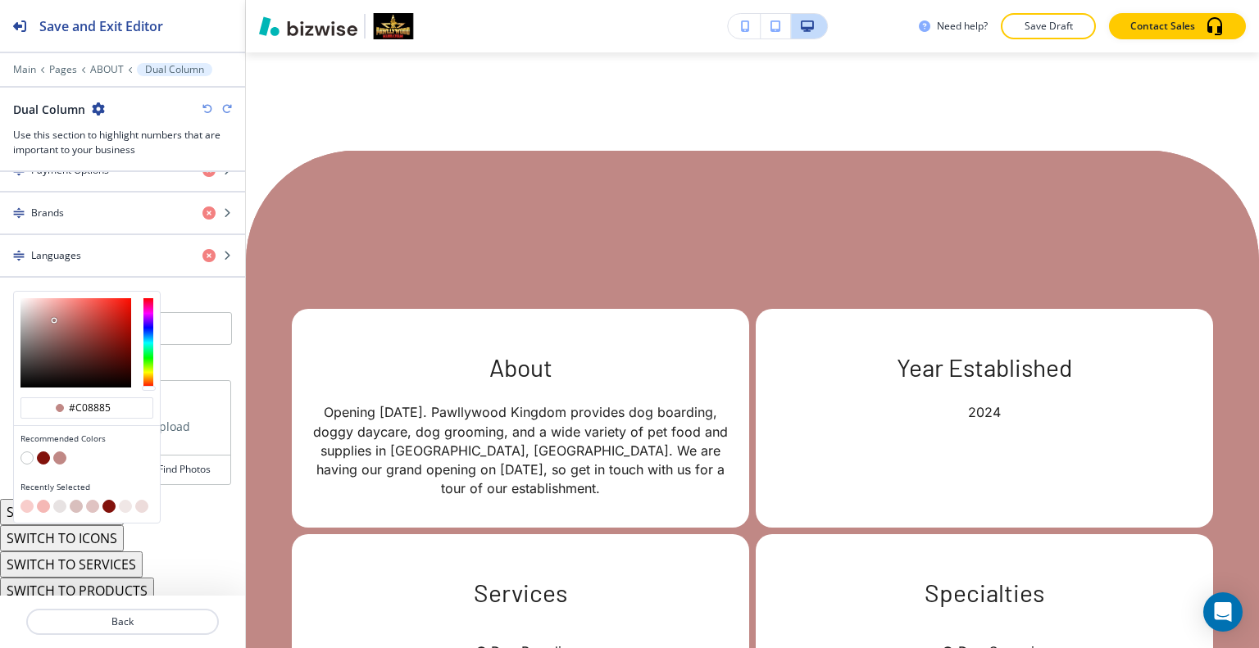
click at [43, 451] on button "button" at bounding box center [43, 457] width 13 height 13
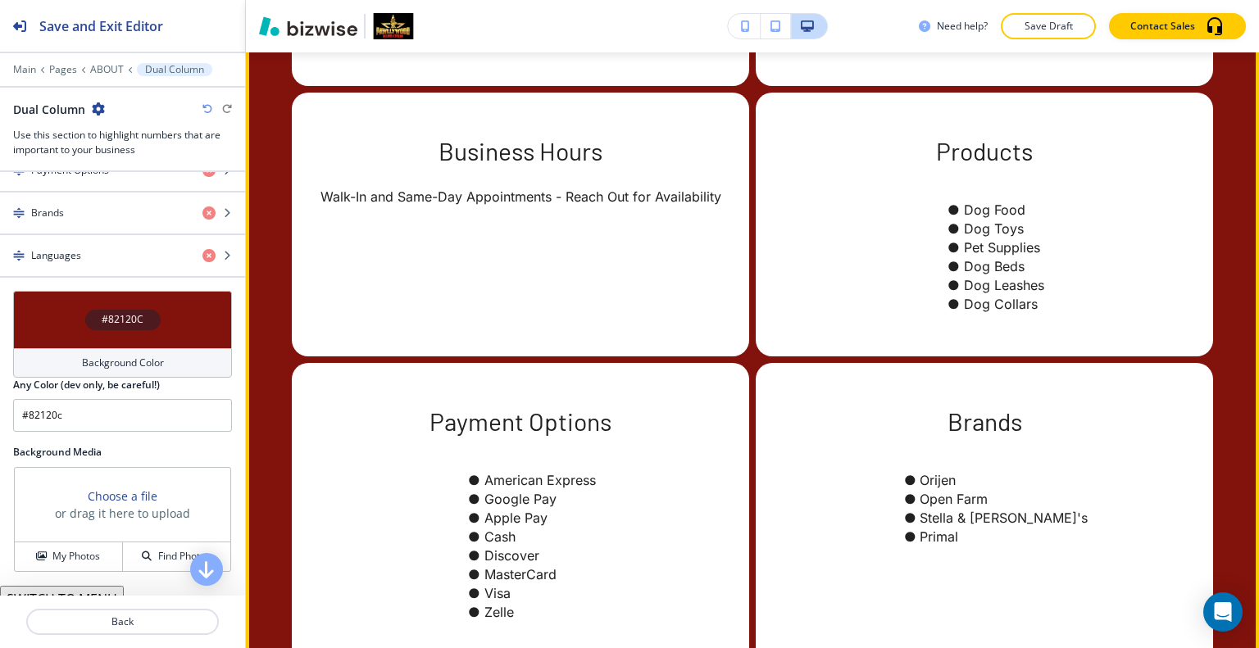
scroll to position [4017, 0]
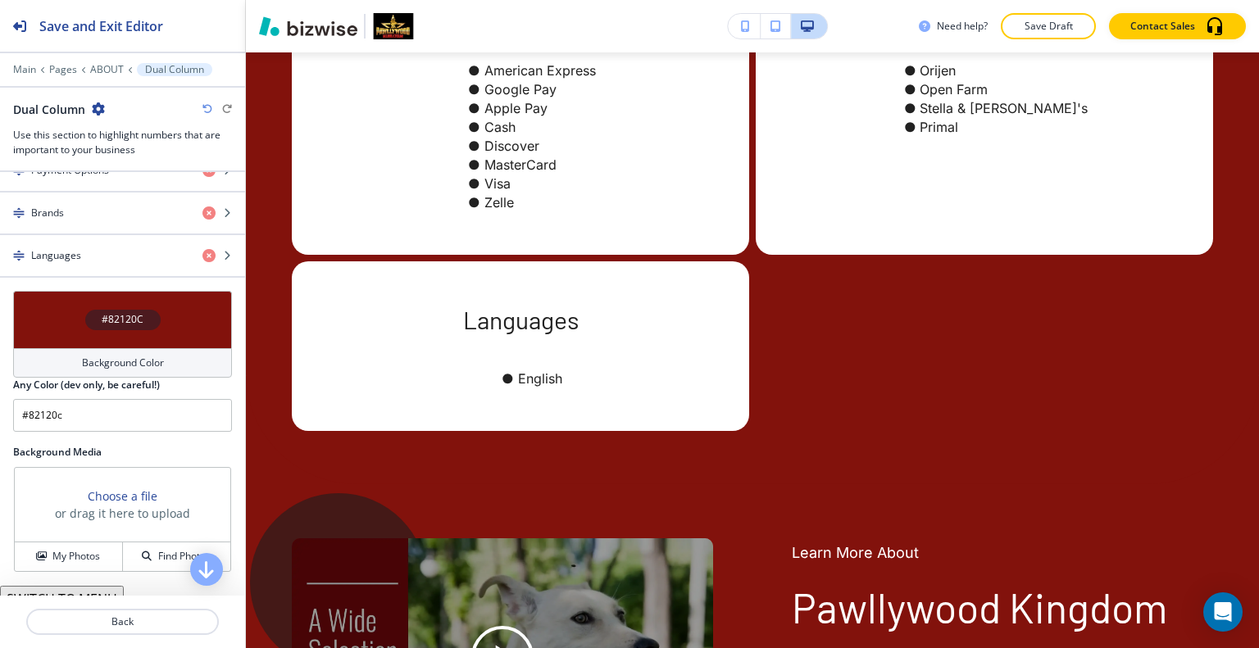
click at [201, 107] on div "Dual Column" at bounding box center [122, 109] width 219 height 17
click at [207, 107] on icon "button" at bounding box center [207, 109] width 10 height 10
type input "#c08885"
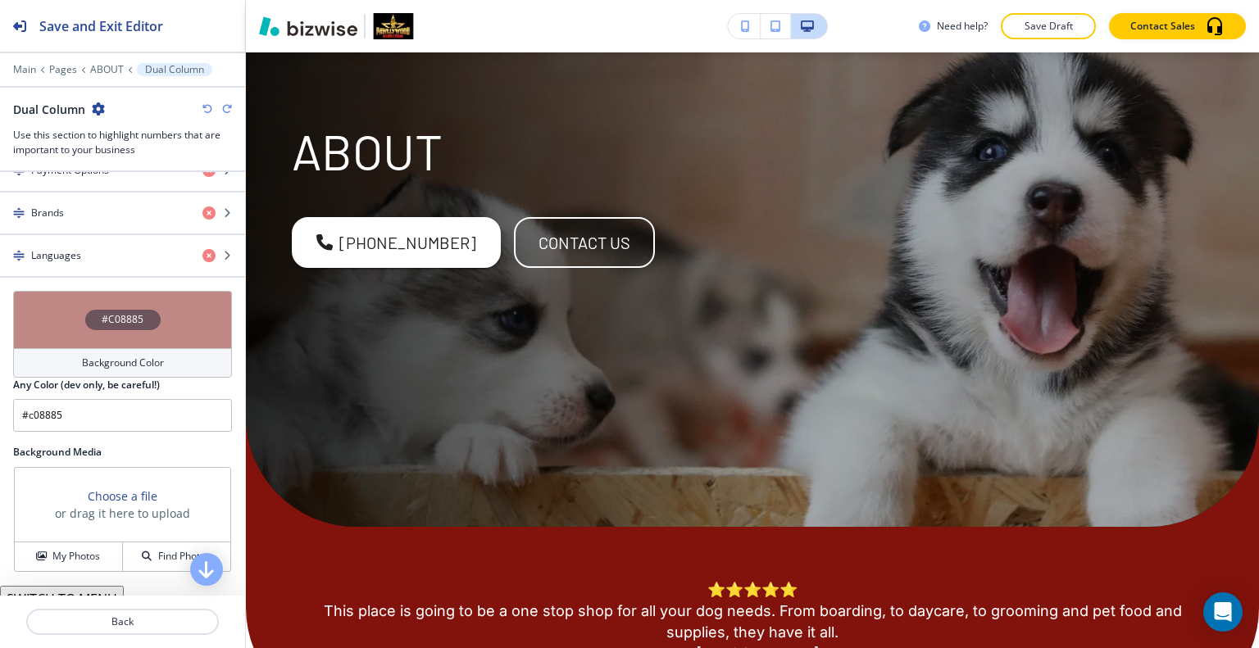
scroll to position [0, 0]
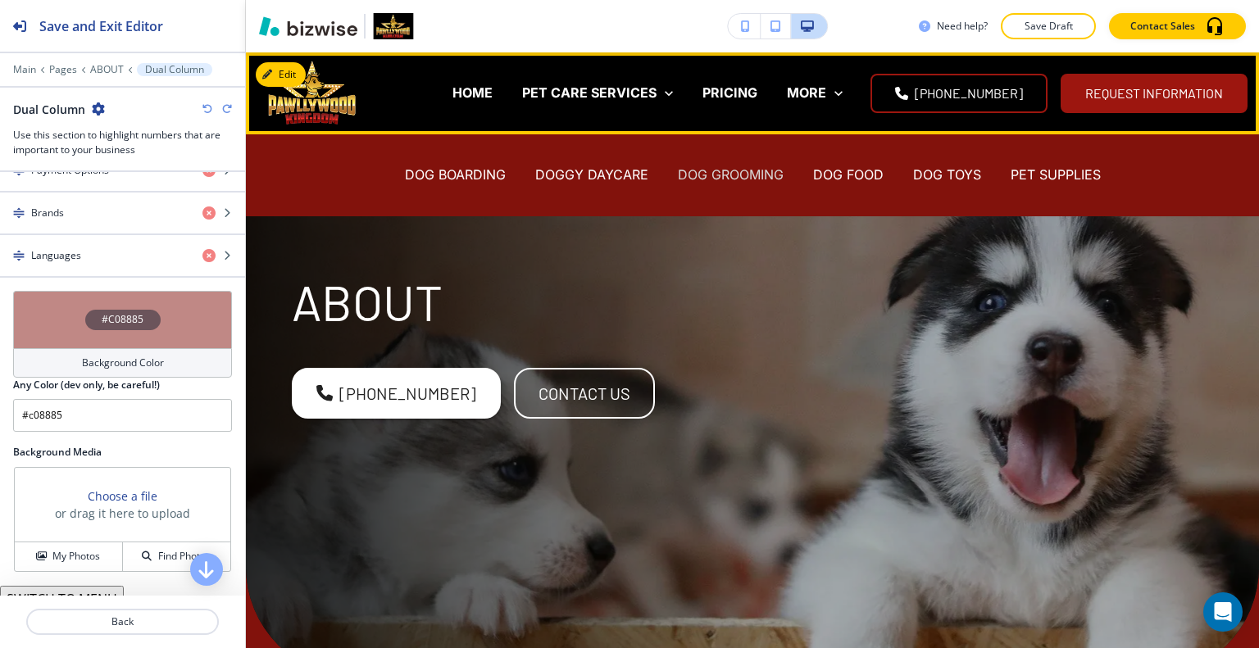
click at [728, 176] on p "DOG GROOMING" at bounding box center [731, 175] width 106 height 19
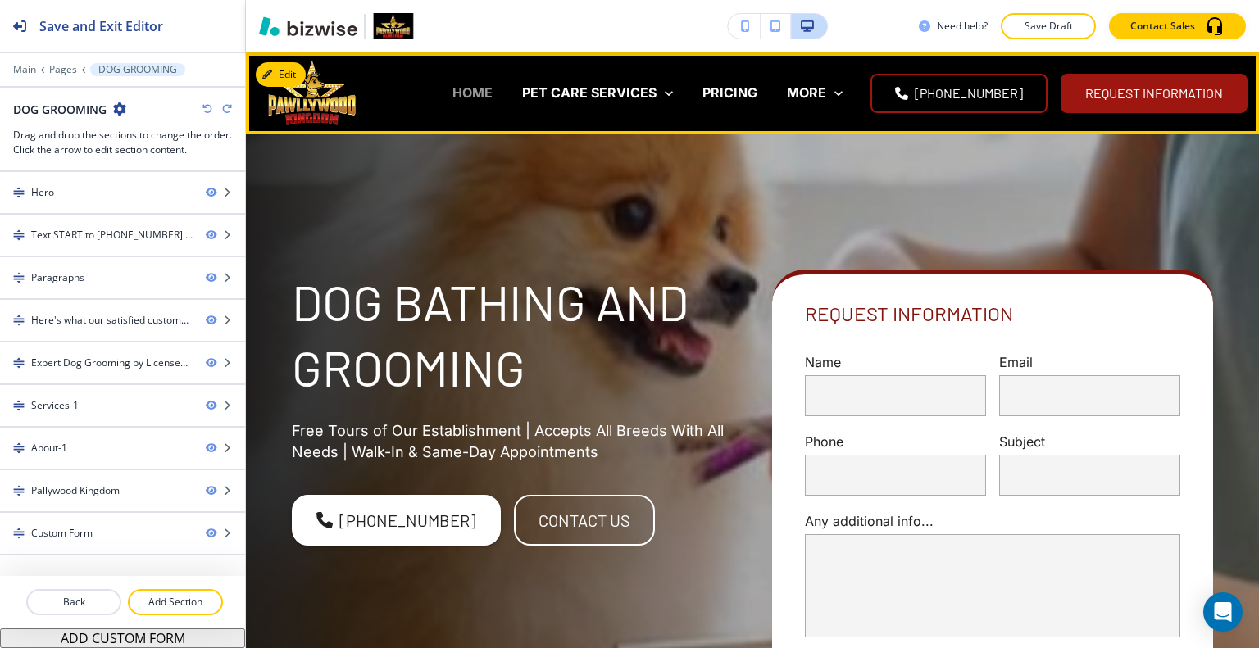
click at [492, 85] on p "HOME" at bounding box center [472, 93] width 40 height 19
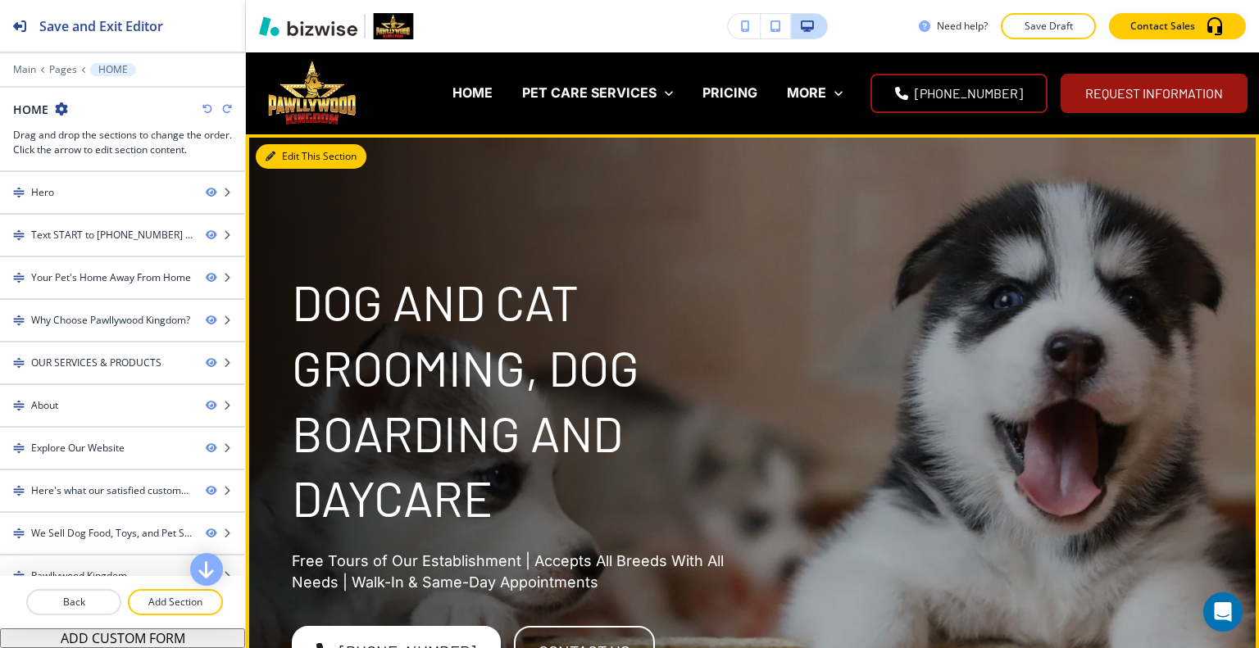
click at [296, 151] on button "Edit This Section" at bounding box center [311, 156] width 111 height 25
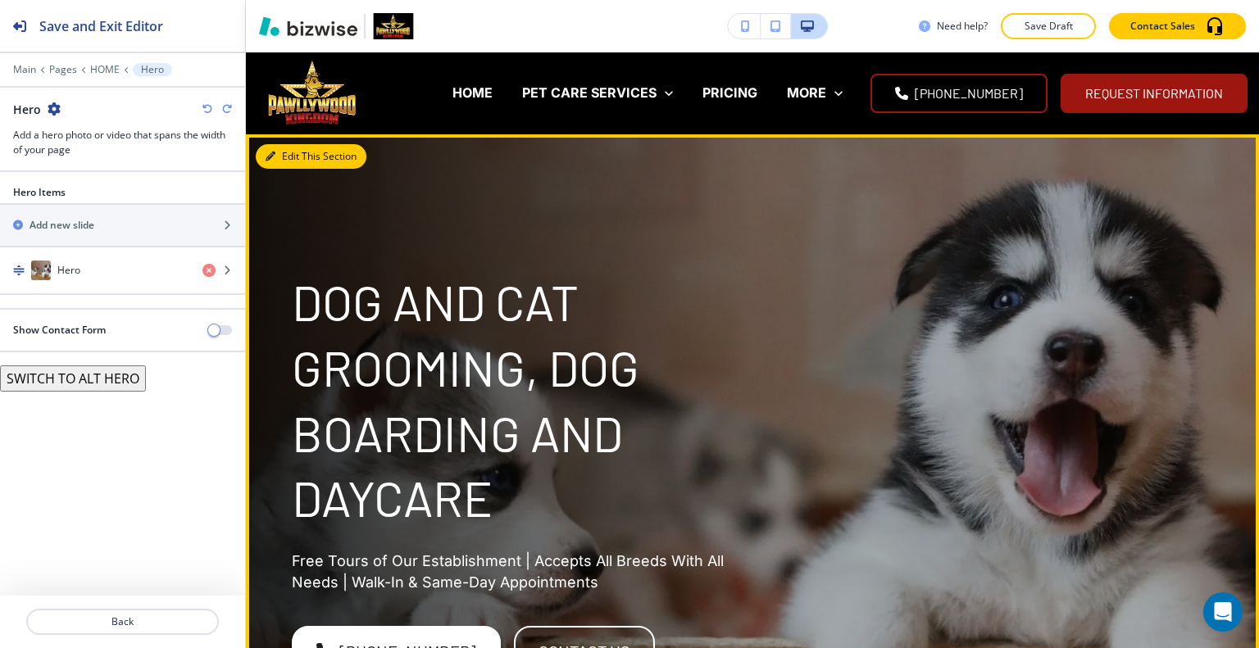
scroll to position [82, 0]
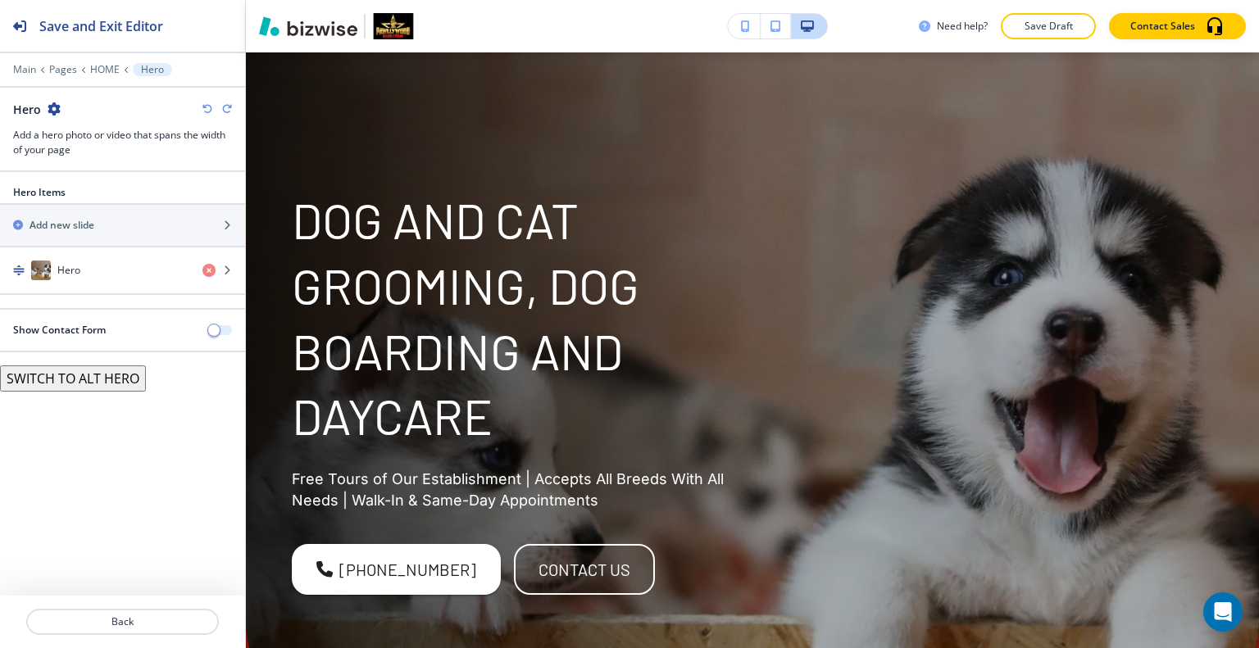
click at [215, 324] on span "button" at bounding box center [213, 330] width 13 height 13
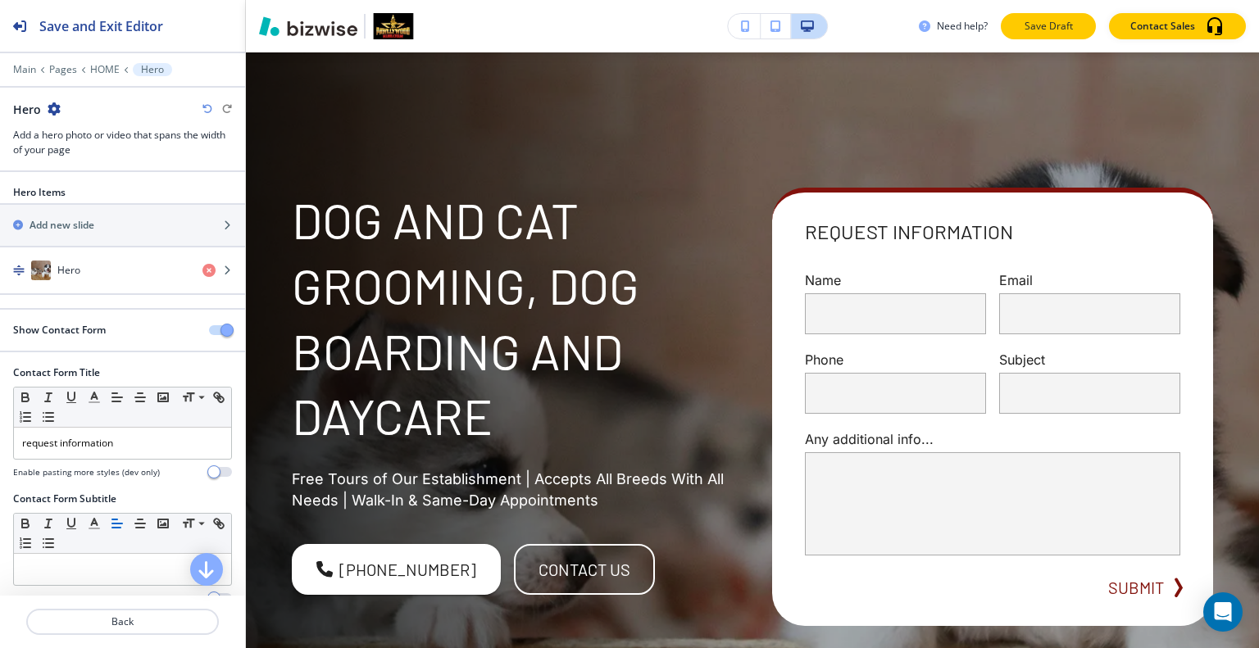
click at [1016, 26] on button "Save Draft" at bounding box center [1047, 26] width 95 height 26
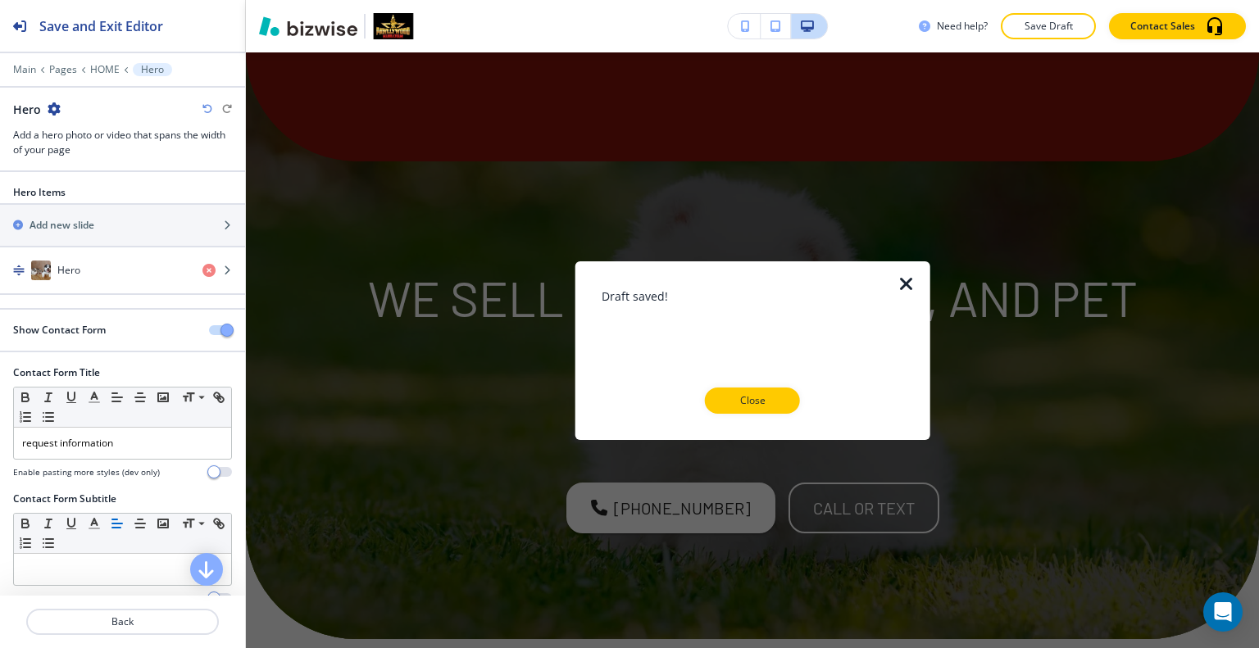
scroll to position [9341, 0]
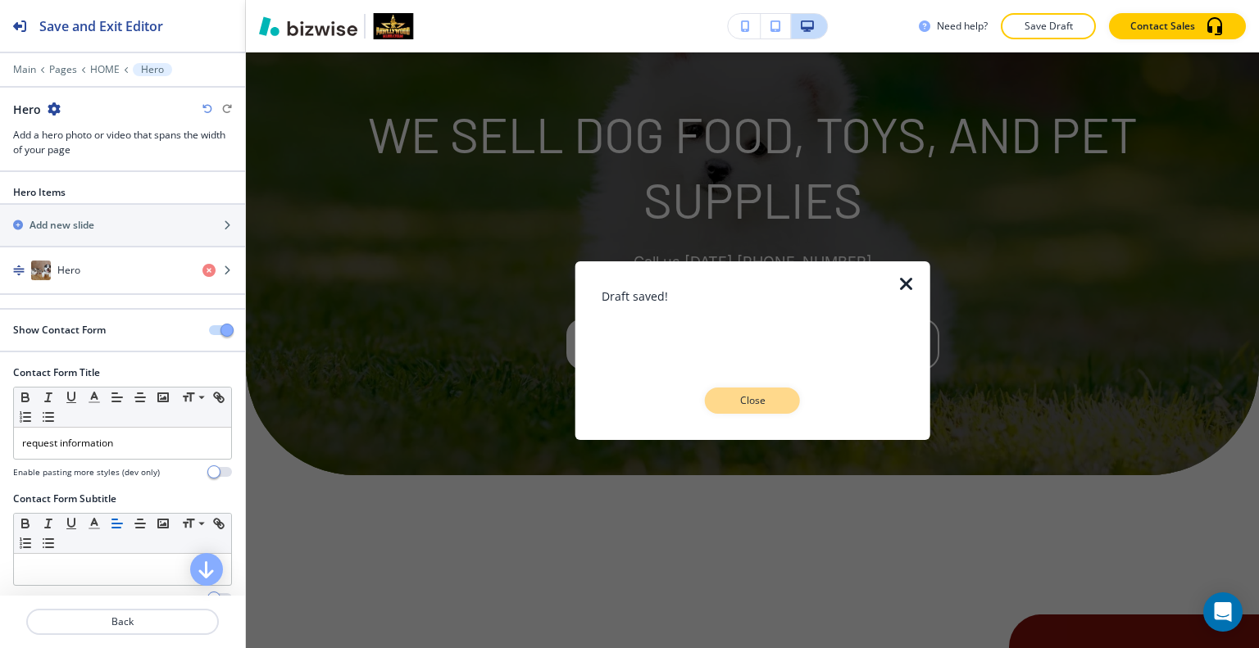
click at [775, 402] on p "Close" at bounding box center [752, 400] width 52 height 15
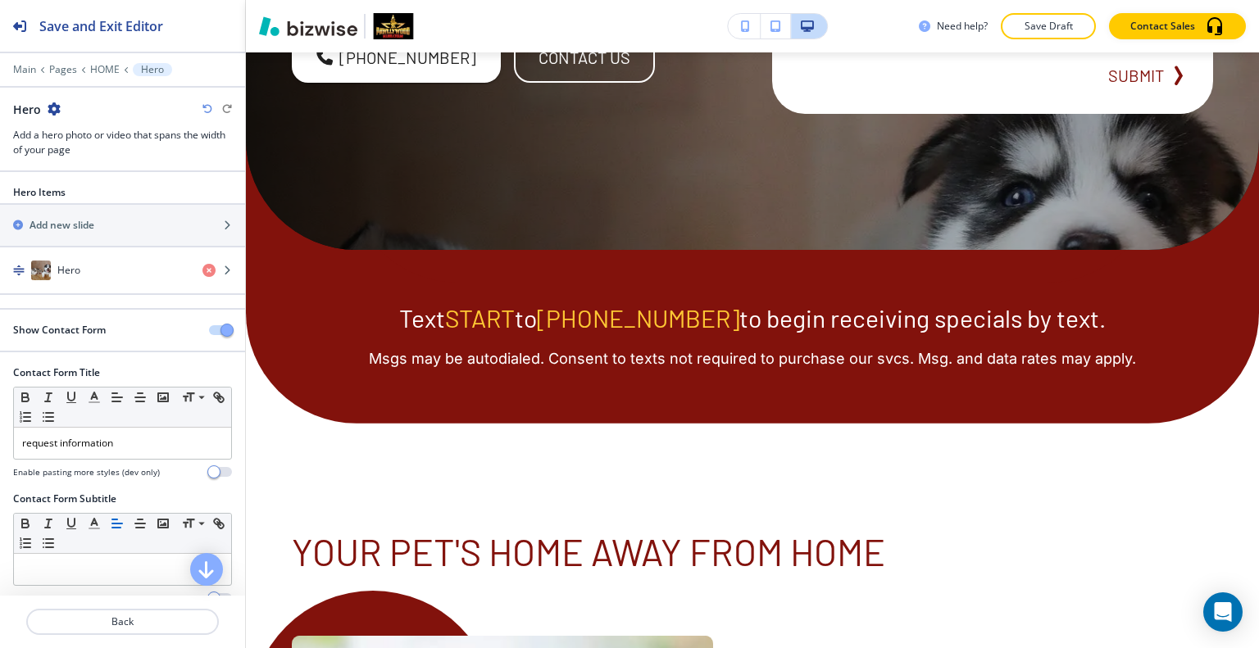
scroll to position [0, 0]
